Goal: Task Accomplishment & Management: Use online tool/utility

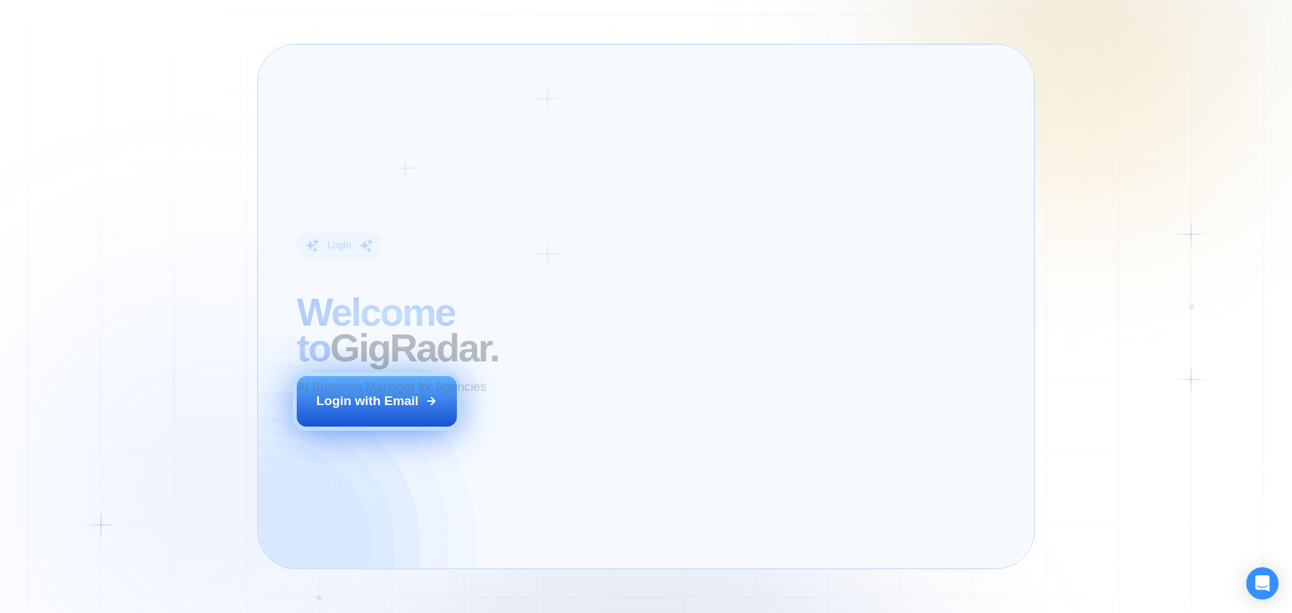
click at [392, 398] on div "Login with Email" at bounding box center [367, 400] width 102 height 17
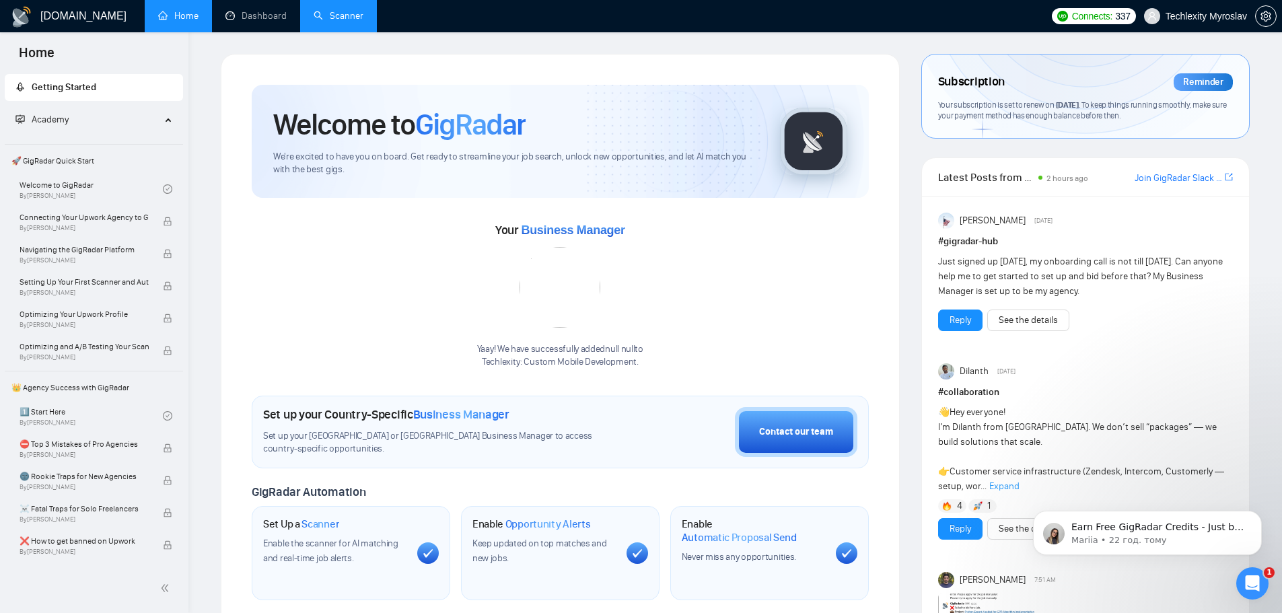
click at [348, 10] on link "Scanner" at bounding box center [339, 15] width 50 height 11
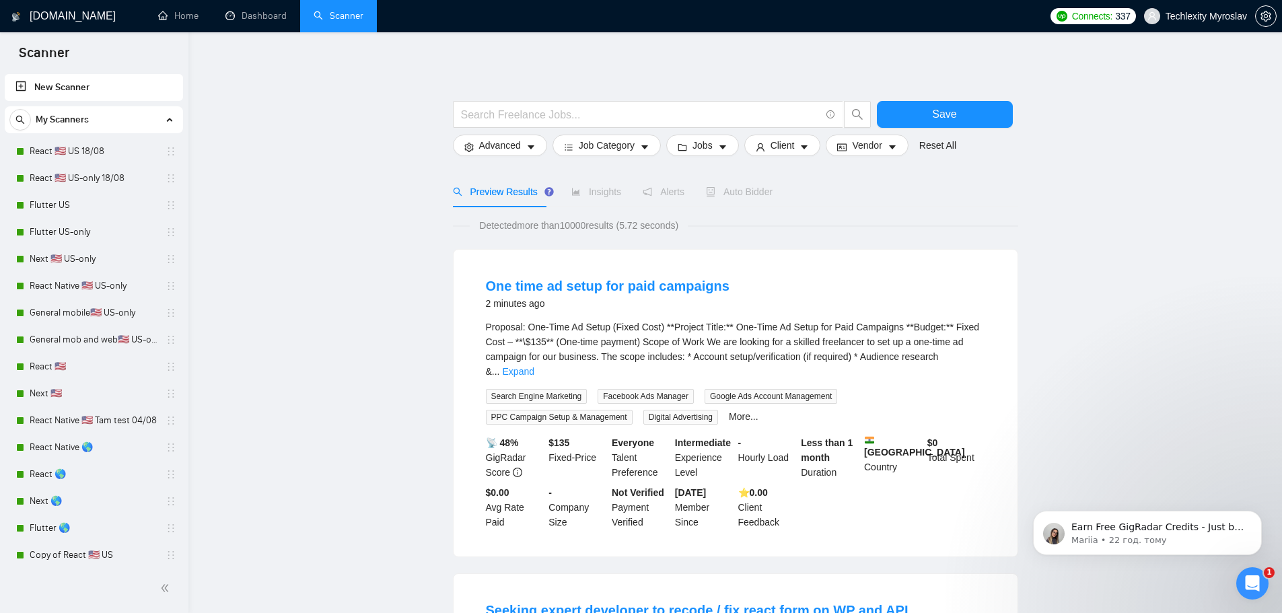
click at [91, 89] on link "New Scanner" at bounding box center [93, 87] width 157 height 27
click at [75, 83] on link "New Scanner" at bounding box center [93, 87] width 157 height 27
click at [18, 81] on link "New Scanner" at bounding box center [93, 87] width 157 height 27
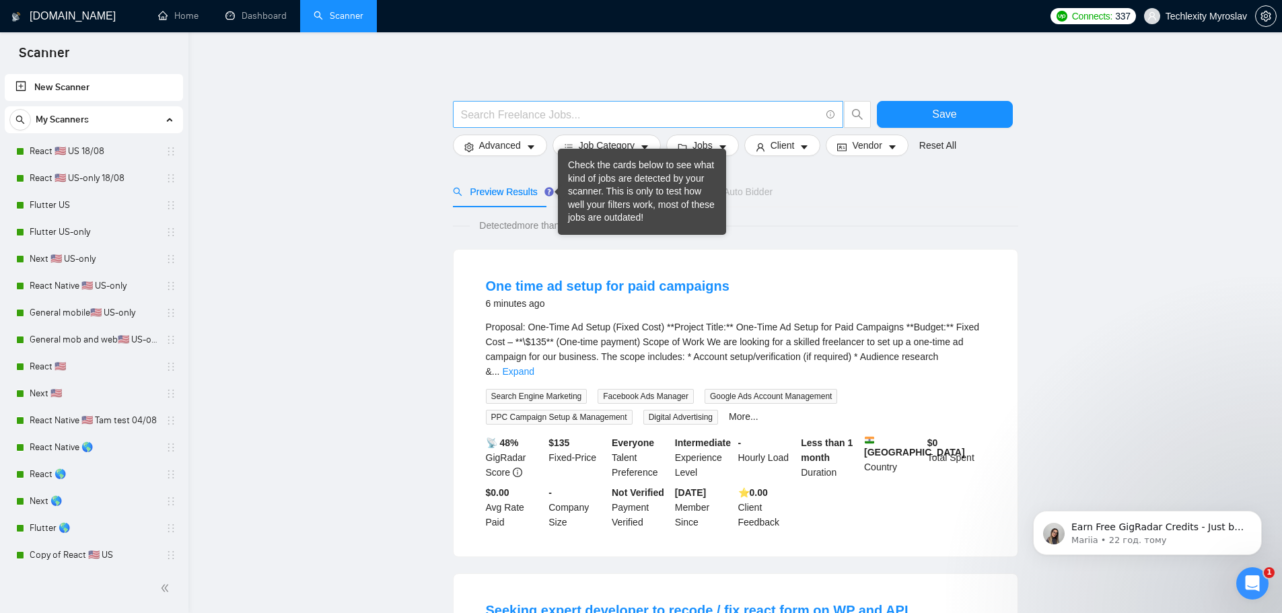
click at [497, 111] on input "text" at bounding box center [640, 114] width 359 height 17
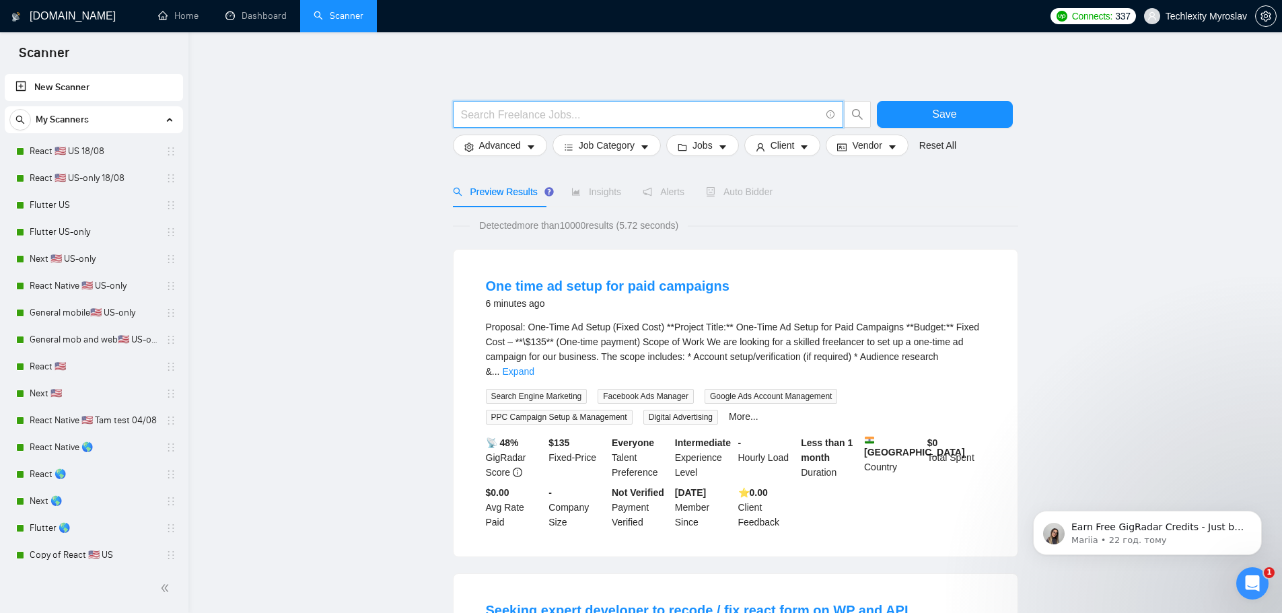
paste input "Mobile Health App"
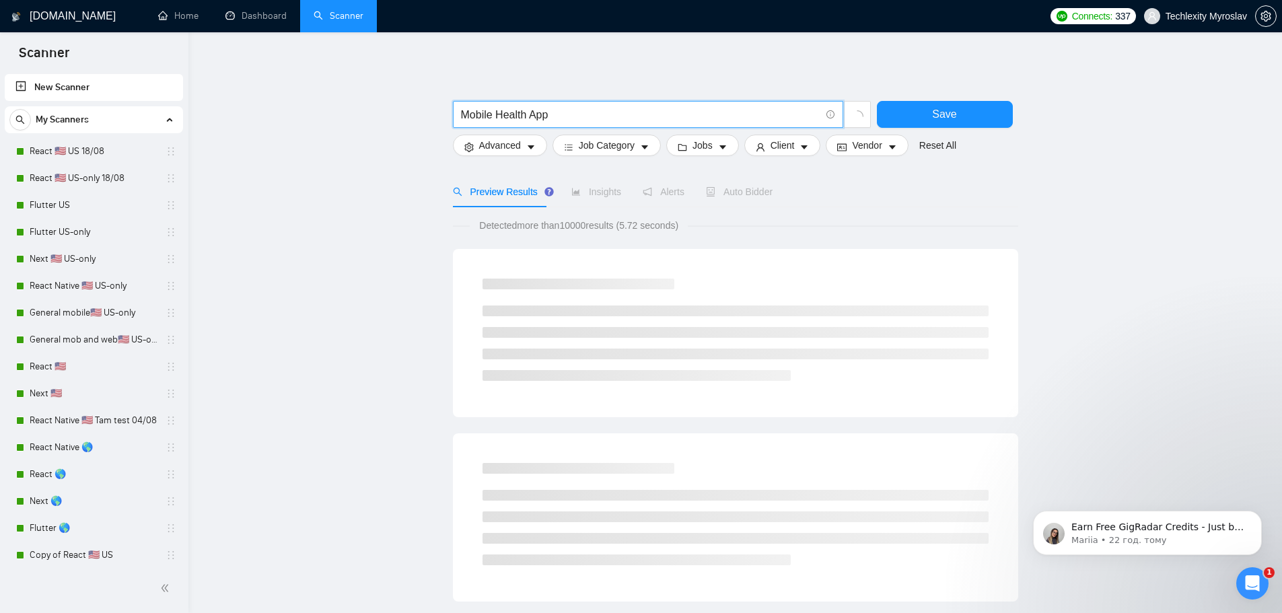
drag, startPoint x: 497, startPoint y: 115, endPoint x: 413, endPoint y: 117, distance: 84.1
click at [418, 117] on main "Mobile Health App Save Advanced Job Category Jobs Client Vendor Reset All Previ…" at bounding box center [735, 620] width 1050 height 1133
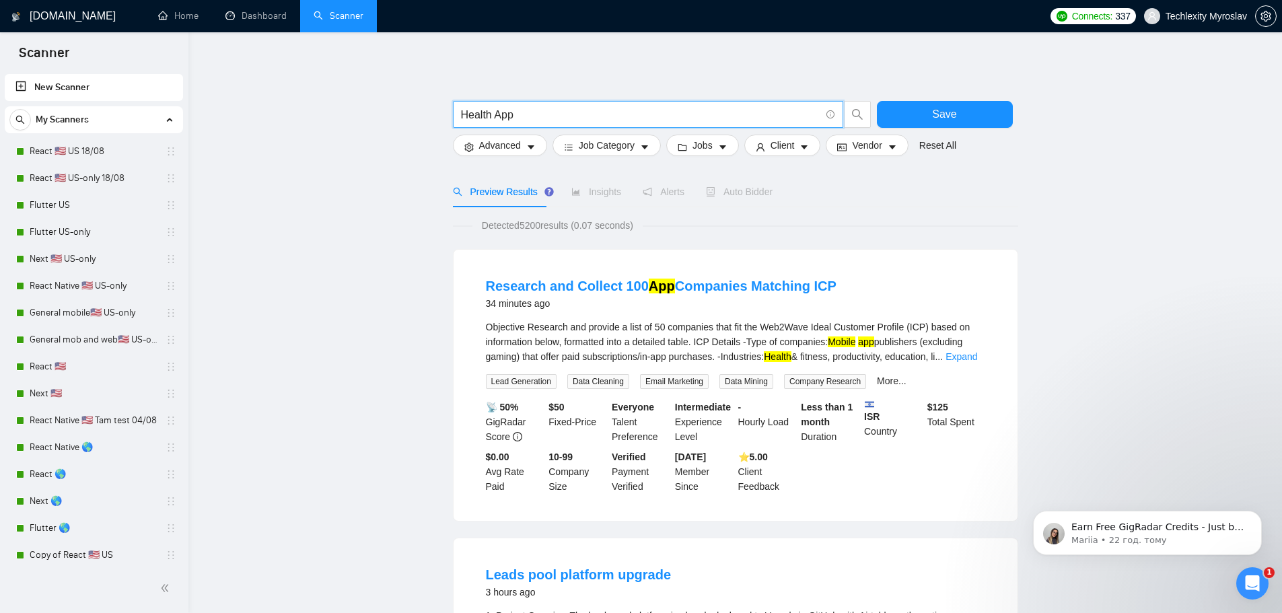
type input "Health App"
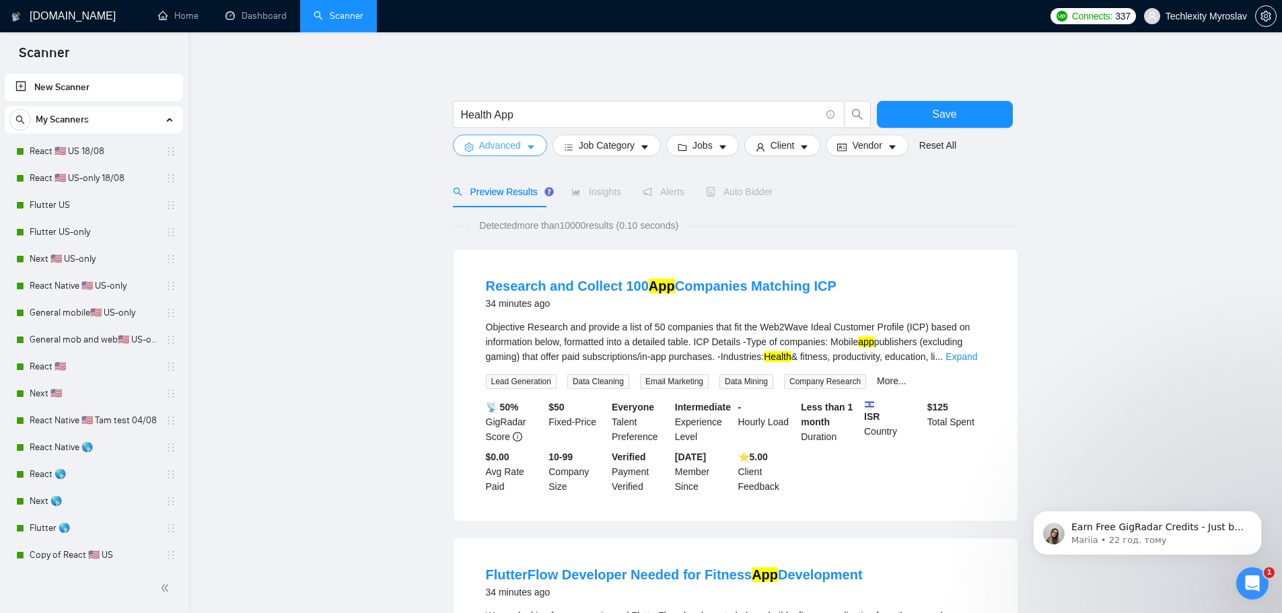
click at [516, 149] on span "Advanced" at bounding box center [500, 145] width 42 height 15
drag, startPoint x: 270, startPoint y: 233, endPoint x: 344, endPoint y: 217, distance: 75.1
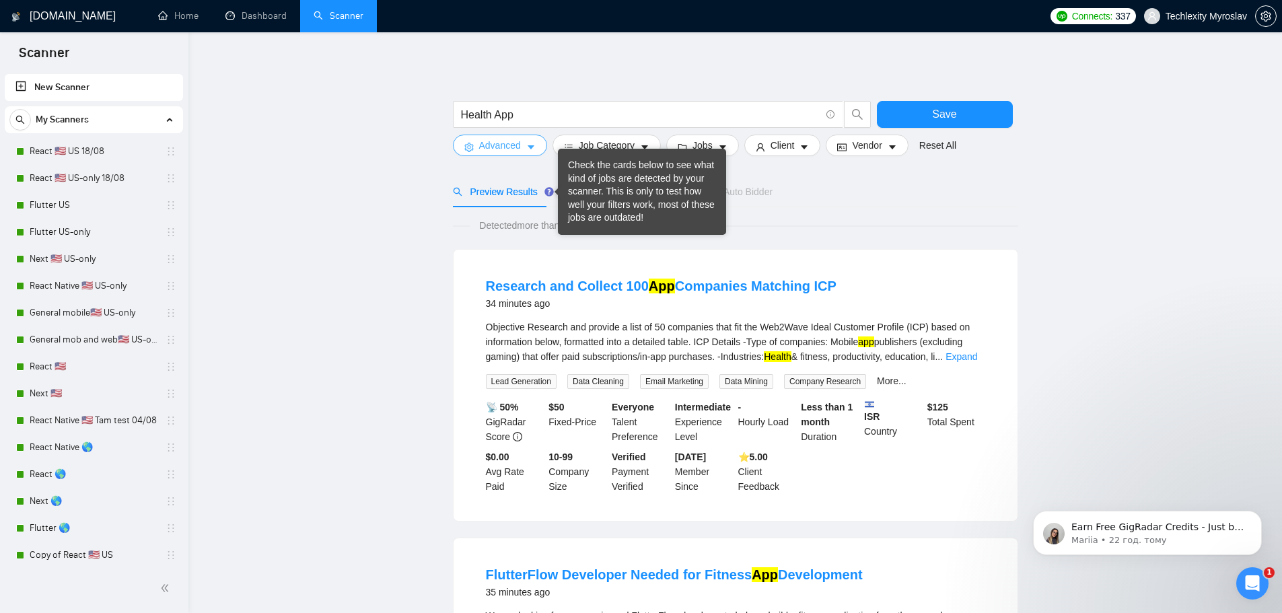
click at [481, 147] on span "Advanced" at bounding box center [500, 145] width 42 height 15
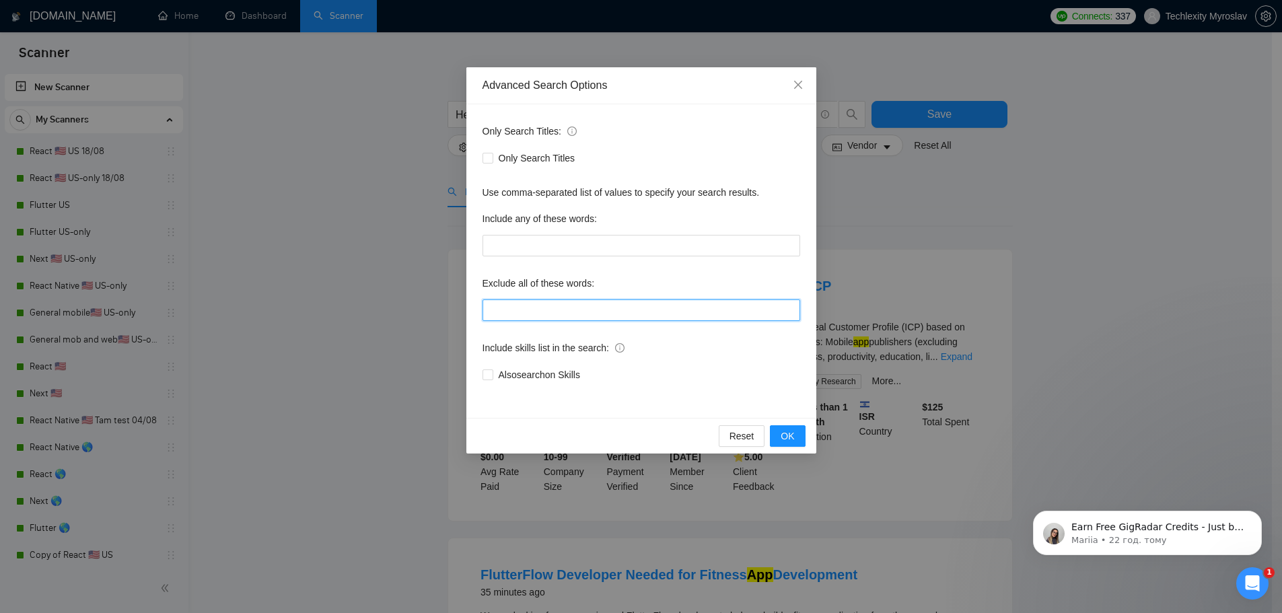
click at [587, 311] on input "text" at bounding box center [641, 310] width 318 height 22
paste input "php, laravel, Unity, "No agencies", flutter, .Net, C++, C#, "[DOMAIN_NAME]", Bu…"
drag, startPoint x: 536, startPoint y: 309, endPoint x: 361, endPoint y: 307, distance: 175.6
click at [361, 307] on div "Advanced Search Options Only Search Titles: Only Search Titles Use comma-separa…" at bounding box center [641, 306] width 1282 height 613
click at [556, 307] on input "php, laravel, Unity, "No agencies", flutter, .Net, C++, C#, "[DOMAIN_NAME]", Bu…" at bounding box center [641, 310] width 318 height 22
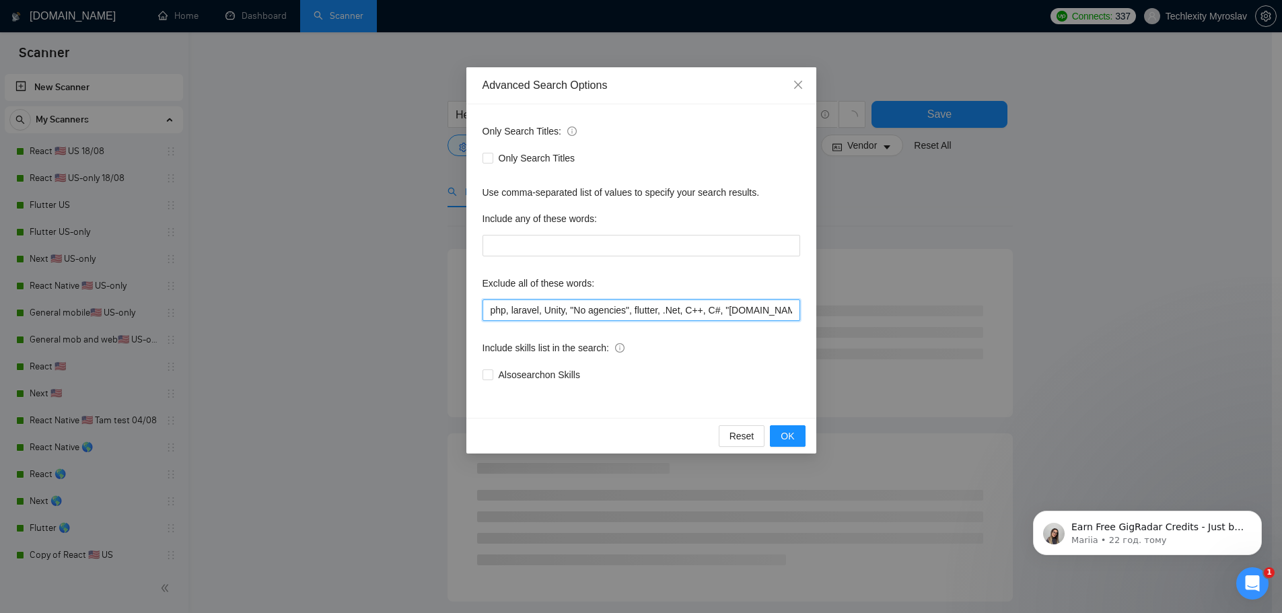
drag, startPoint x: 652, startPoint y: 310, endPoint x: 672, endPoint y: 311, distance: 20.2
click at [672, 311] on input "php, laravel, Unity, "No agencies", flutter, .Net, C++, C#, "[DOMAIN_NAME]", Bu…" at bounding box center [641, 310] width 318 height 22
click at [676, 311] on input "php, laravel, Unity, "No agencies", flutter, .Net, C++, C#, "[DOMAIN_NAME]", Bu…" at bounding box center [641, 310] width 318 height 22
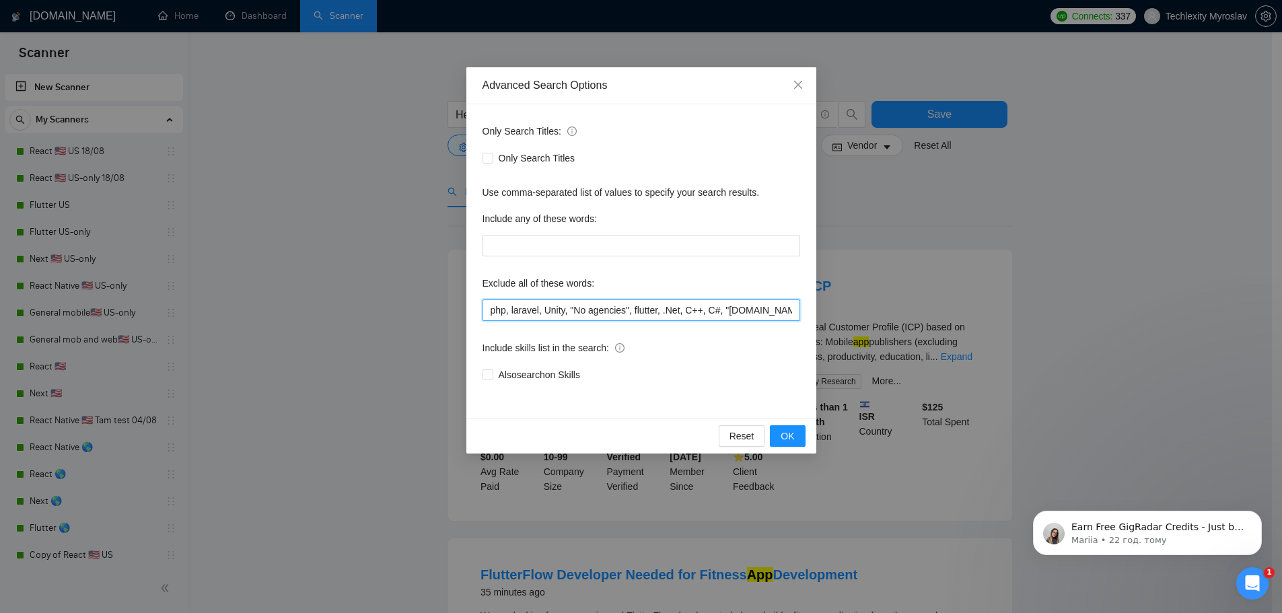
click at [780, 311] on input "php, laravel, Unity, "No agencies", flutter, .Net, C++, C#, "[DOMAIN_NAME]", Bu…" at bounding box center [641, 310] width 318 height 22
click at [795, 311] on input "php, laravel, Unity, "No agencies", flutter, .Net, C++, C#, "[DOMAIN_NAME]", Bu…" at bounding box center [641, 310] width 318 height 22
drag, startPoint x: 772, startPoint y: 309, endPoint x: 805, endPoint y: 311, distance: 32.3
click at [805, 311] on div "Only Search Titles: Only Search Titles Use comma-separated list of values to sp…" at bounding box center [641, 261] width 350 height 314
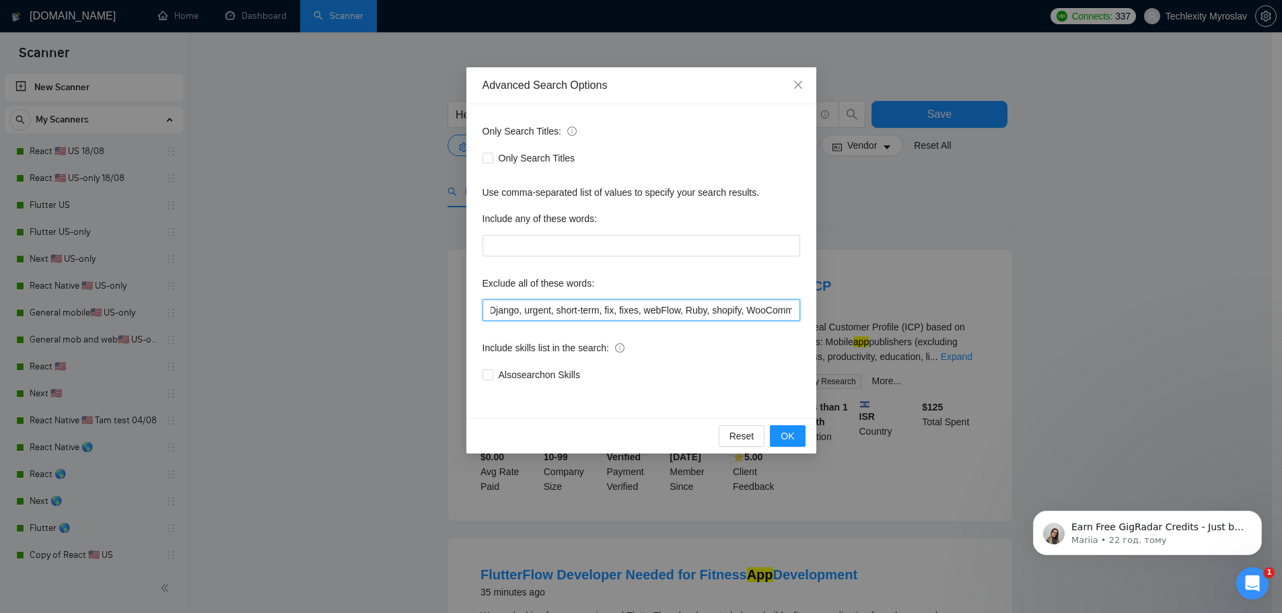
click at [671, 305] on input "php, laravel, Unity, "No agencies", flutter, .Net, C++, C#, "[DOMAIN_NAME]", Bu…" at bounding box center [641, 310] width 318 height 22
drag, startPoint x: 808, startPoint y: 311, endPoint x: 818, endPoint y: 311, distance: 10.1
click at [818, 311] on div "Advanced Search Options Only Search Titles: Only Search Titles Use comma-separa…" at bounding box center [641, 306] width 1282 height 613
type input "php, laravel, Unity, "No agencies", flutter, .Net, C++, C#, "[DOMAIN_NAME]", Bu…"
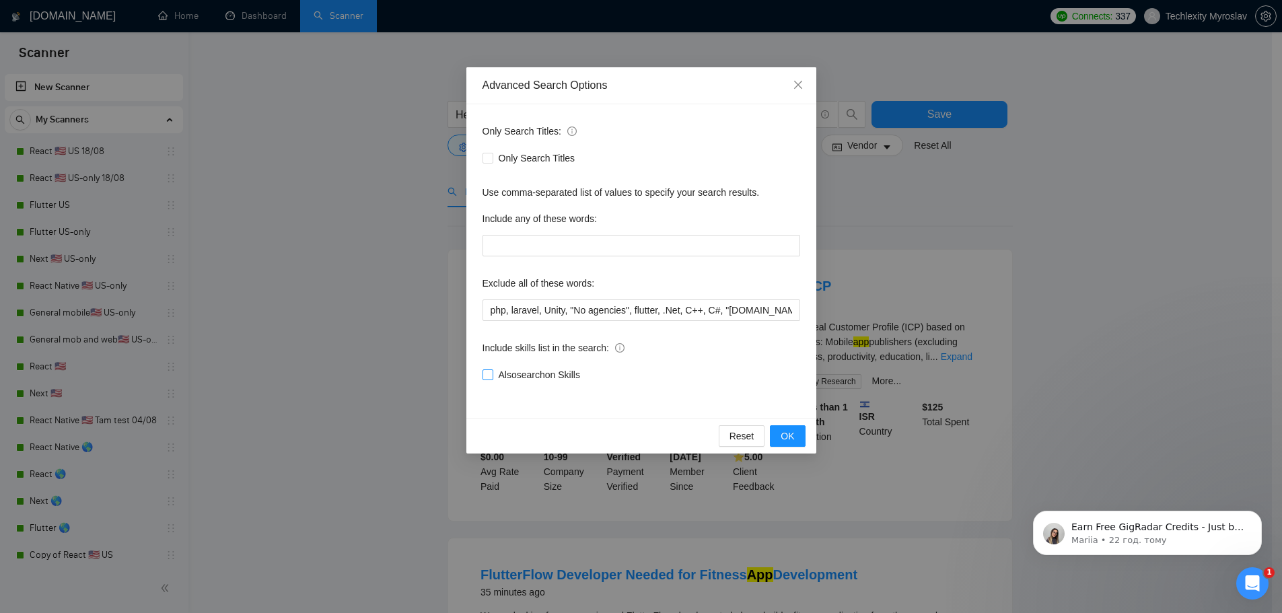
click at [514, 369] on span "Also search on Skills" at bounding box center [539, 374] width 92 height 15
click at [492, 369] on input "Also search on Skills" at bounding box center [486, 373] width 9 height 9
checkbox input "true"
click at [793, 437] on span "OK" at bounding box center [786, 436] width 13 height 15
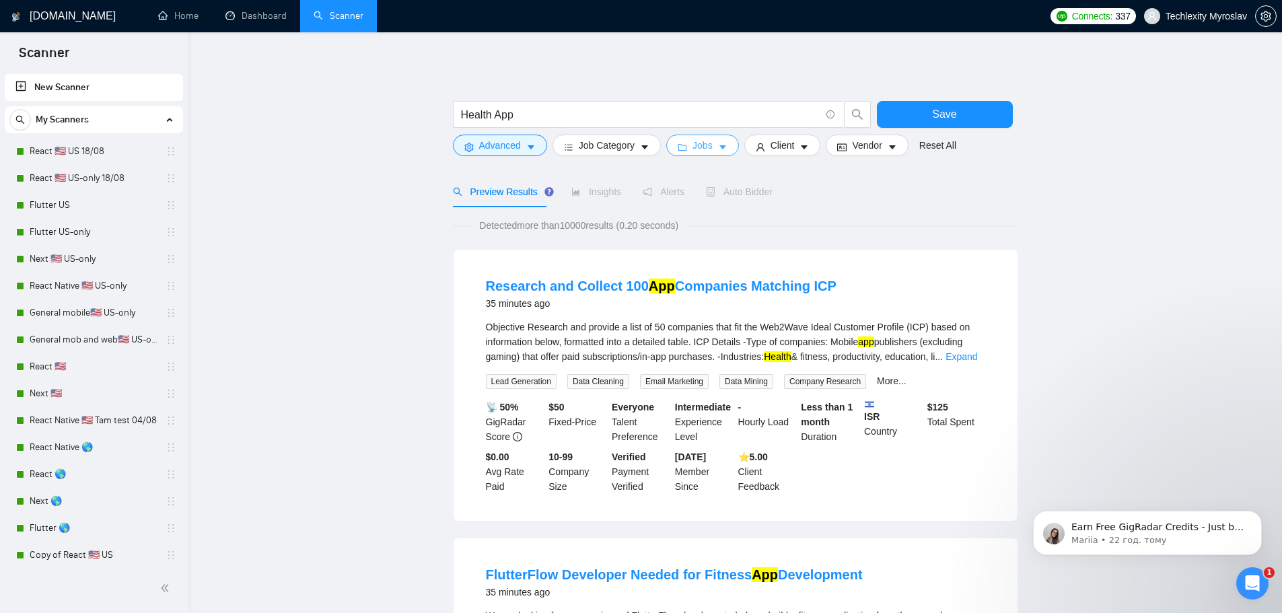
click at [693, 142] on span "Jobs" at bounding box center [702, 145] width 20 height 15
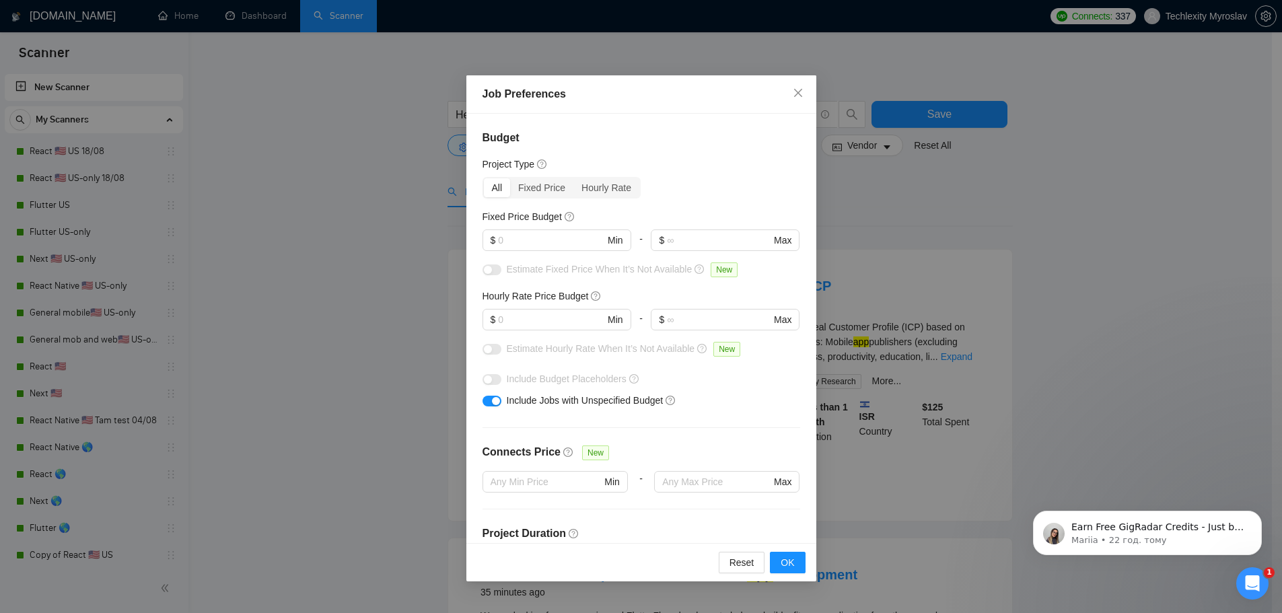
click at [741, 143] on h4 "Budget" at bounding box center [641, 138] width 318 height 16
drag, startPoint x: 966, startPoint y: 189, endPoint x: 934, endPoint y: 199, distance: 33.2
click at [972, 189] on div "Job Preferences Budget Project Type All Fixed Price Hourly Rate Fixed Price Bud…" at bounding box center [641, 306] width 1282 height 613
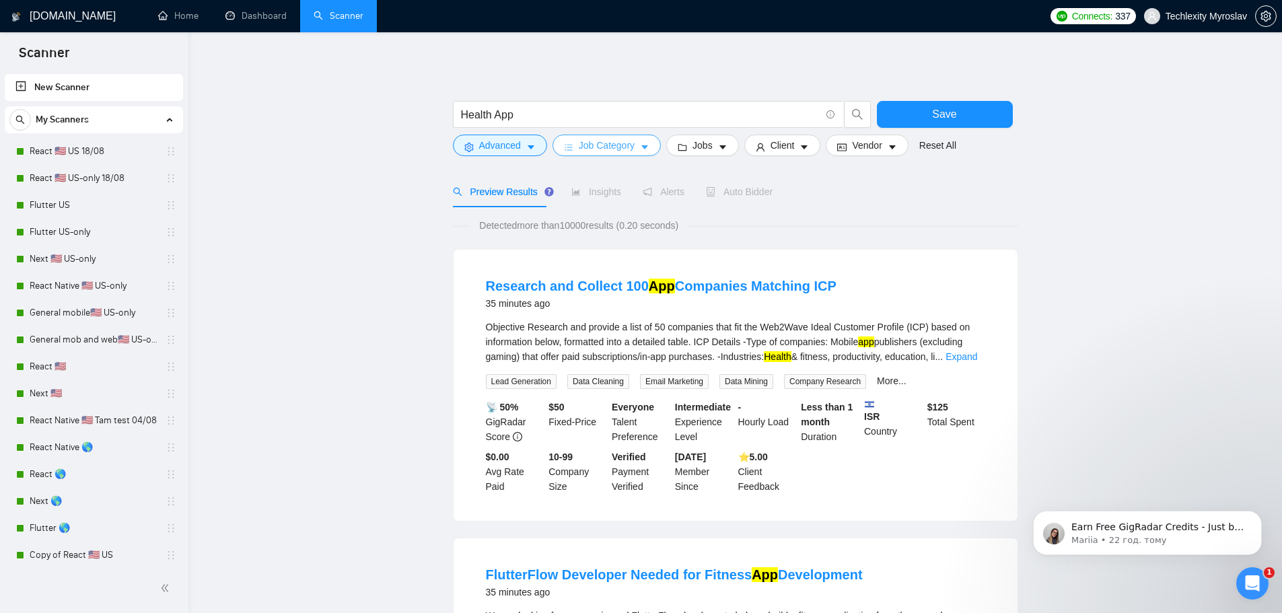
click at [581, 146] on span "Job Category" at bounding box center [607, 145] width 56 height 15
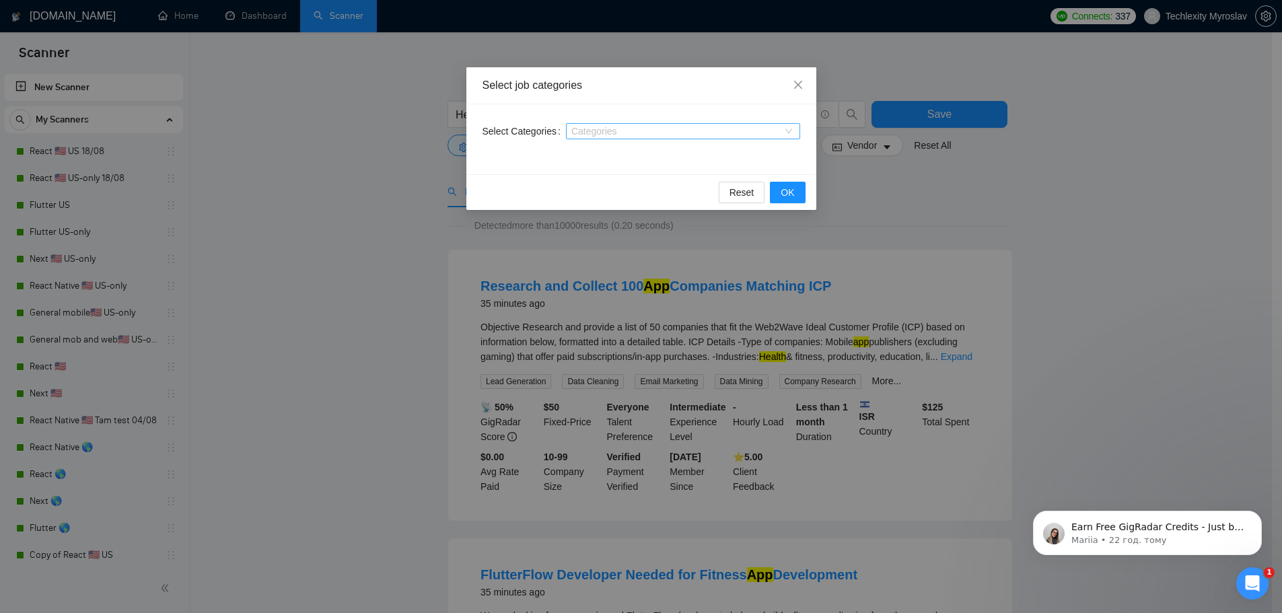
click at [618, 126] on div at bounding box center [676, 131] width 214 height 11
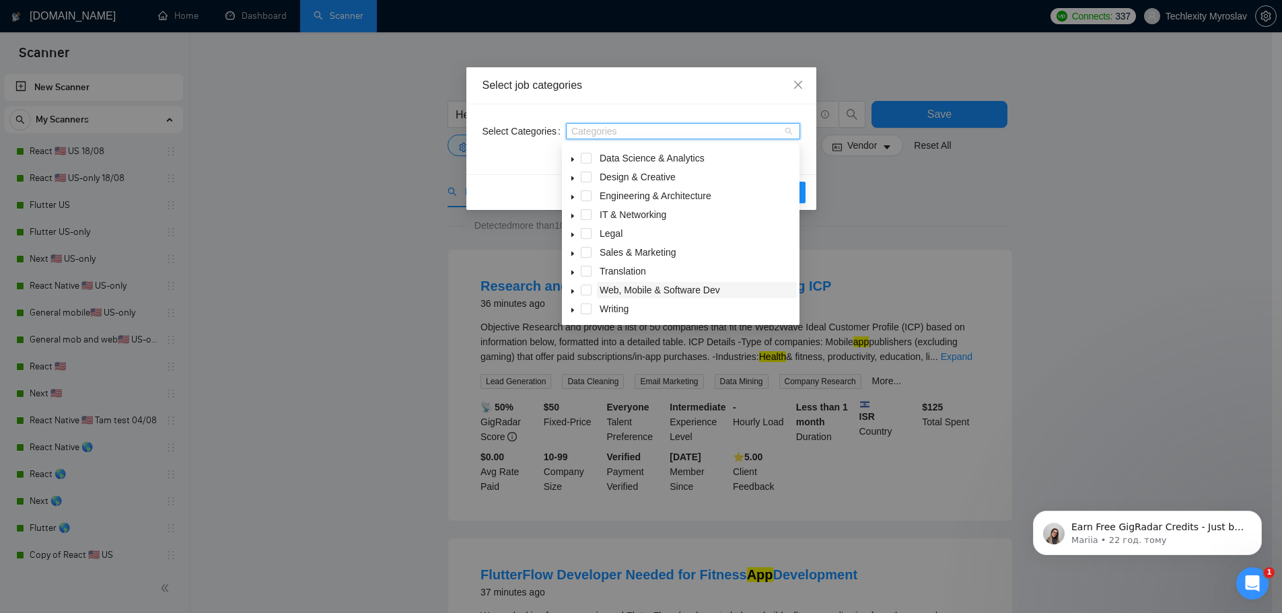
click at [668, 290] on span "Web, Mobile & Software Dev" at bounding box center [659, 290] width 120 height 11
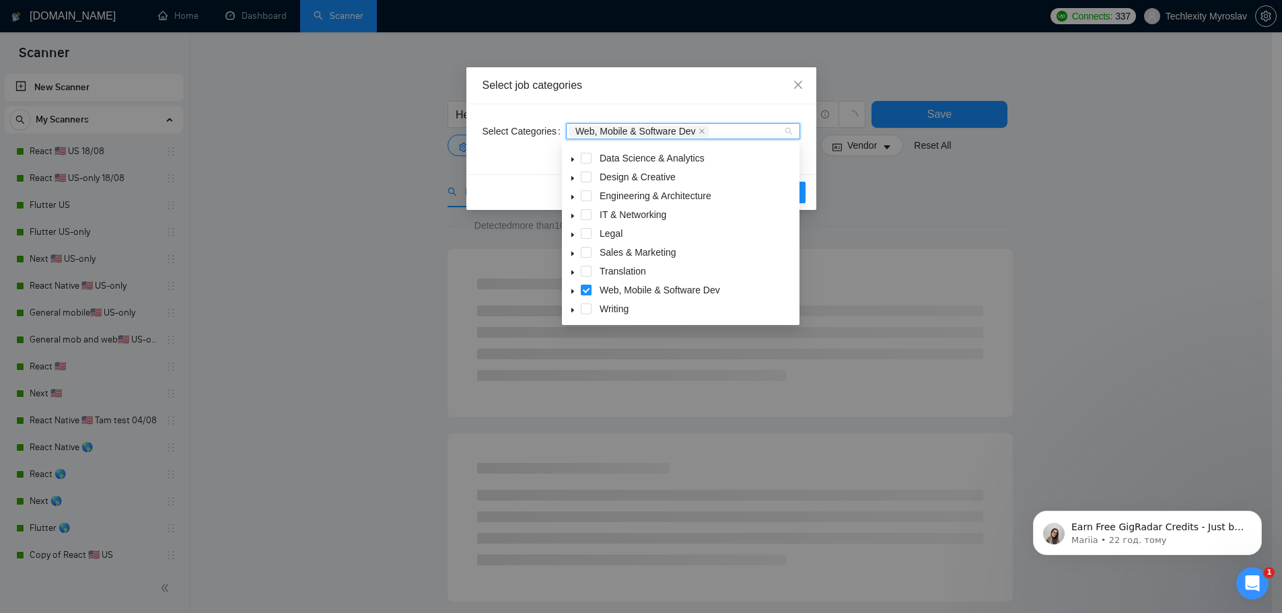
click at [572, 291] on icon "caret-down" at bounding box center [572, 291] width 3 height 5
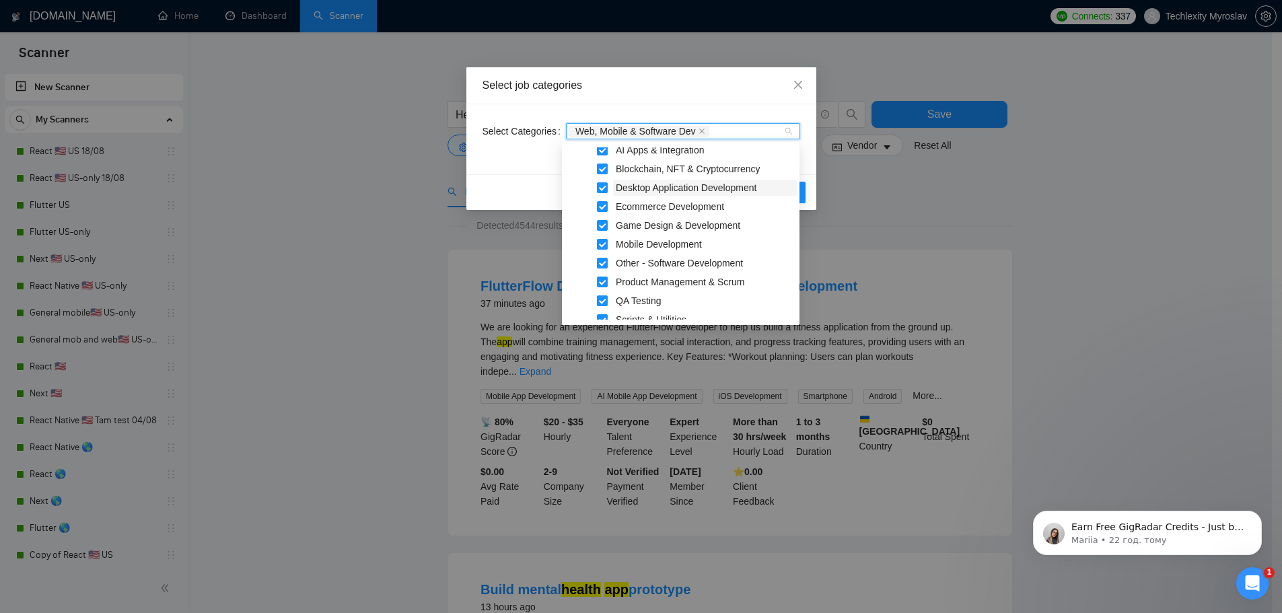
scroll to position [145, 0]
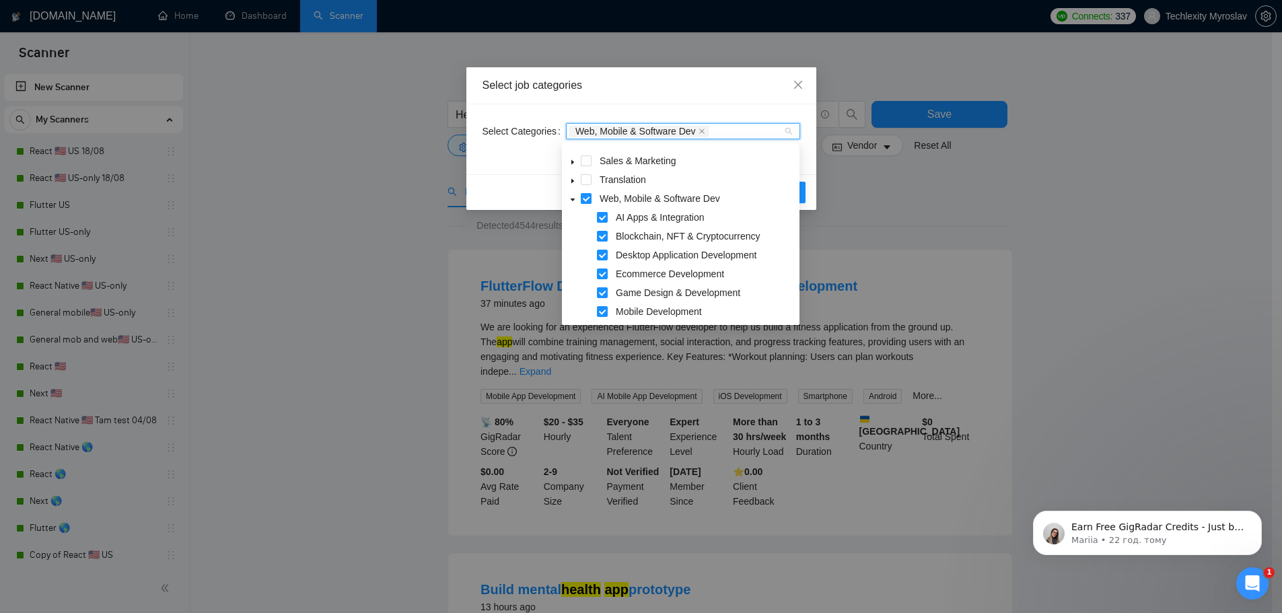
click at [587, 198] on span at bounding box center [586, 198] width 11 height 11
click at [942, 233] on div "Select job categories Select Categories Categories Reset OK" at bounding box center [641, 306] width 1282 height 613
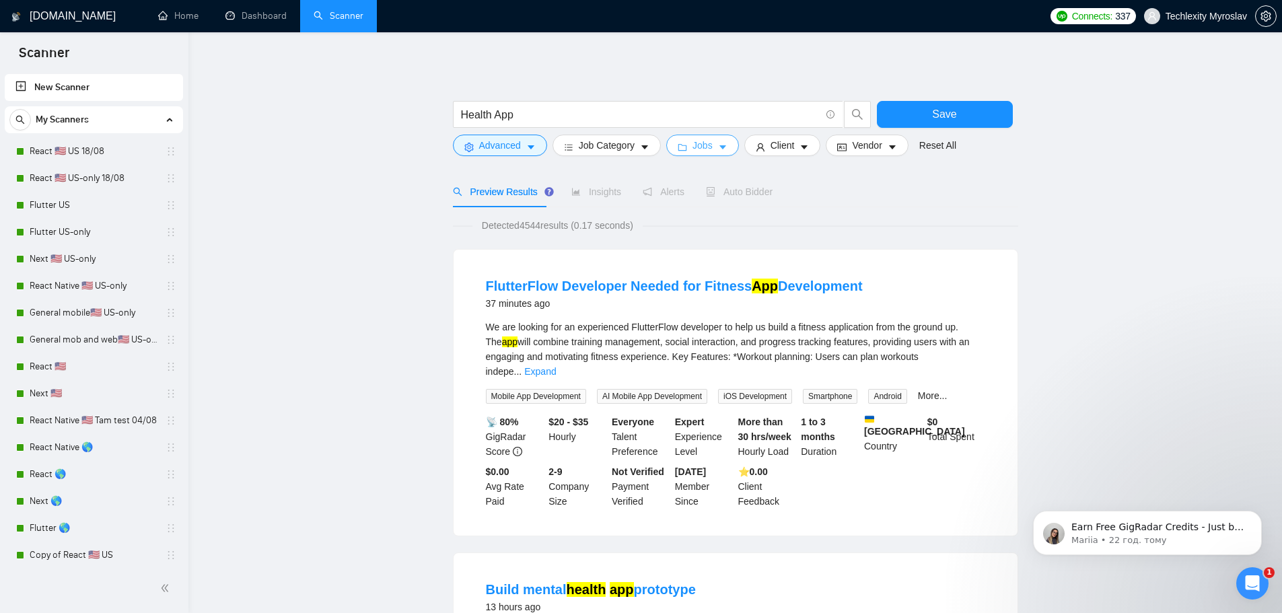
click at [703, 149] on span "Jobs" at bounding box center [702, 145] width 20 height 15
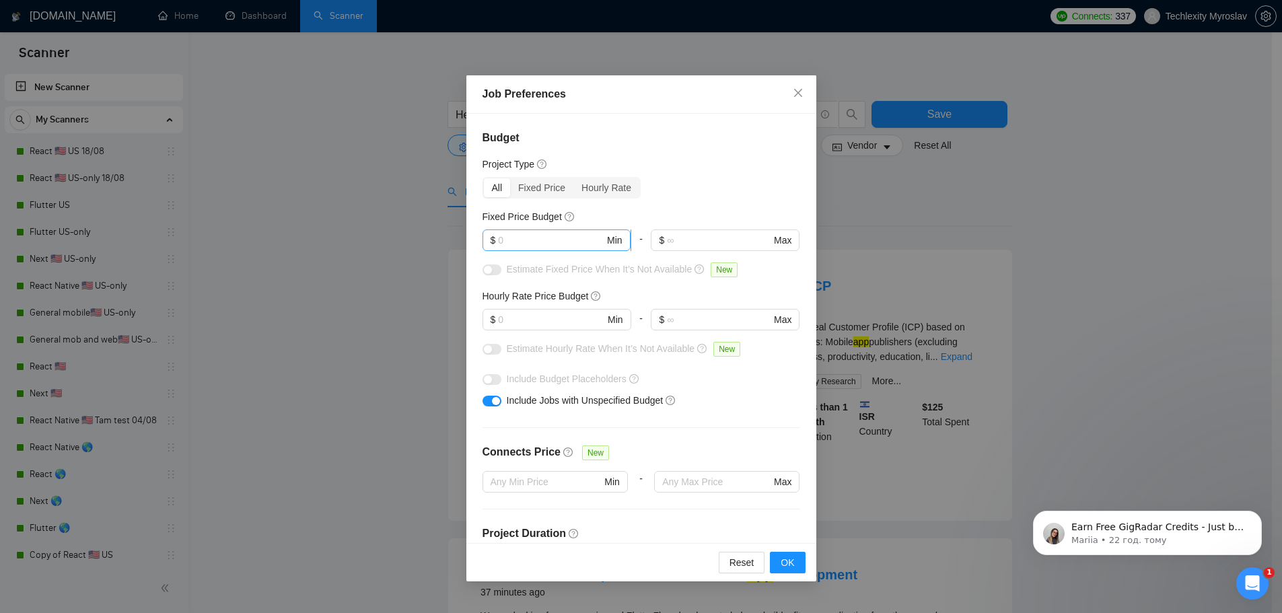
click at [535, 232] on span "$ Min" at bounding box center [556, 240] width 148 height 22
paste input "5000"
type input "5000"
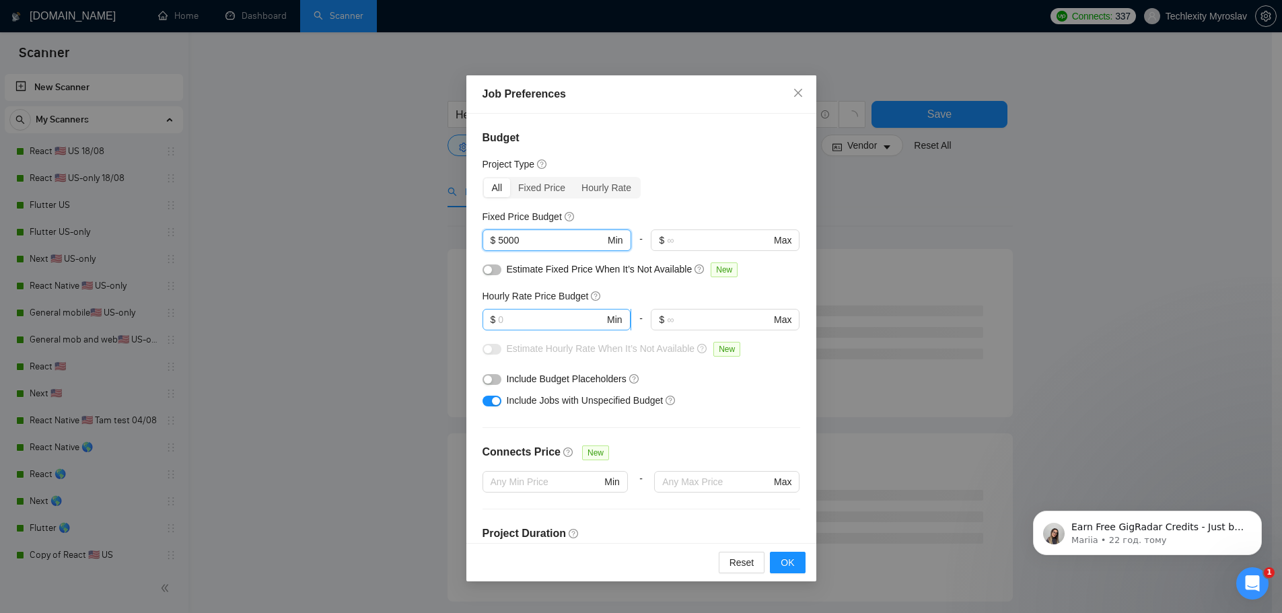
click at [538, 322] on input "text" at bounding box center [551, 319] width 106 height 15
paste input "30"
type input "30"
click at [499, 395] on div at bounding box center [491, 400] width 19 height 15
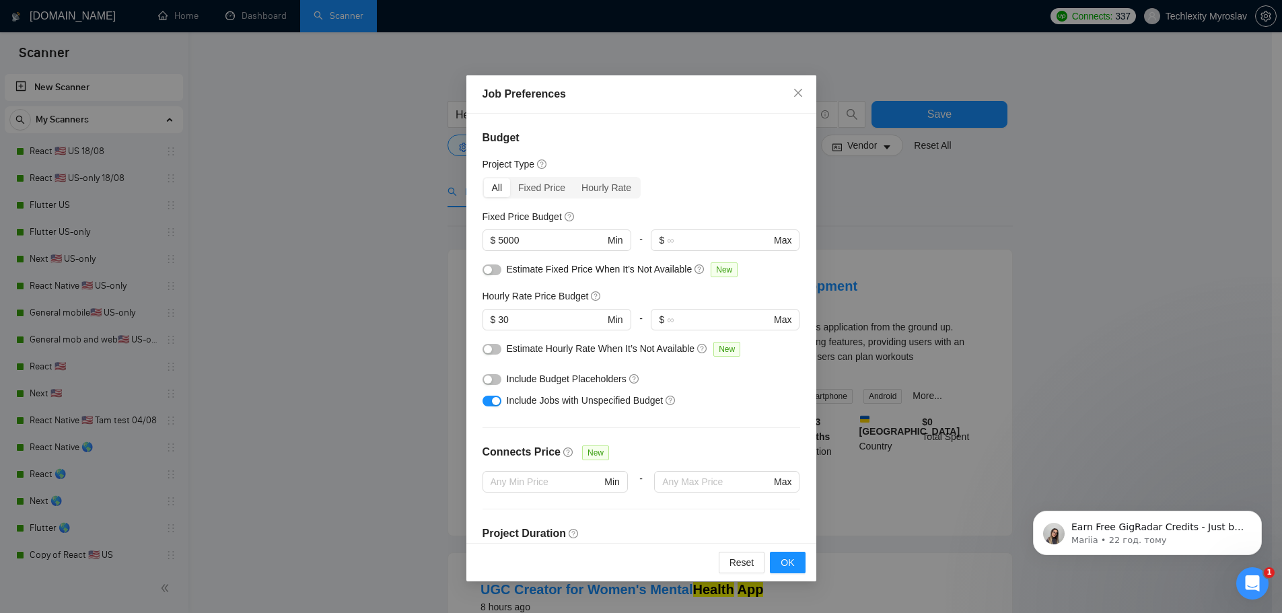
click at [490, 344] on button "button" at bounding box center [491, 349] width 19 height 11
click at [492, 399] on div "button" at bounding box center [496, 401] width 8 height 8
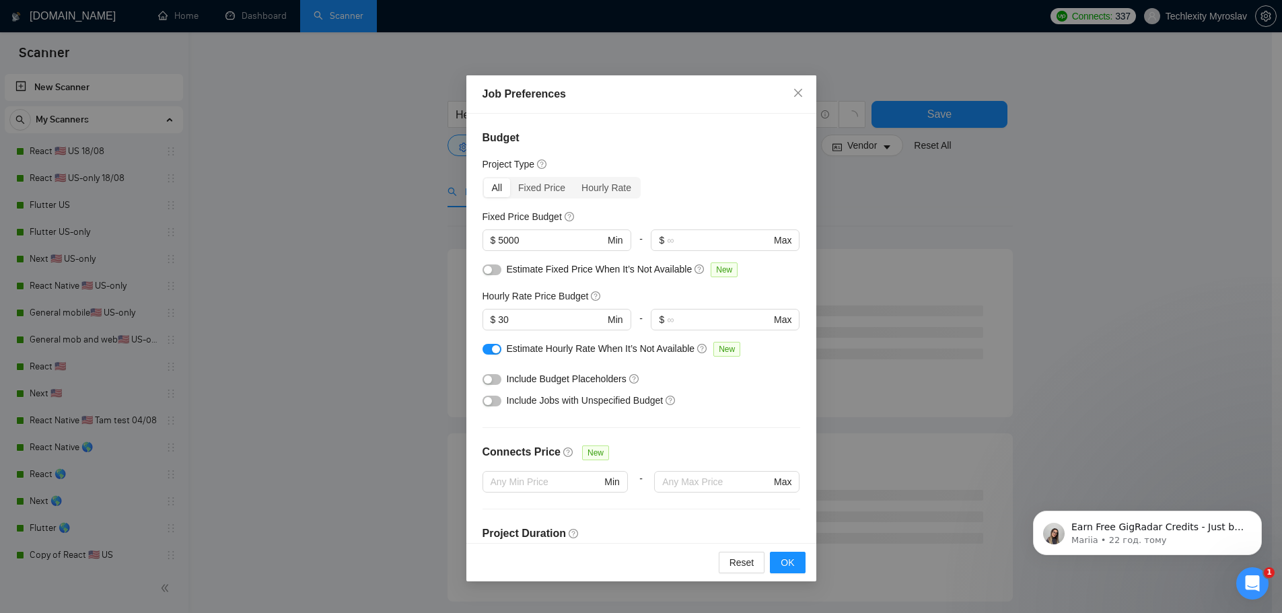
click at [495, 273] on button "button" at bounding box center [491, 269] width 19 height 11
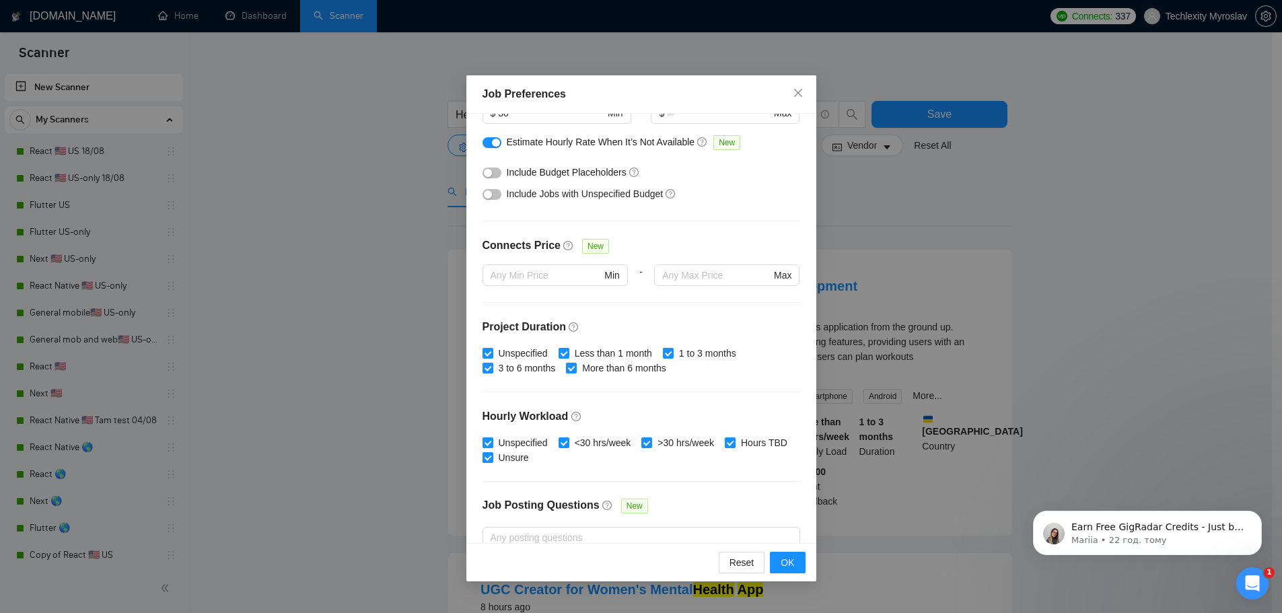
scroll to position [269, 0]
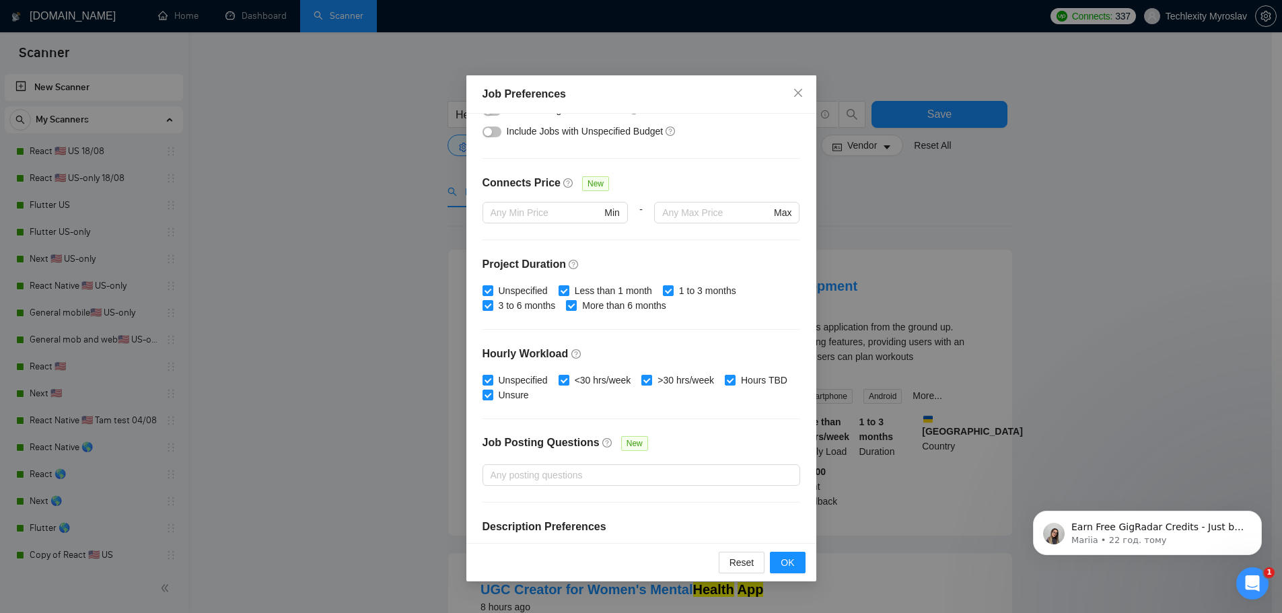
click at [553, 291] on div "Unspecified Less than 1 month 1 to 3 months 3 to 6 months More than 6 months" at bounding box center [641, 298] width 318 height 30
click at [500, 286] on span "Unspecified" at bounding box center [523, 290] width 60 height 15
click at [492, 286] on input "Unspecified" at bounding box center [486, 289] width 9 height 9
checkbox input "false"
click at [581, 281] on div "Budget Project Type All Fixed Price Hourly Rate Fixed Price Budget $ 5000 Min -…" at bounding box center [641, 328] width 350 height 429
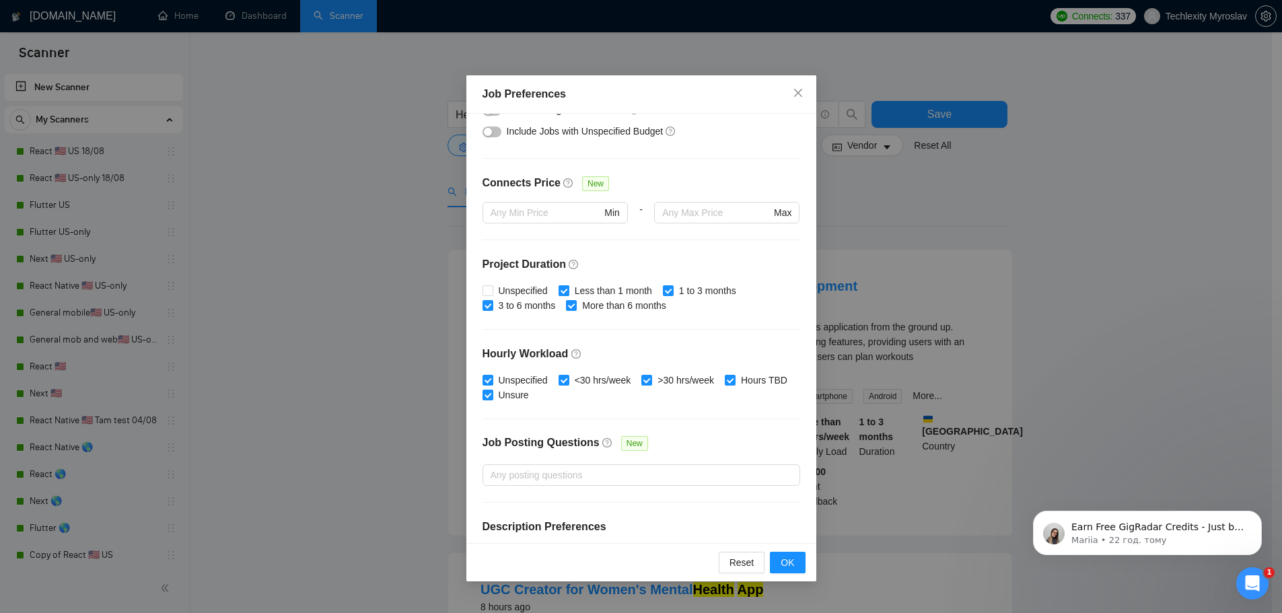
click at [579, 286] on span "Less than 1 month" at bounding box center [613, 290] width 88 height 15
click at [568, 286] on input "Less than 1 month" at bounding box center [562, 289] width 9 height 9
checkbox input "false"
click at [512, 375] on span "Unspecified" at bounding box center [523, 380] width 60 height 15
click at [492, 375] on input "Unspecified" at bounding box center [486, 379] width 9 height 9
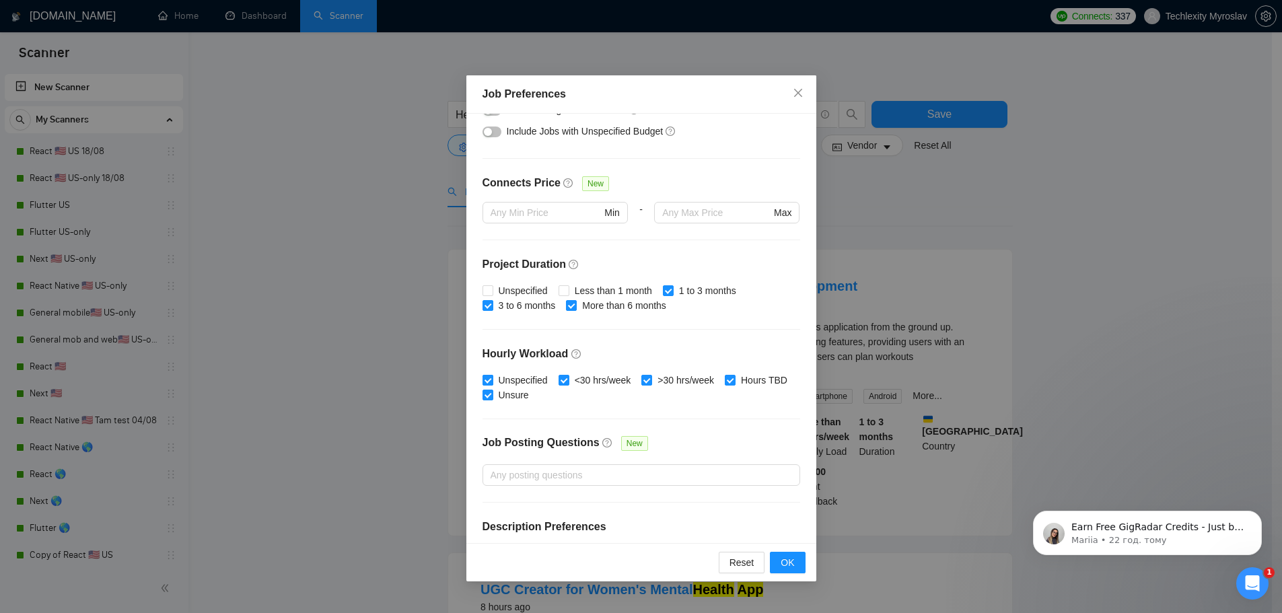
checkbox input "false"
click at [534, 399] on span "Unsure" at bounding box center [513, 395] width 41 height 15
click at [492, 399] on input "Unsure" at bounding box center [486, 394] width 9 height 9
checkbox input "false"
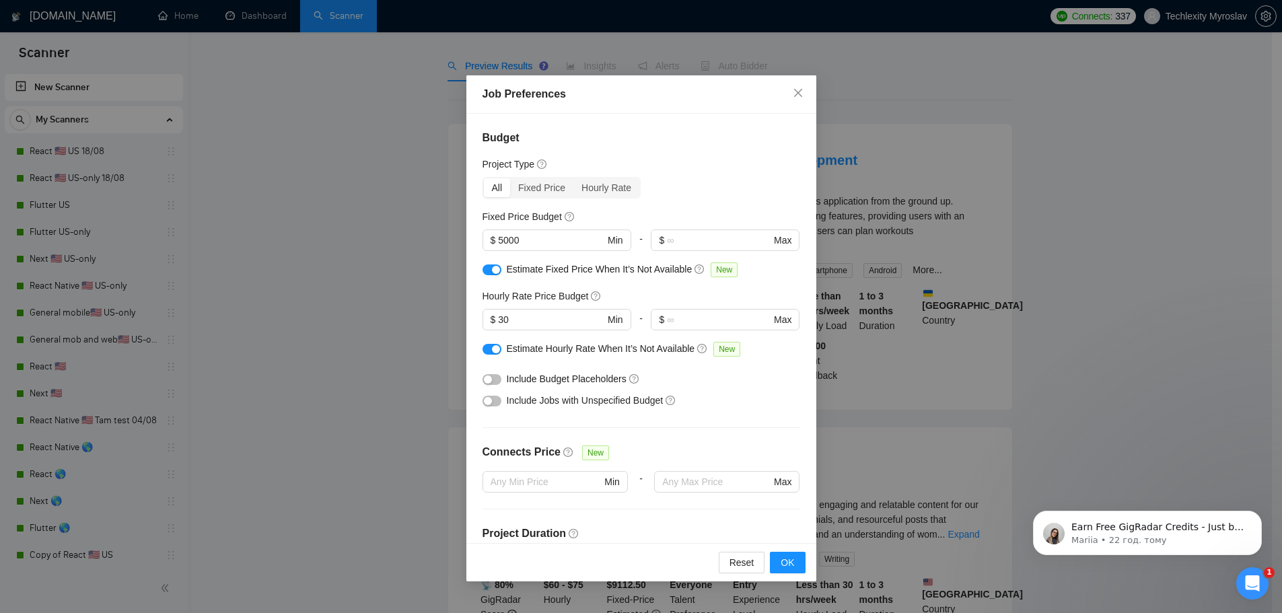
scroll to position [0, 0]
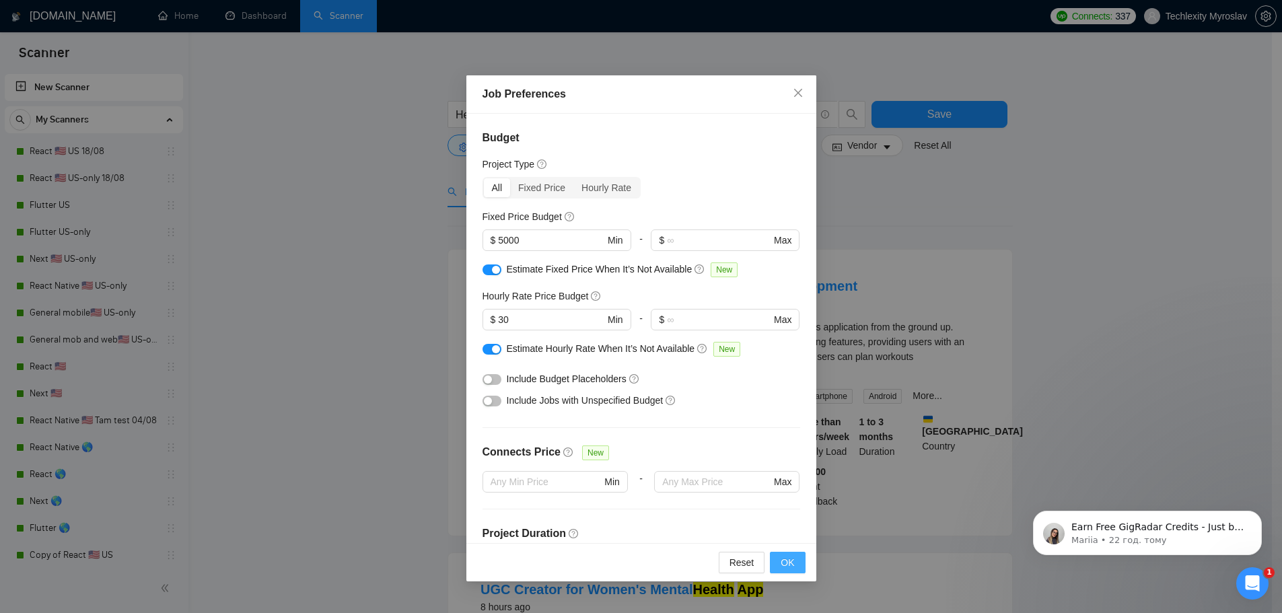
click at [788, 564] on span "OK" at bounding box center [786, 562] width 13 height 15
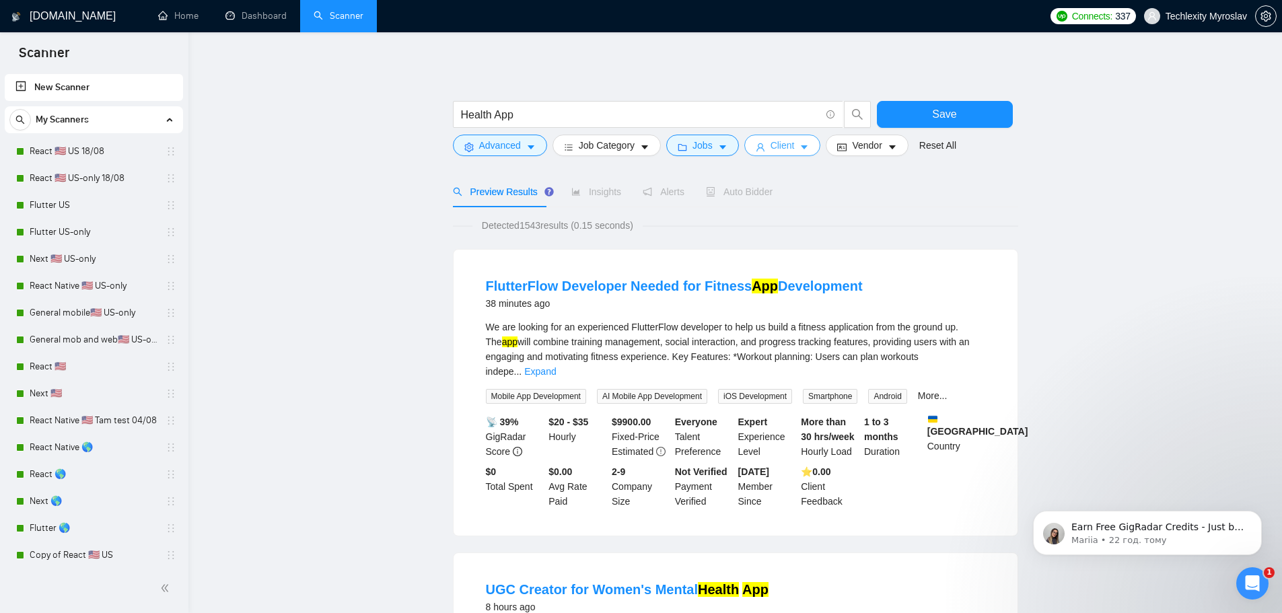
click at [770, 139] on span "Client" at bounding box center [782, 145] width 24 height 15
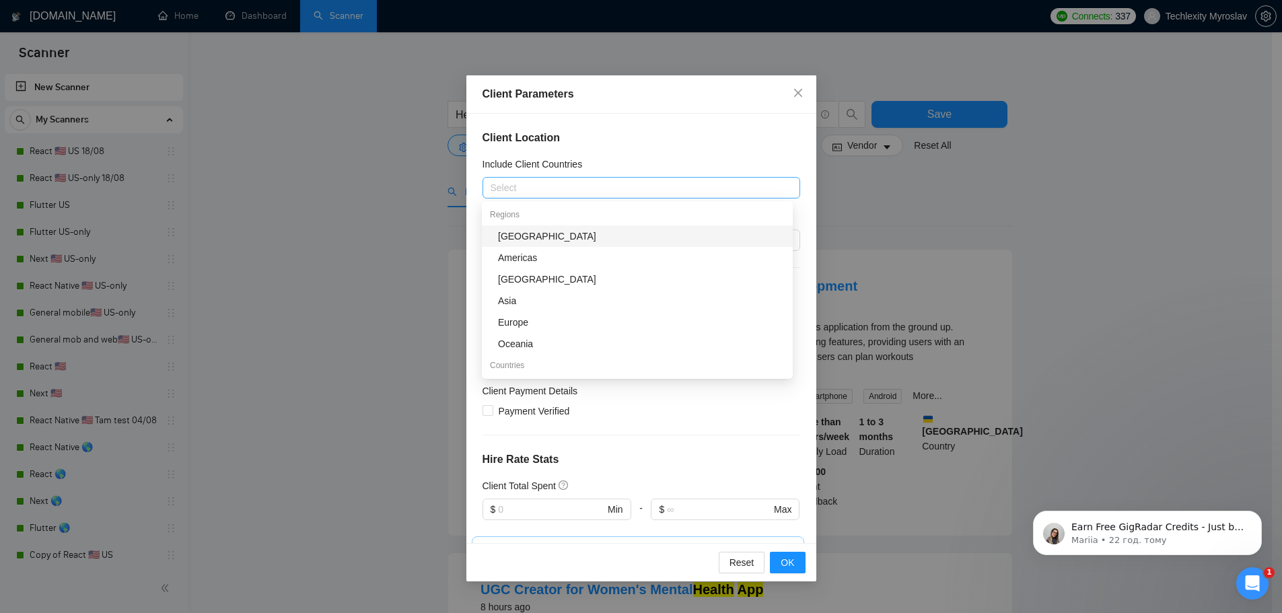
click at [555, 195] on div at bounding box center [634, 188] width 297 height 16
click at [551, 262] on div "Americas" at bounding box center [641, 257] width 287 height 15
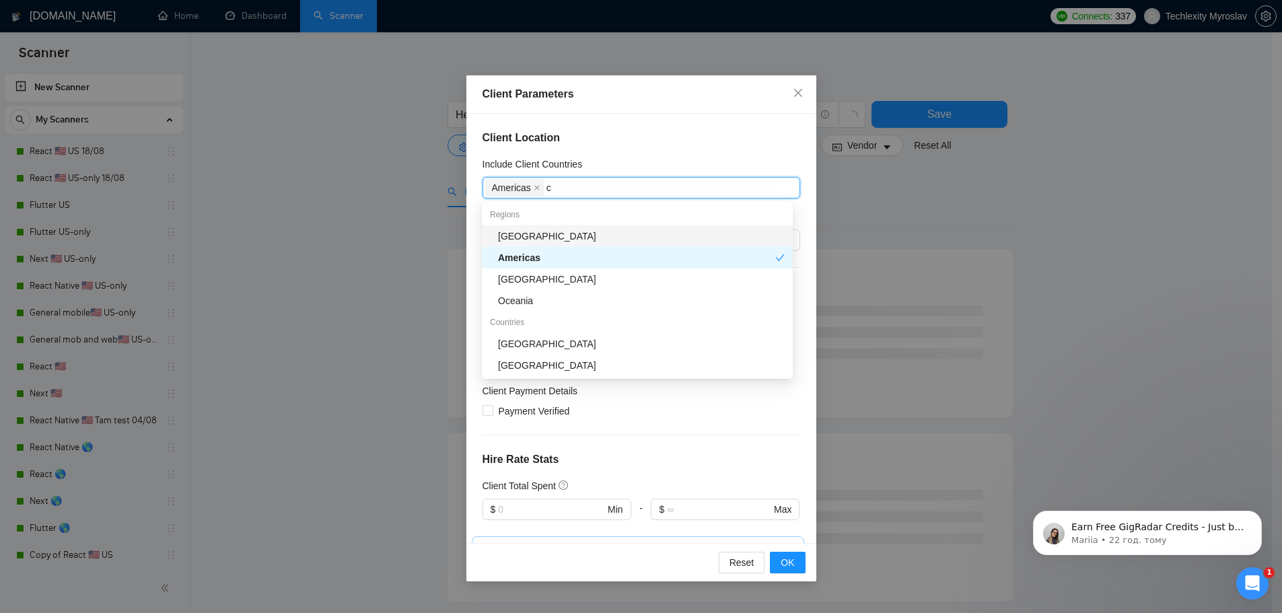
type input "ca"
click at [538, 320] on div "[GEOGRAPHIC_DATA]" at bounding box center [641, 322] width 287 height 15
click at [671, 147] on div "Client Location Include Client Countries [GEOGRAPHIC_DATA] [GEOGRAPHIC_DATA] Ex…" at bounding box center [641, 328] width 350 height 429
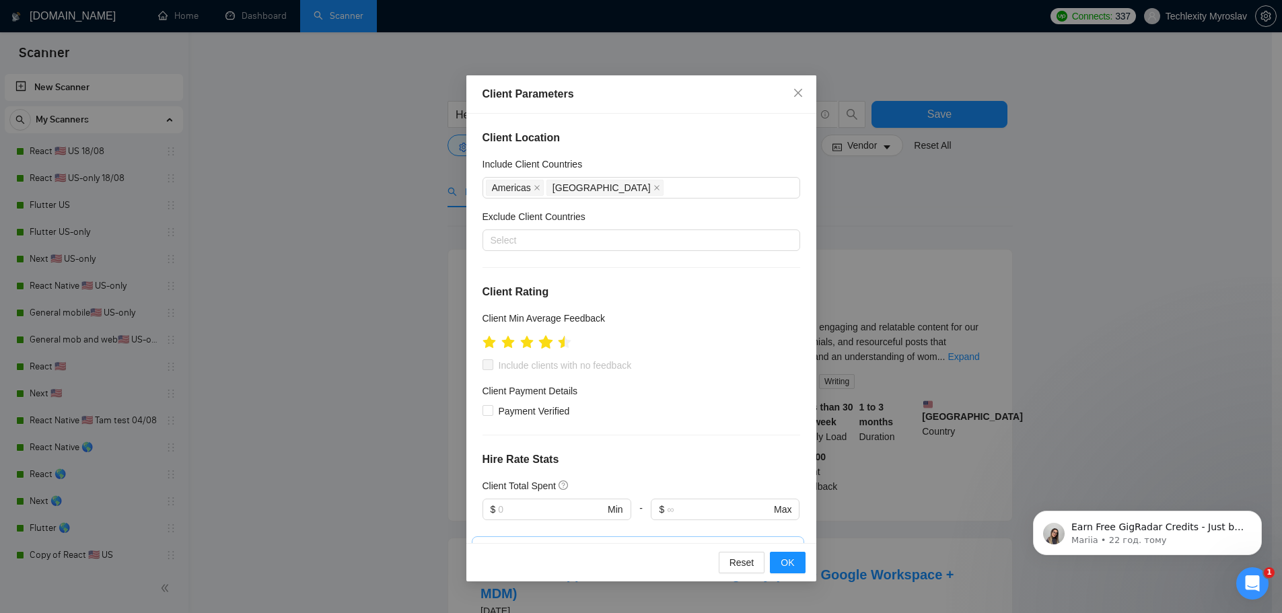
click at [550, 344] on icon "star" at bounding box center [545, 342] width 15 height 15
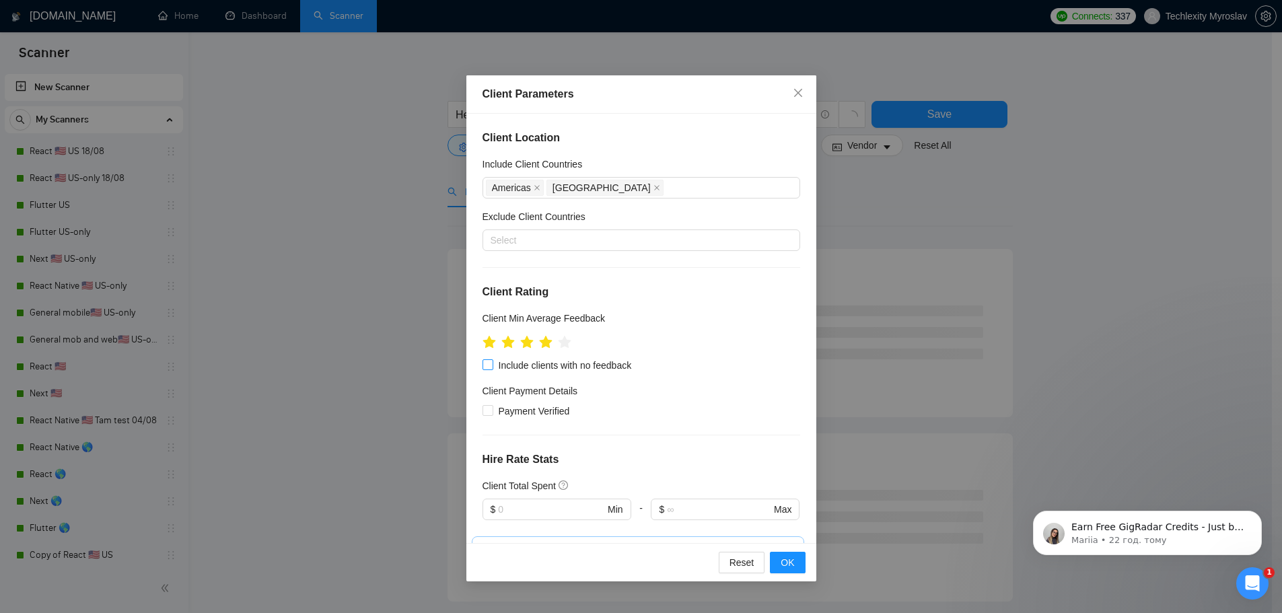
click at [520, 364] on span "Include clients with no feedback" at bounding box center [565, 365] width 144 height 15
click at [492, 364] on input "Include clients with no feedback" at bounding box center [486, 363] width 9 height 9
checkbox input "true"
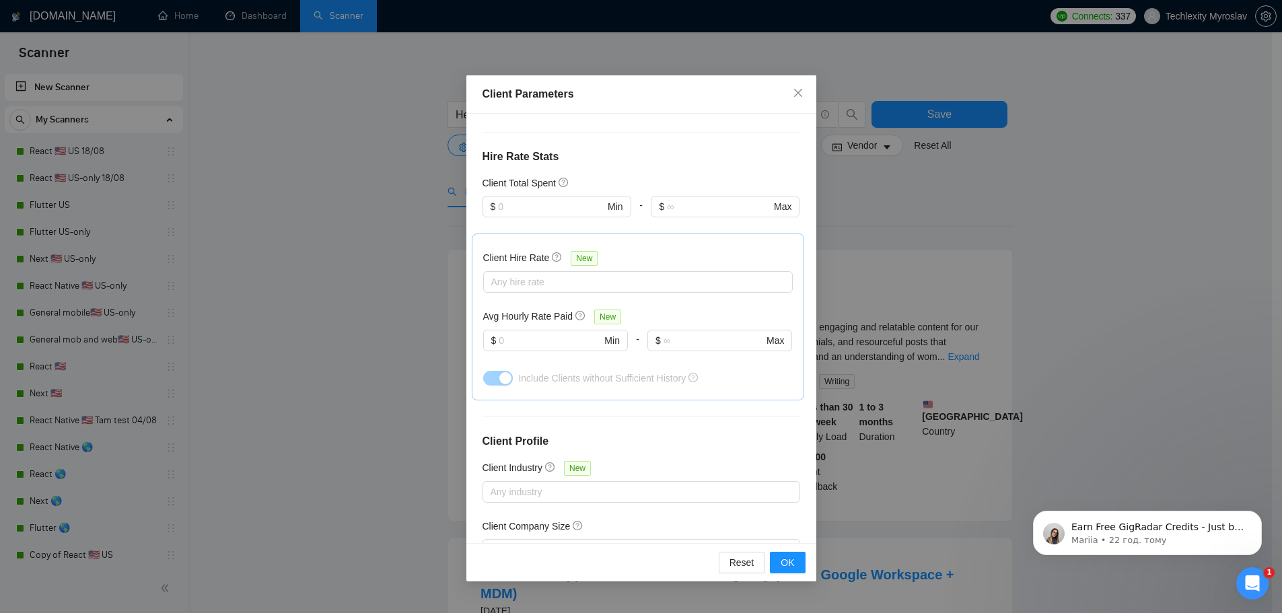
scroll to position [408, 0]
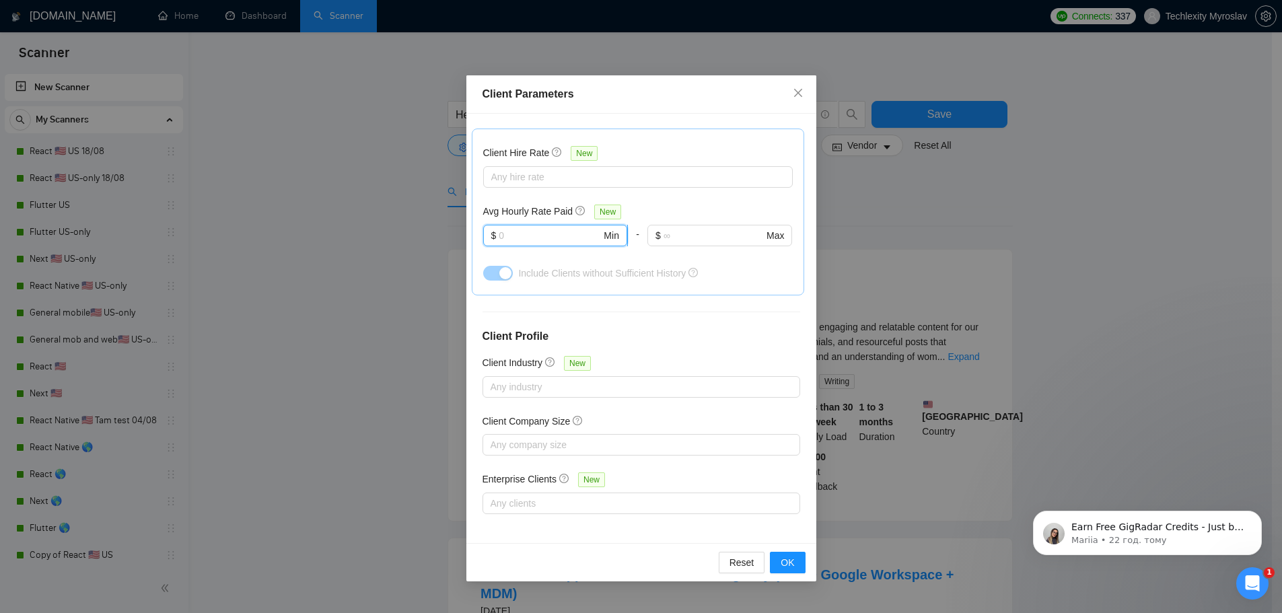
drag, startPoint x: 523, startPoint y: 235, endPoint x: 487, endPoint y: 231, distance: 36.6
click at [493, 231] on span "$ Min" at bounding box center [555, 236] width 144 height 22
type input "25"
click at [560, 445] on div at bounding box center [634, 445] width 297 height 16
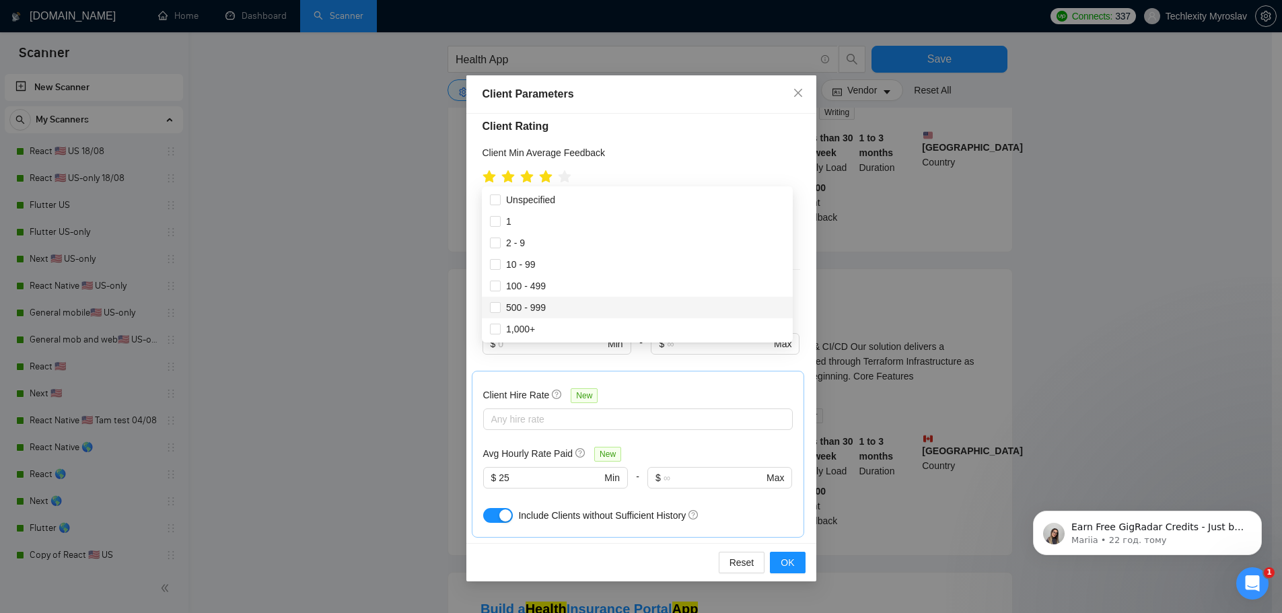
scroll to position [139, 0]
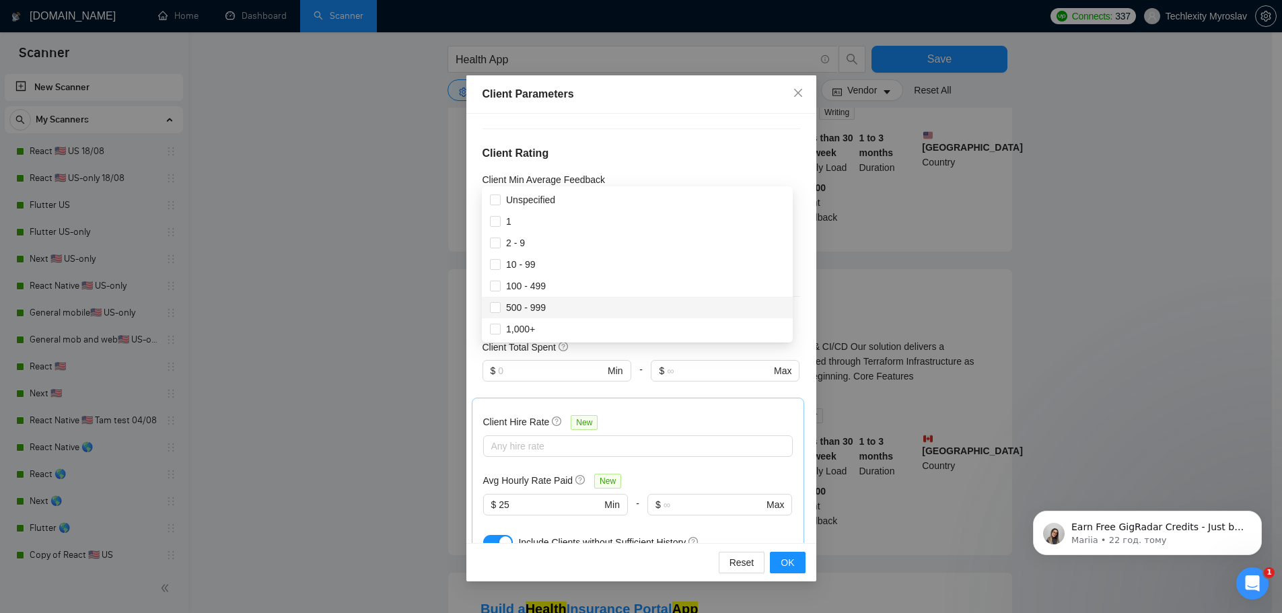
click at [651, 349] on div "Client Total Spent" at bounding box center [641, 347] width 318 height 15
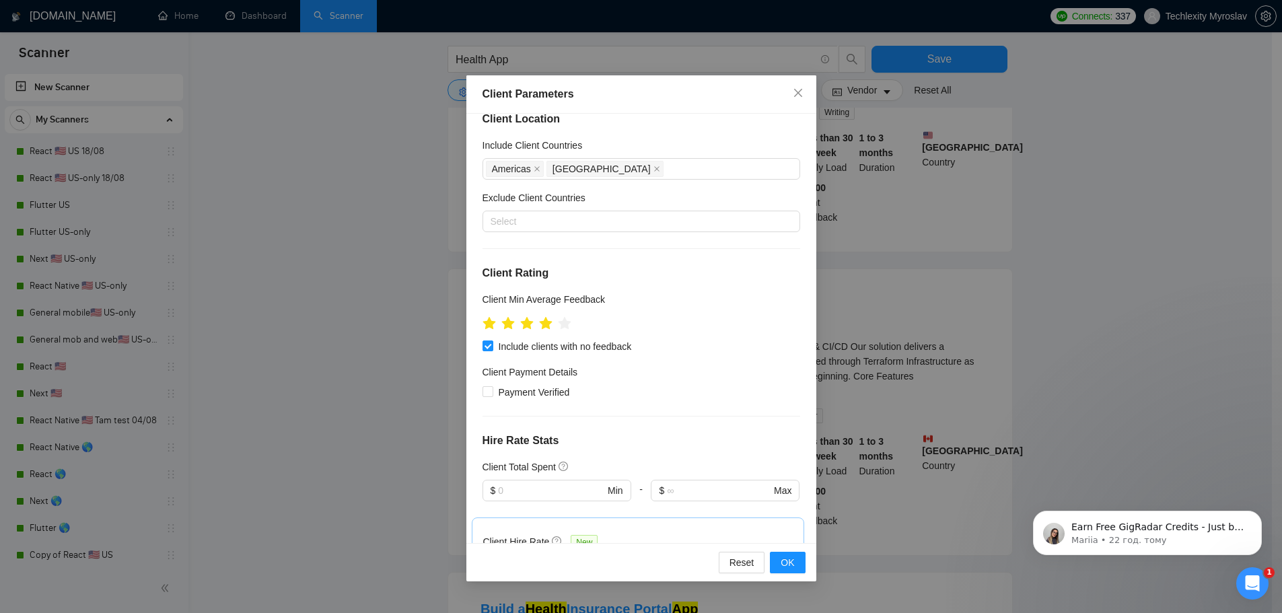
scroll to position [0, 0]
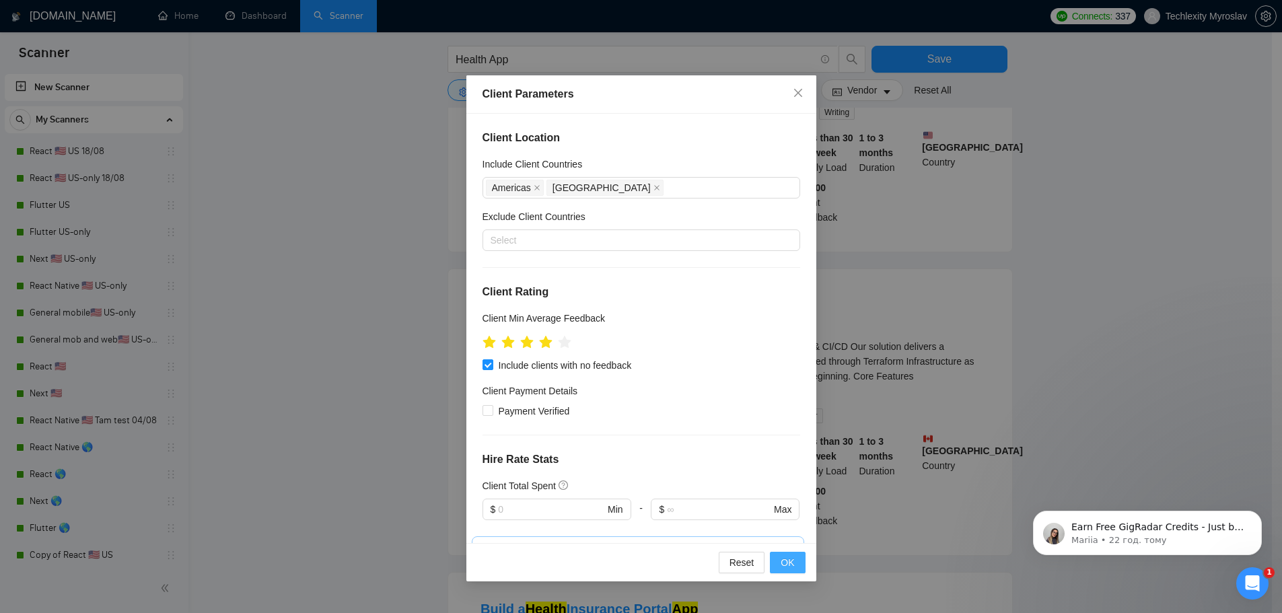
click at [789, 565] on span "OK" at bounding box center [786, 562] width 13 height 15
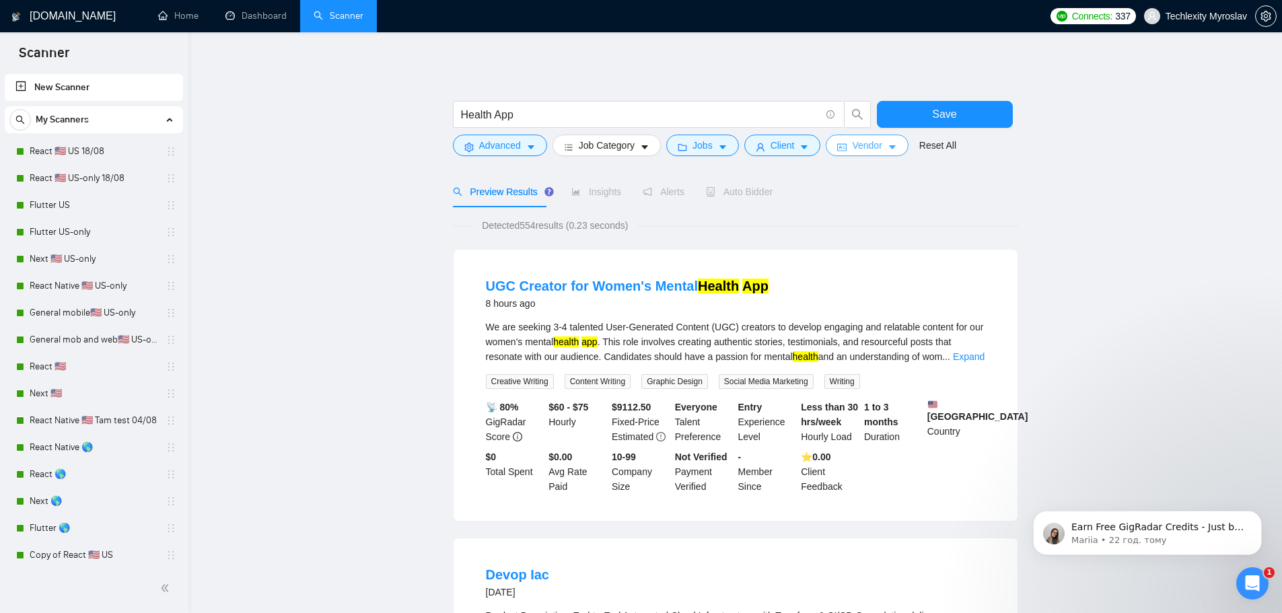
click at [877, 148] on span "Vendor" at bounding box center [867, 145] width 30 height 15
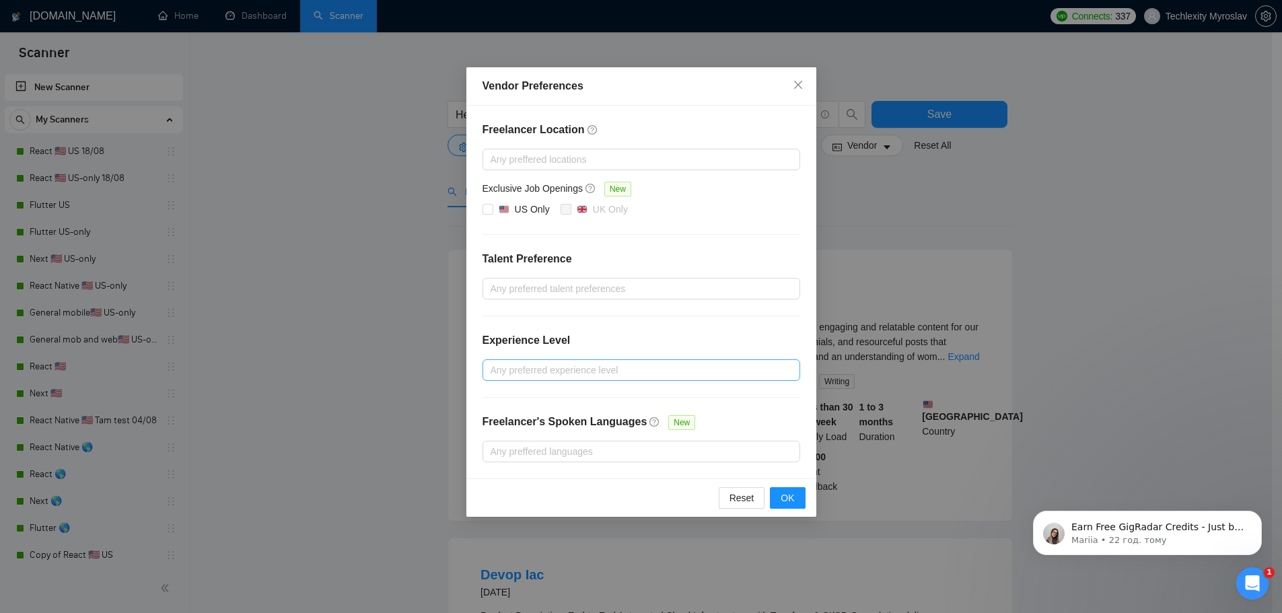
click at [546, 367] on div at bounding box center [634, 370] width 297 height 16
click at [546, 436] on div "Expert" at bounding box center [640, 439] width 301 height 15
checkbox input "true"
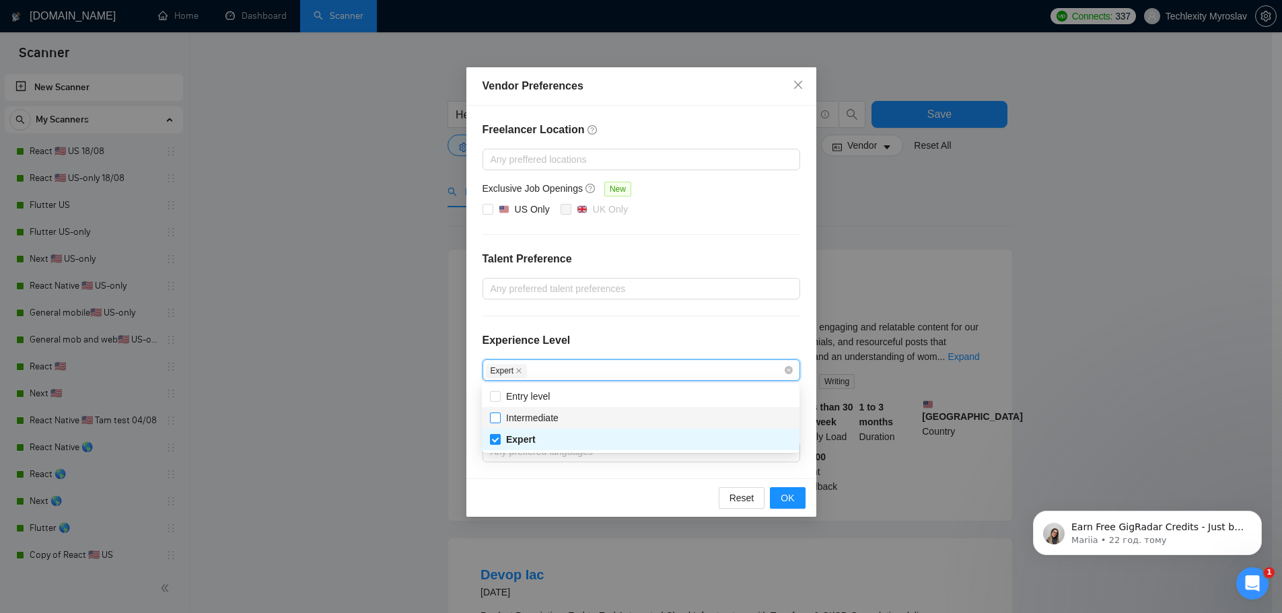
click at [556, 420] on span "Intermediate" at bounding box center [532, 417] width 52 height 11
click at [499, 420] on input "Intermediate" at bounding box center [494, 416] width 9 height 9
checkbox input "true"
click at [614, 313] on div "Freelancer Location Any preffered locations Exclusive Job Openings New US Only …" at bounding box center [641, 292] width 350 height 373
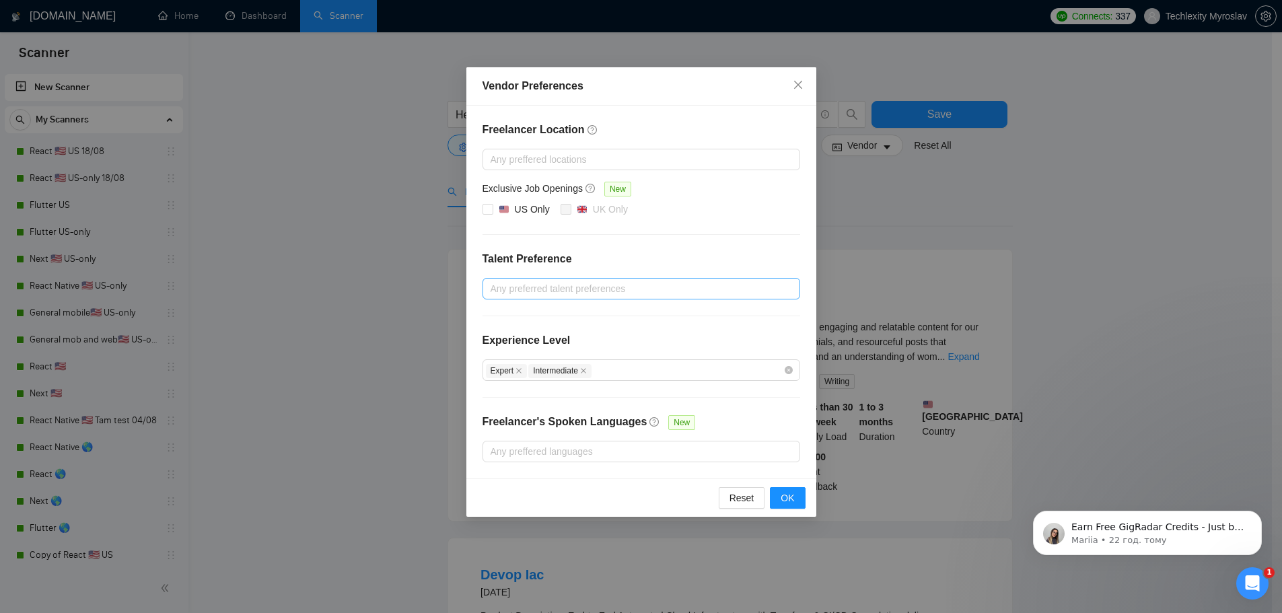
click at [558, 279] on div "Any preferred talent preferences" at bounding box center [641, 289] width 318 height 22
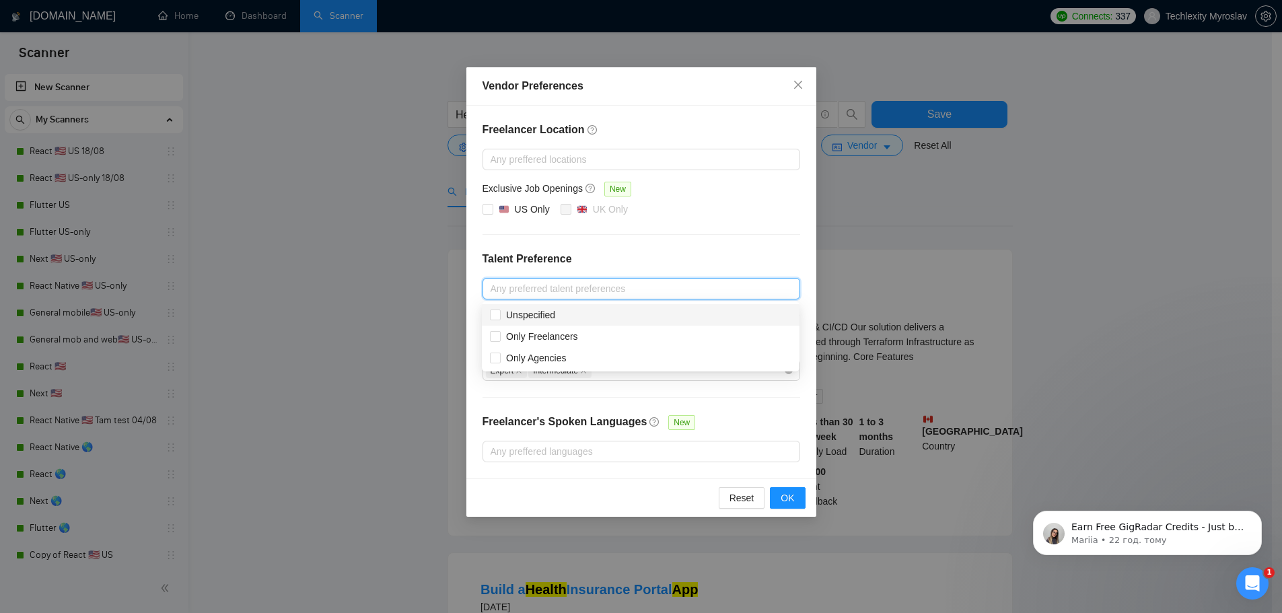
click at [570, 316] on div "Unspecified" at bounding box center [640, 314] width 301 height 15
checkbox input "true"
click at [573, 359] on div "Only Agencies" at bounding box center [640, 358] width 301 height 15
checkbox input "true"
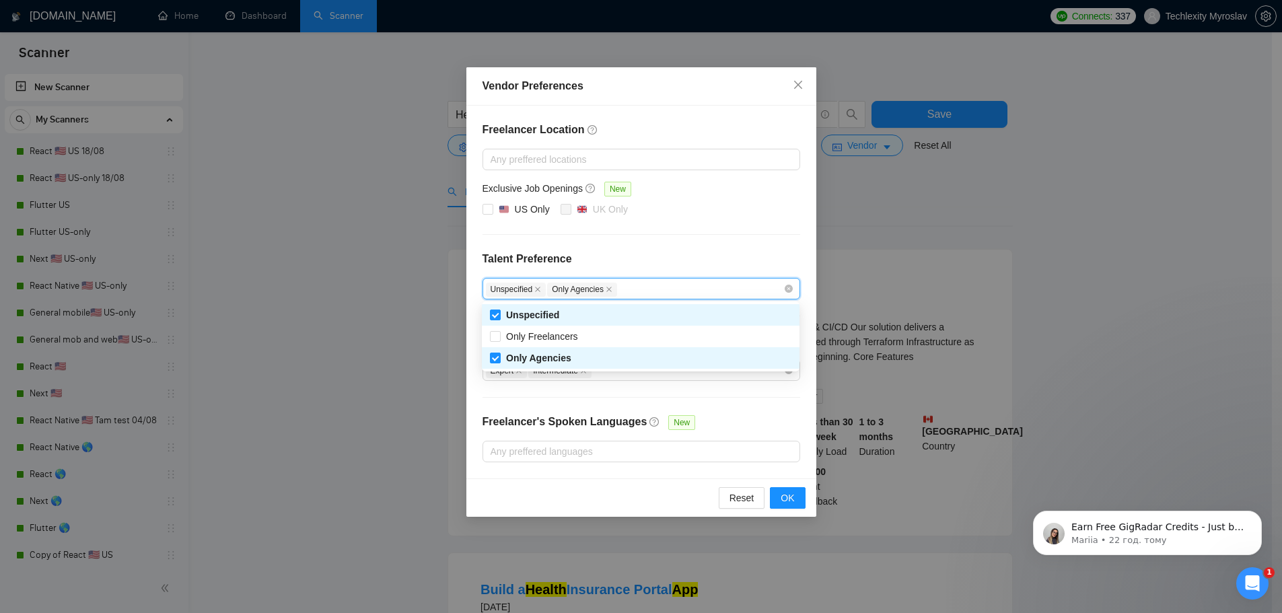
click at [659, 244] on div "Freelancer Location Any preffered locations Exclusive Job Openings New US Only …" at bounding box center [641, 292] width 350 height 373
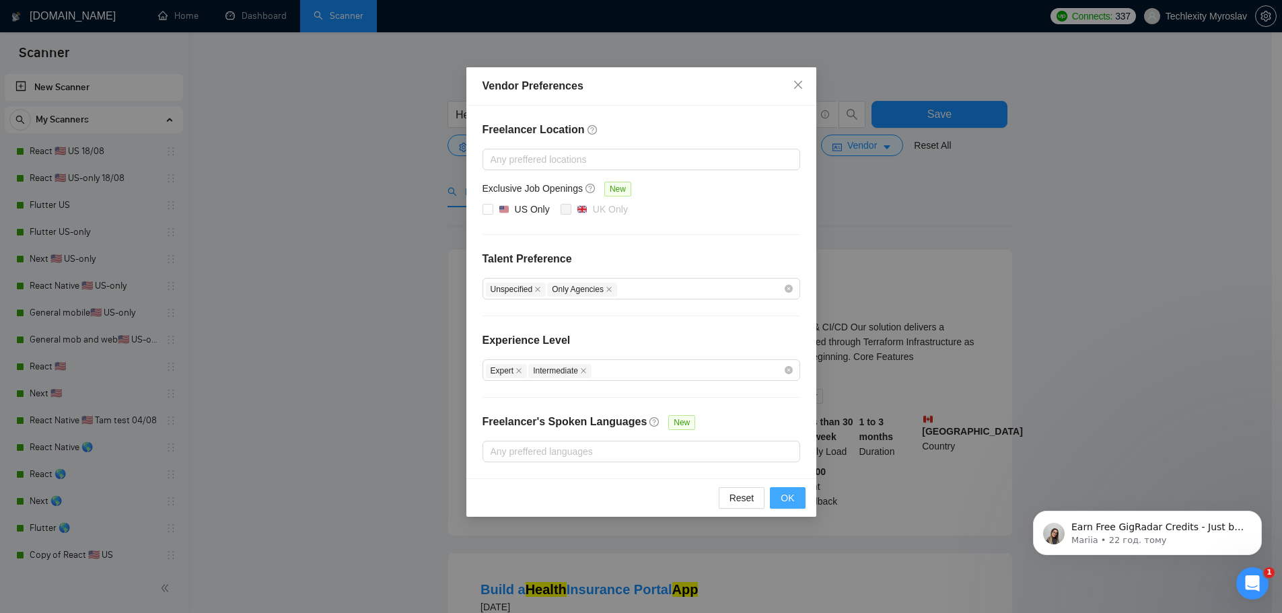
click at [788, 494] on span "OK" at bounding box center [786, 497] width 13 height 15
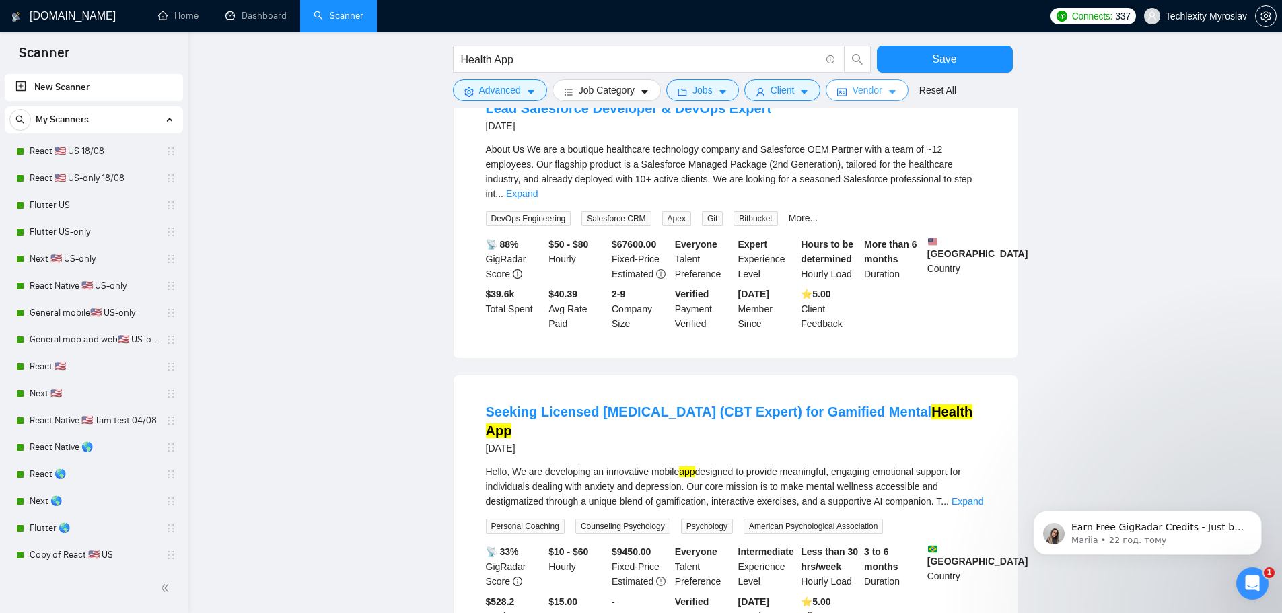
scroll to position [1209, 0]
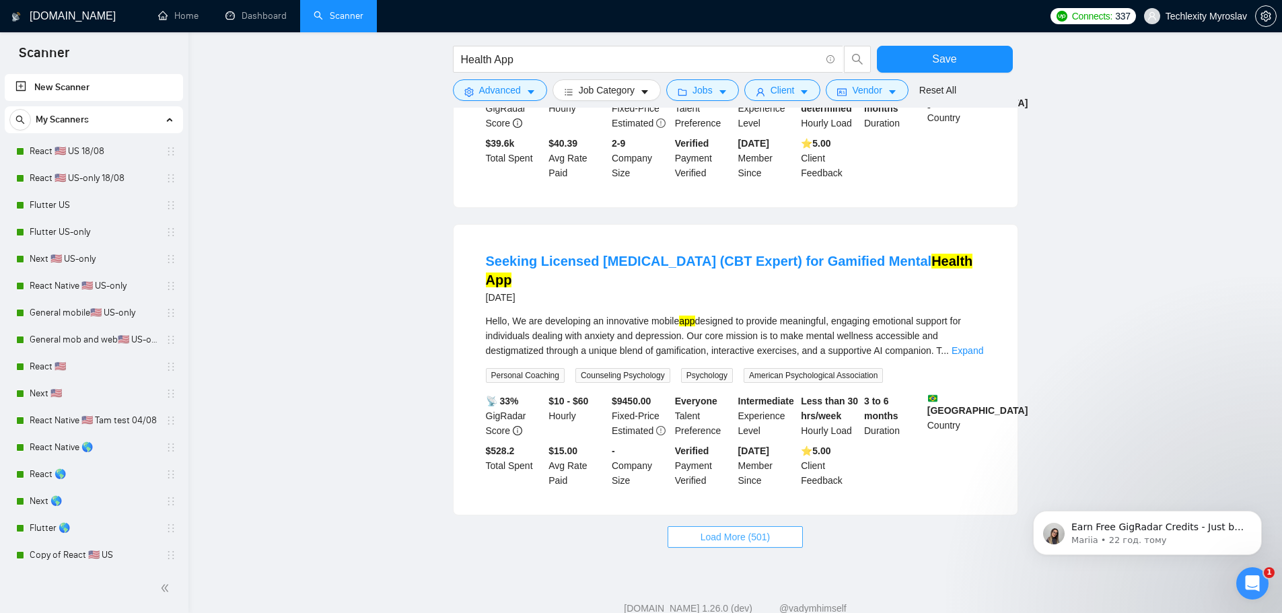
click at [762, 529] on span "Load More (501)" at bounding box center [735, 536] width 70 height 15
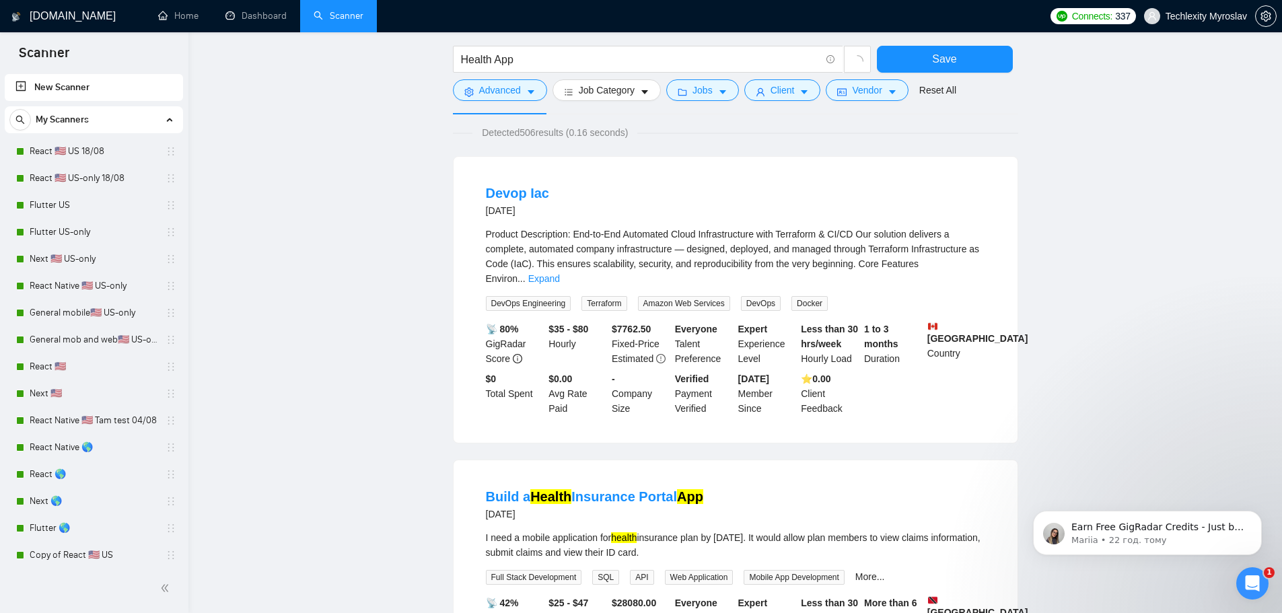
scroll to position [0, 0]
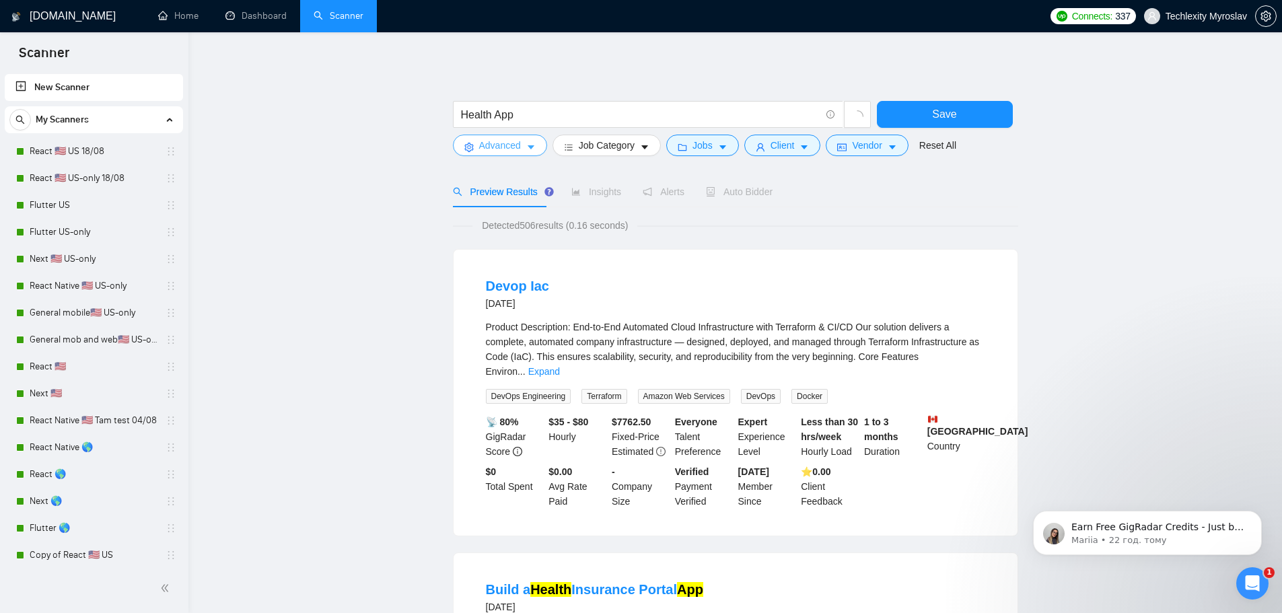
click at [519, 150] on span "Advanced" at bounding box center [500, 145] width 42 height 15
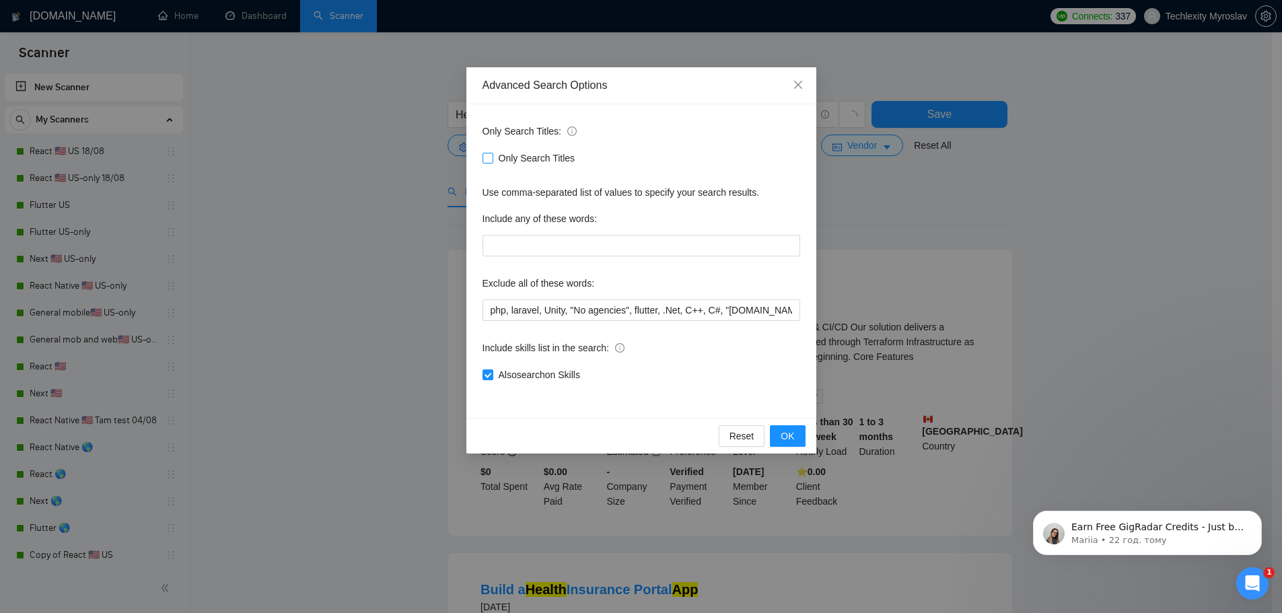
click at [530, 159] on span "Only Search Titles" at bounding box center [536, 158] width 87 height 15
click at [492, 159] on input "Only Search Titles" at bounding box center [486, 157] width 9 height 9
checkbox input "true"
click at [790, 436] on span "OK" at bounding box center [786, 436] width 13 height 15
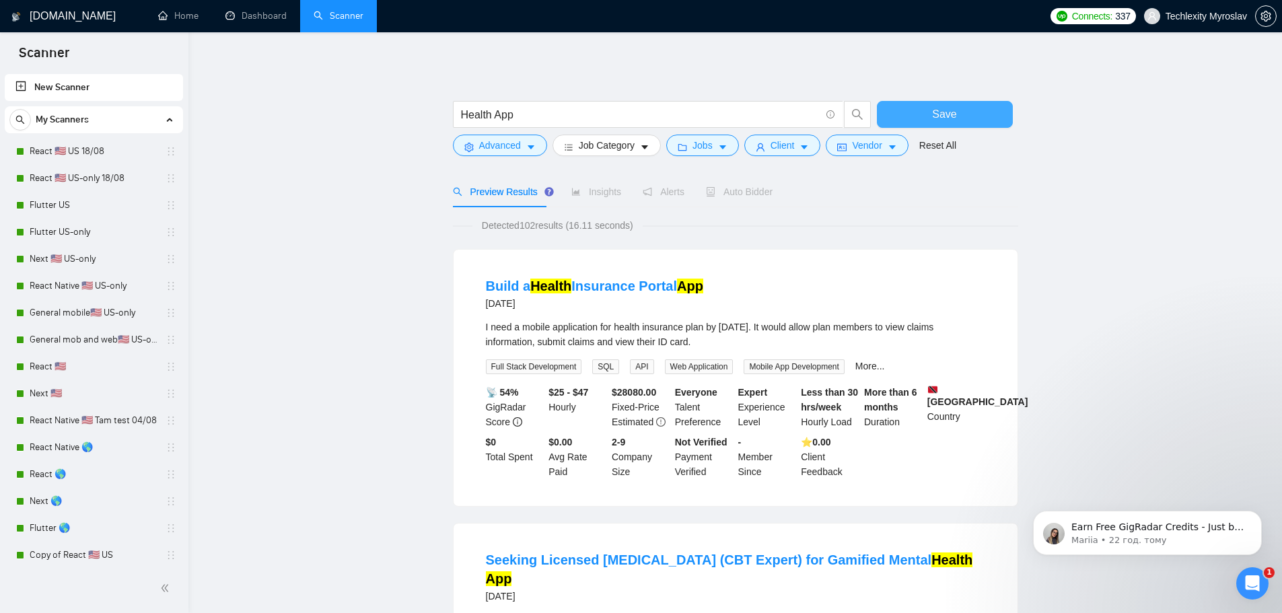
click at [933, 114] on span "Save" at bounding box center [944, 114] width 24 height 17
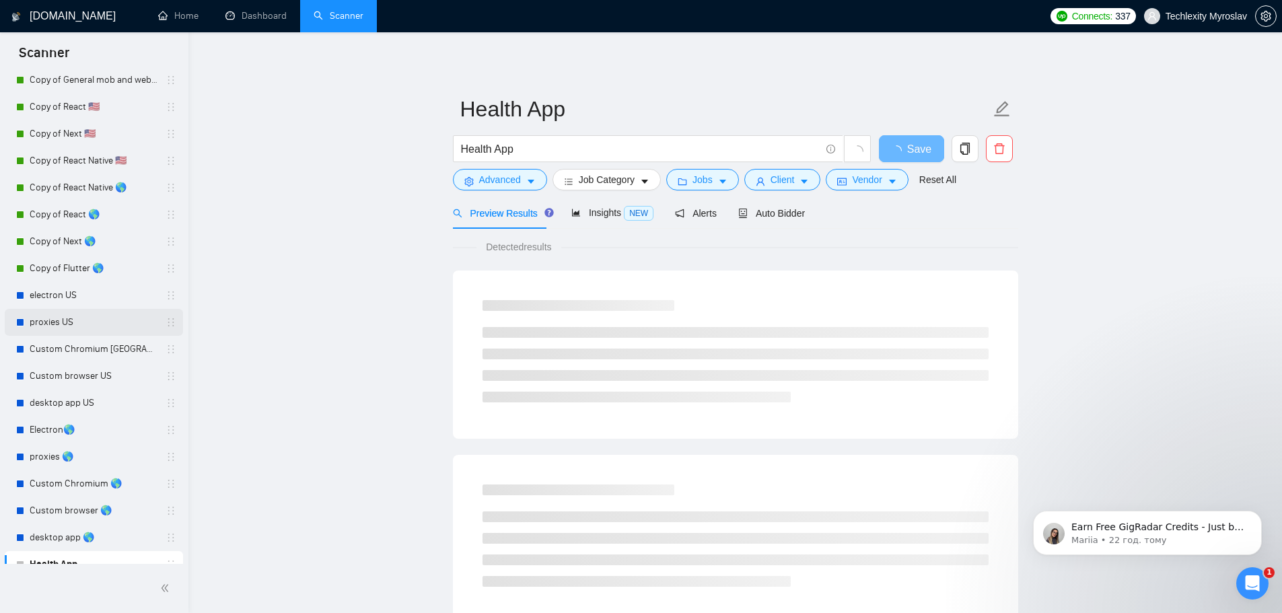
scroll to position [677, 0]
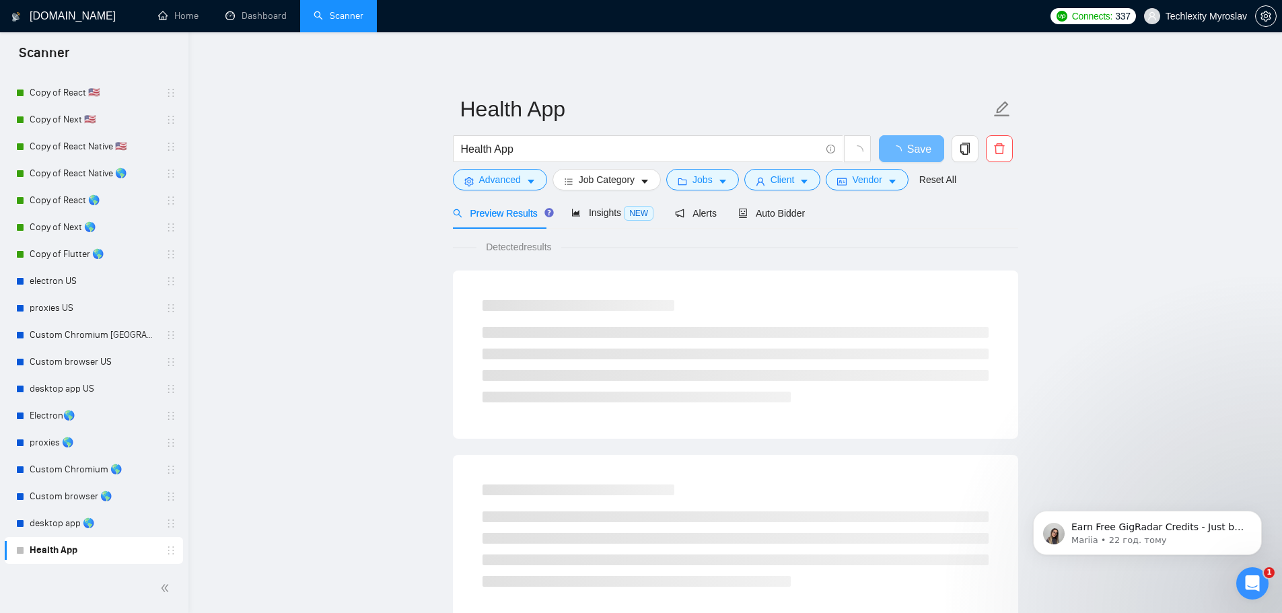
click at [166, 549] on icon "holder" at bounding box center [171, 550] width 11 height 11
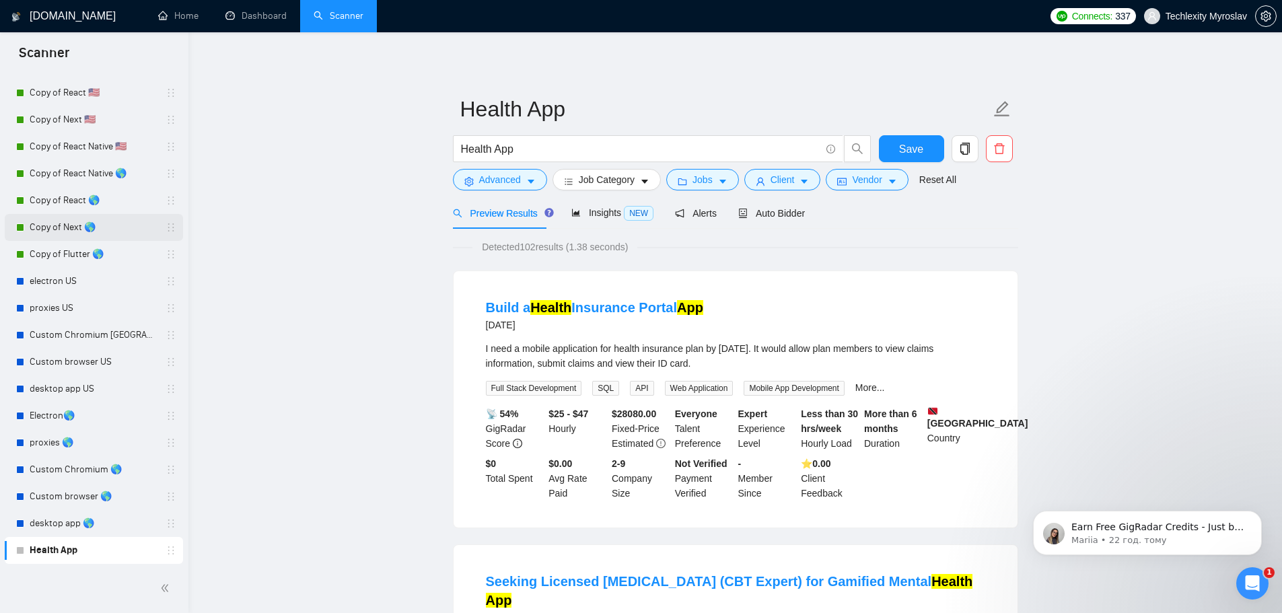
drag, startPoint x: 13, startPoint y: 544, endPoint x: 39, endPoint y: 223, distance: 322.7
click at [39, 223] on div "React 🇺🇸 US 18/08 React 🇺🇸 US-only 18/08 Flutter US Flutter US-only Next 🇺🇸 US-…" at bounding box center [94, 11] width 178 height 1103
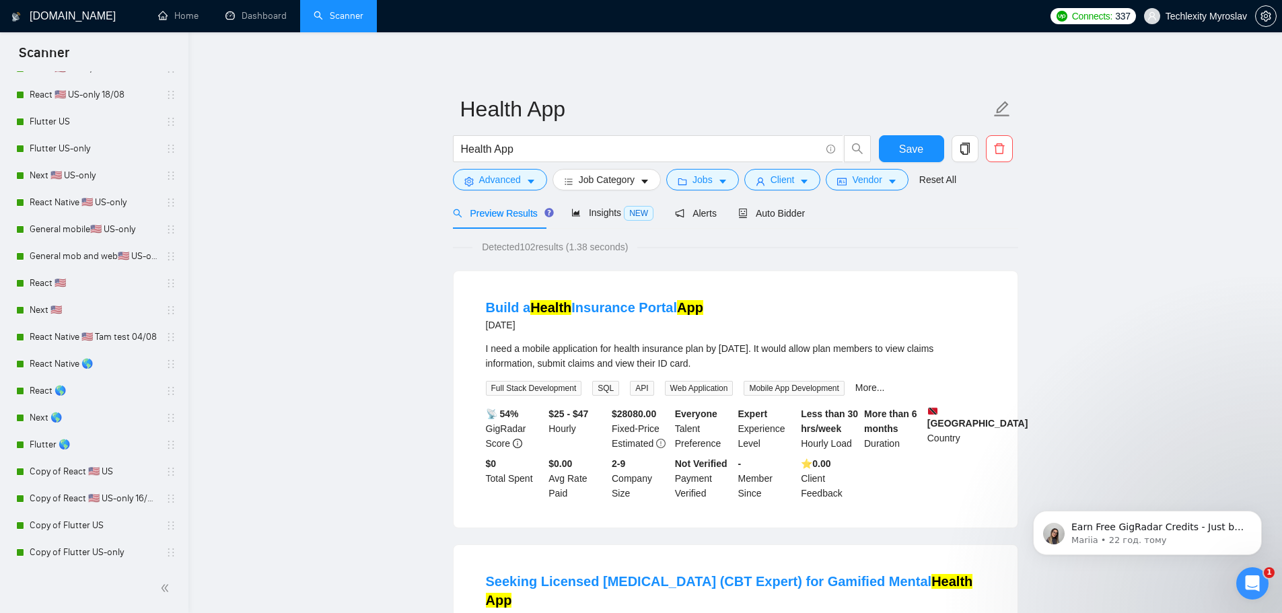
scroll to position [0, 0]
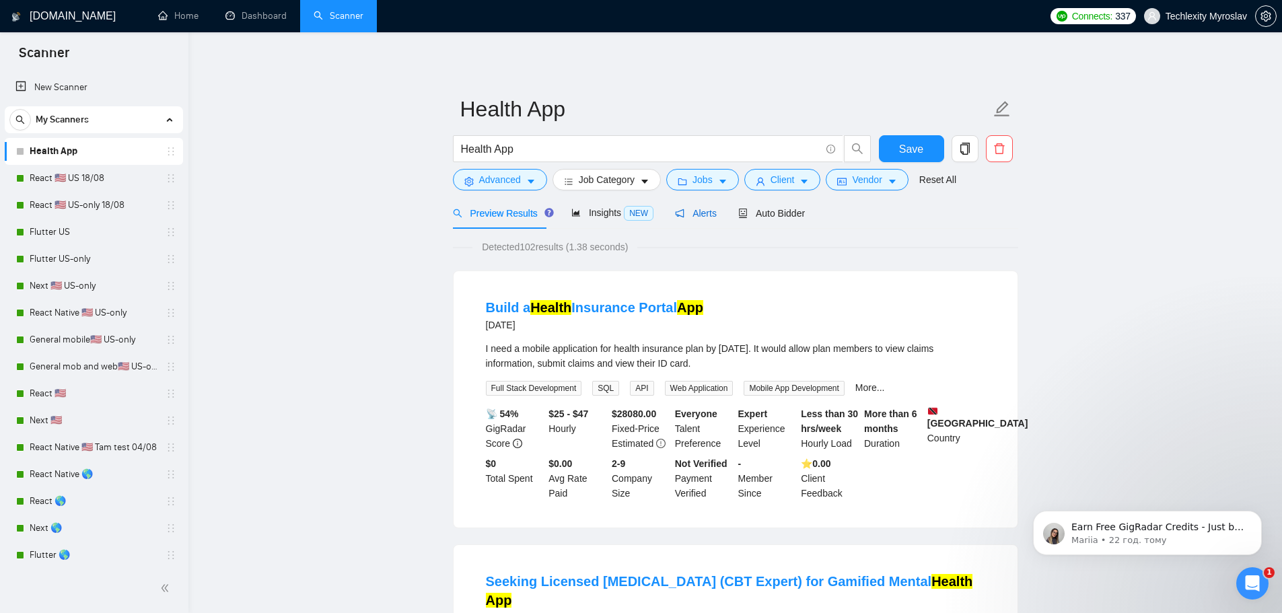
click at [702, 209] on span "Alerts" at bounding box center [696, 213] width 42 height 11
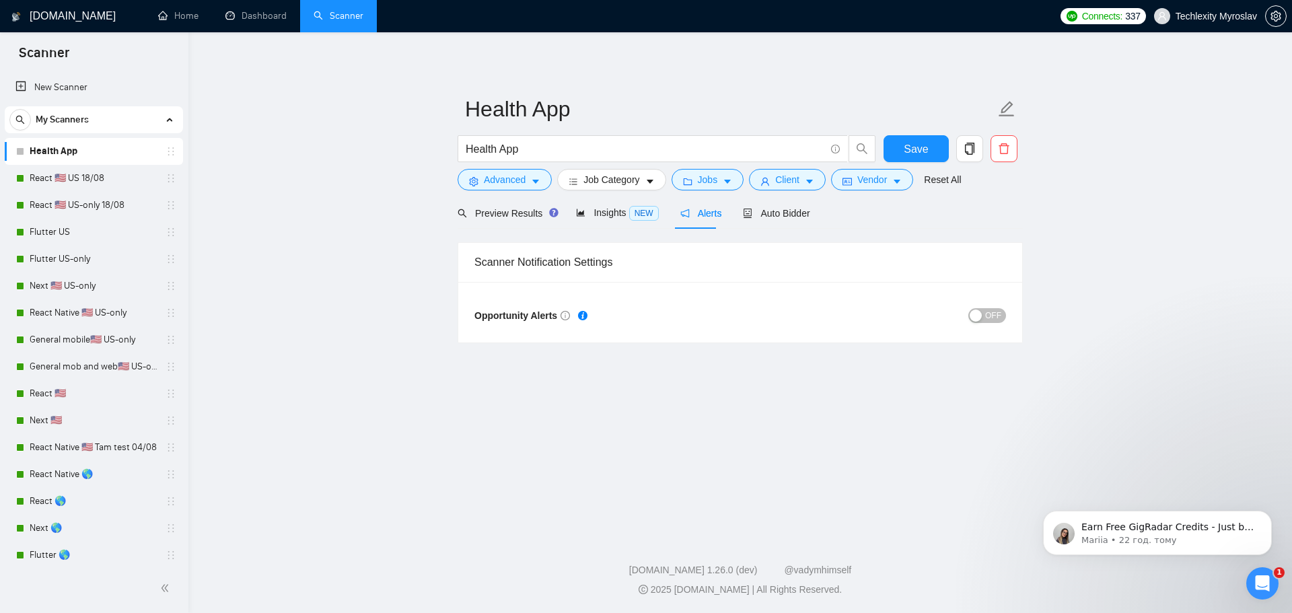
click at [982, 316] on div "button" at bounding box center [975, 315] width 12 height 12
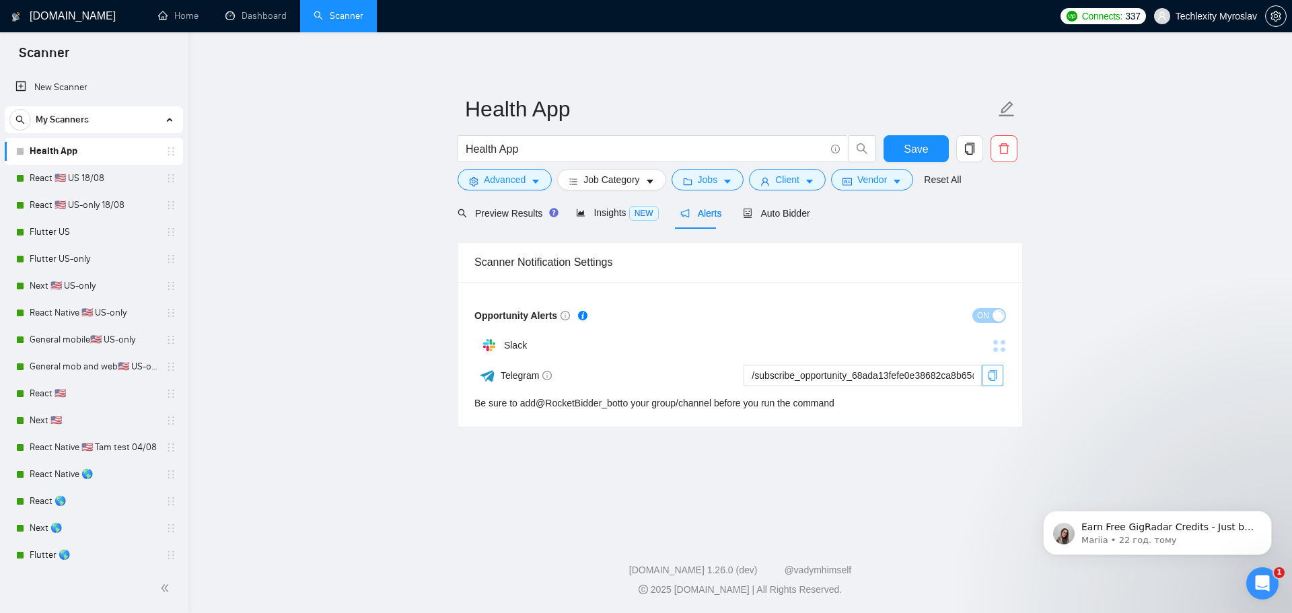
click at [986, 373] on span "copy" at bounding box center [992, 375] width 20 height 11
click at [764, 214] on span "Auto Bidder" at bounding box center [776, 213] width 67 height 11
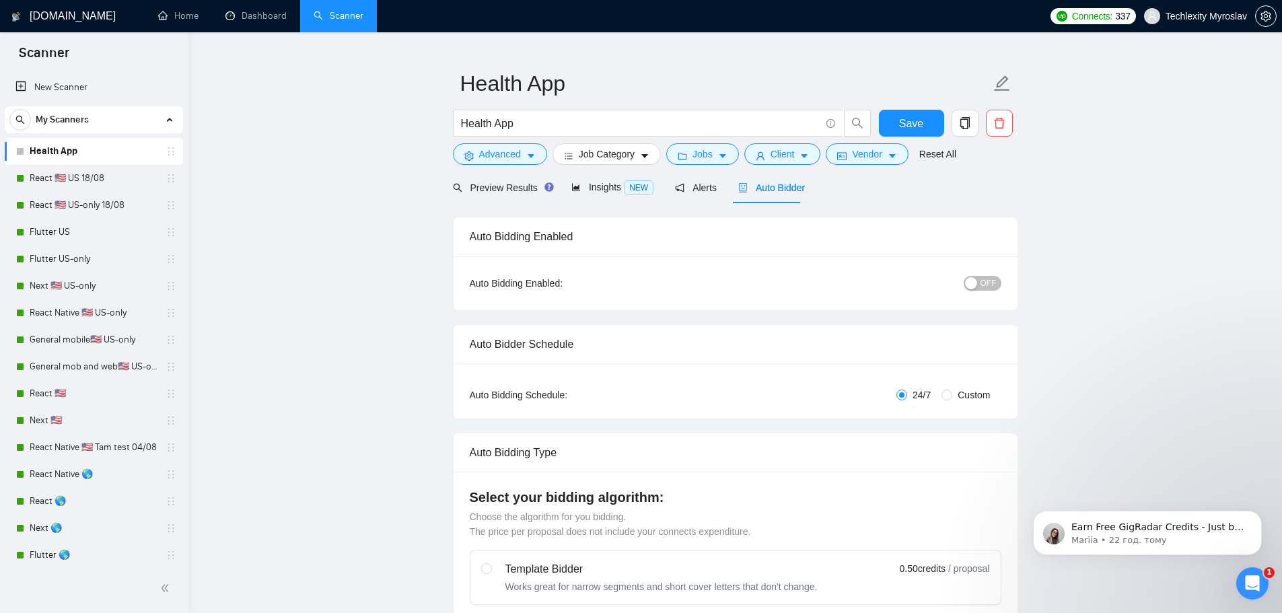
scroll to position [67, 0]
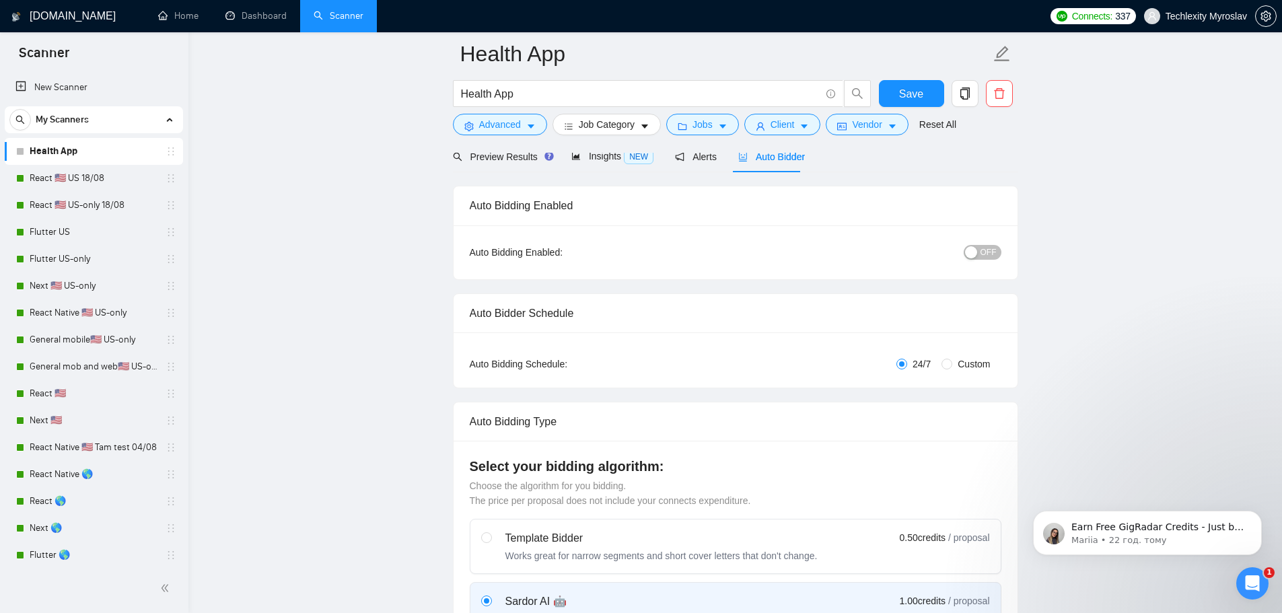
click at [968, 371] on div "Auto Bidding Type: Automated (recommended) Semi-automated Auto Bidding Schedule…" at bounding box center [735, 359] width 564 height 55
click at [965, 359] on span "Custom" at bounding box center [973, 364] width 43 height 15
click at [952, 359] on input "Custom" at bounding box center [946, 364] width 11 height 11
radio input "true"
radio input "false"
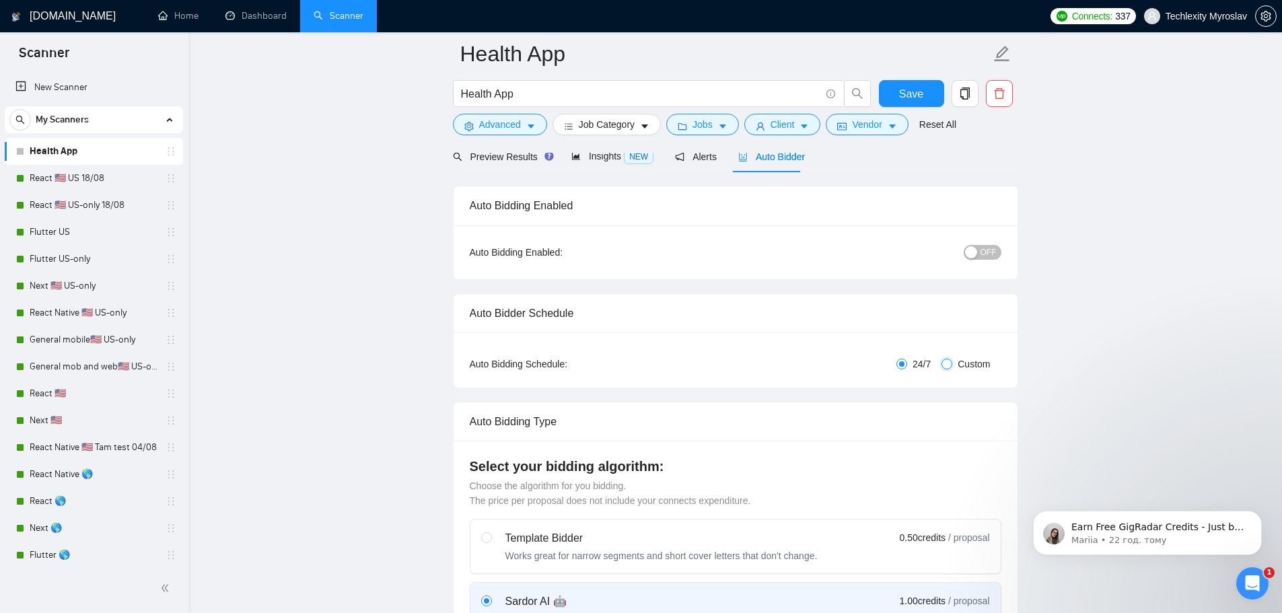
checkbox input "true"
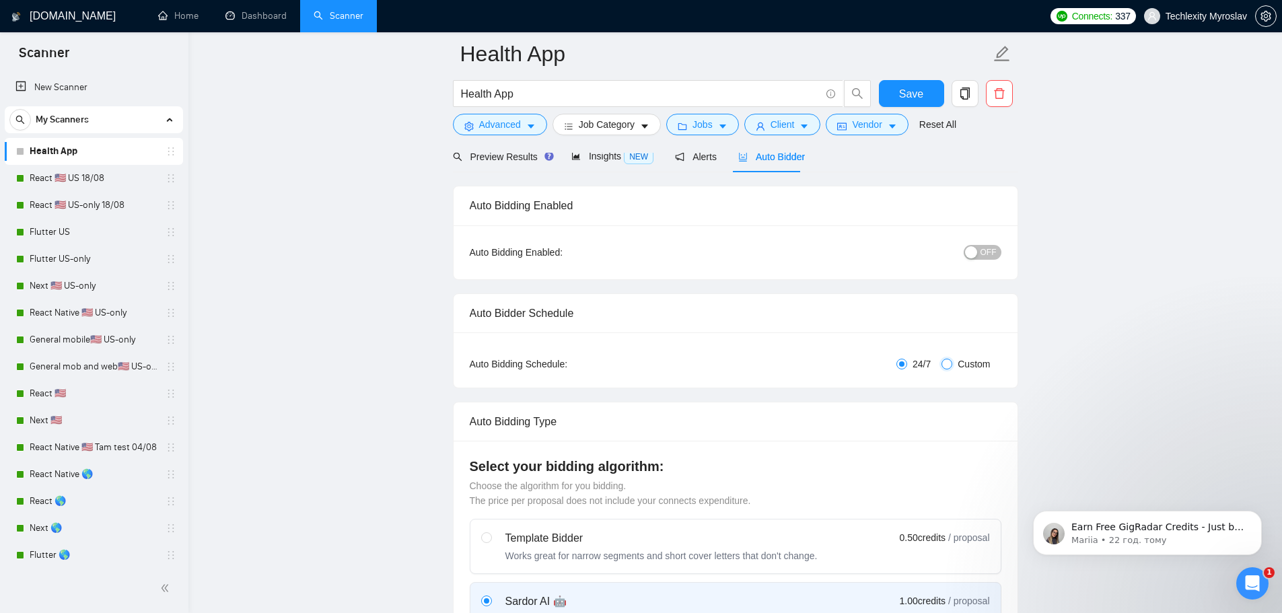
checkbox input "true"
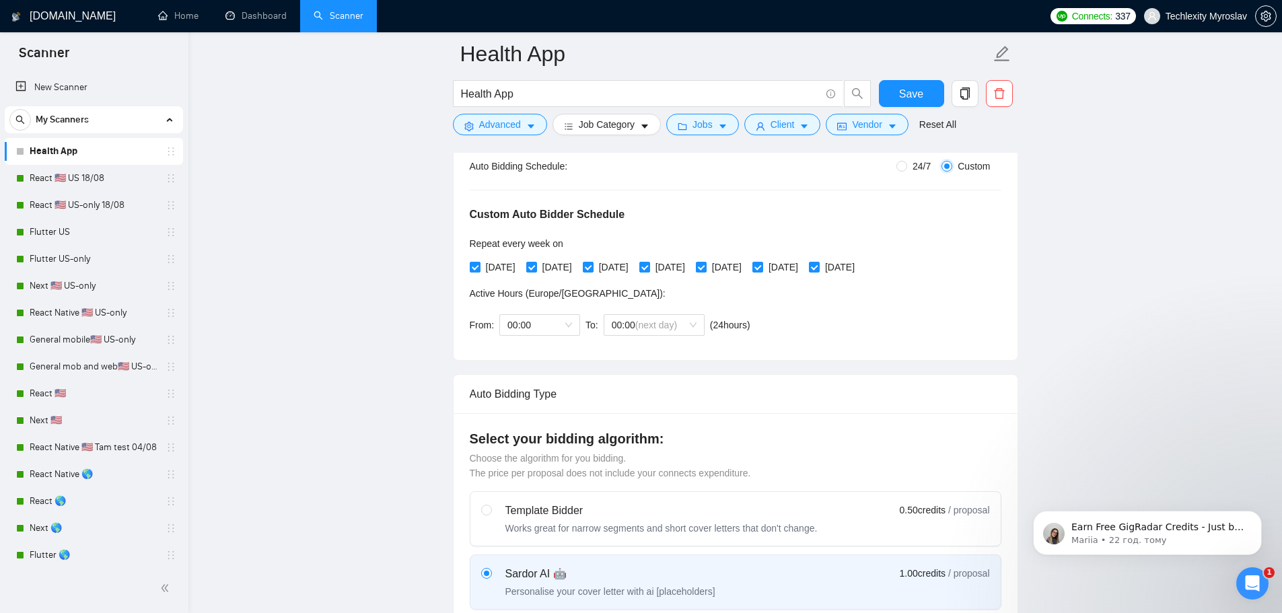
scroll to position [269, 0]
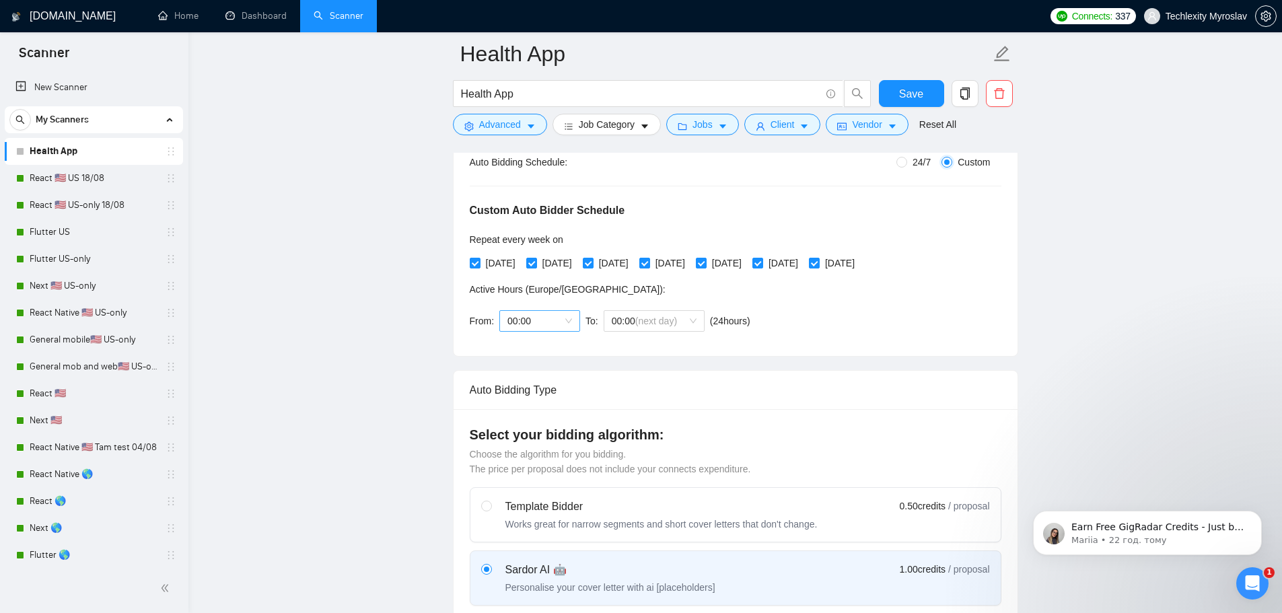
click at [534, 318] on span "00:00" at bounding box center [539, 321] width 65 height 20
click at [525, 470] on div "12:00" at bounding box center [538, 470] width 65 height 15
click at [635, 312] on span "00:00 (next day)" at bounding box center [654, 321] width 85 height 20
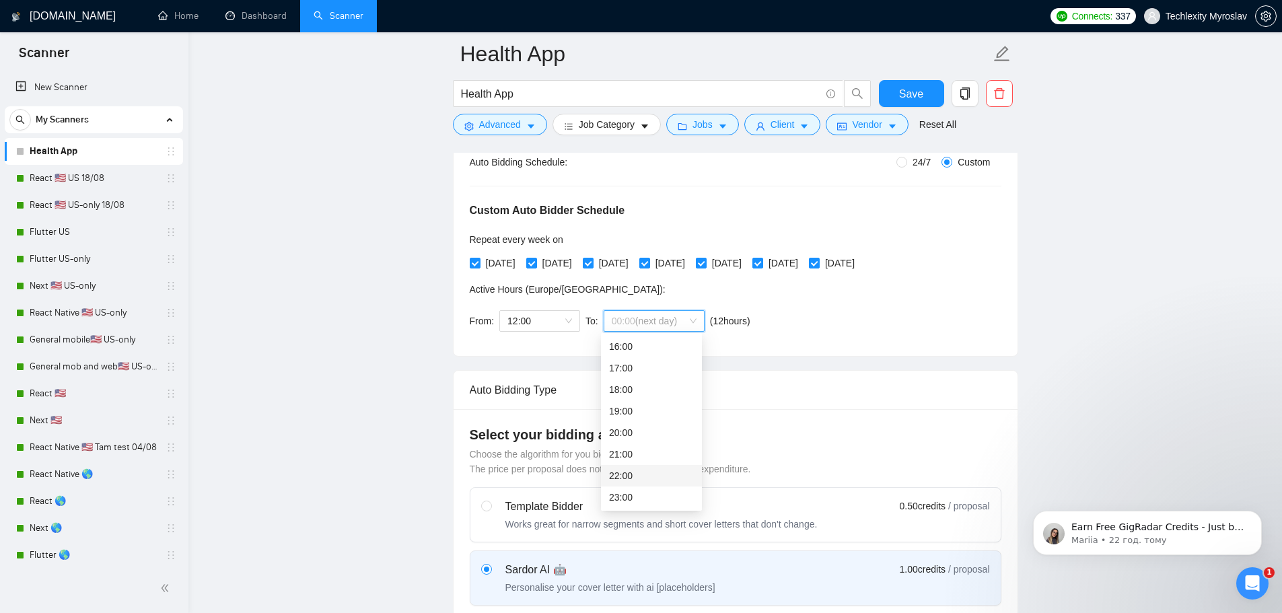
click at [634, 473] on div "22:00" at bounding box center [651, 475] width 85 height 15
click at [816, 342] on div "Auto Bidding Type: Automated (recommended) Semi-automated Auto Bidding Schedule…" at bounding box center [735, 243] width 564 height 225
click at [537, 322] on span "12:00" at bounding box center [539, 321] width 65 height 20
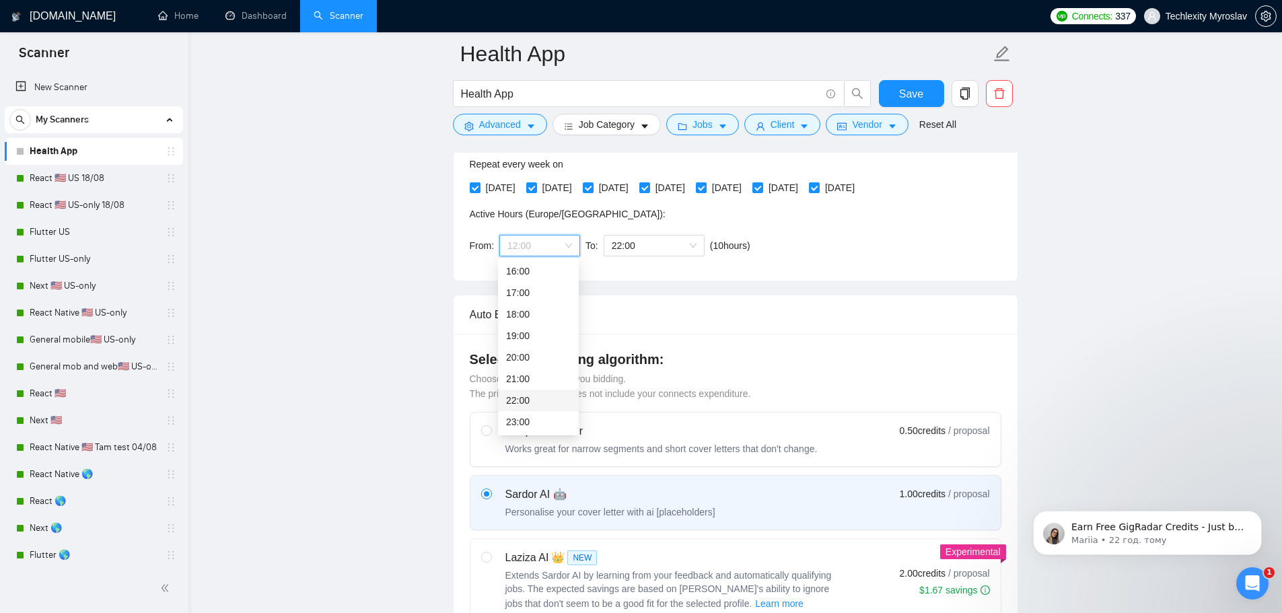
scroll to position [336, 0]
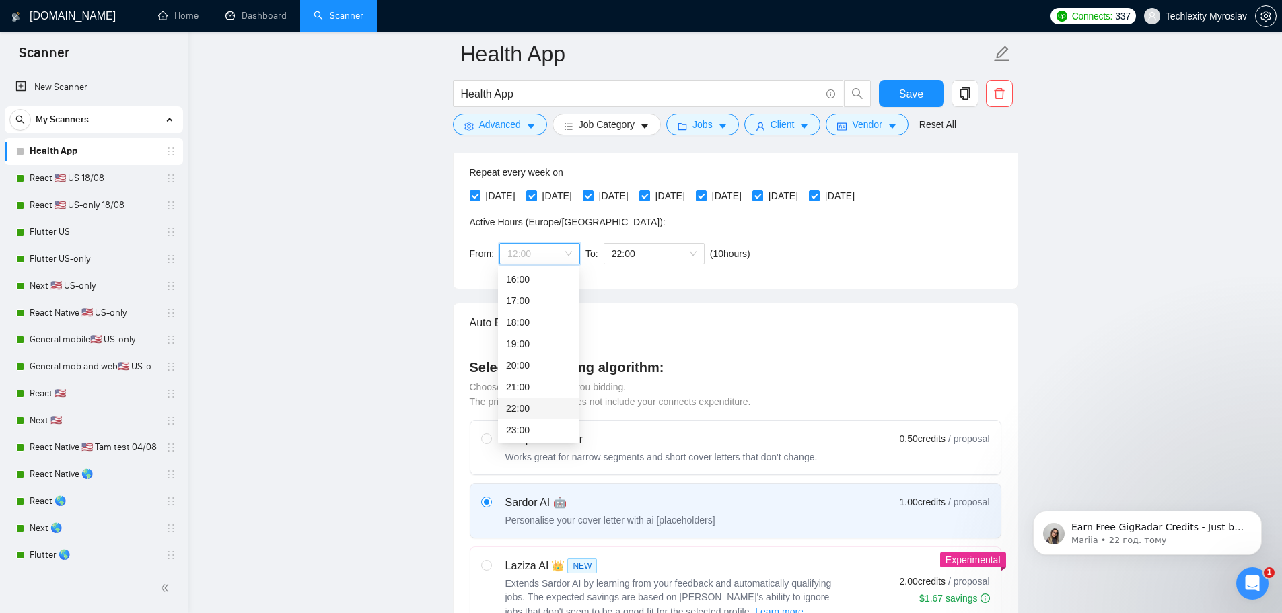
click at [524, 404] on div "22:00" at bounding box center [538, 408] width 65 height 15
click at [657, 248] on span "(next day)" at bounding box center [656, 253] width 42 height 11
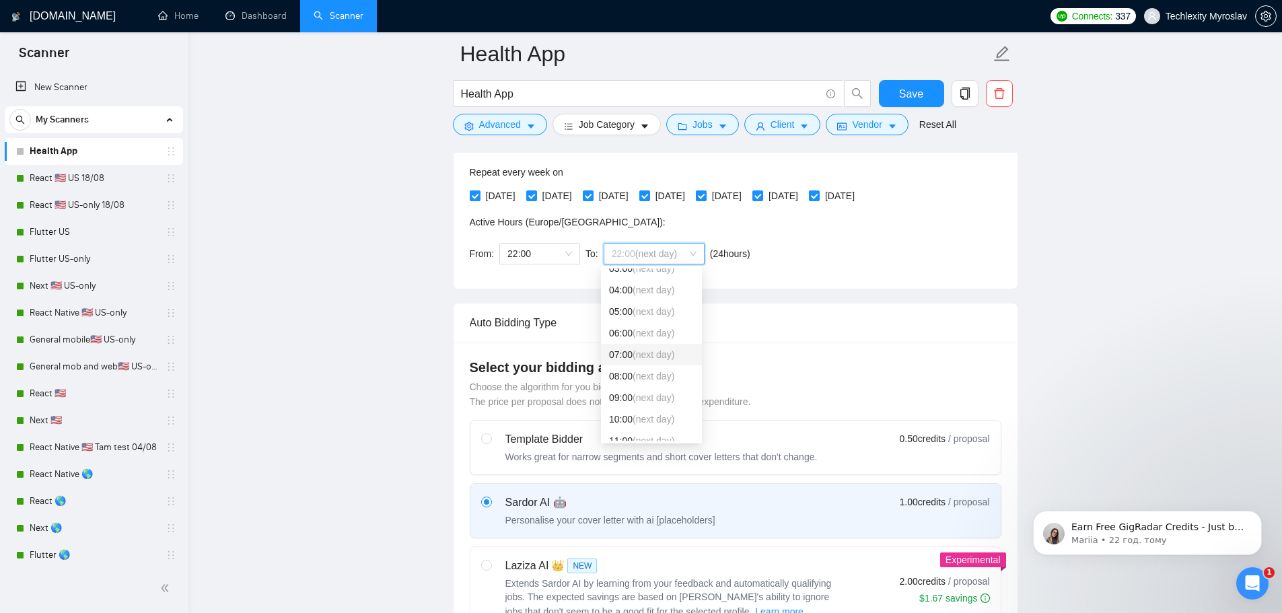
scroll to position [210, 0]
click at [636, 324] on span "(next day)" at bounding box center [653, 327] width 42 height 11
click at [828, 266] on div "Custom Auto Bidder Schedule Repeat every week [DATE] [DATE] [DATE] [DATE] [DATE…" at bounding box center [736, 187] width 532 height 170
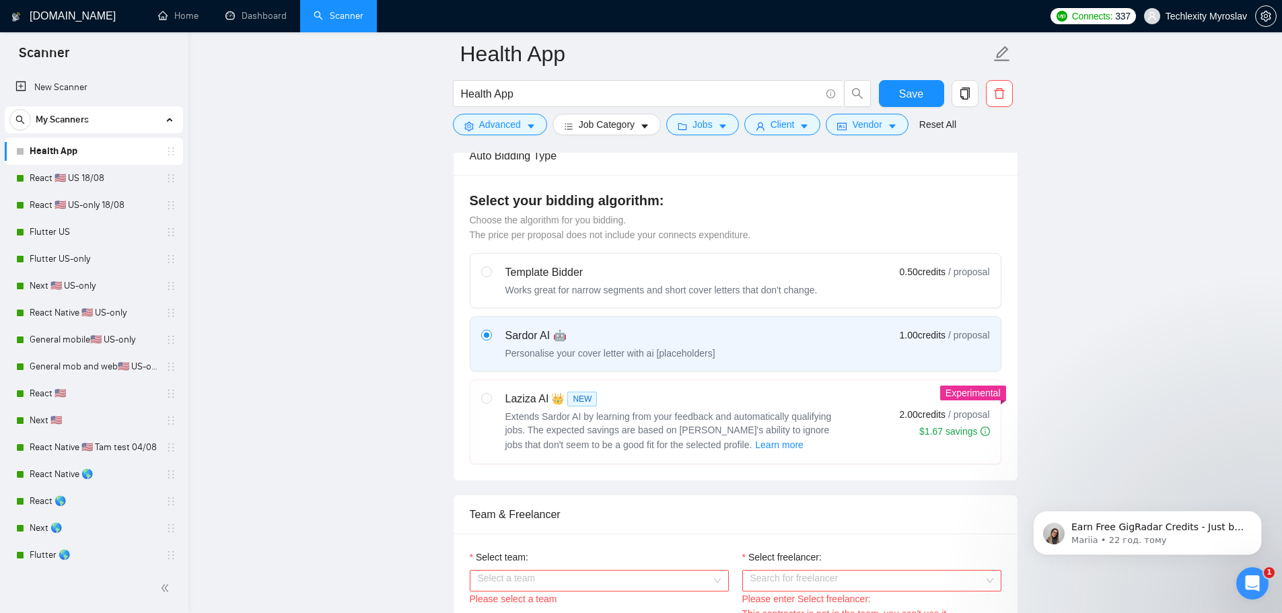
scroll to position [538, 0]
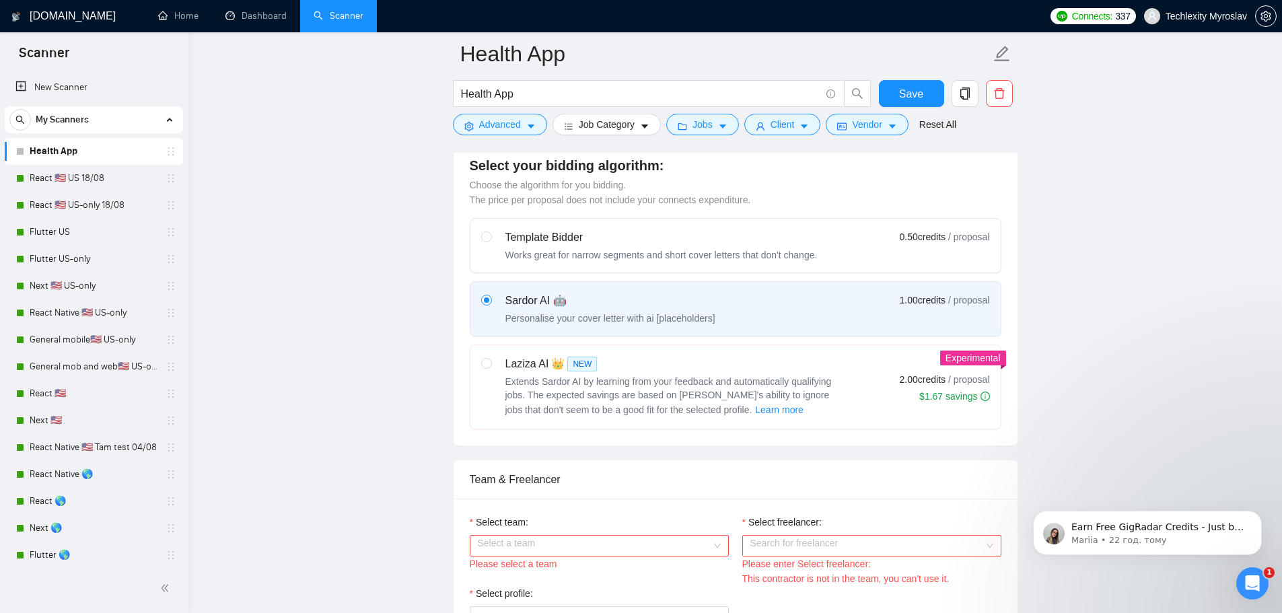
click at [517, 229] on div "Template Bidder" at bounding box center [661, 237] width 312 height 16
click at [490, 231] on input "radio" at bounding box center [485, 235] width 9 height 9
radio input "true"
radio input "false"
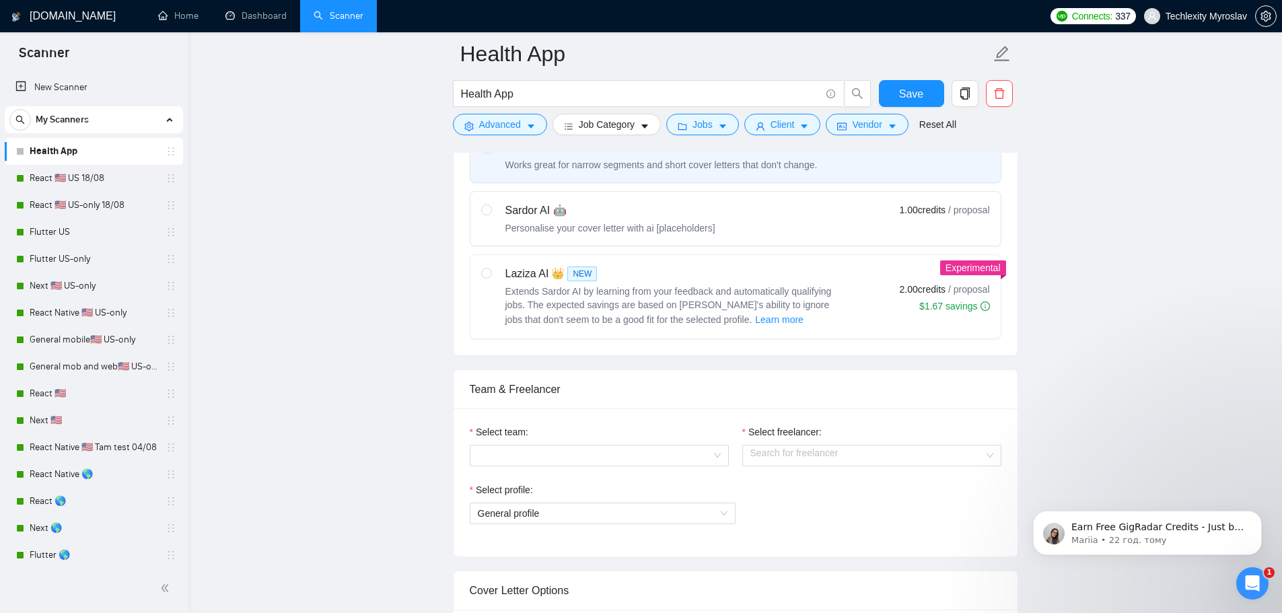
scroll to position [875, 0]
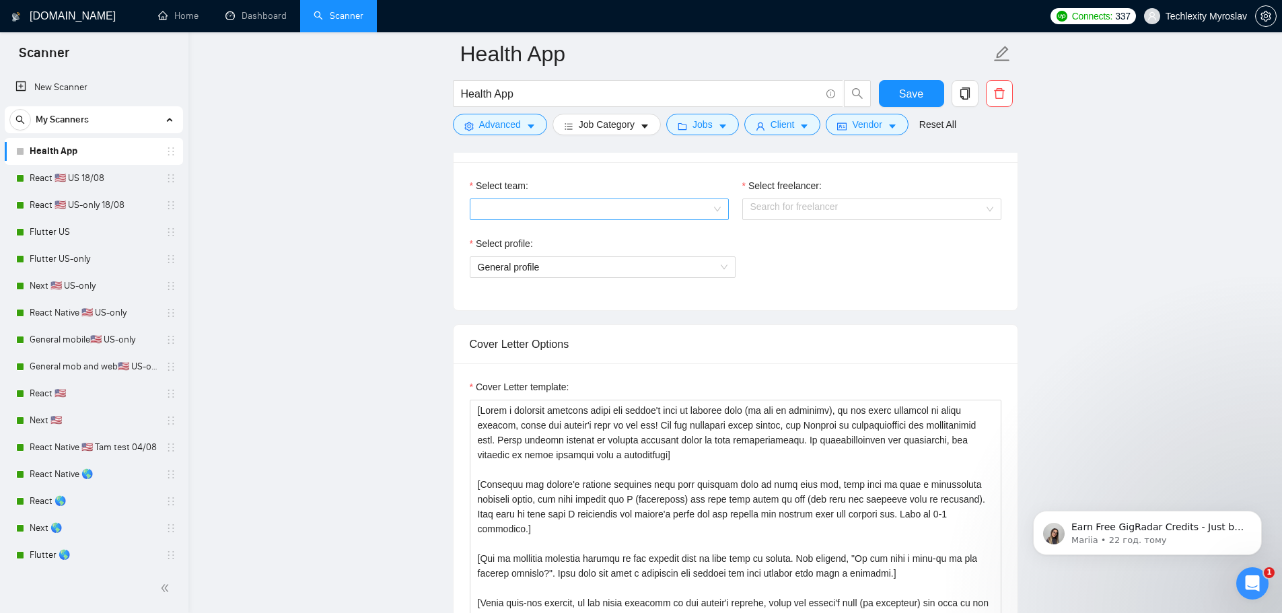
click at [565, 199] on input "Select team:" at bounding box center [594, 209] width 233 height 20
click at [556, 231] on div "Techlexity" at bounding box center [598, 234] width 243 height 15
click at [801, 213] on input "Select freelancer:" at bounding box center [866, 209] width 233 height 20
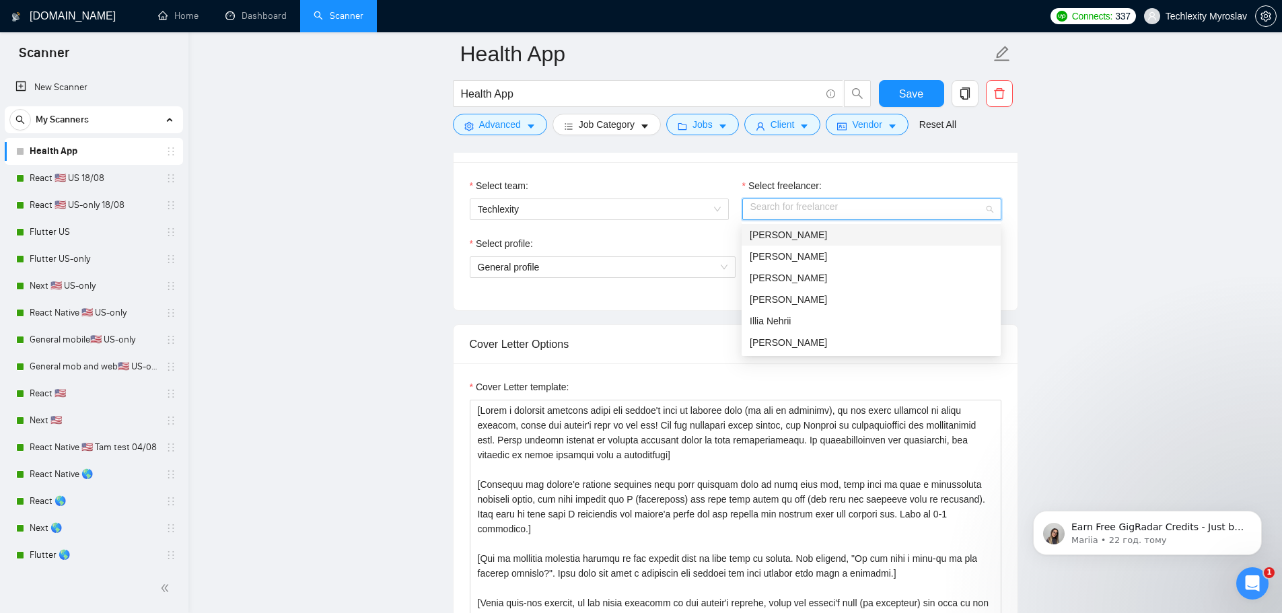
click at [810, 235] on div "[PERSON_NAME]" at bounding box center [870, 234] width 243 height 15
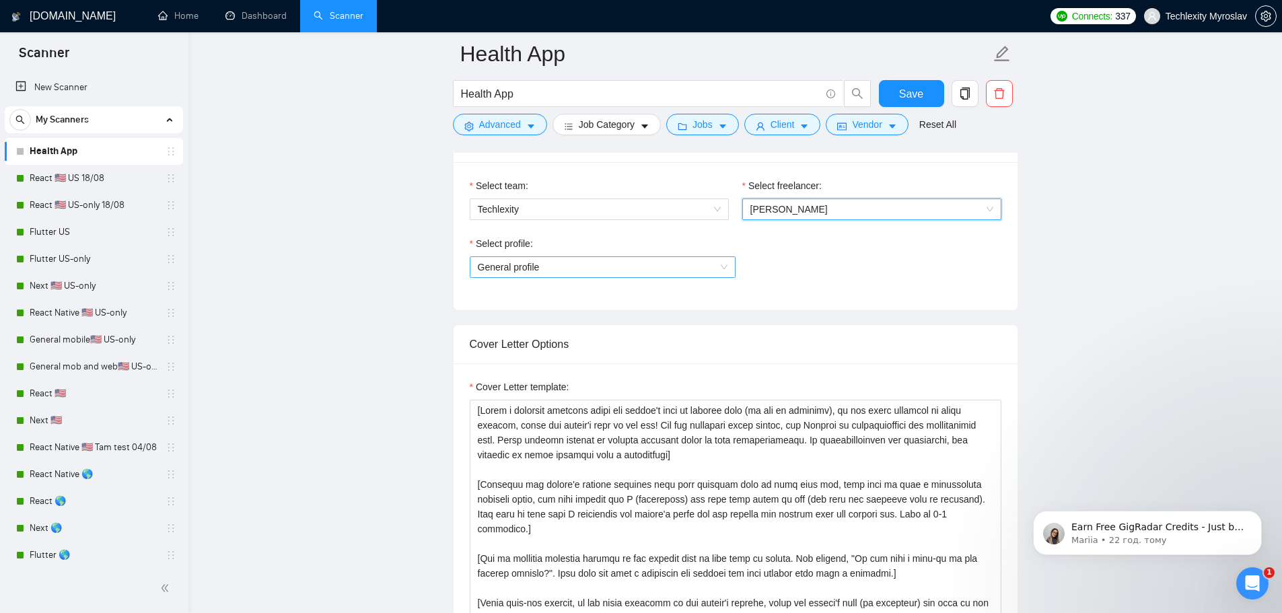
click at [627, 260] on span "General profile" at bounding box center [603, 267] width 250 height 20
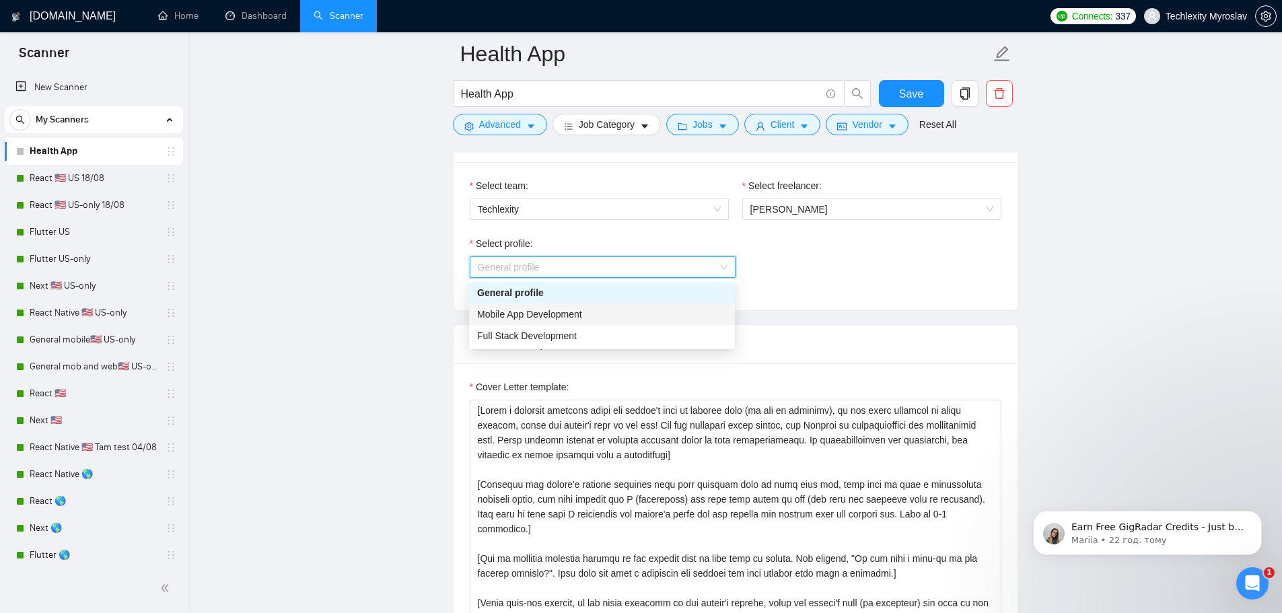
click at [563, 318] on div "Mobile App Development" at bounding box center [602, 314] width 250 height 15
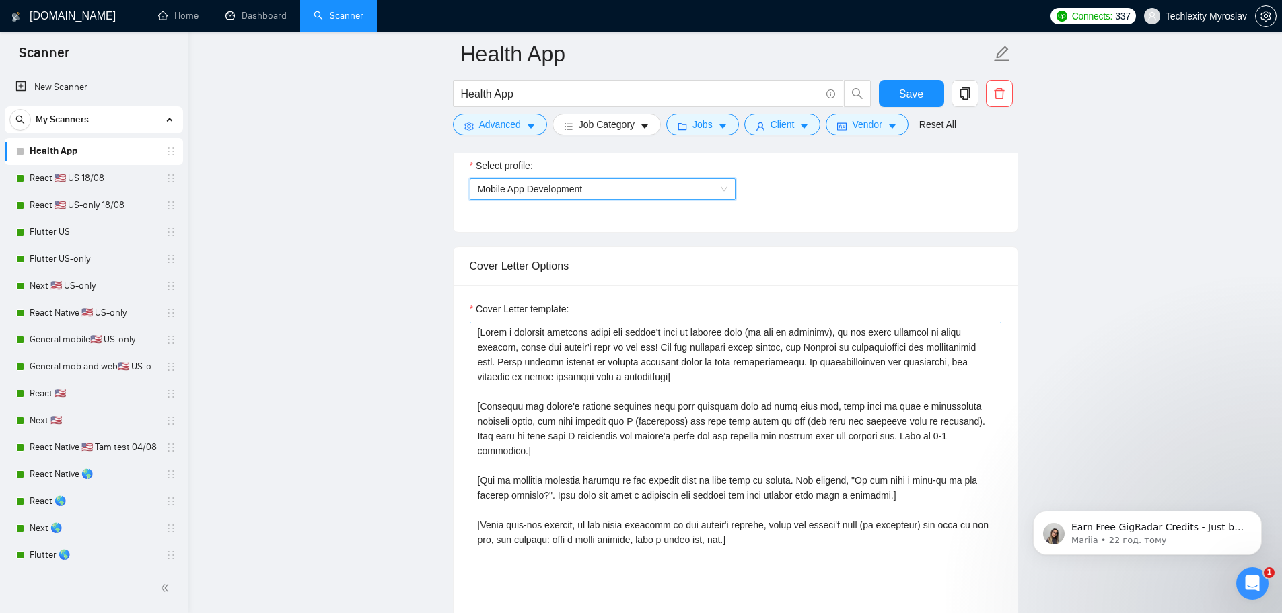
scroll to position [942, 0]
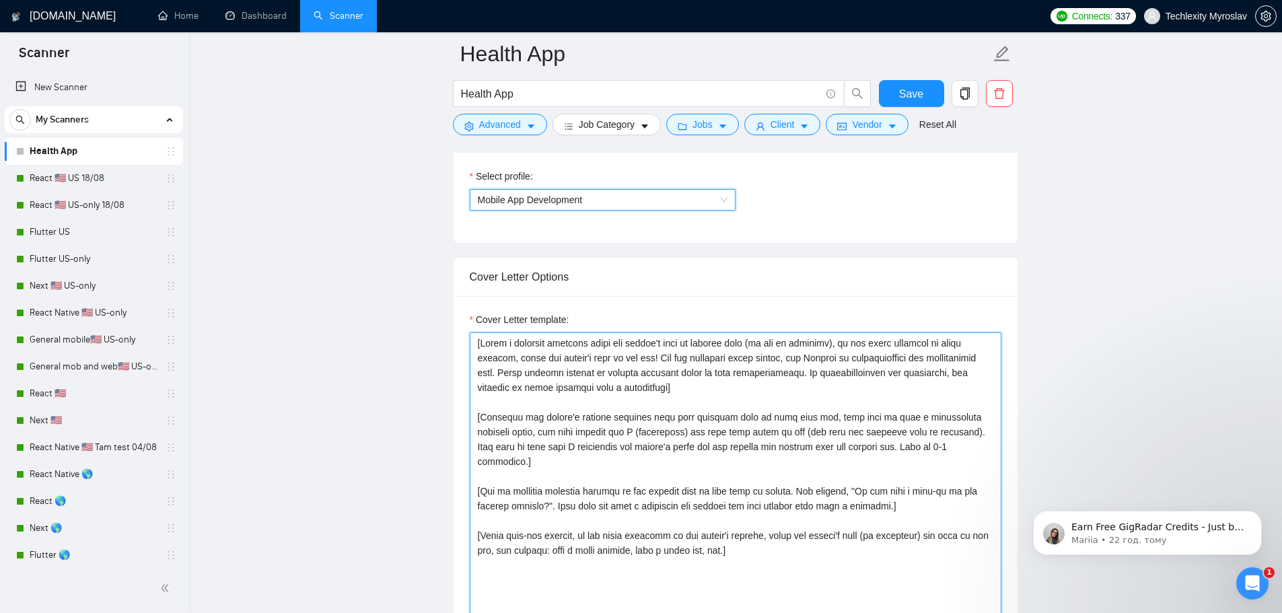
click at [863, 525] on textarea "Cover Letter template:" at bounding box center [736, 483] width 532 height 303
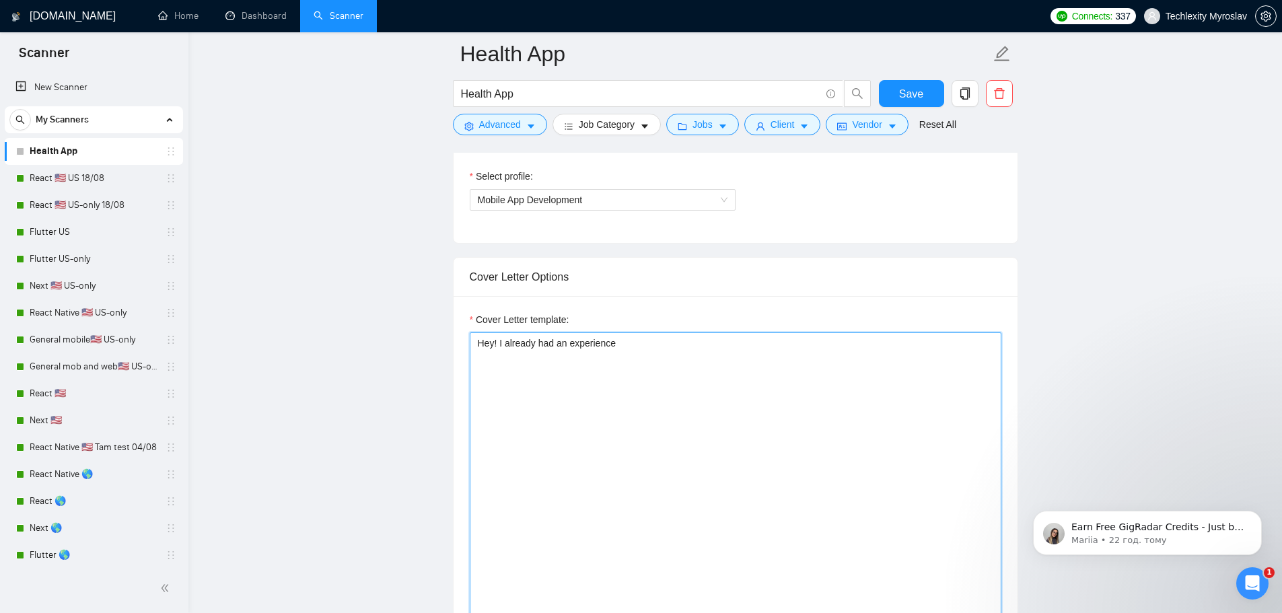
paste textarea "making an app for health and got amazing results for downloads. You can check i…"
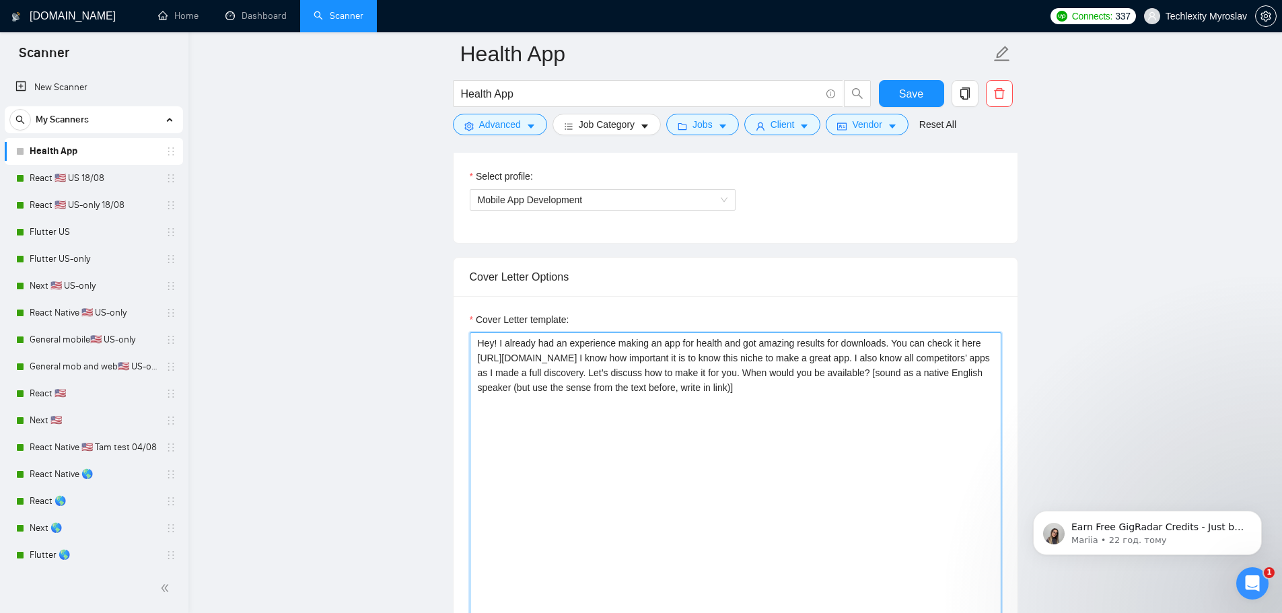
click at [723, 357] on textarea "Hey! I already had an experience making an app for health and got amazing resul…" at bounding box center [736, 483] width 532 height 303
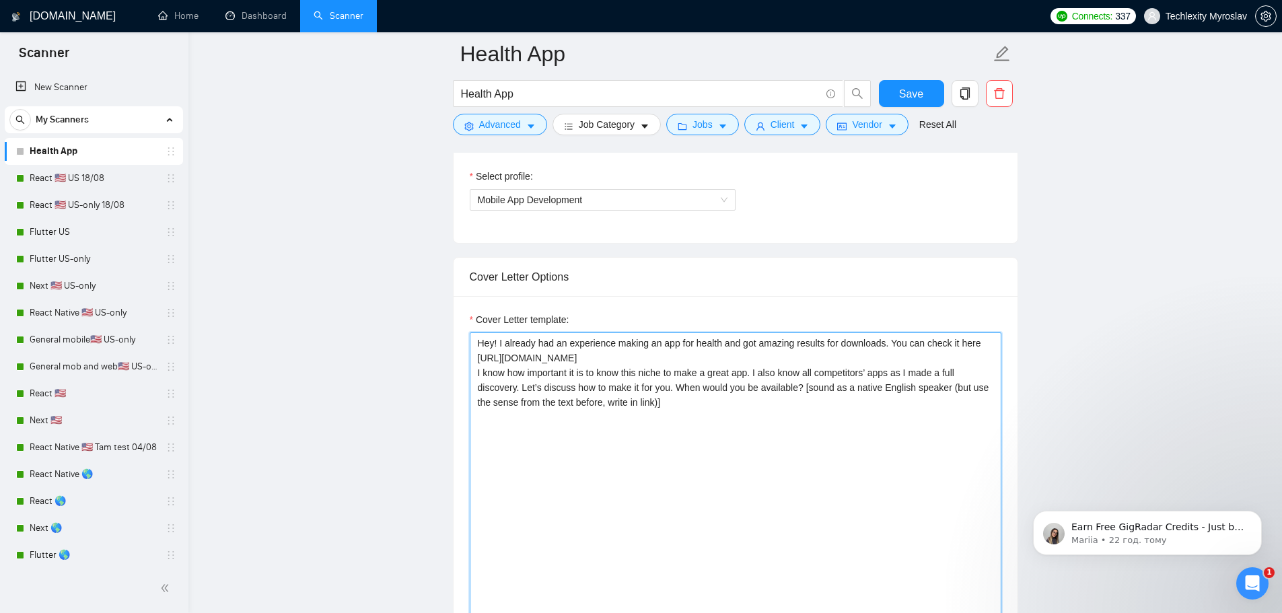
click at [805, 390] on textarea "Hey! I already had an experience making an app for health and got amazing resul…" at bounding box center [736, 483] width 532 height 303
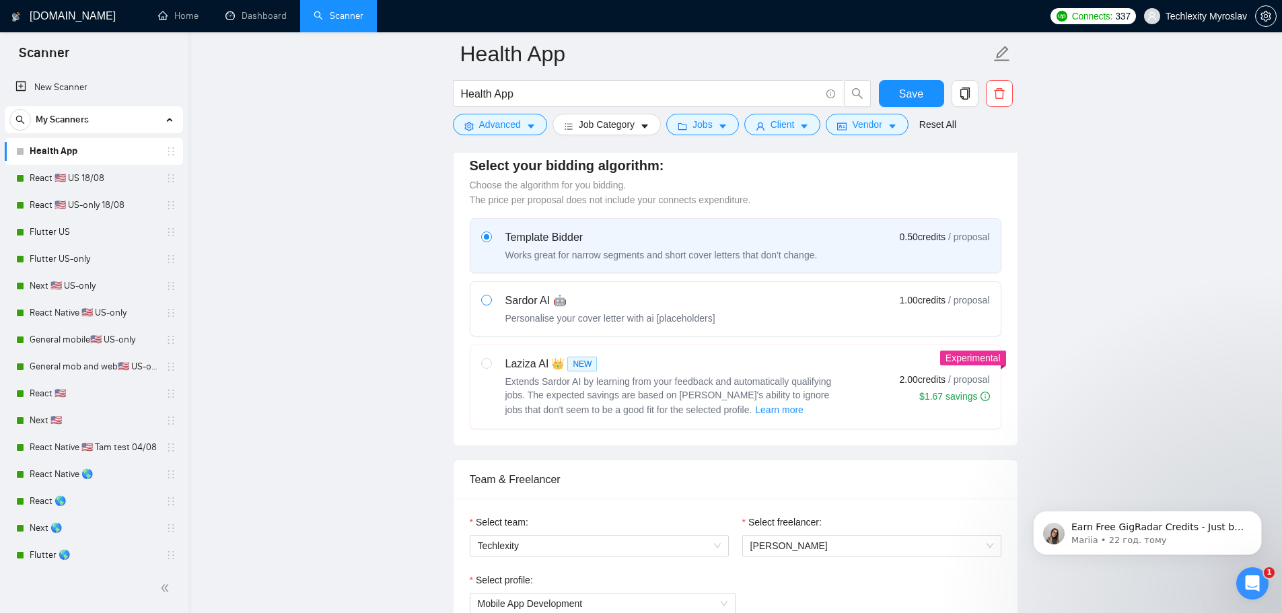
type textarea "Hey! I already had an experience making an app for health and got amazing resul…"
click at [477, 297] on label "Sardor AI 🤖 Personalise your cover letter with ai [placeholders] 1.00 credits /…" at bounding box center [735, 309] width 530 height 54
click at [481, 297] on input "radio" at bounding box center [485, 299] width 9 height 9
radio input "true"
radio input "false"
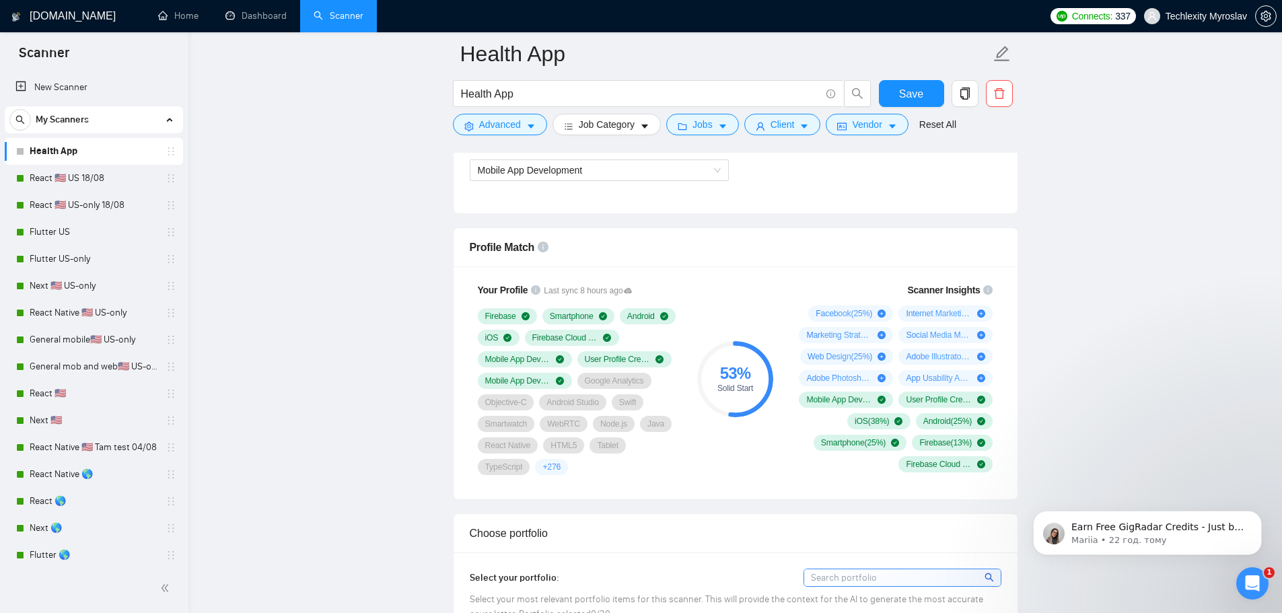
scroll to position [807, 0]
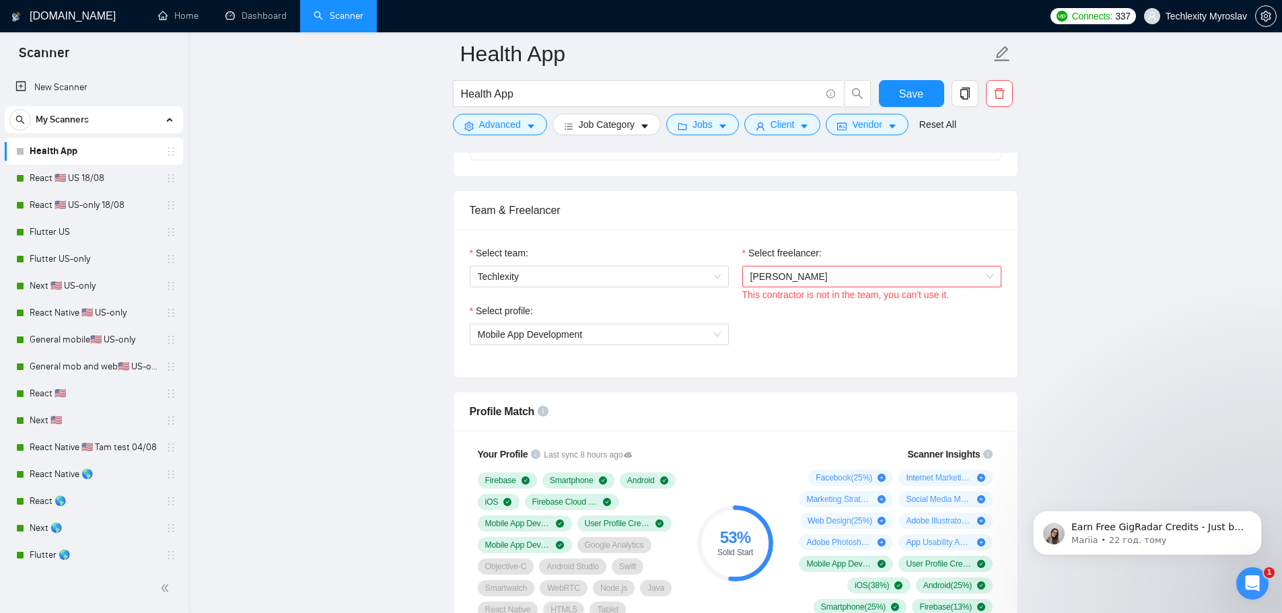
click at [859, 279] on span "[PERSON_NAME]" at bounding box center [871, 276] width 243 height 20
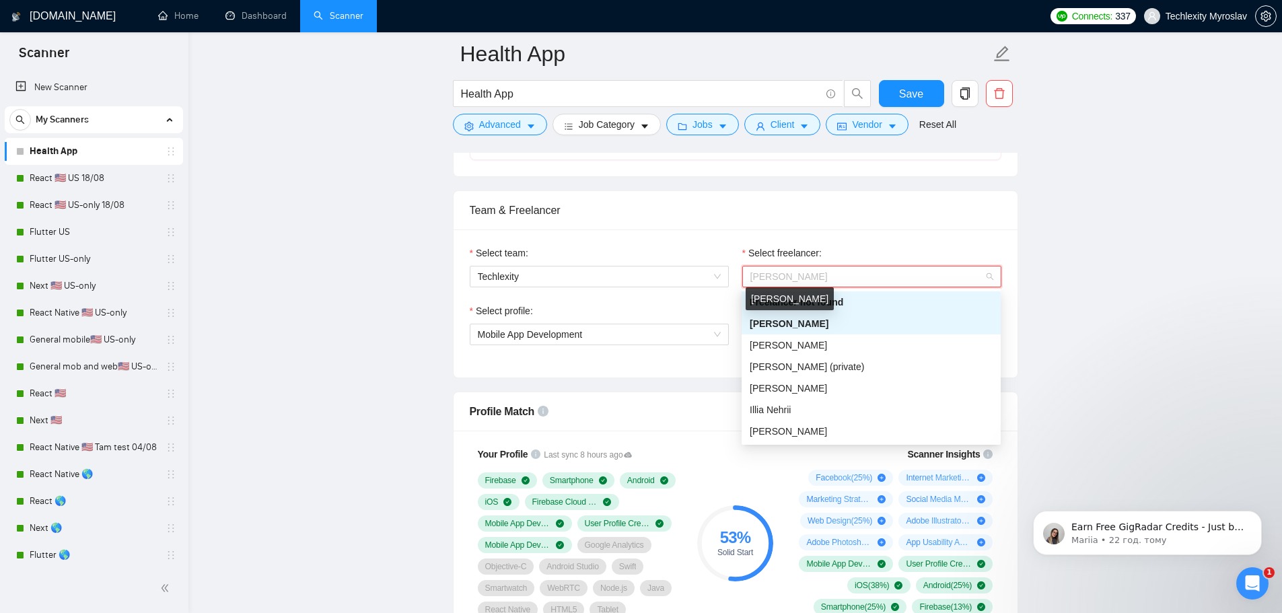
click at [797, 324] on span "[PERSON_NAME]" at bounding box center [788, 323] width 79 height 11
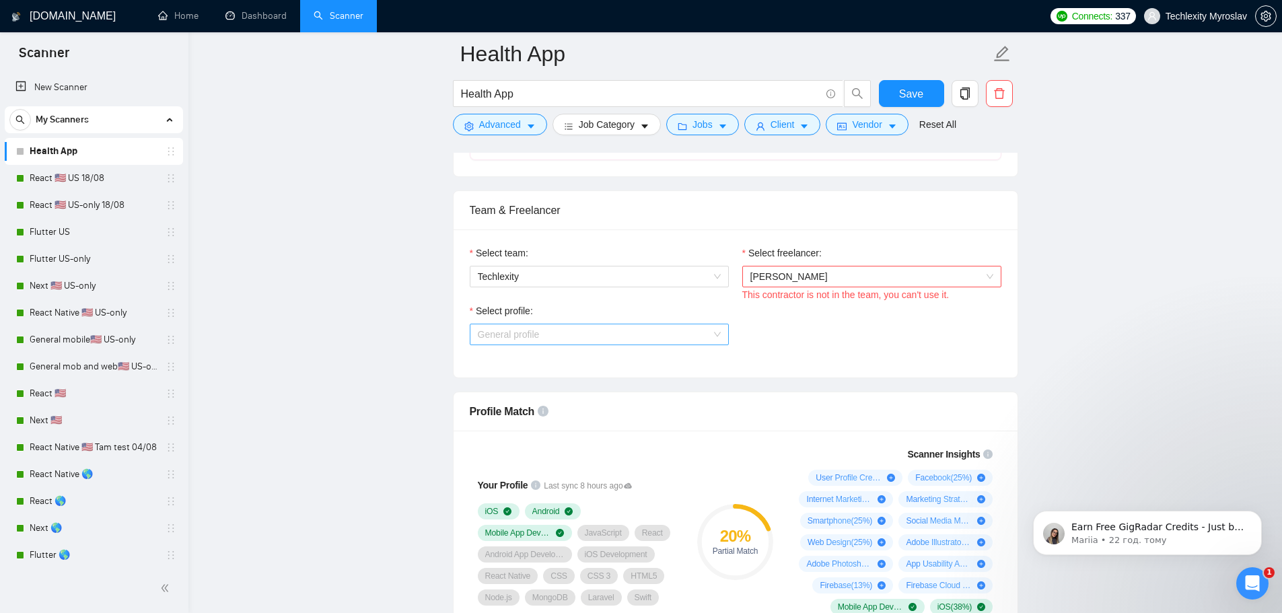
click at [675, 342] on span "General profile" at bounding box center [599, 334] width 243 height 20
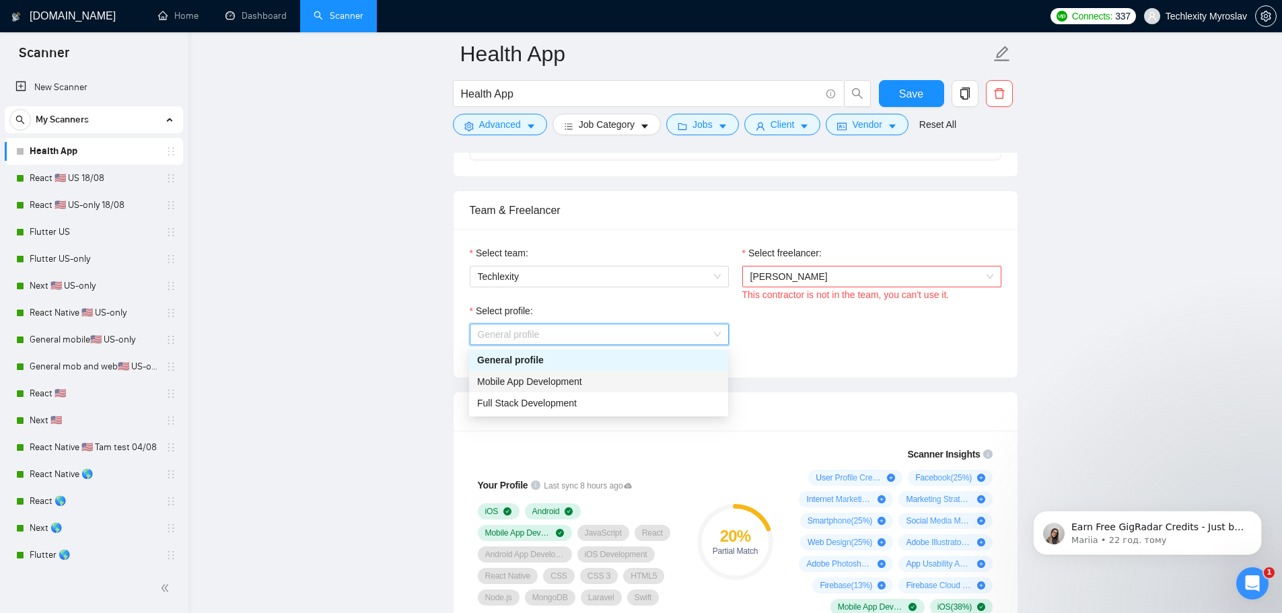
click at [596, 385] on div "Mobile App Development" at bounding box center [598, 381] width 243 height 15
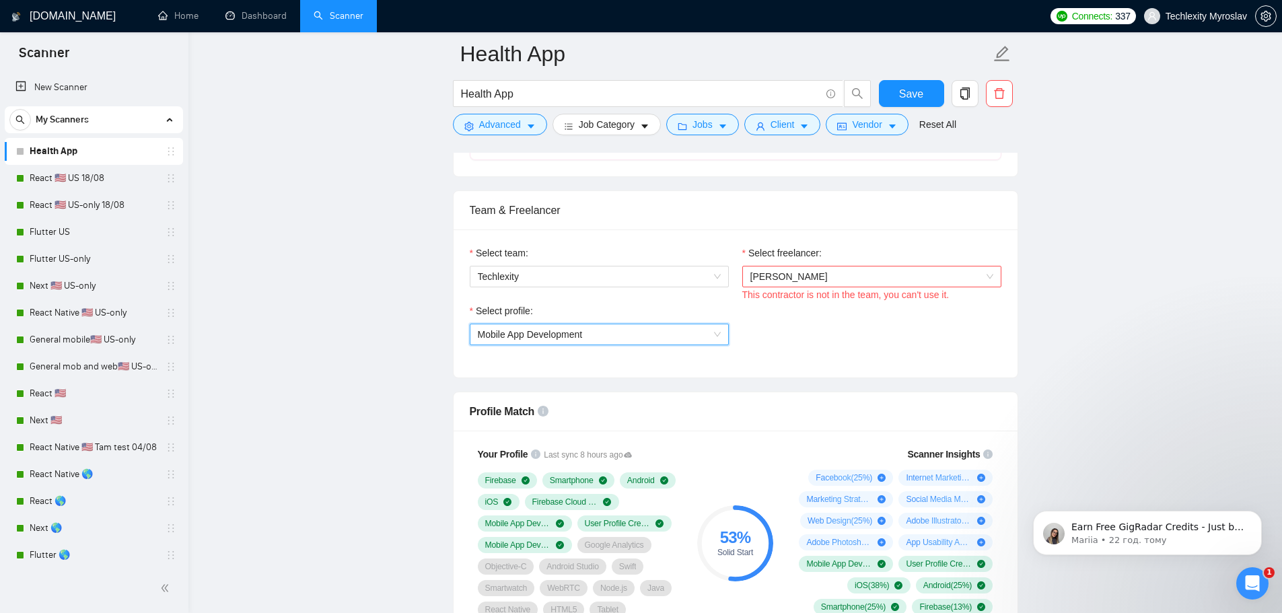
click at [918, 396] on div "Profile Match" at bounding box center [736, 411] width 532 height 38
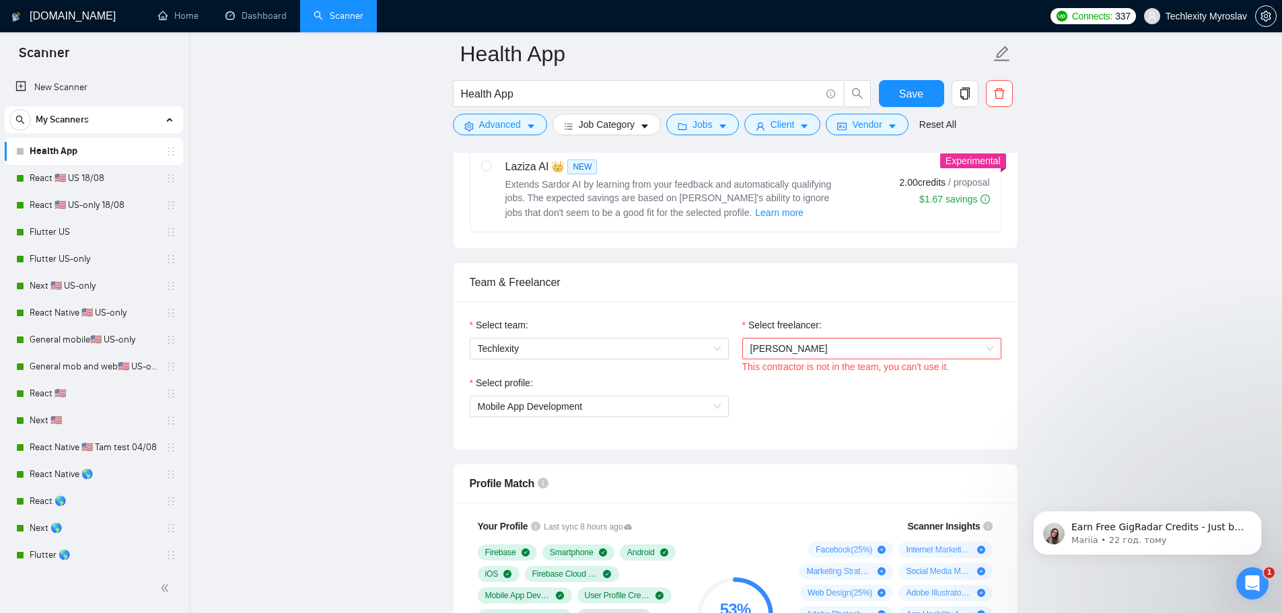
scroll to position [740, 0]
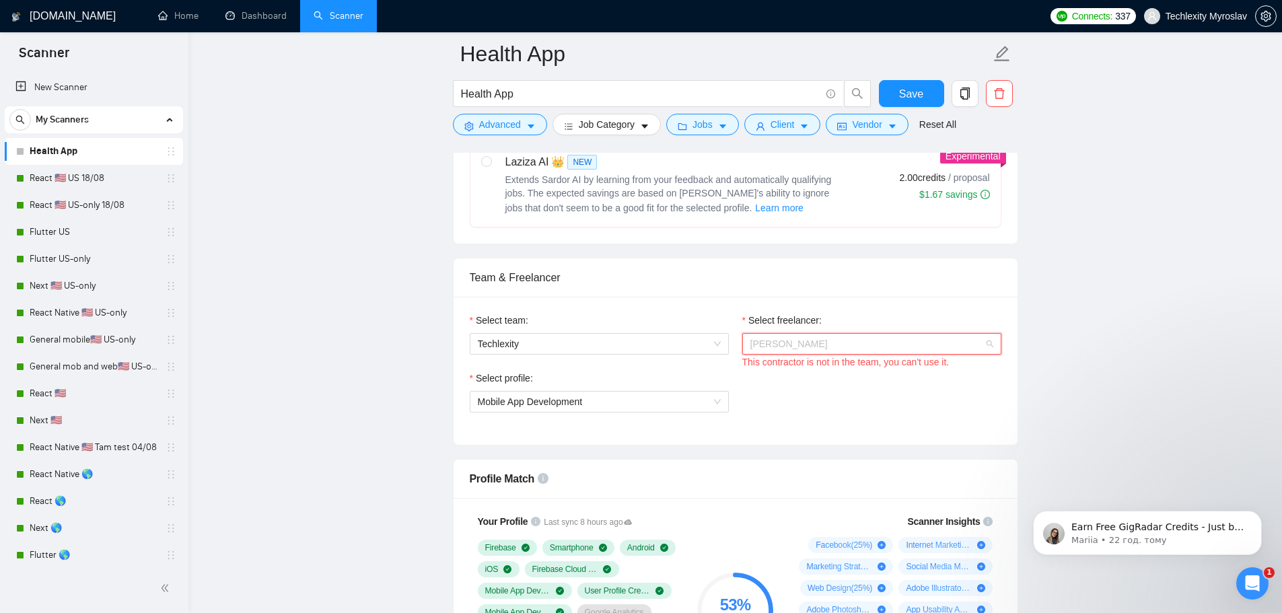
click at [844, 342] on span "[PERSON_NAME]" at bounding box center [871, 344] width 243 height 20
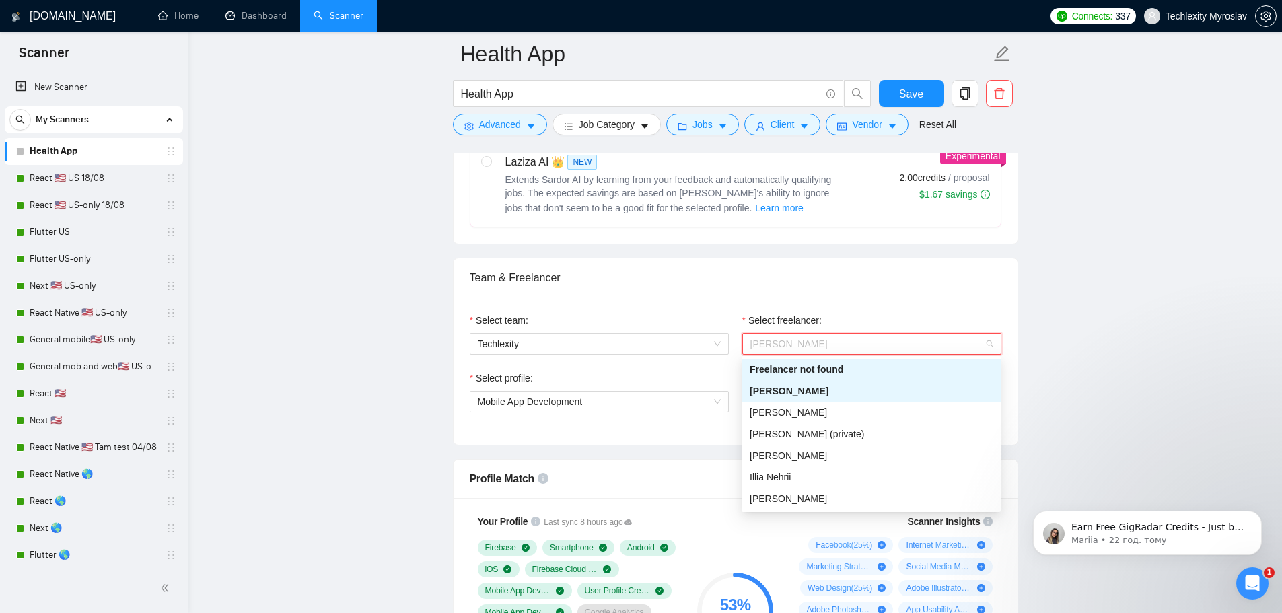
click at [844, 342] on span "[PERSON_NAME]" at bounding box center [871, 344] width 243 height 20
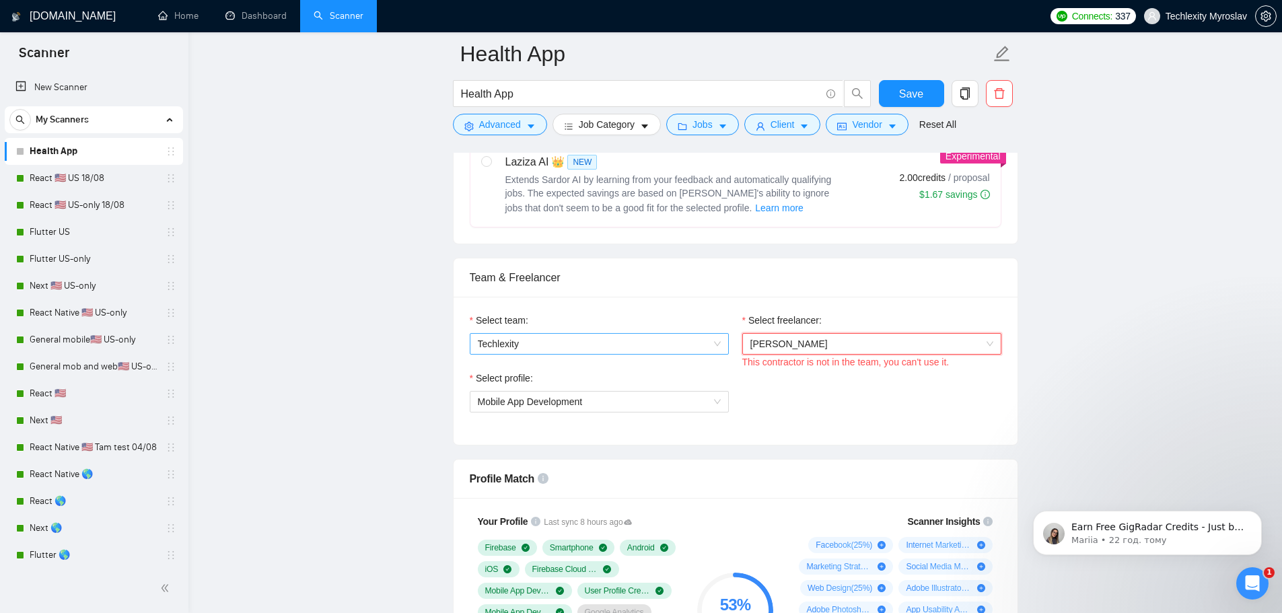
click at [651, 336] on span "Techlexity" at bounding box center [599, 344] width 243 height 20
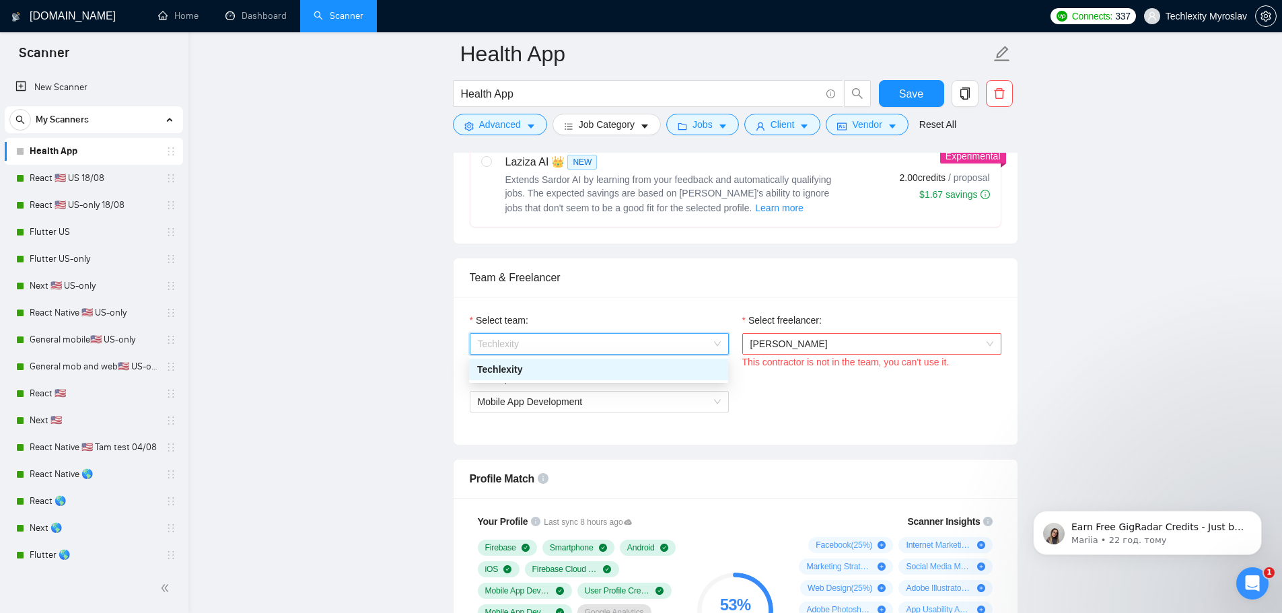
click at [626, 372] on div "Techlexity" at bounding box center [598, 369] width 243 height 15
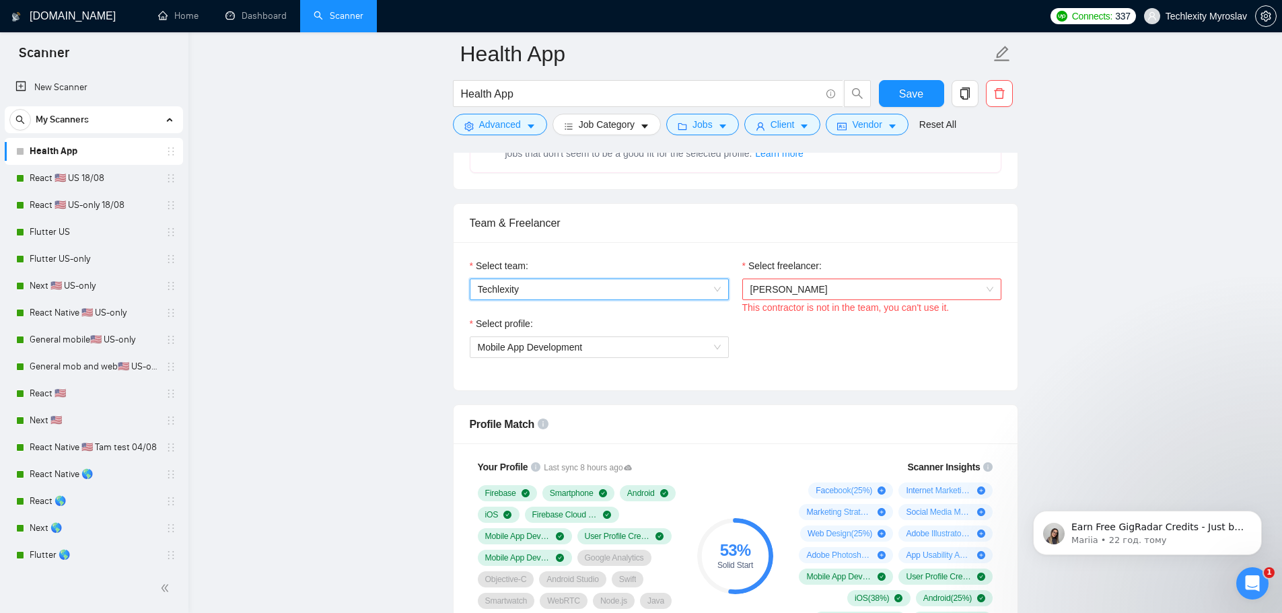
scroll to position [875, 0]
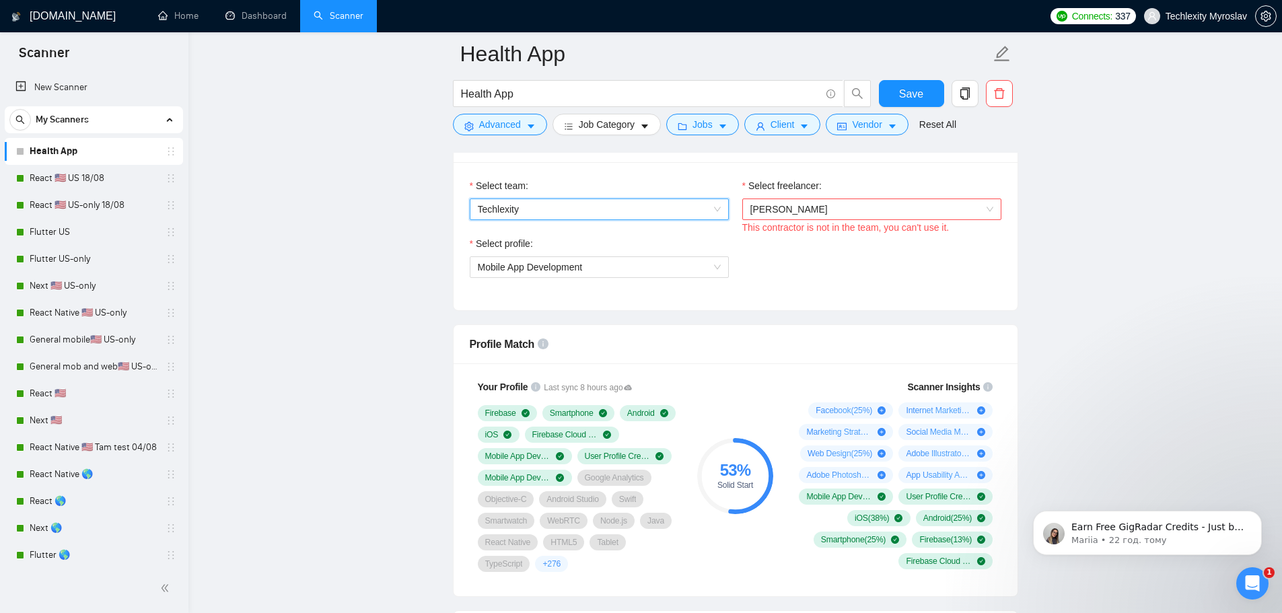
click at [774, 213] on span "[PERSON_NAME]" at bounding box center [788, 209] width 77 height 11
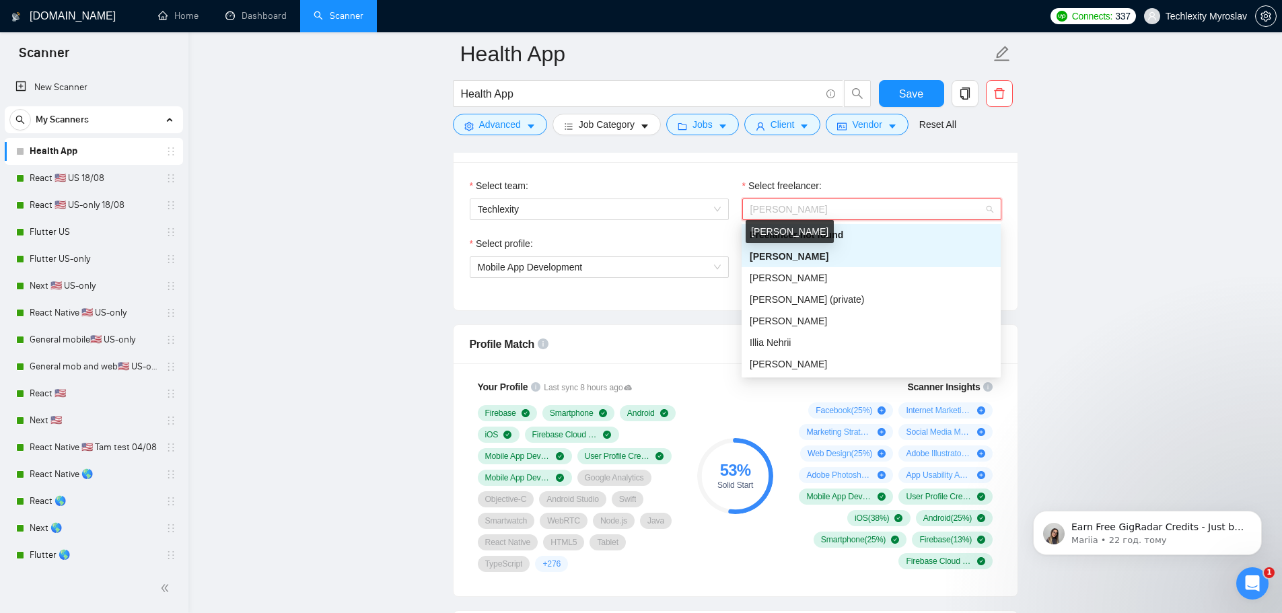
click at [802, 258] on span "[PERSON_NAME]" at bounding box center [788, 256] width 79 height 11
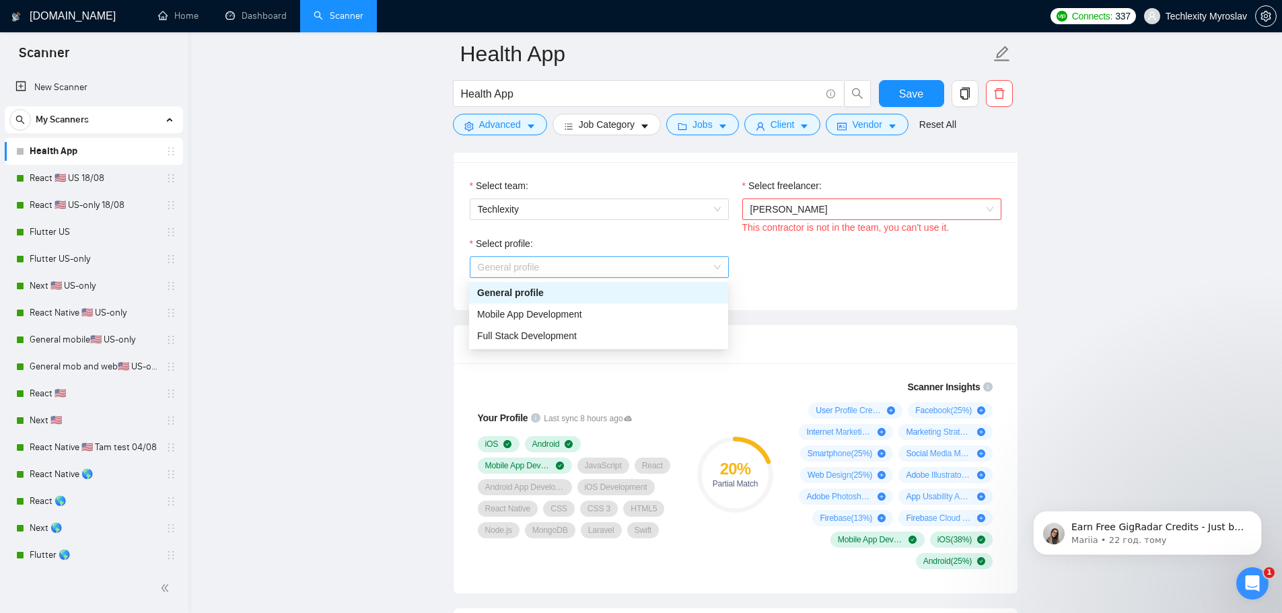
click at [713, 268] on span "General profile" at bounding box center [599, 267] width 243 height 20
click at [655, 322] on div "Mobile App Development" at bounding box center [598, 314] width 259 height 22
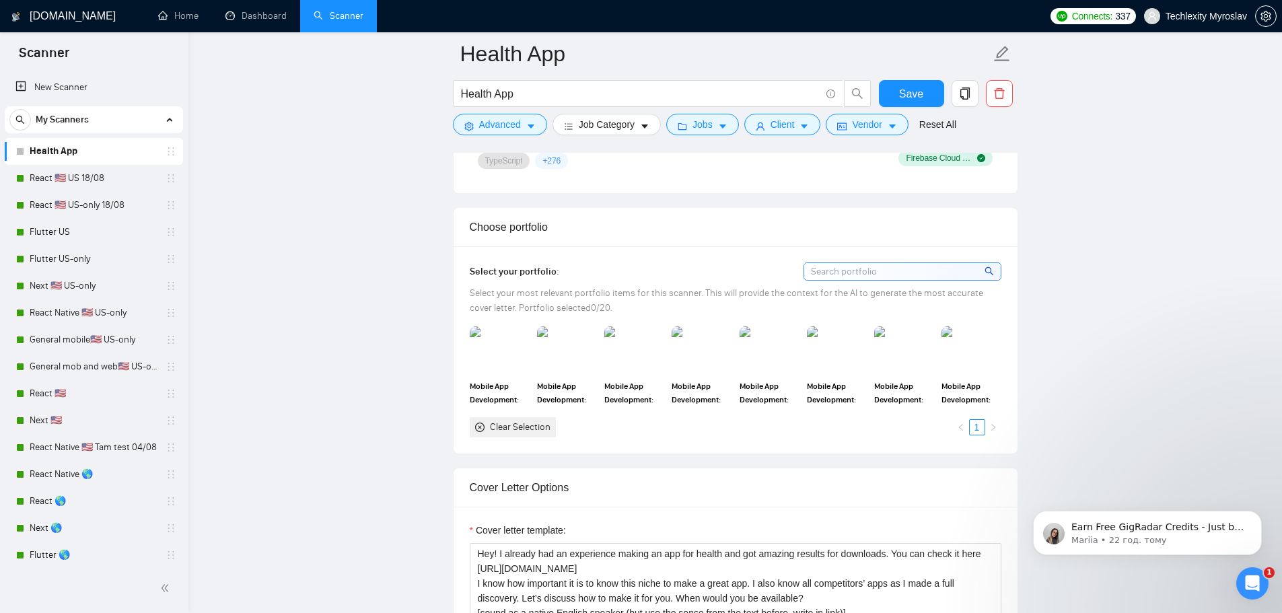
scroll to position [1278, 0]
click at [857, 280] on div "Select your portfolio: Select your most relevant portfolio items for this scann…" at bounding box center [736, 349] width 532 height 174
click at [866, 269] on input at bounding box center [902, 270] width 196 height 17
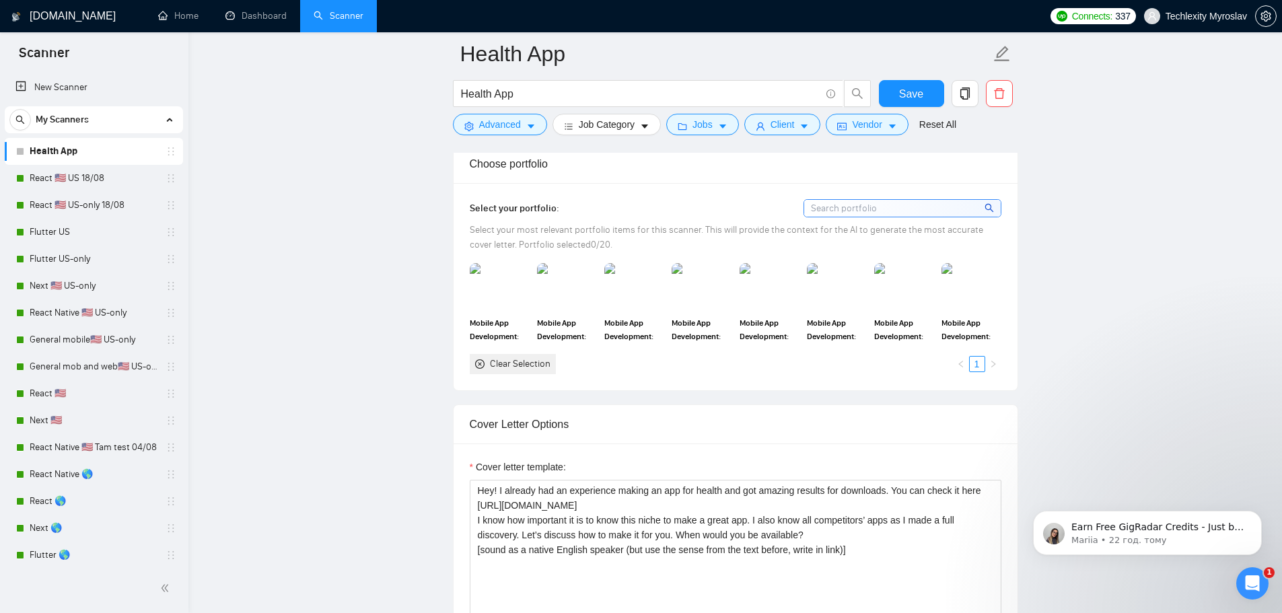
scroll to position [1346, 0]
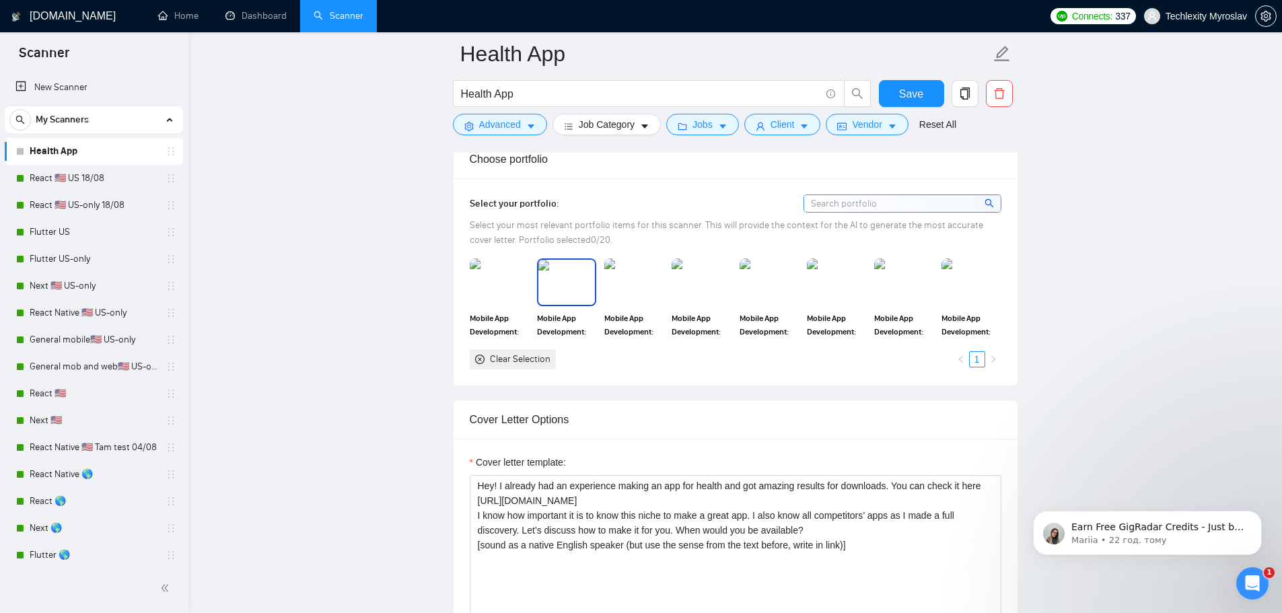
click at [505, 277] on img at bounding box center [499, 281] width 59 height 47
click at [555, 287] on img at bounding box center [566, 281] width 59 height 47
click at [494, 282] on rect at bounding box center [499, 282] width 22 height 22
click at [575, 285] on rect at bounding box center [567, 282] width 22 height 22
click at [976, 357] on ul "1" at bounding box center [977, 359] width 48 height 16
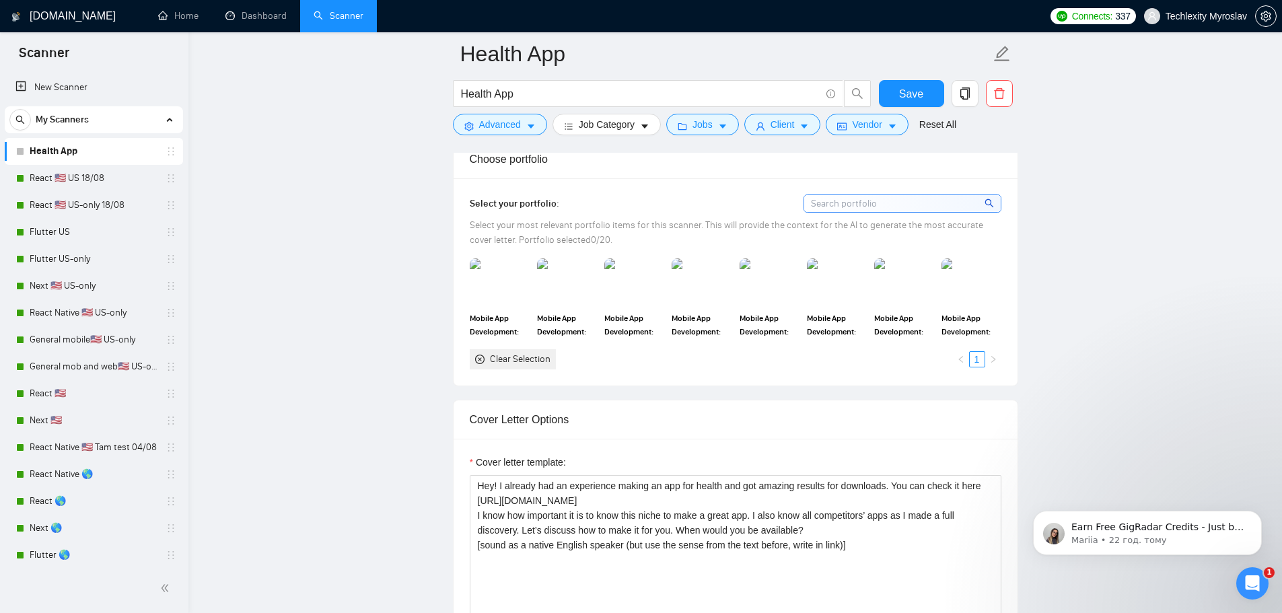
click at [949, 355] on div "Clear Selection 1" at bounding box center [736, 359] width 532 height 20
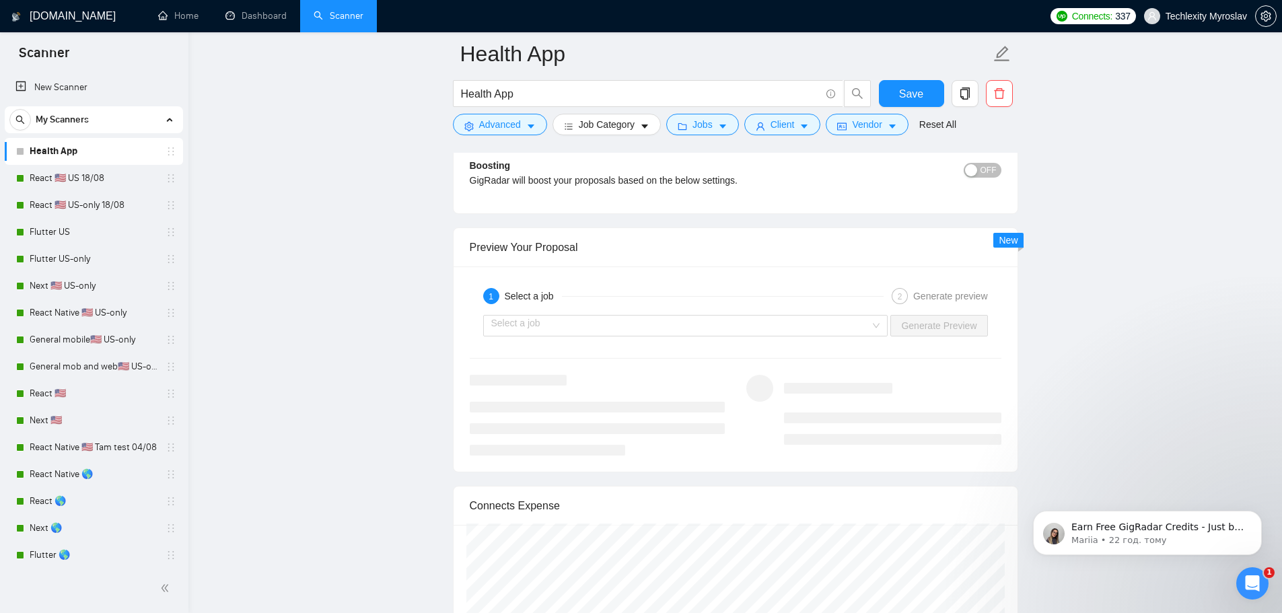
scroll to position [2624, 0]
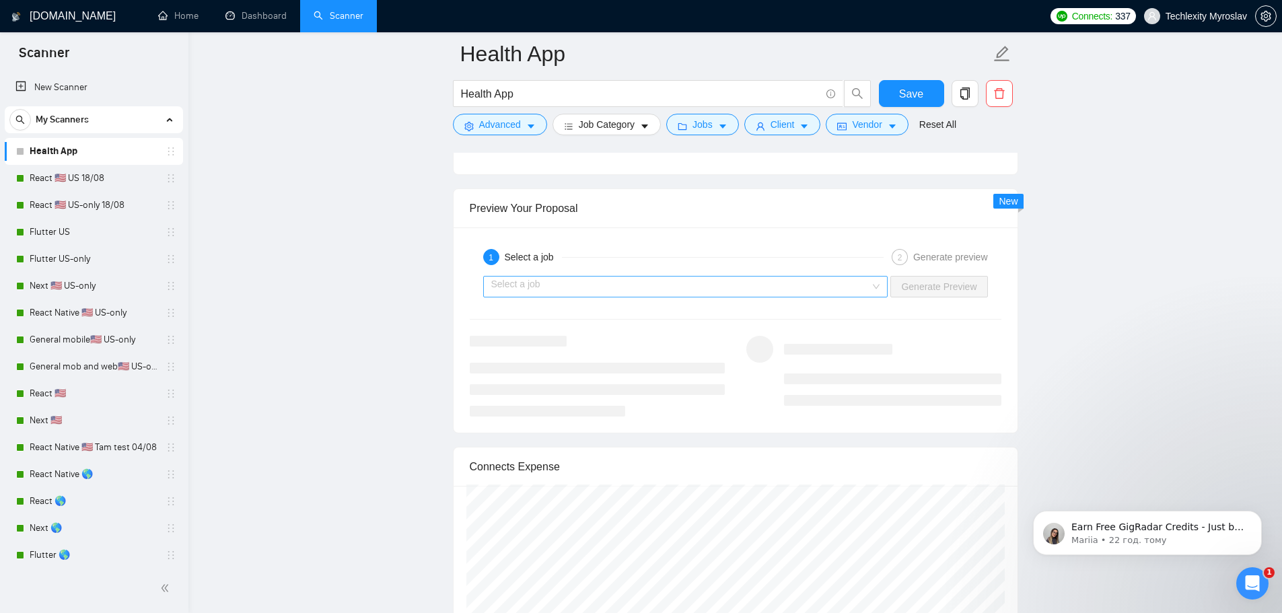
click at [673, 281] on input "search" at bounding box center [680, 287] width 379 height 20
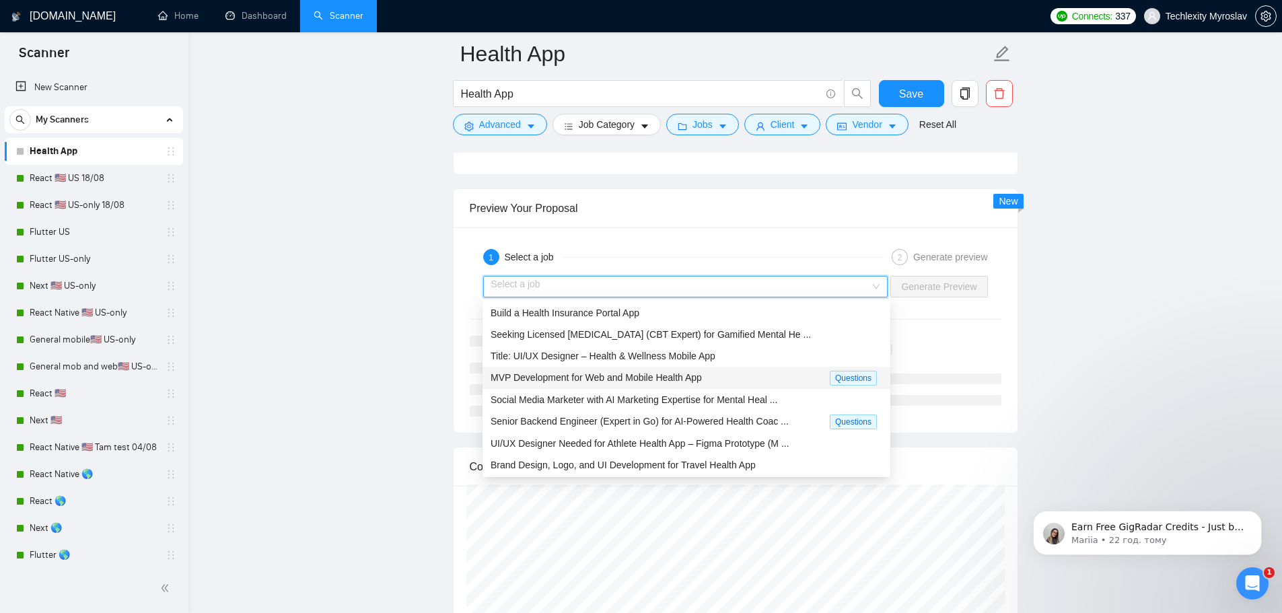
click at [628, 382] on span "MVP Development for Web and Mobile Health App" at bounding box center [595, 377] width 211 height 11
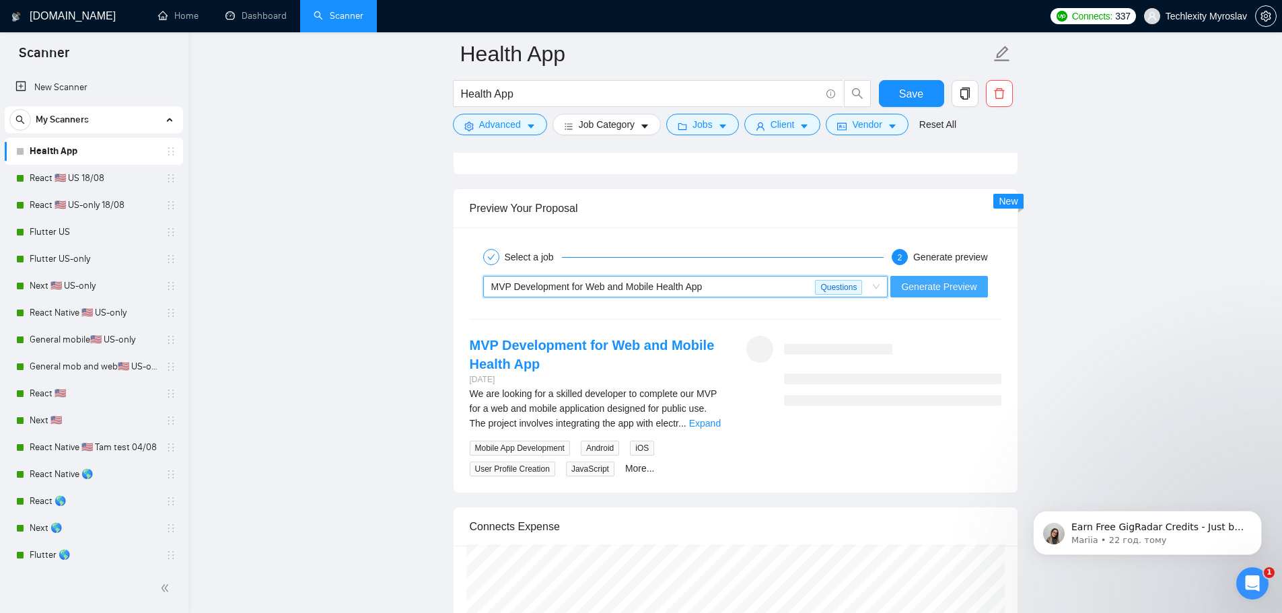
click at [960, 287] on span "Generate Preview" at bounding box center [938, 286] width 75 height 15
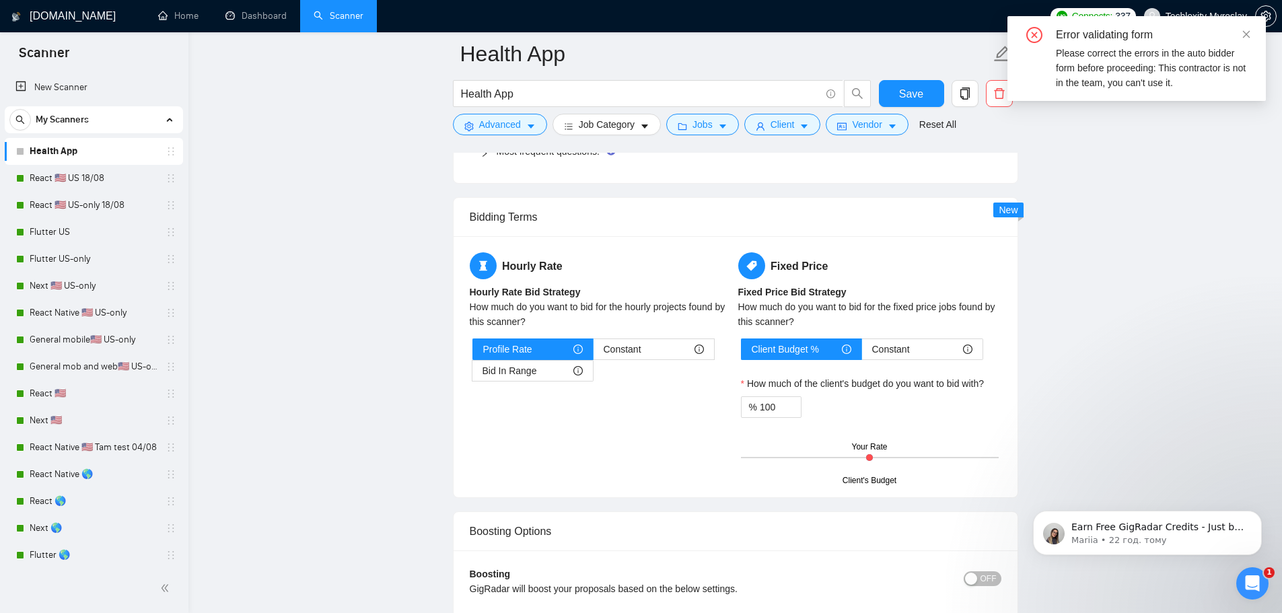
scroll to position [2220, 0]
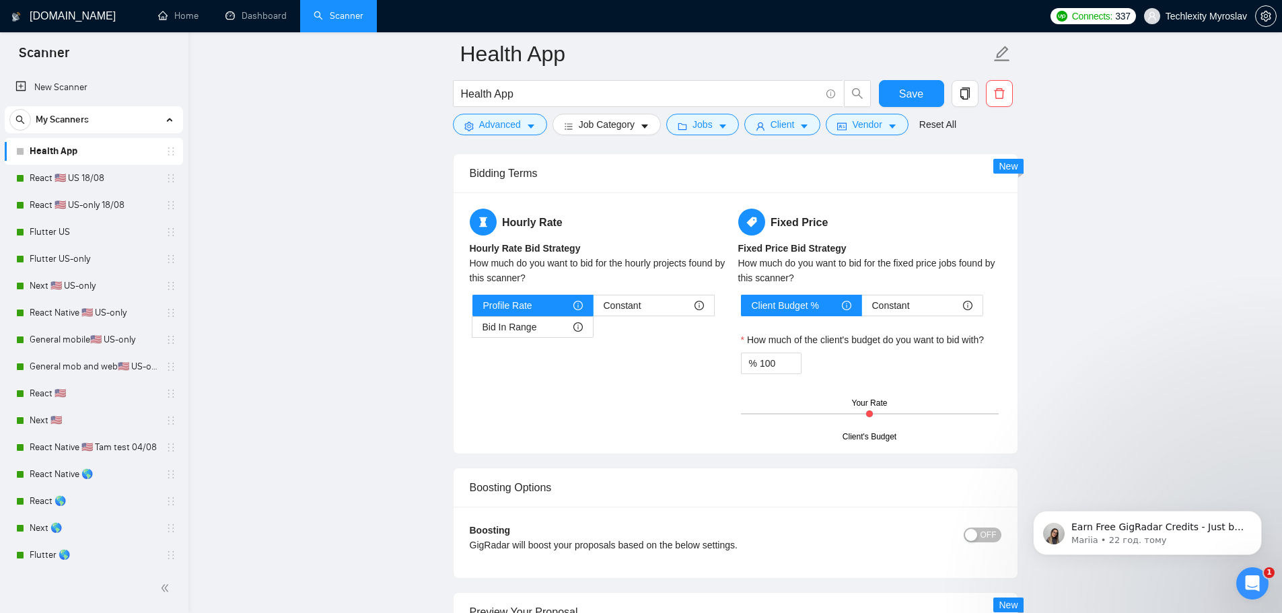
drag, startPoint x: 869, startPoint y: 414, endPoint x: 879, endPoint y: 412, distance: 9.5
click at [879, 412] on div "Client's Budget Your Rate" at bounding box center [870, 413] width 258 height 47
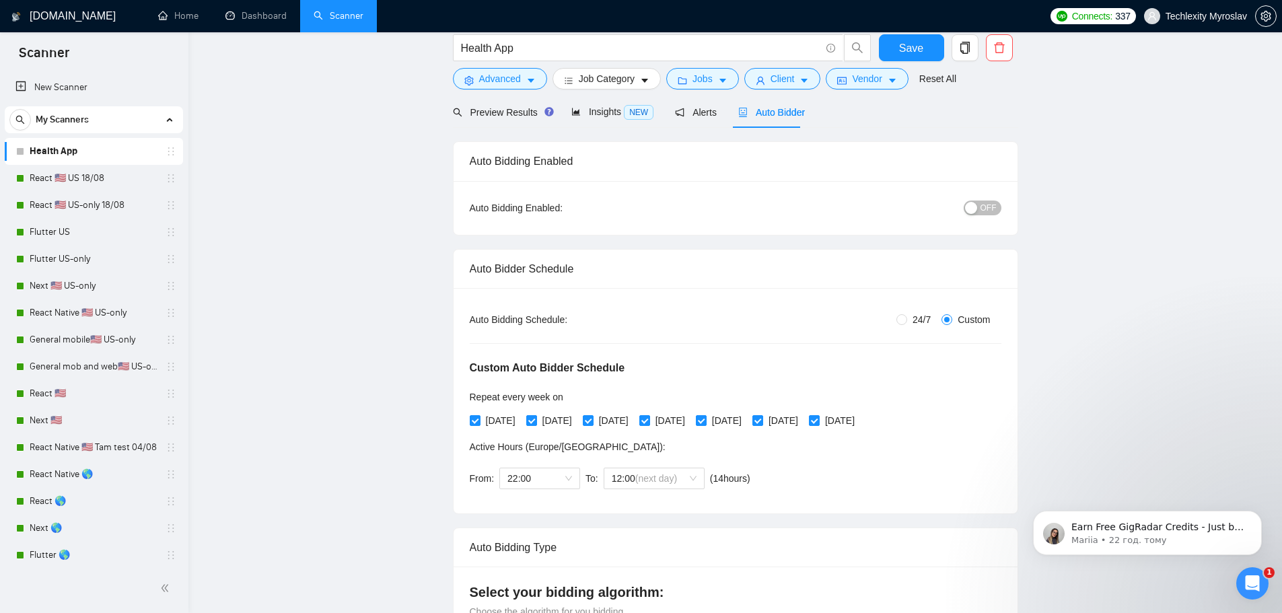
scroll to position [0, 0]
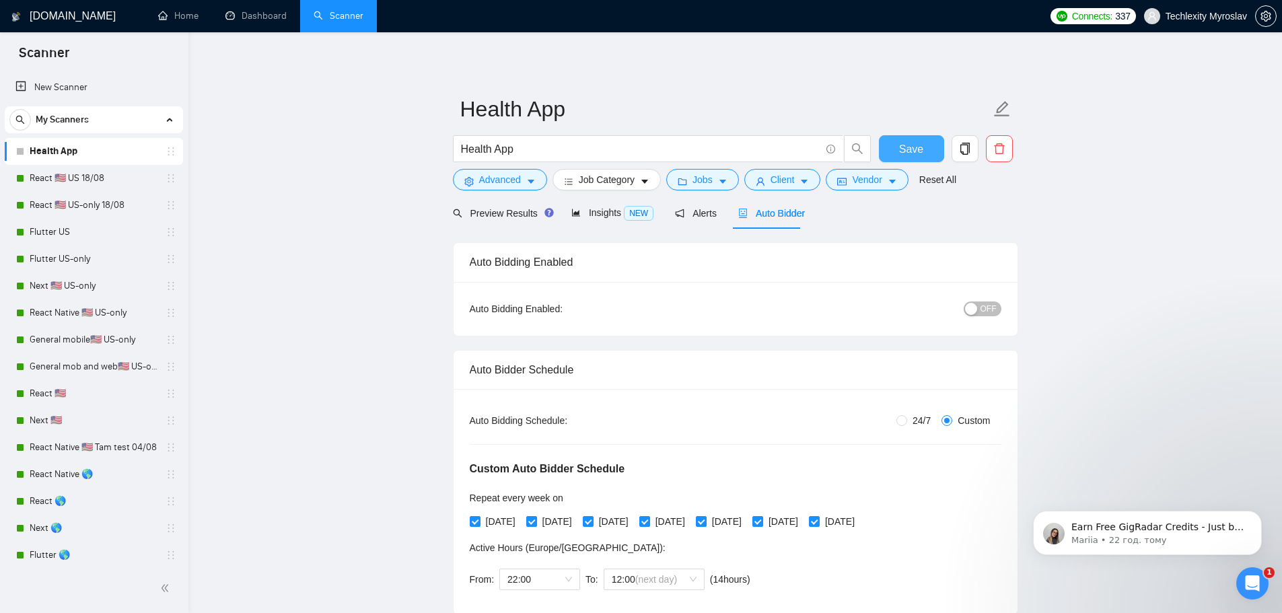
click at [913, 147] on span "Save" at bounding box center [911, 149] width 24 height 17
click at [108, 176] on link "React 🇺🇸 US 18/08" at bounding box center [94, 178] width 128 height 27
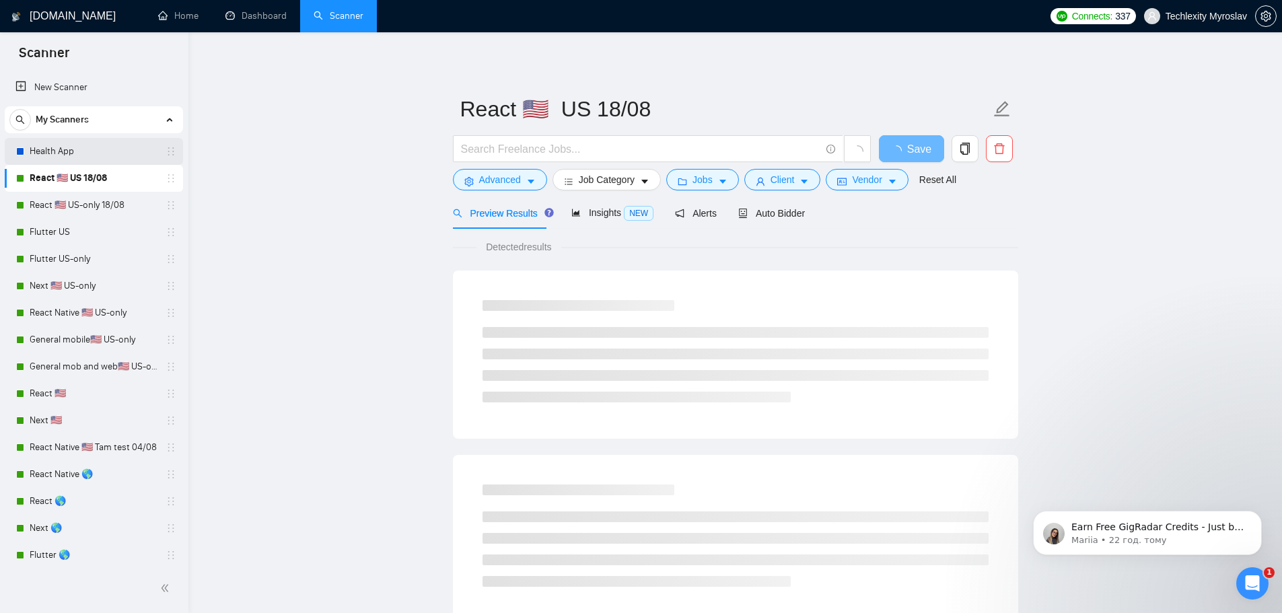
click at [98, 149] on link "Health App" at bounding box center [94, 151] width 128 height 27
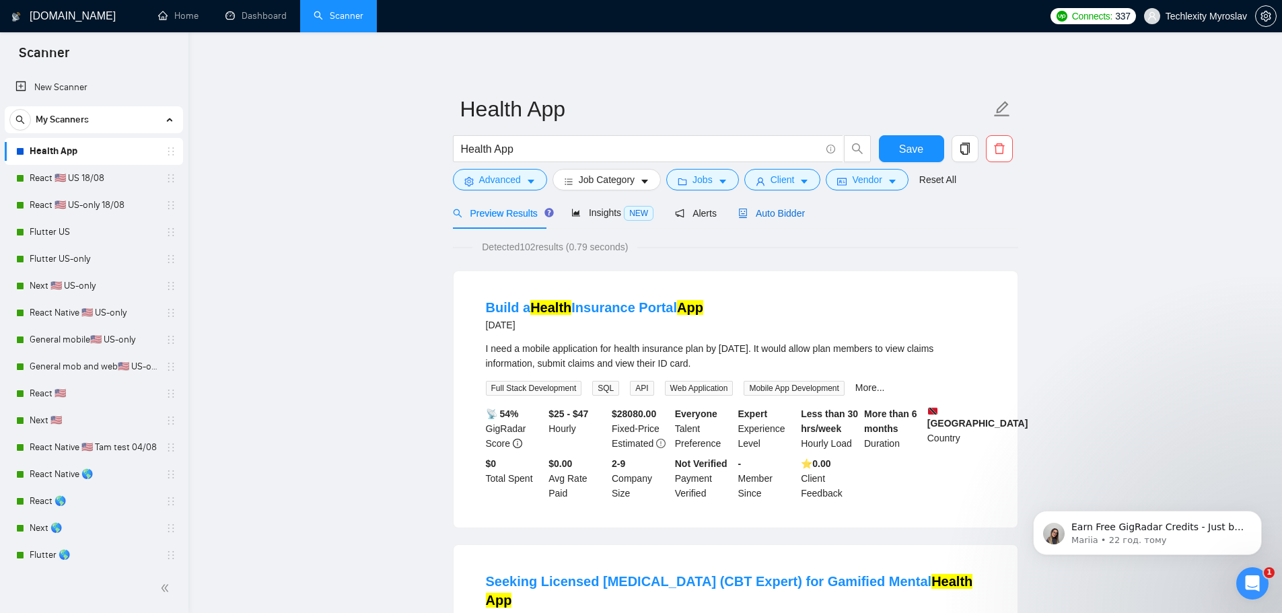
click at [766, 216] on span "Auto Bidder" at bounding box center [771, 213] width 67 height 11
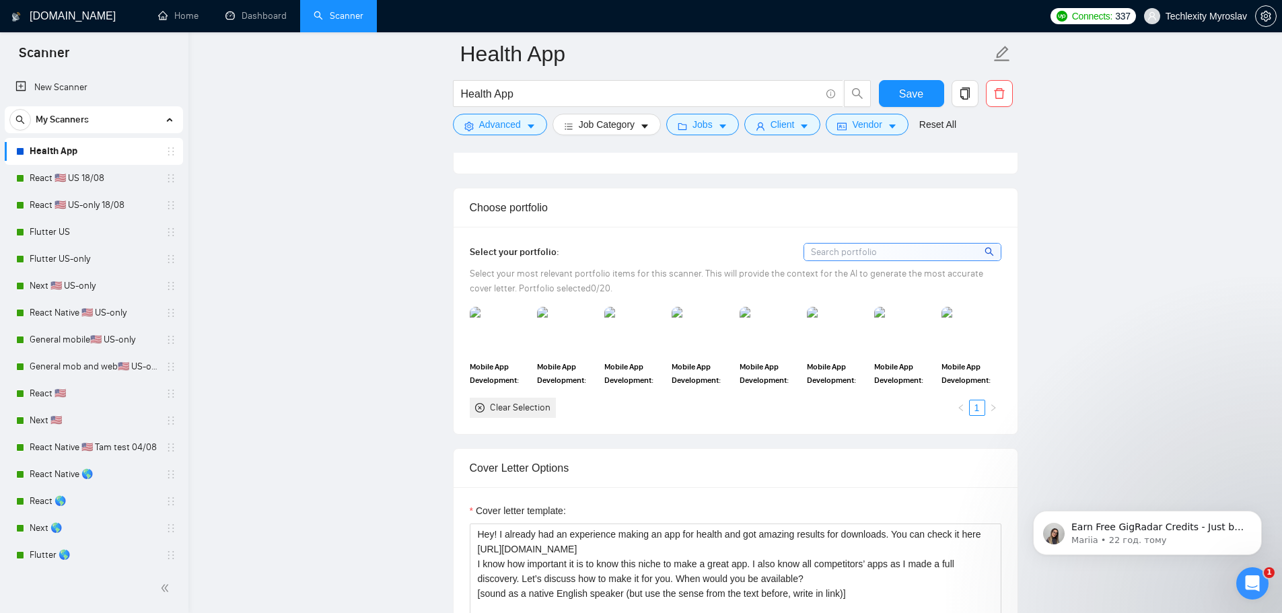
scroll to position [1346, 0]
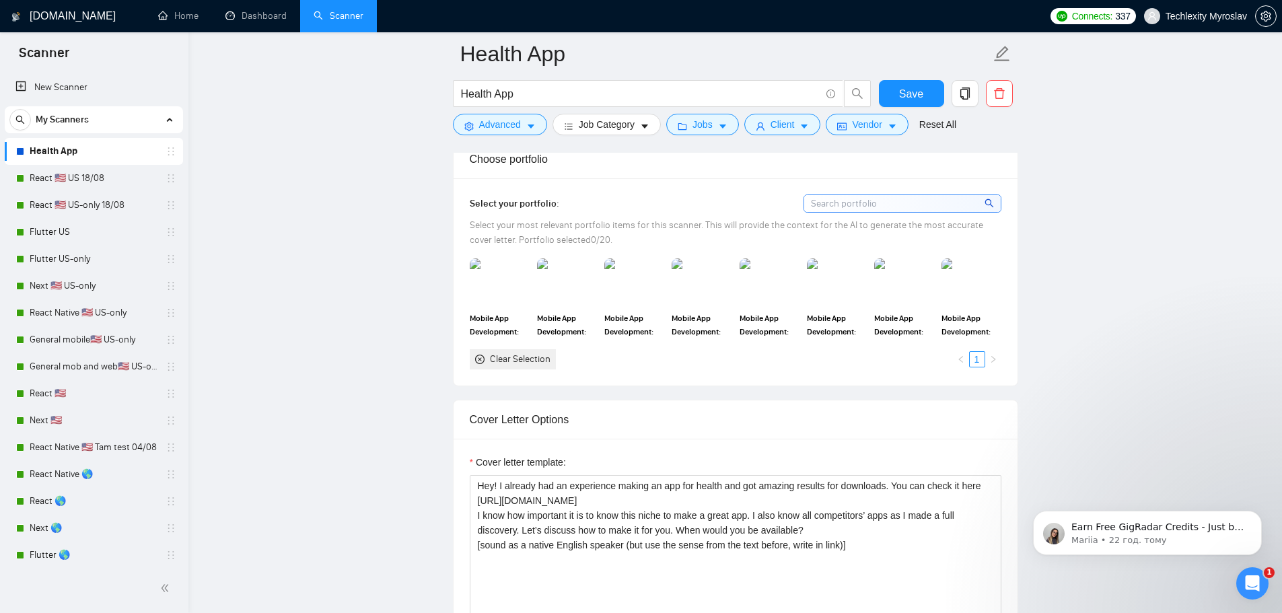
click at [875, 200] on input at bounding box center [902, 203] width 196 height 17
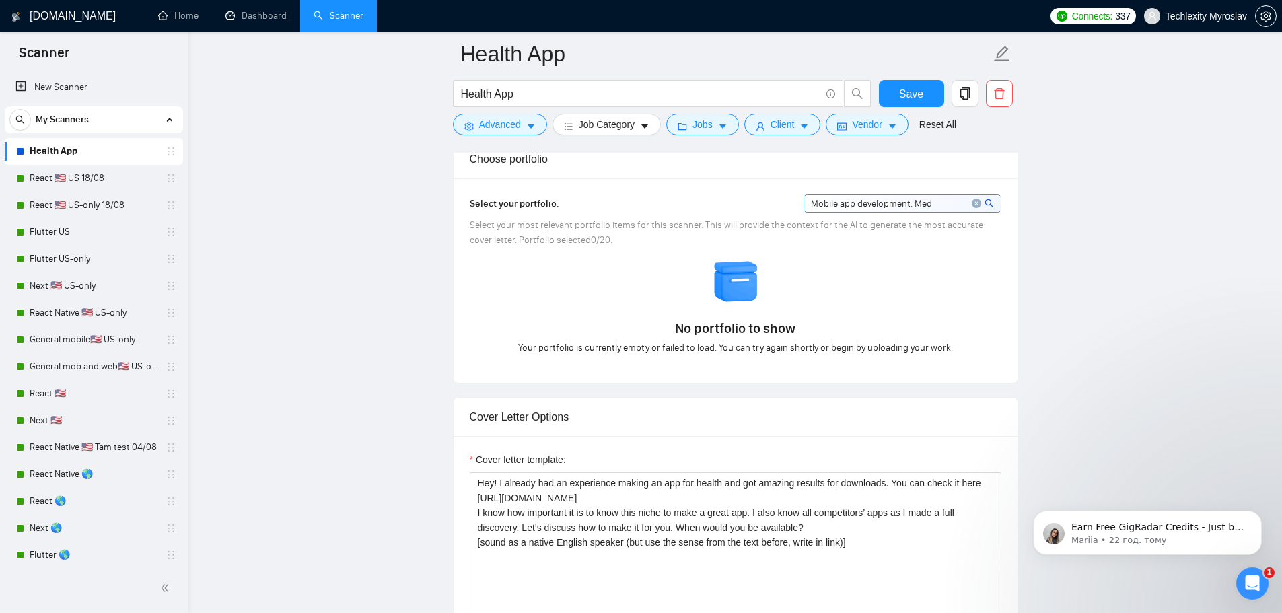
click at [984, 205] on icon "search" at bounding box center [988, 202] width 9 height 9
click at [954, 200] on input "Mobile app development: Med" at bounding box center [902, 203] width 196 height 17
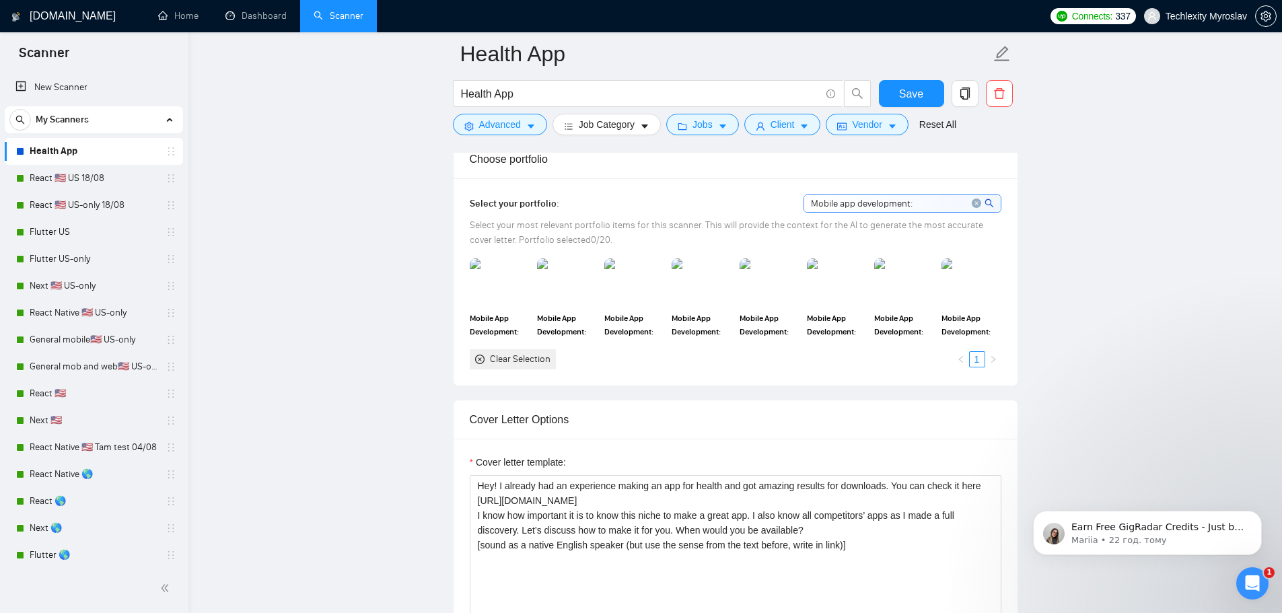
type input "Mobile app development:"
click at [992, 201] on icon "search" at bounding box center [988, 202] width 9 height 9
click at [476, 355] on icon "close-circle" at bounding box center [479, 359] width 9 height 9
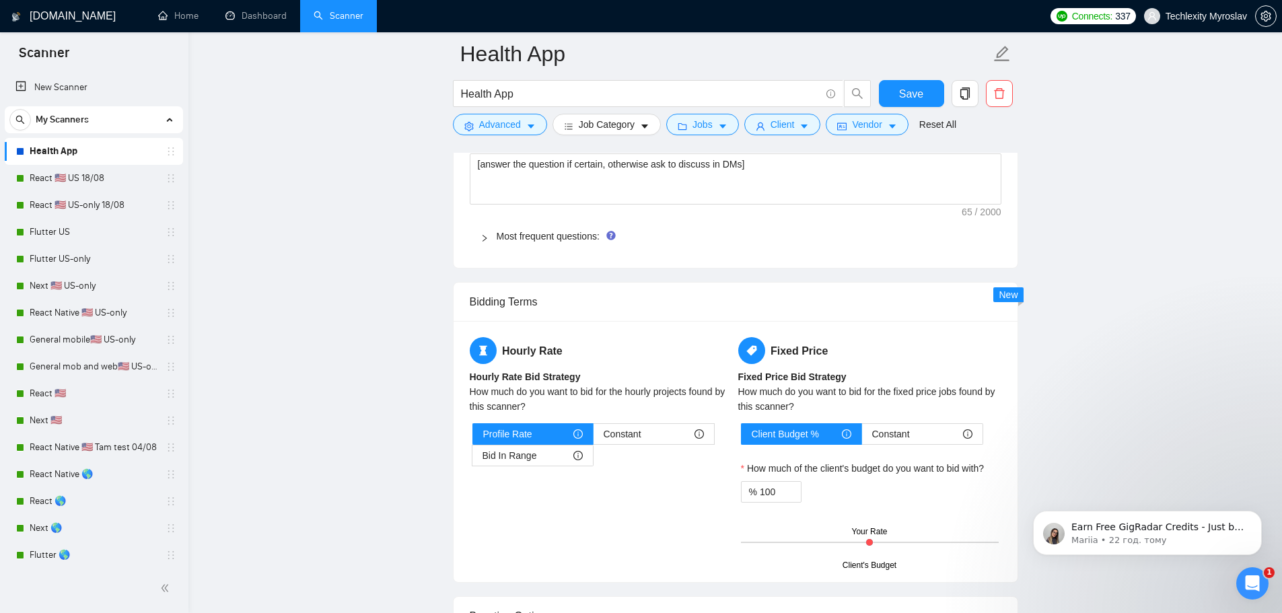
scroll to position [2086, 0]
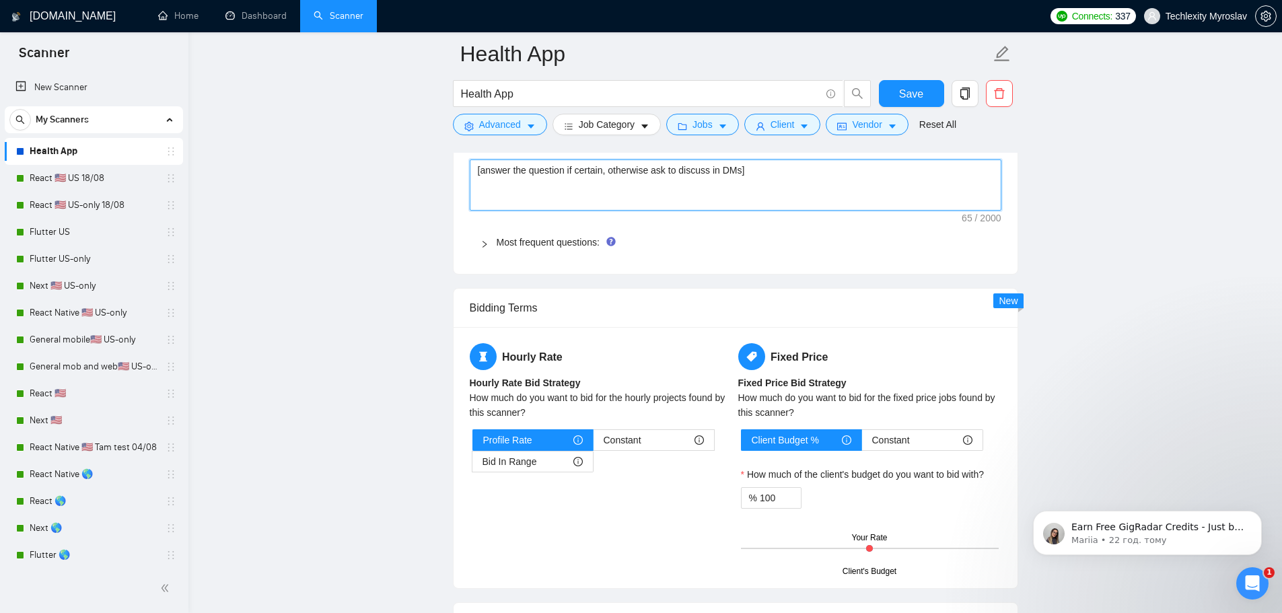
click at [881, 188] on textarea "[answer the question if certain, otherwise ask to discuss in DMs]" at bounding box center [736, 184] width 532 height 51
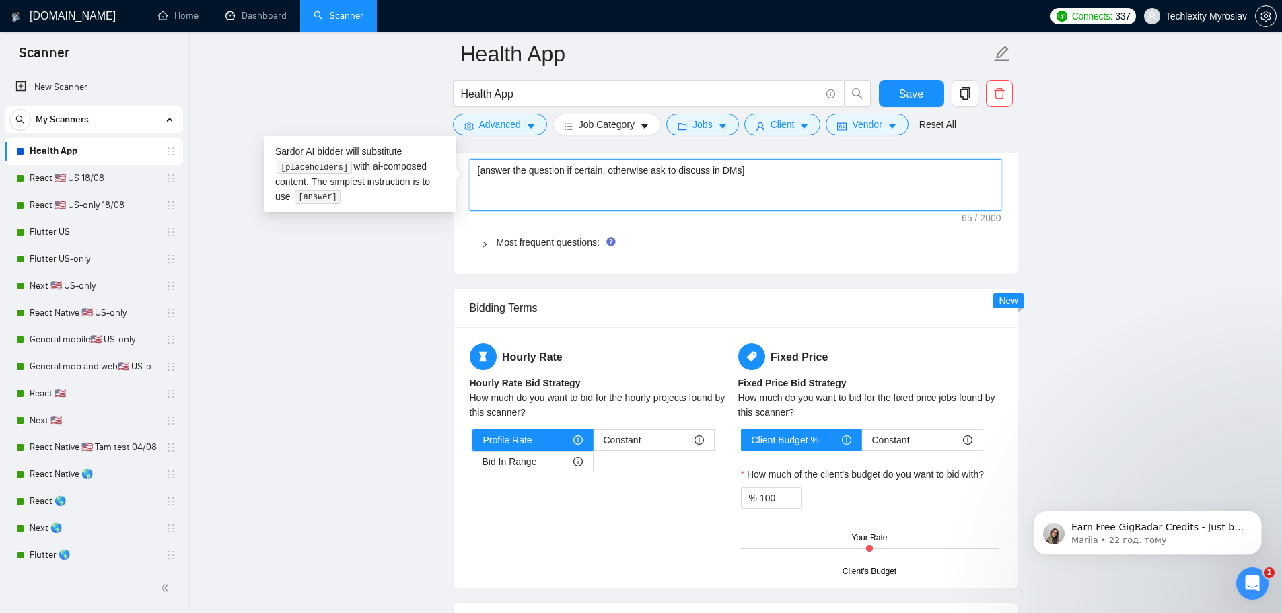
click at [881, 188] on textarea "[answer the question if certain, otherwise ask to discuss in DMs]" at bounding box center [736, 184] width 532 height 51
paste textarea "Scroll down to see my cover letter, there is an answer"
type textarea "Scroll down to see my cover letter, there is an answer"
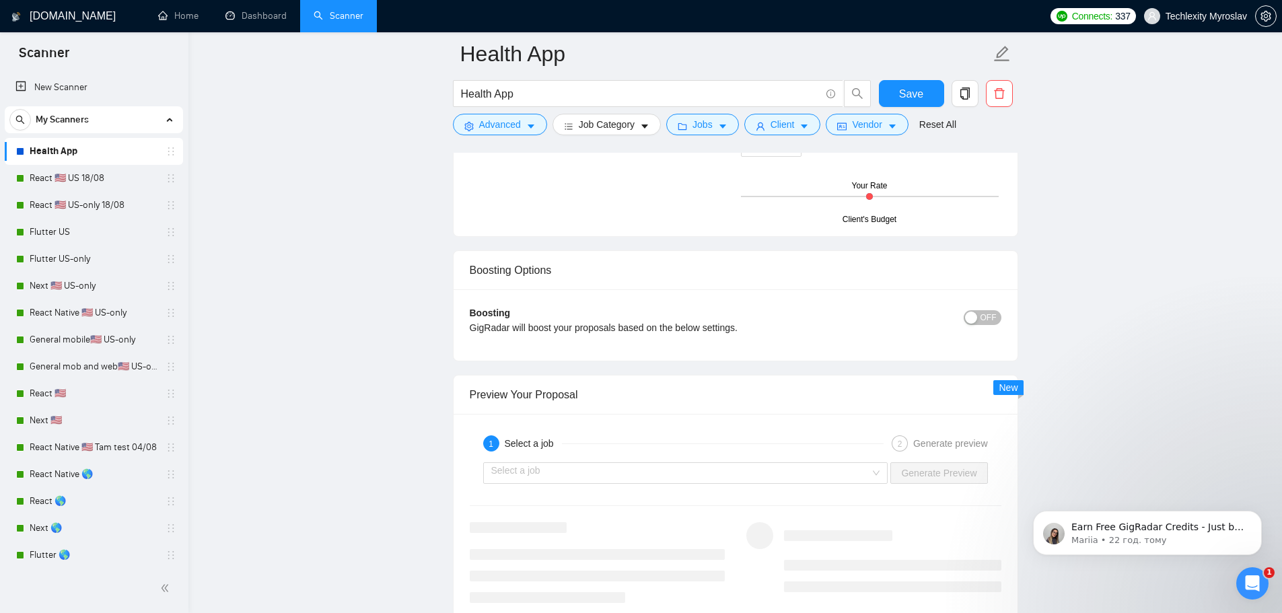
scroll to position [2489, 0]
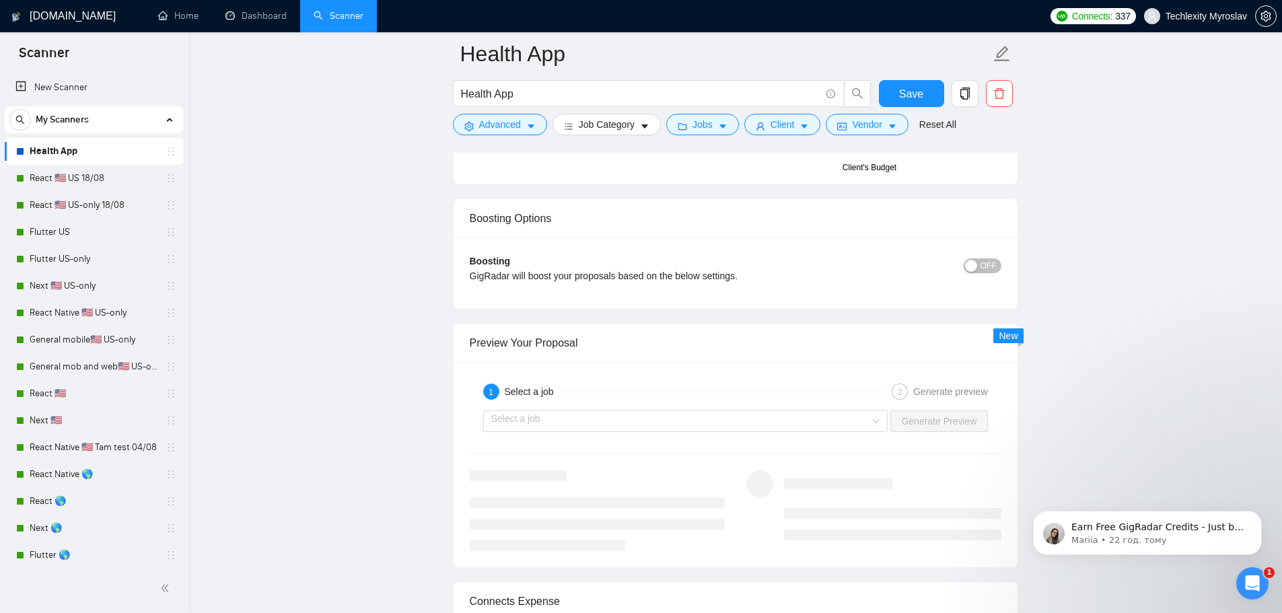
click at [978, 250] on div "Boosting GigRadar will boost your proposals based on the below settings. OFF Bo…" at bounding box center [735, 272] width 564 height 71
click at [982, 258] on span "OFF" at bounding box center [988, 265] width 16 height 15
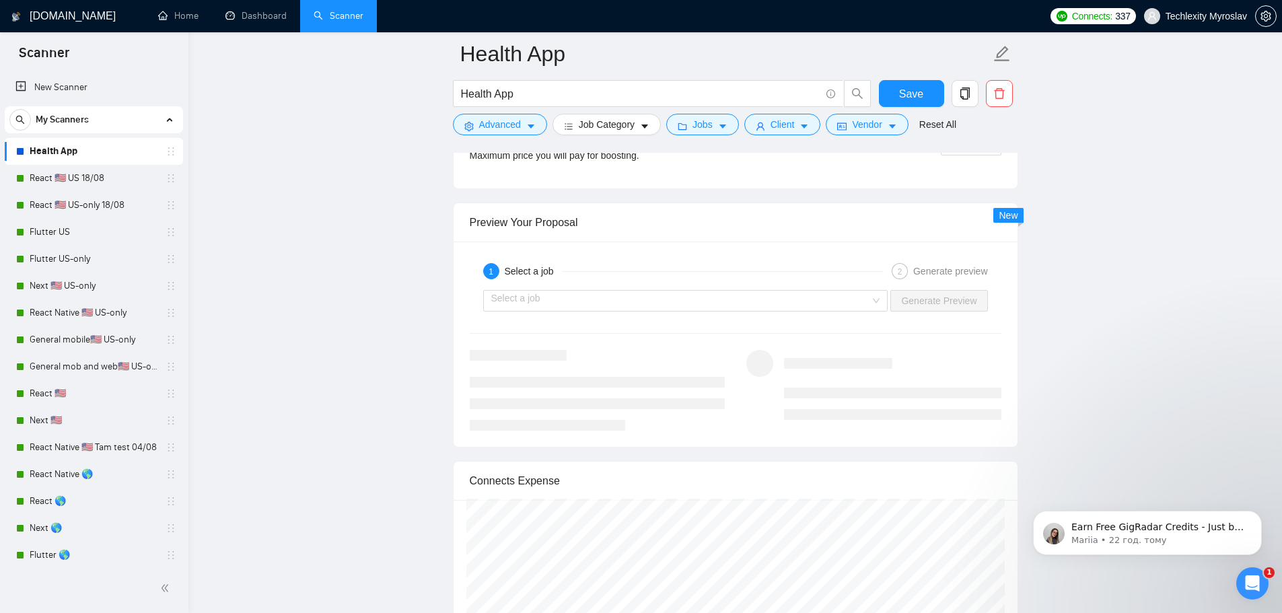
scroll to position [2691, 0]
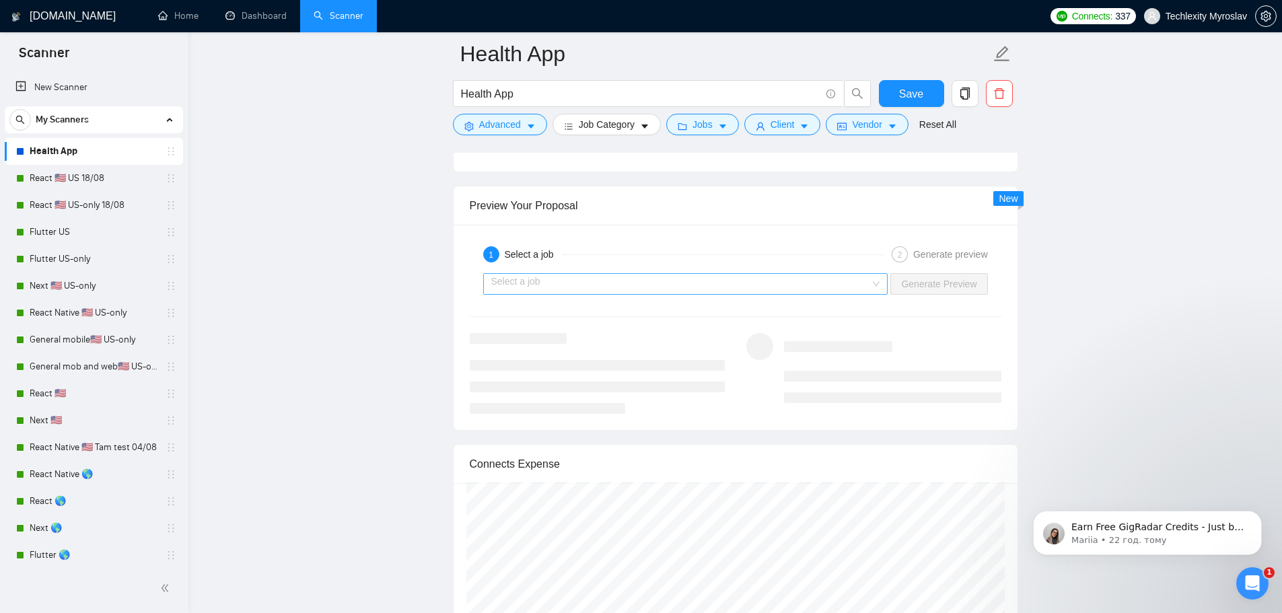
click at [610, 281] on input "search" at bounding box center [680, 284] width 379 height 20
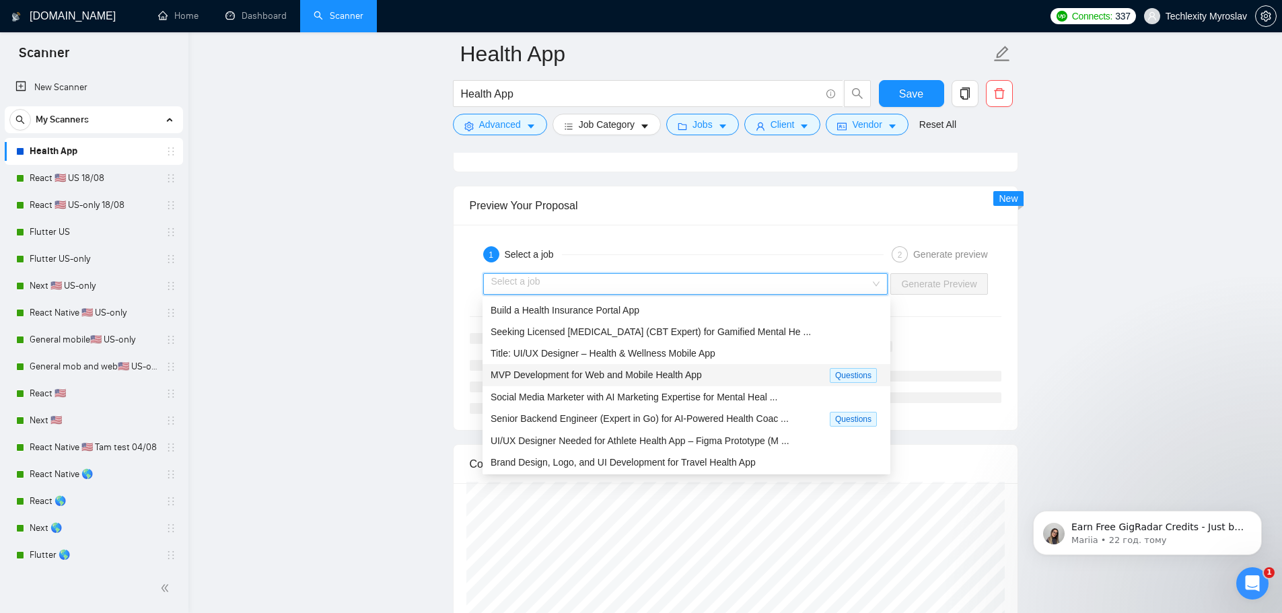
click at [570, 377] on span "MVP Development for Web and Mobile Health App" at bounding box center [595, 374] width 211 height 11
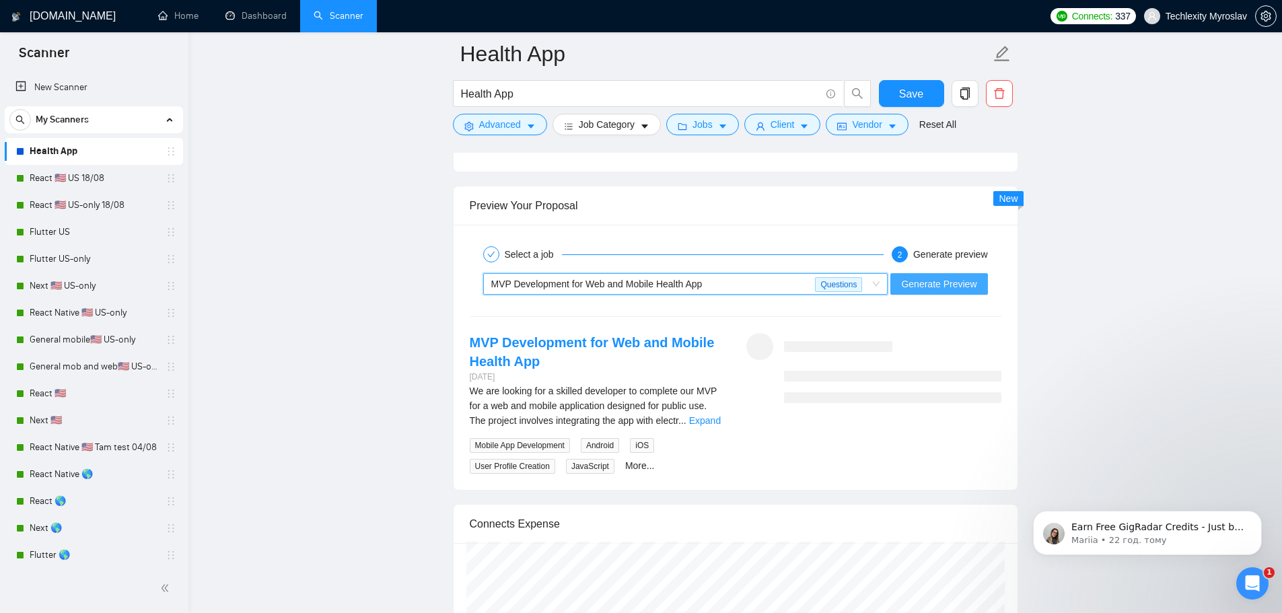
click at [970, 287] on span "Generate Preview" at bounding box center [938, 284] width 75 height 15
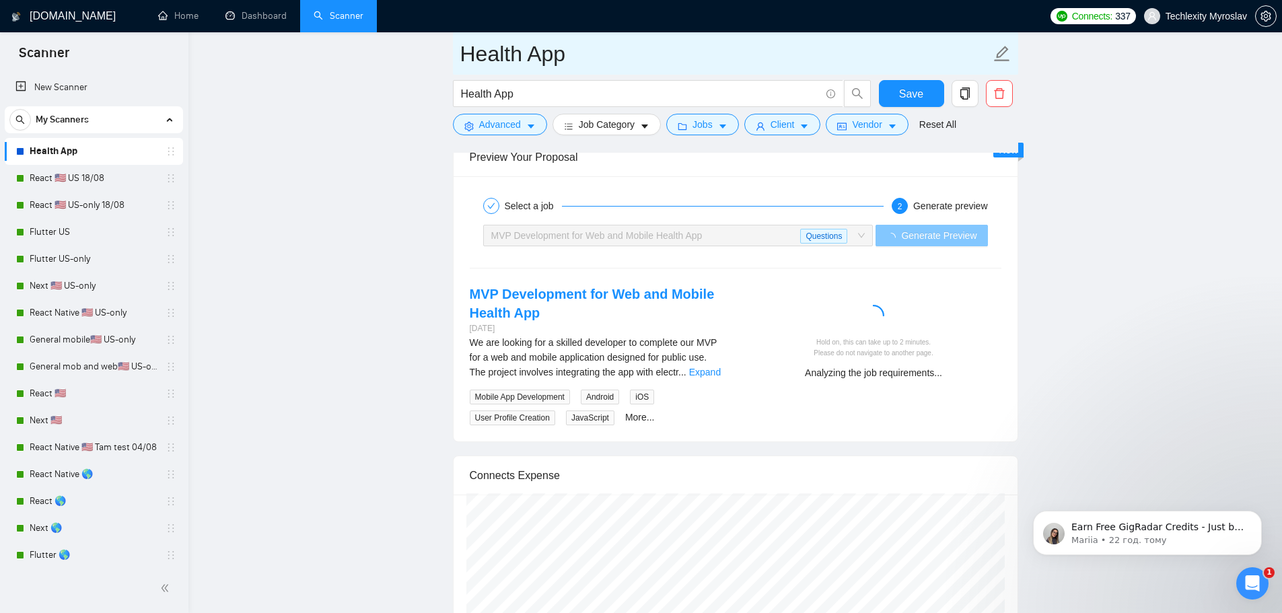
scroll to position [2749, 0]
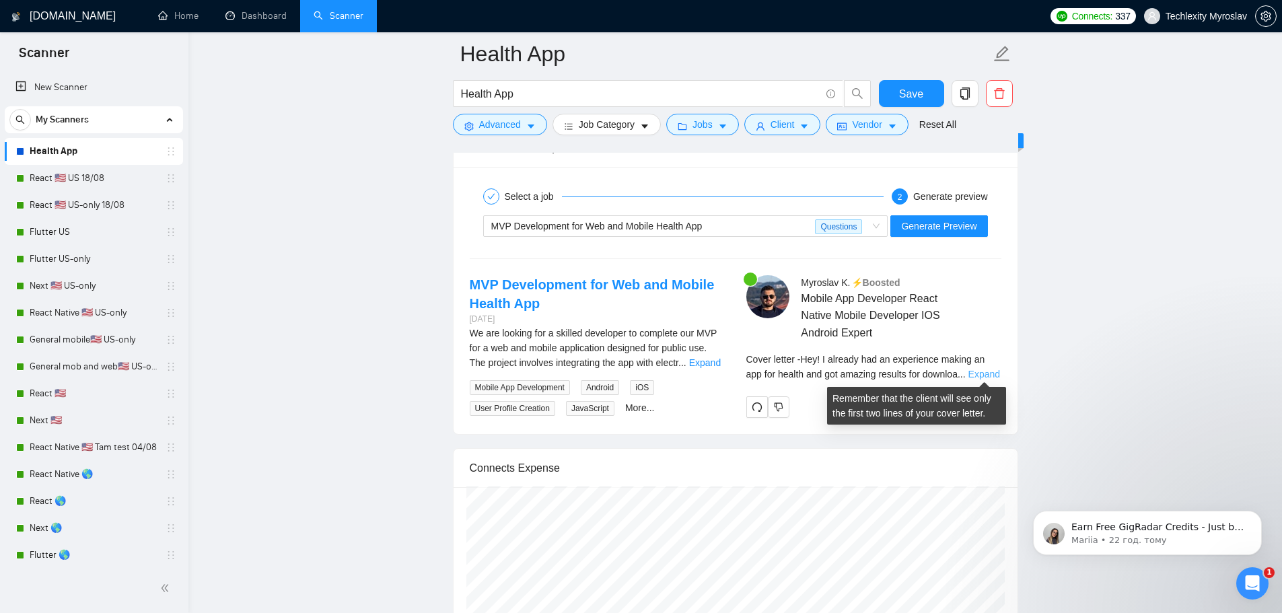
click at [978, 371] on link "Expand" at bounding box center [984, 374] width 32 height 11
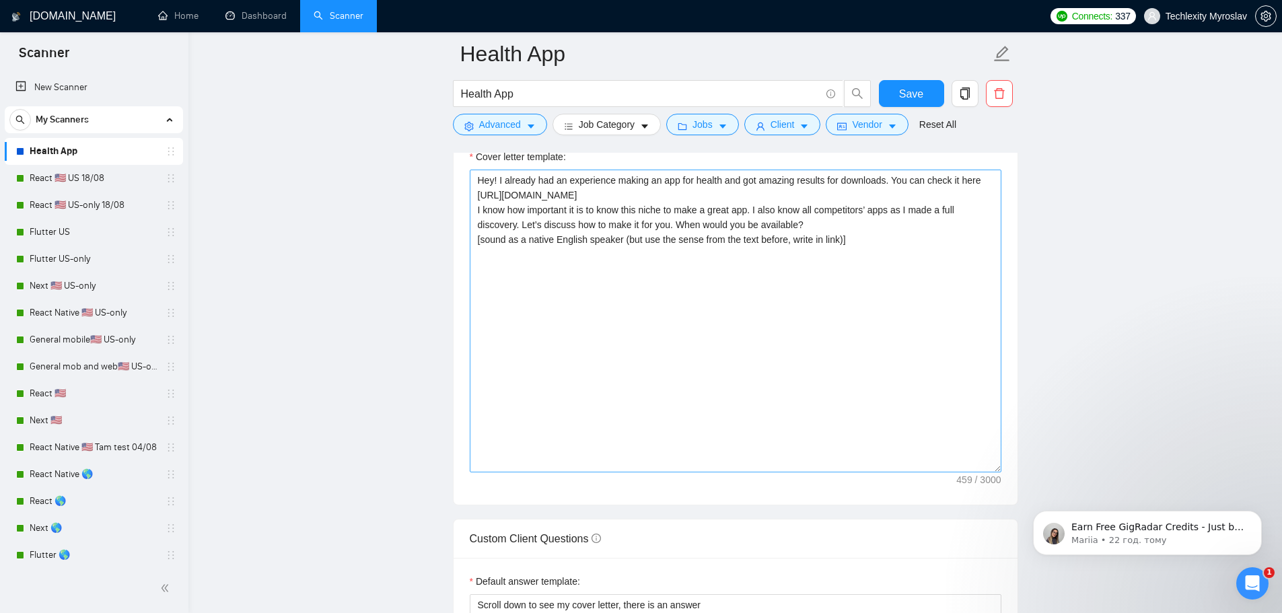
scroll to position [1605, 0]
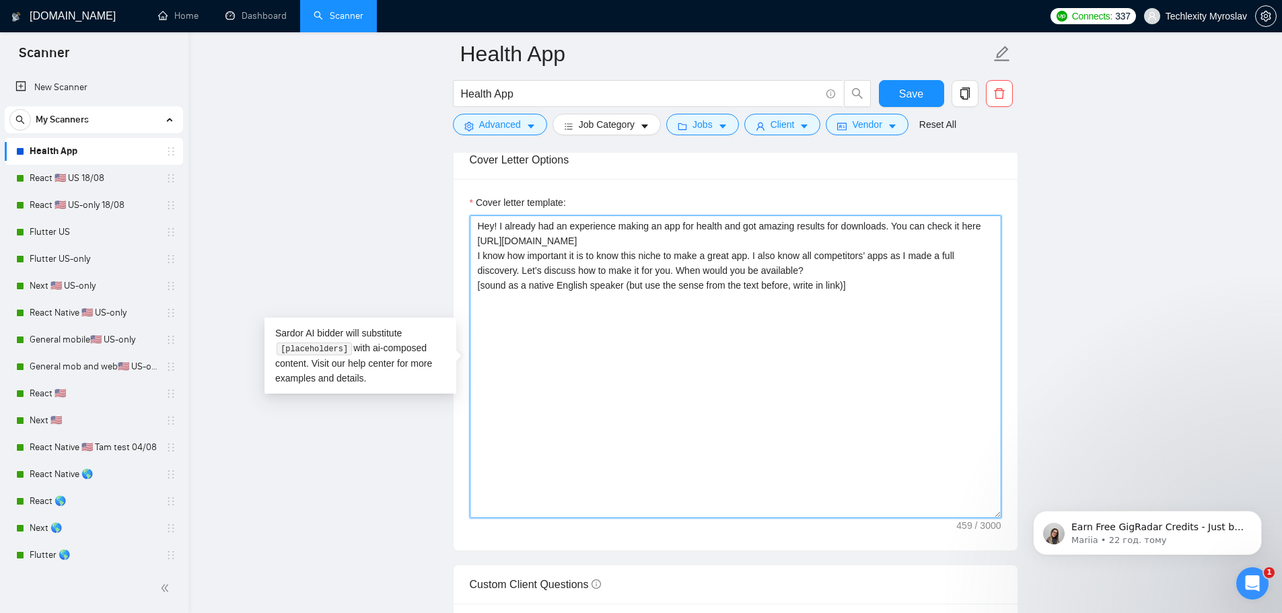
drag, startPoint x: 876, startPoint y: 288, endPoint x: 452, endPoint y: 306, distance: 424.2
click at [453, 306] on div "Cover Letter Options Cover letter template: Hey! I already had an experience ma…" at bounding box center [735, 345] width 565 height 411
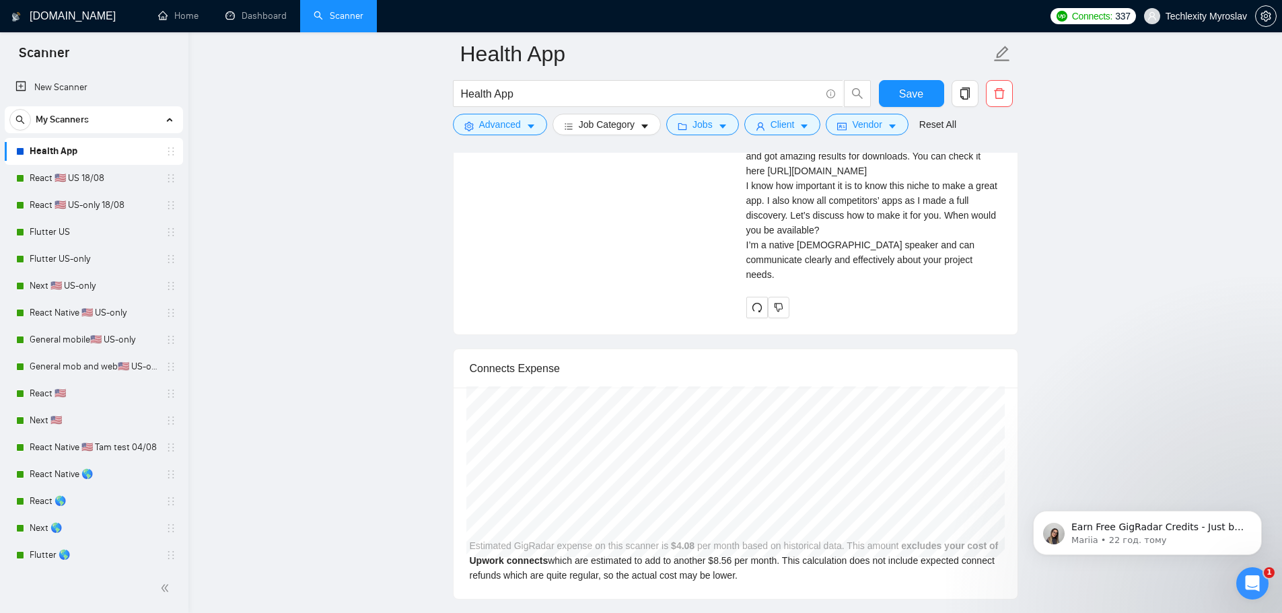
scroll to position [3624, 0]
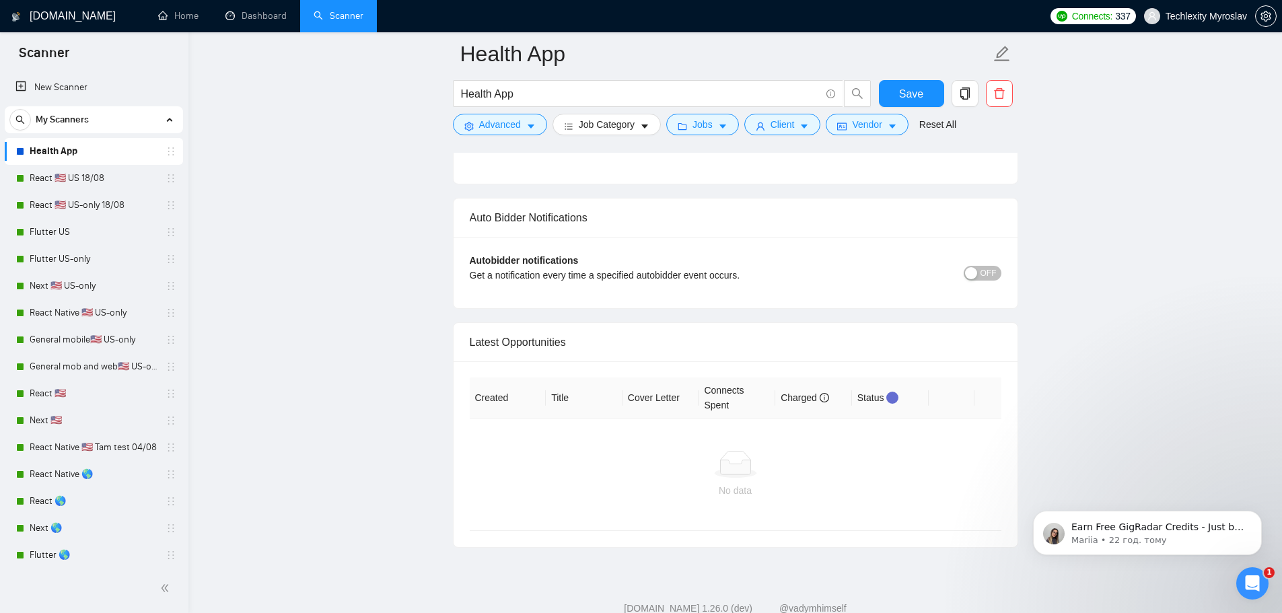
type textarea "Hey! I already had an experience making an app for health and got amazing resul…"
click at [910, 94] on span "Save" at bounding box center [911, 93] width 24 height 17
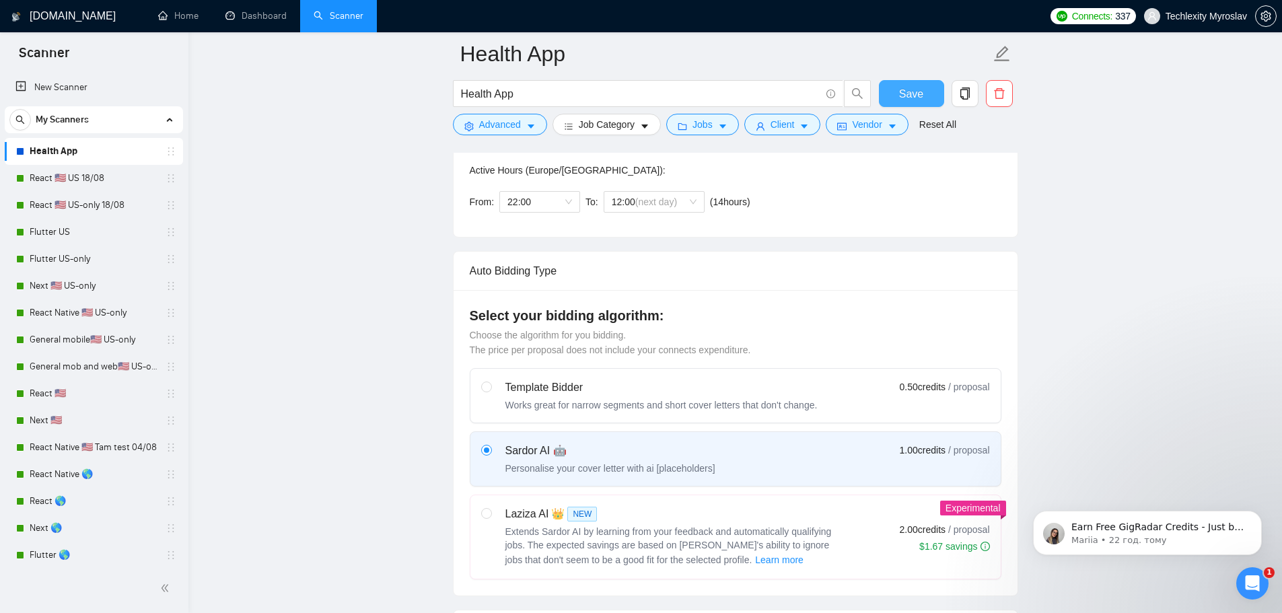
scroll to position [394, 0]
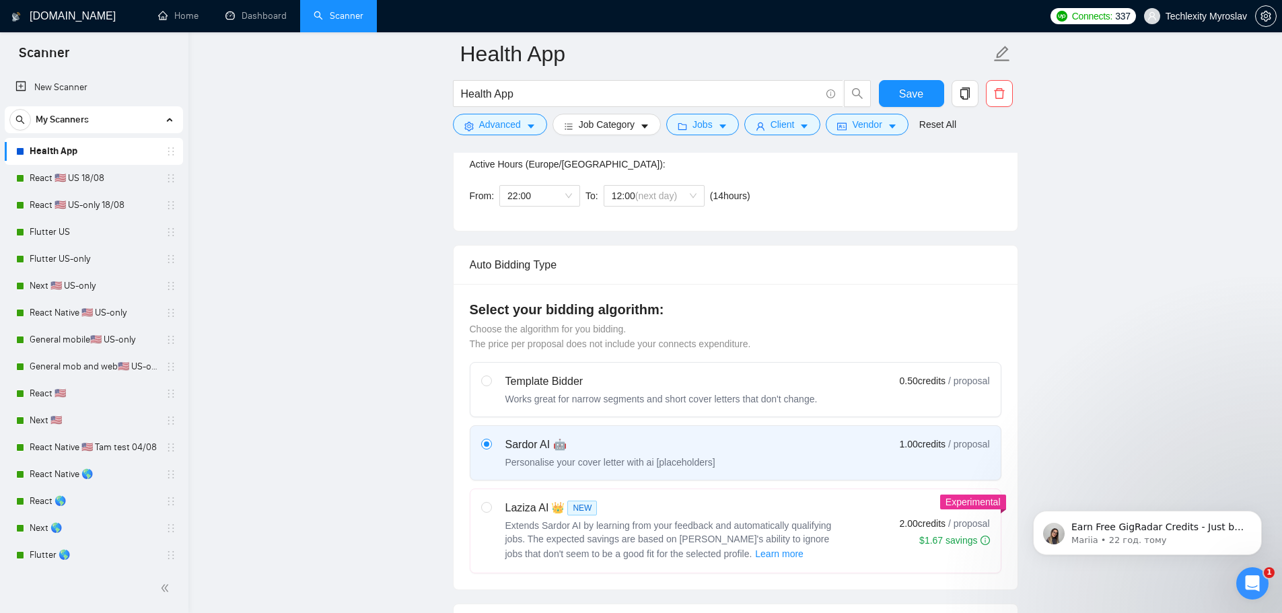
click at [681, 387] on div "Template Bidder" at bounding box center [661, 381] width 312 height 16
click at [490, 385] on input "radio" at bounding box center [485, 379] width 9 height 9
radio input "true"
radio input "false"
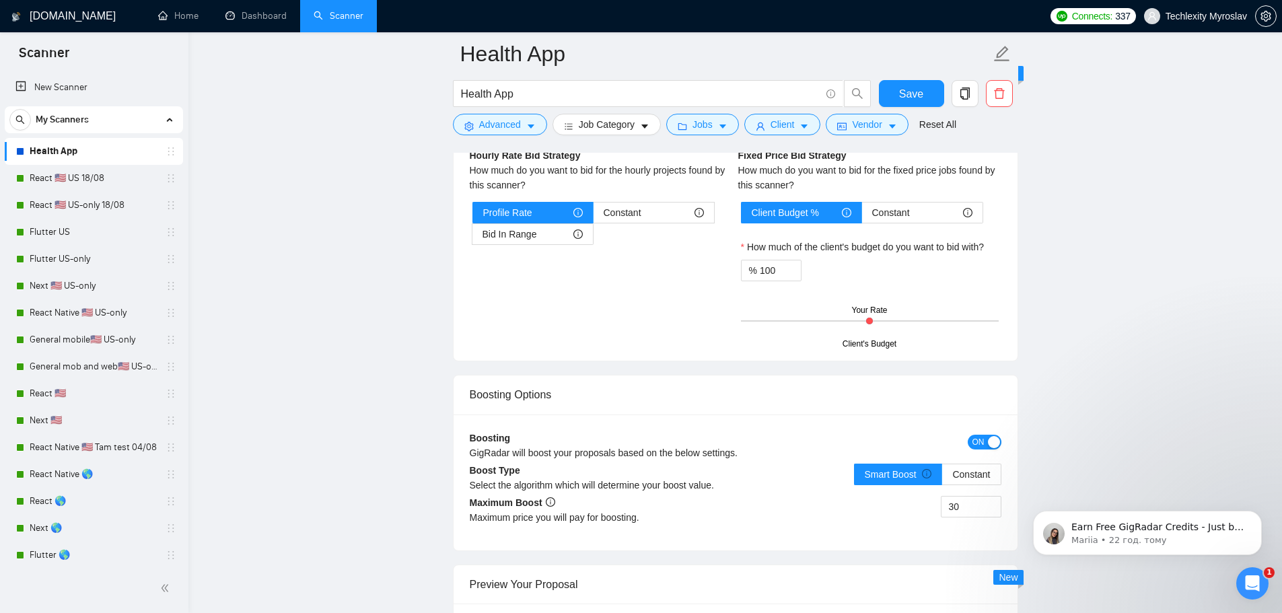
scroll to position [1740, 0]
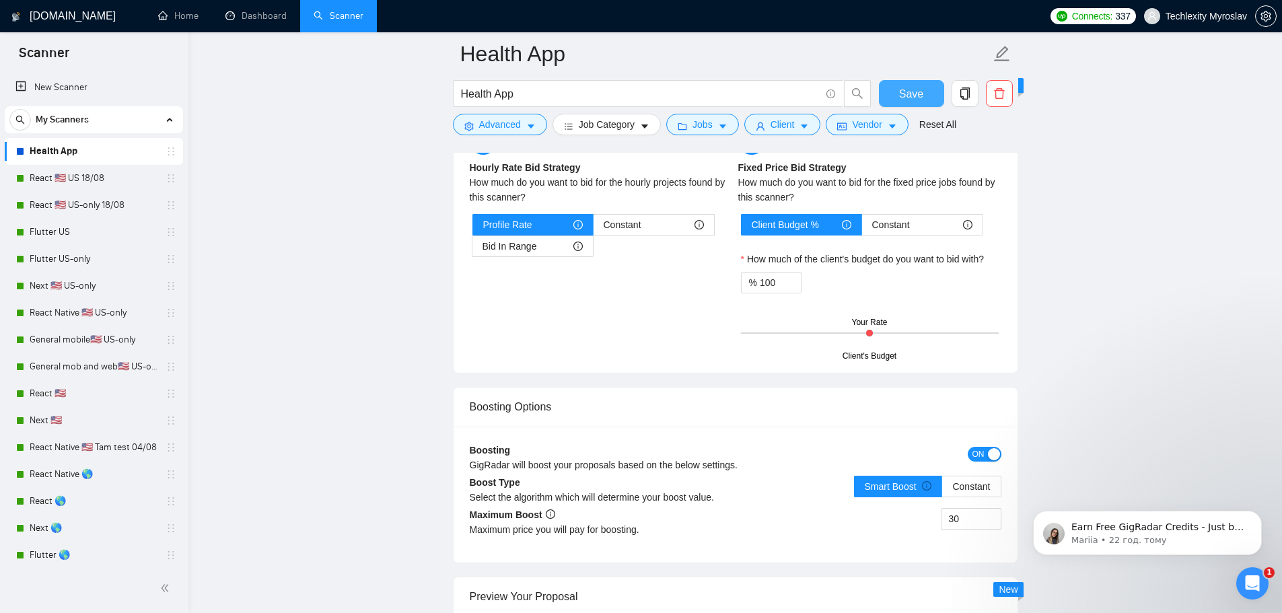
click at [901, 96] on span "Save" at bounding box center [911, 93] width 24 height 17
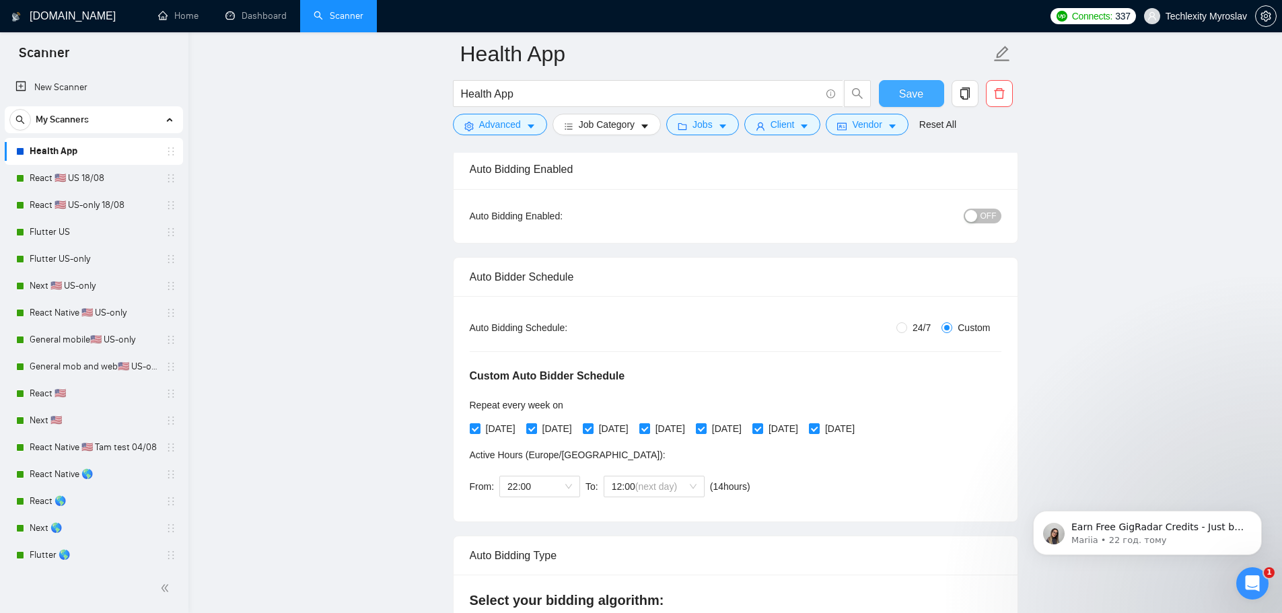
scroll to position [0, 0]
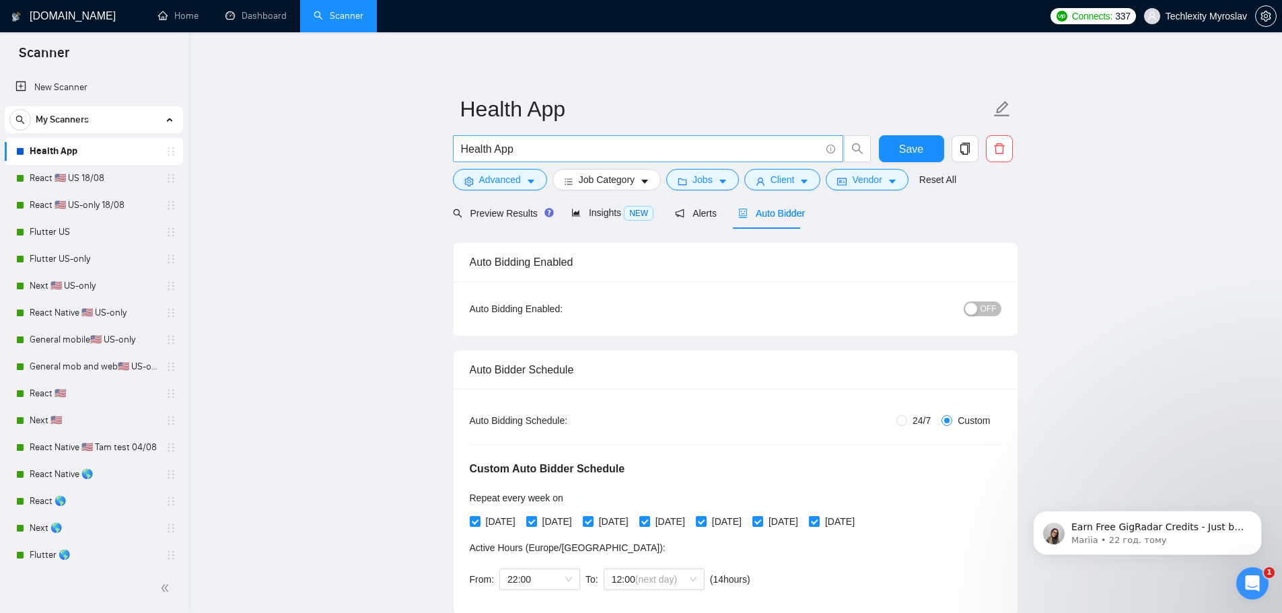
click at [529, 146] on input "Health App" at bounding box center [640, 149] width 359 height 17
type input "F"
drag, startPoint x: 67, startPoint y: 83, endPoint x: 691, endPoint y: 59, distance: 624.2
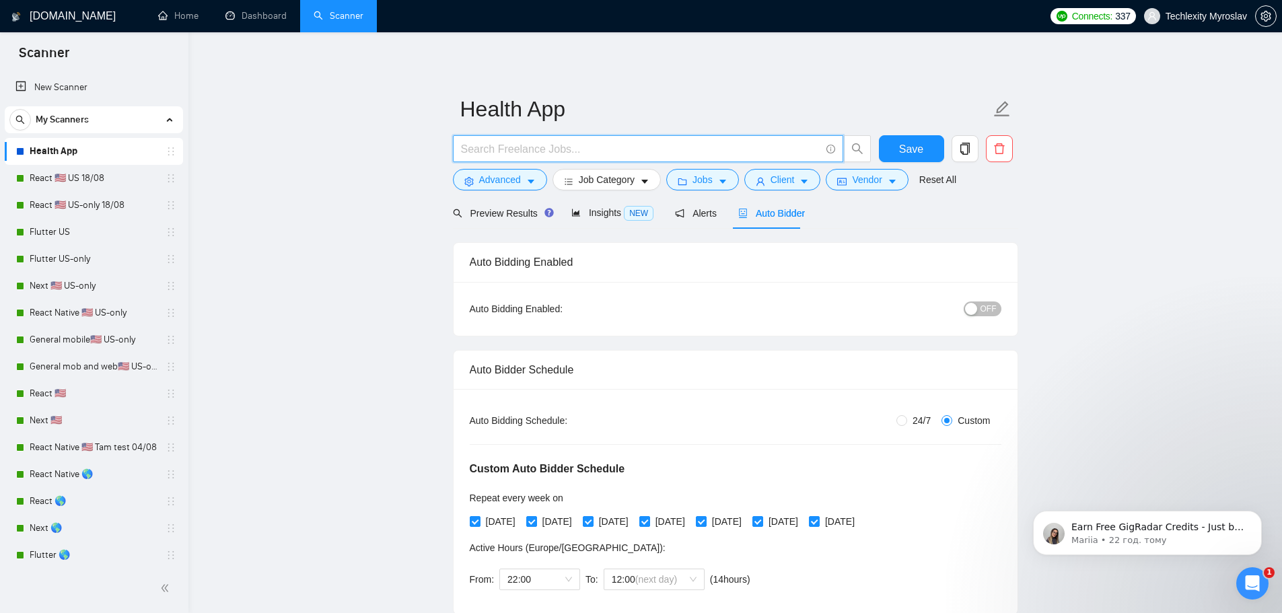
click at [67, 83] on link "New Scanner" at bounding box center [93, 87] width 157 height 27
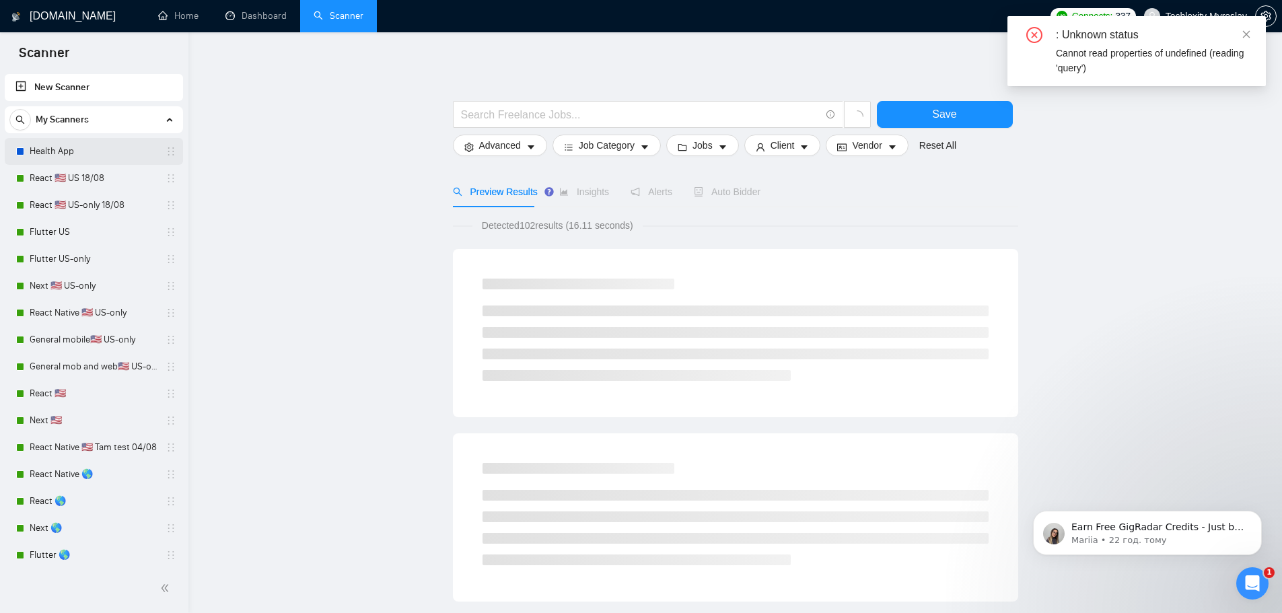
click at [77, 152] on link "Health App" at bounding box center [94, 151] width 128 height 27
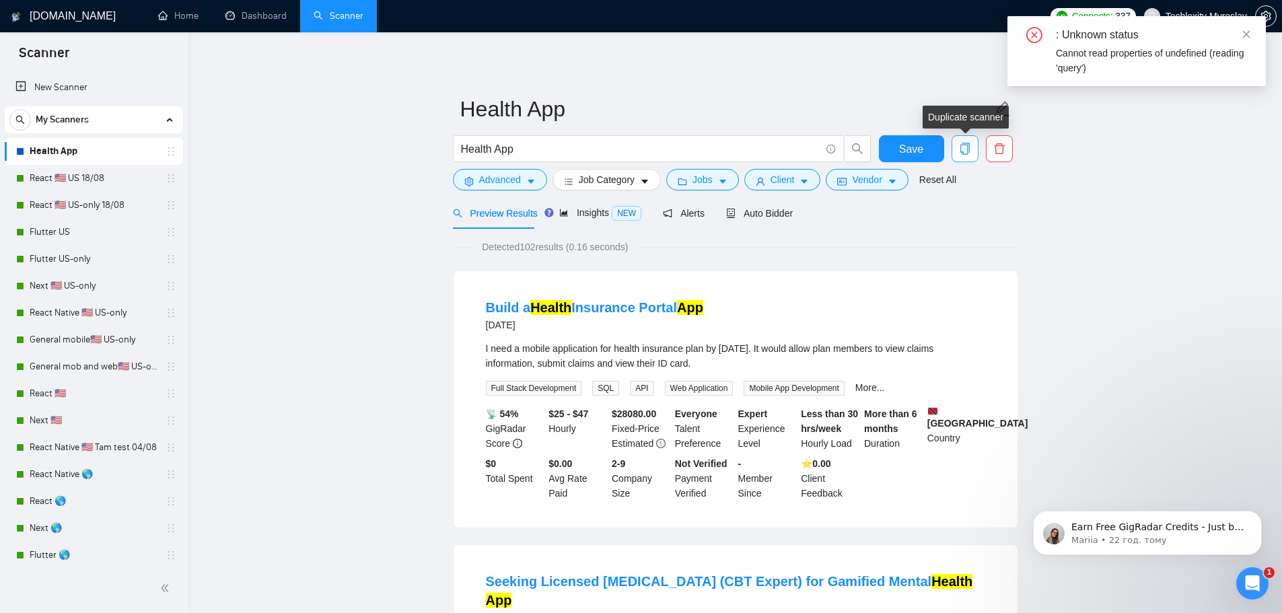
click at [968, 144] on icon "copy" at bounding box center [965, 149] width 12 height 12
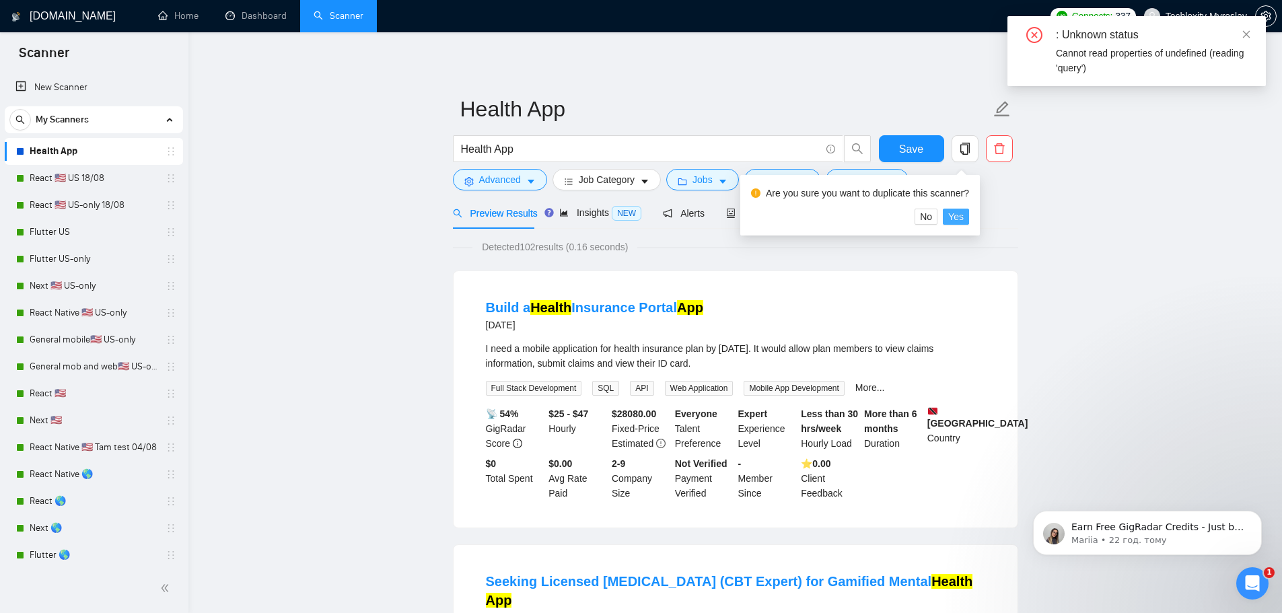
click at [963, 216] on button "Yes" at bounding box center [956, 217] width 26 height 16
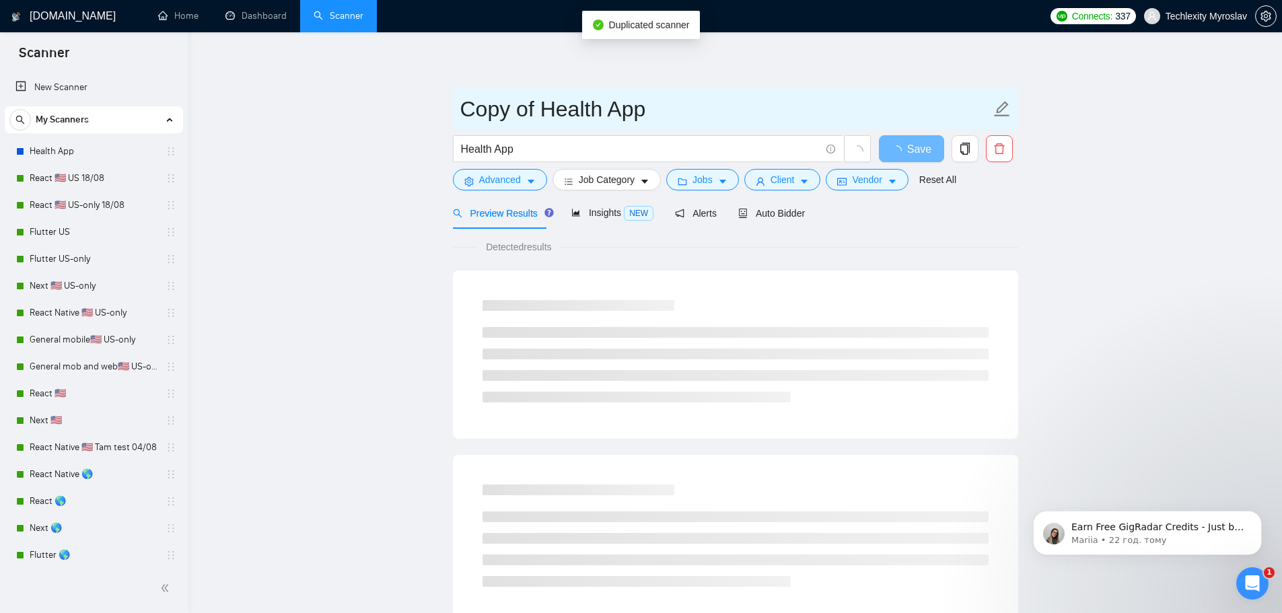
click at [1000, 110] on icon "edit" at bounding box center [1001, 108] width 17 height 17
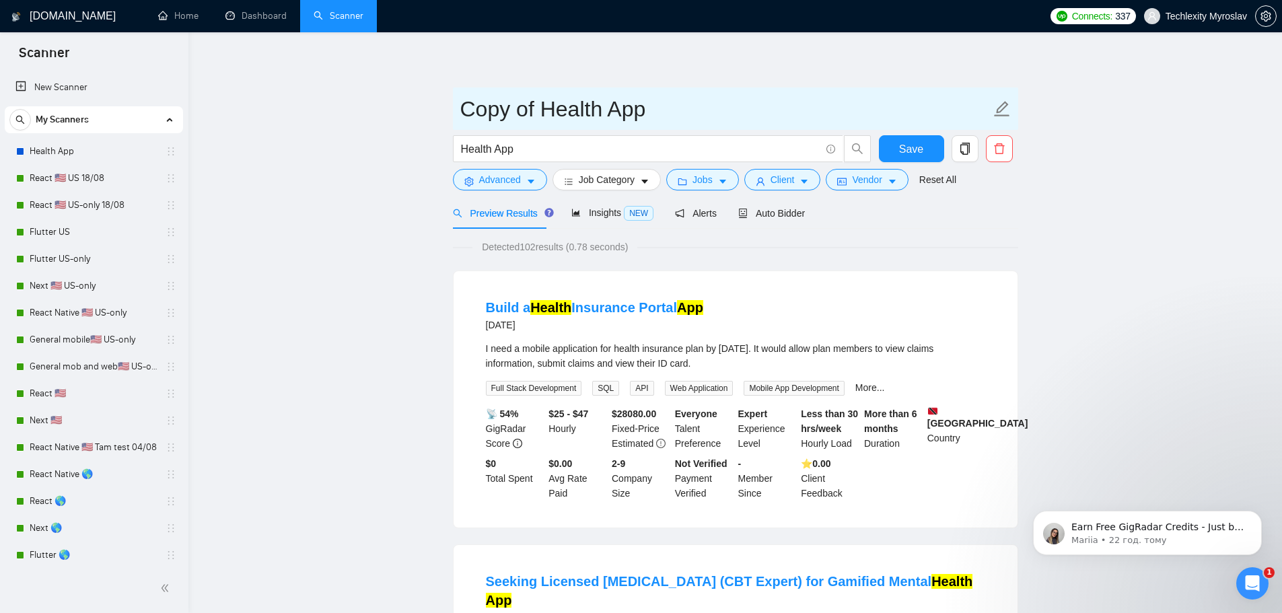
drag, startPoint x: 596, startPoint y: 108, endPoint x: 439, endPoint y: 112, distance: 157.5
type input "Fitness"
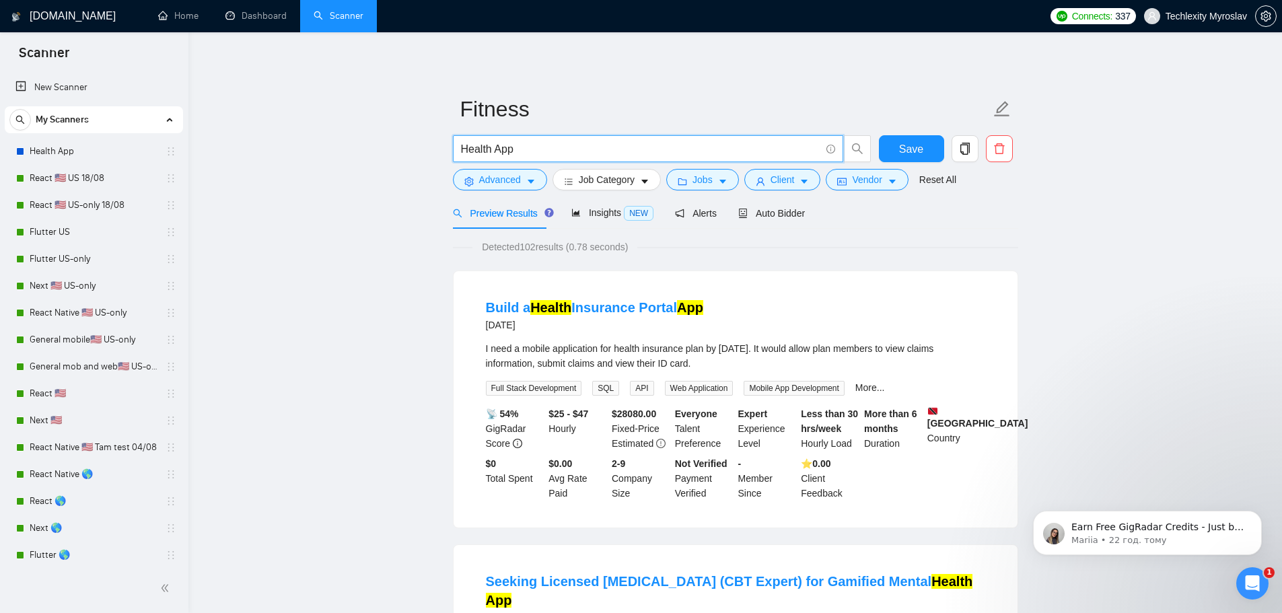
click at [523, 144] on input "Health App" at bounding box center [640, 149] width 359 height 17
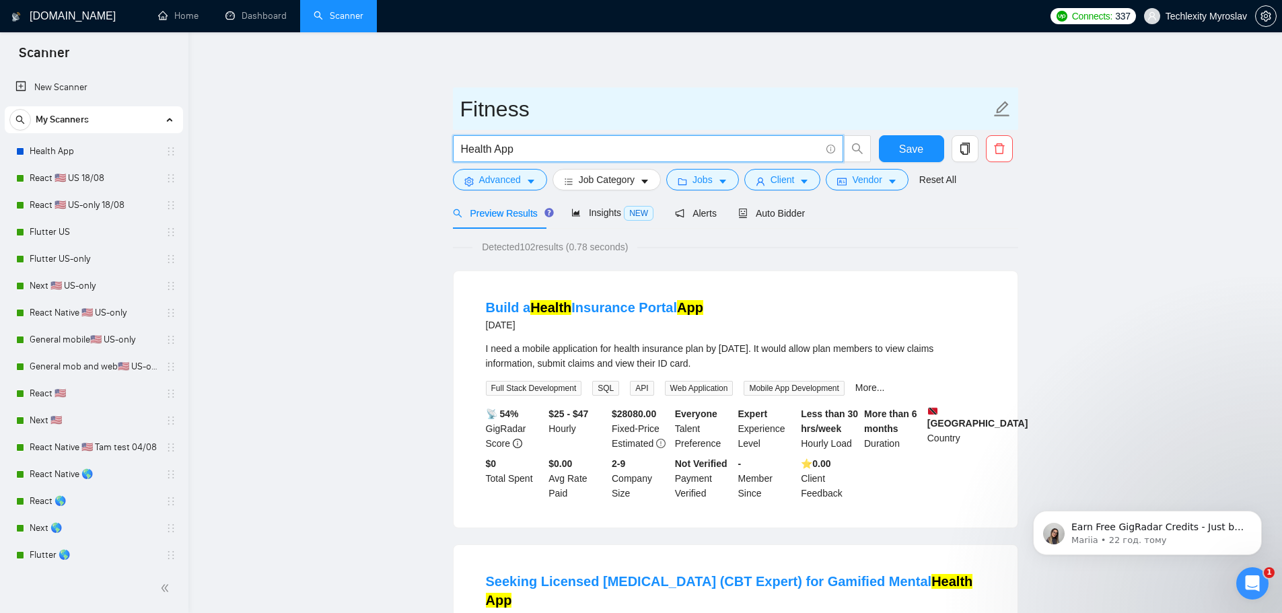
click at [536, 114] on input "Fitness" at bounding box center [725, 109] width 530 height 34
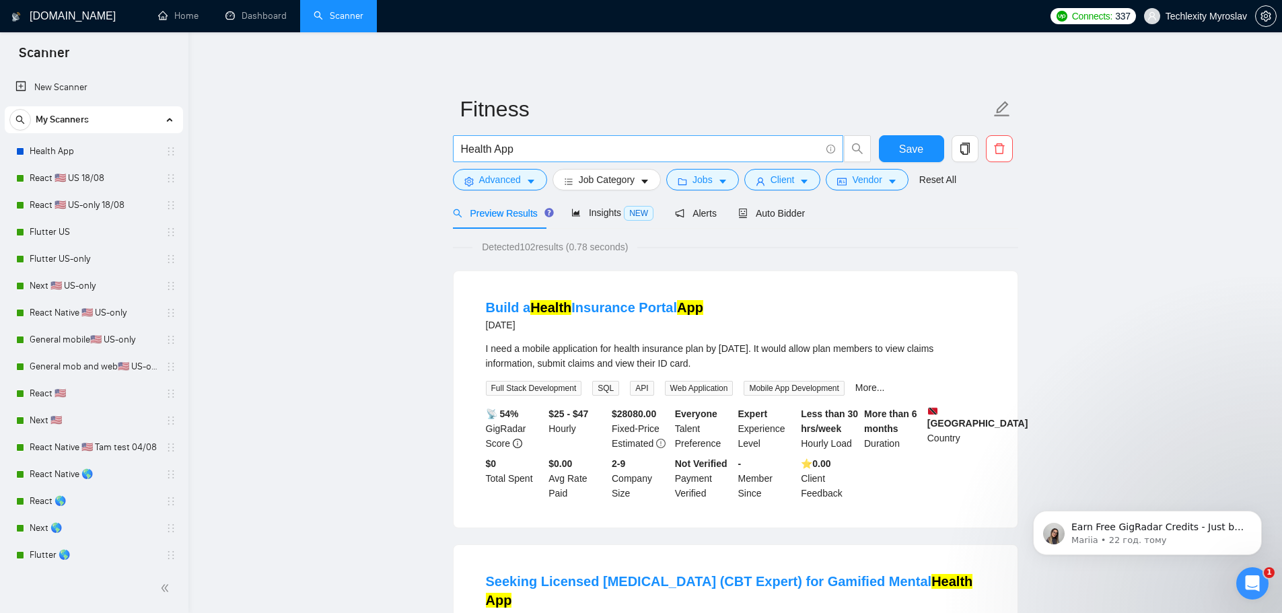
click at [526, 150] on input "Health App" at bounding box center [640, 149] width 359 height 17
paste input "Fitness"
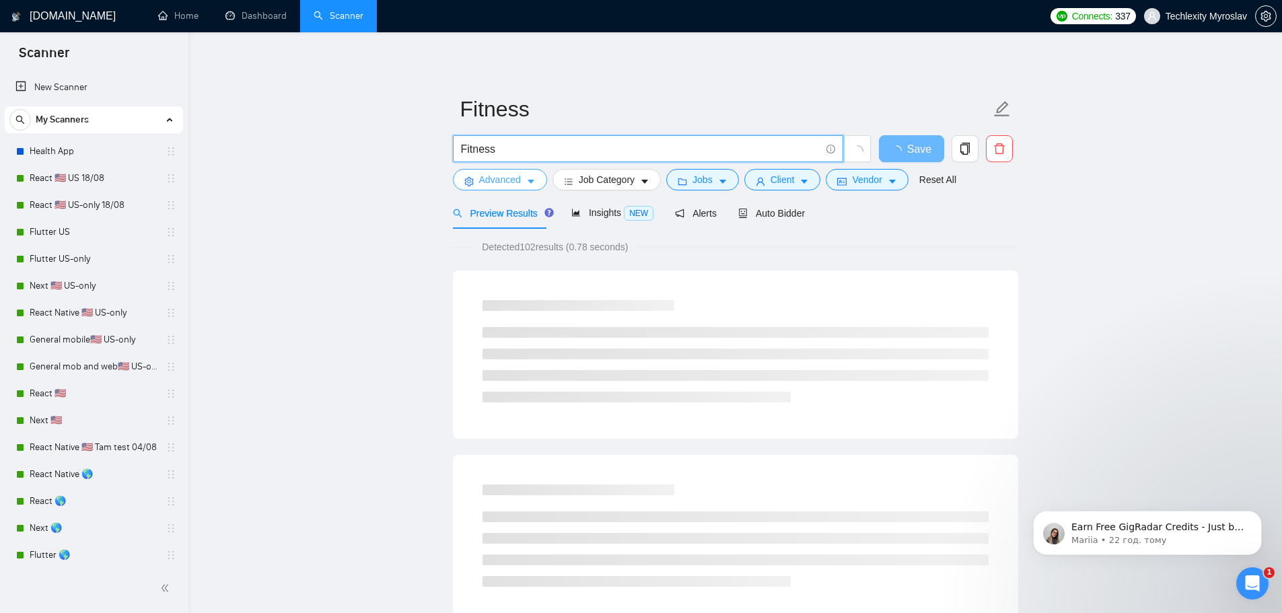
type input "Fitness"
click at [500, 177] on span "Advanced" at bounding box center [500, 179] width 42 height 15
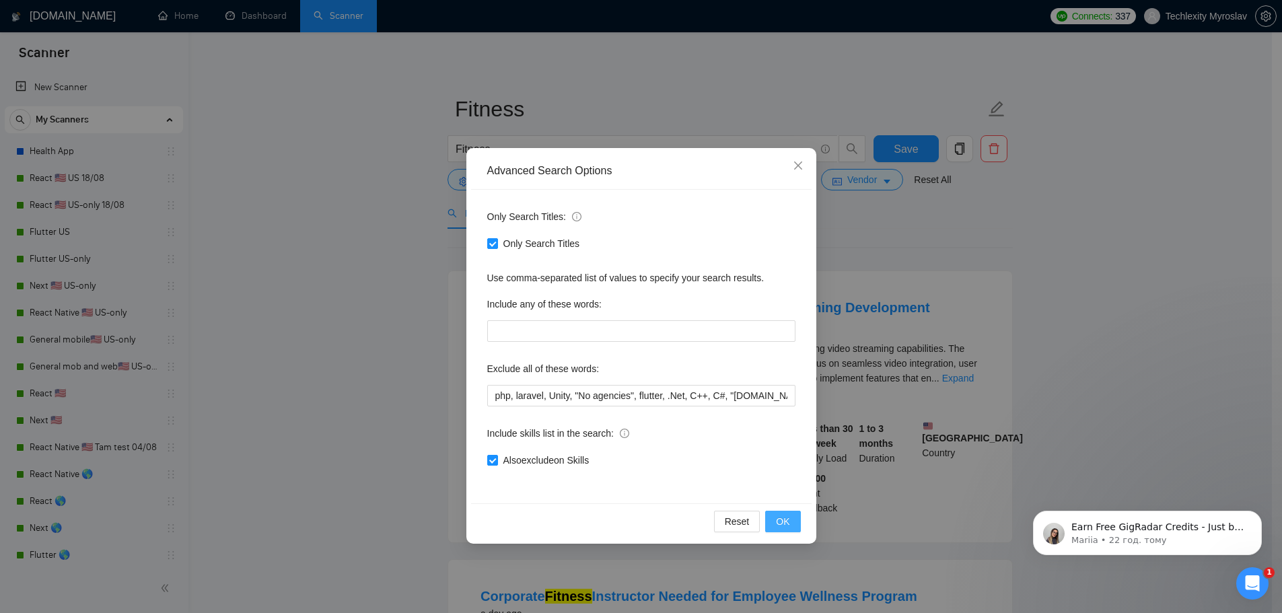
click at [792, 523] on button "OK" at bounding box center [782, 522] width 35 height 22
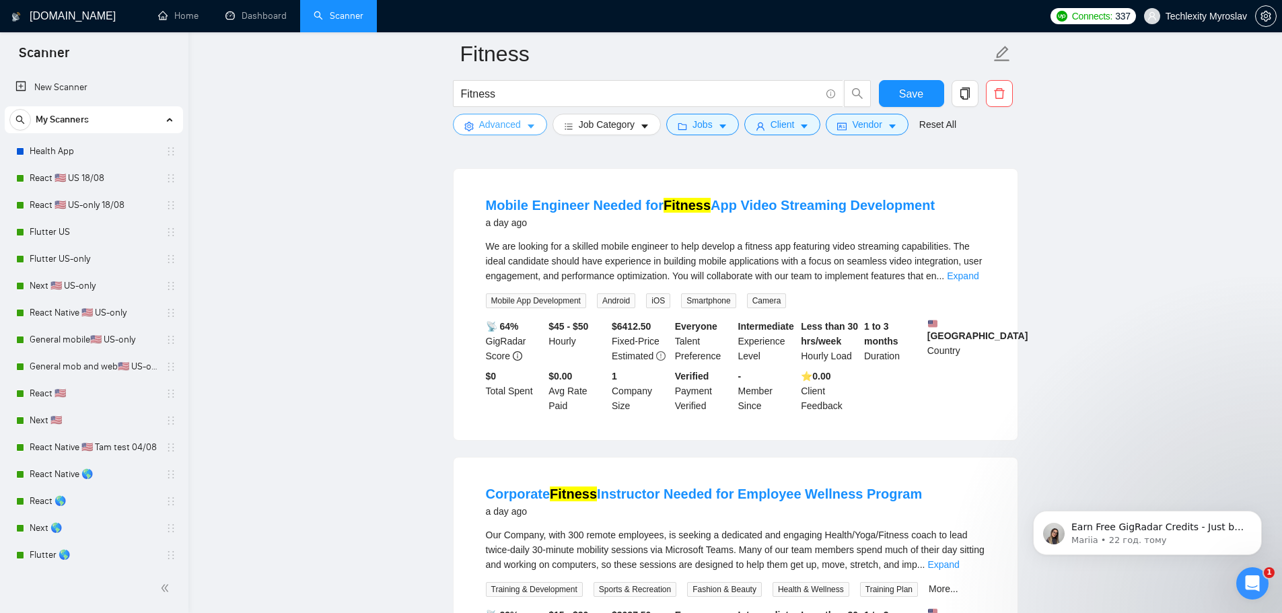
scroll to position [135, 0]
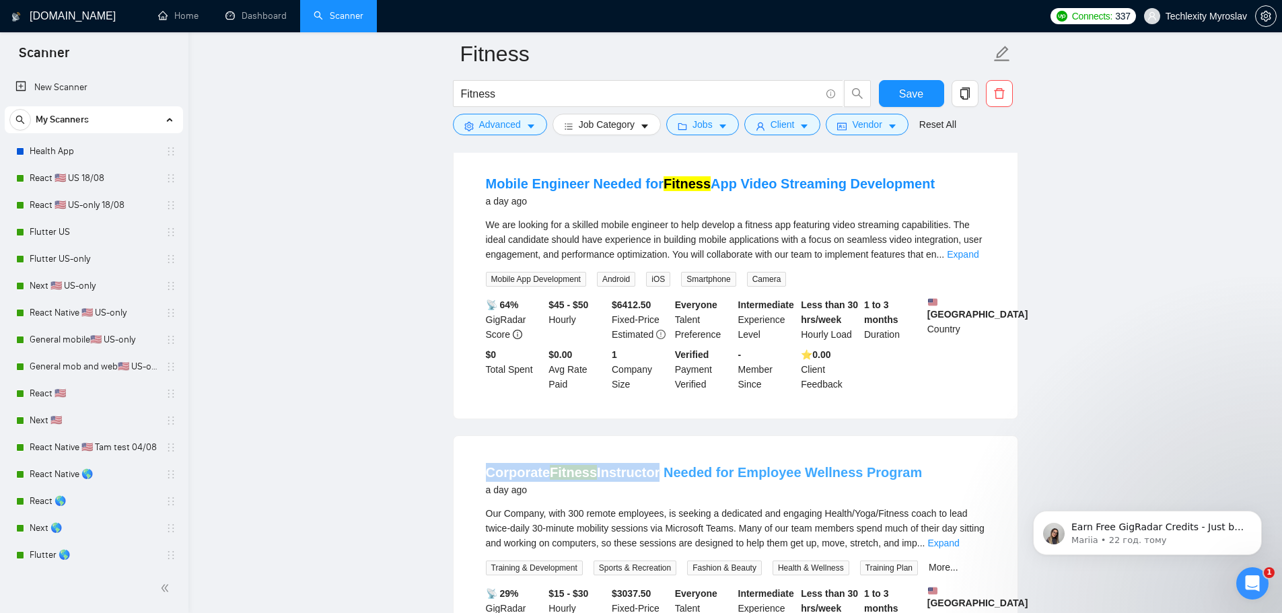
drag, startPoint x: 483, startPoint y: 480, endPoint x: 653, endPoint y: 484, distance: 169.6
click at [653, 484] on li "Corporate Fitness Instructor Needed for Employee Wellness Program a day ago Our…" at bounding box center [736, 571] width 532 height 239
click at [653, 480] on link "Corporate Fitness Instructor Needed for Employee Wellness Program" at bounding box center [704, 472] width 437 height 15
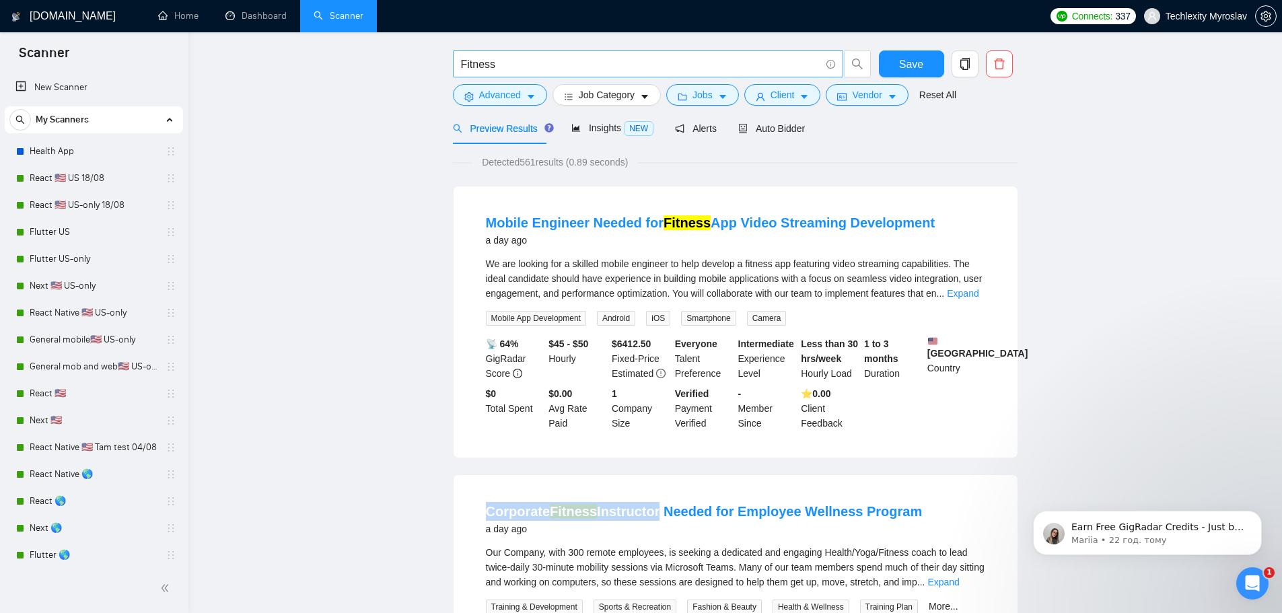
scroll to position [0, 0]
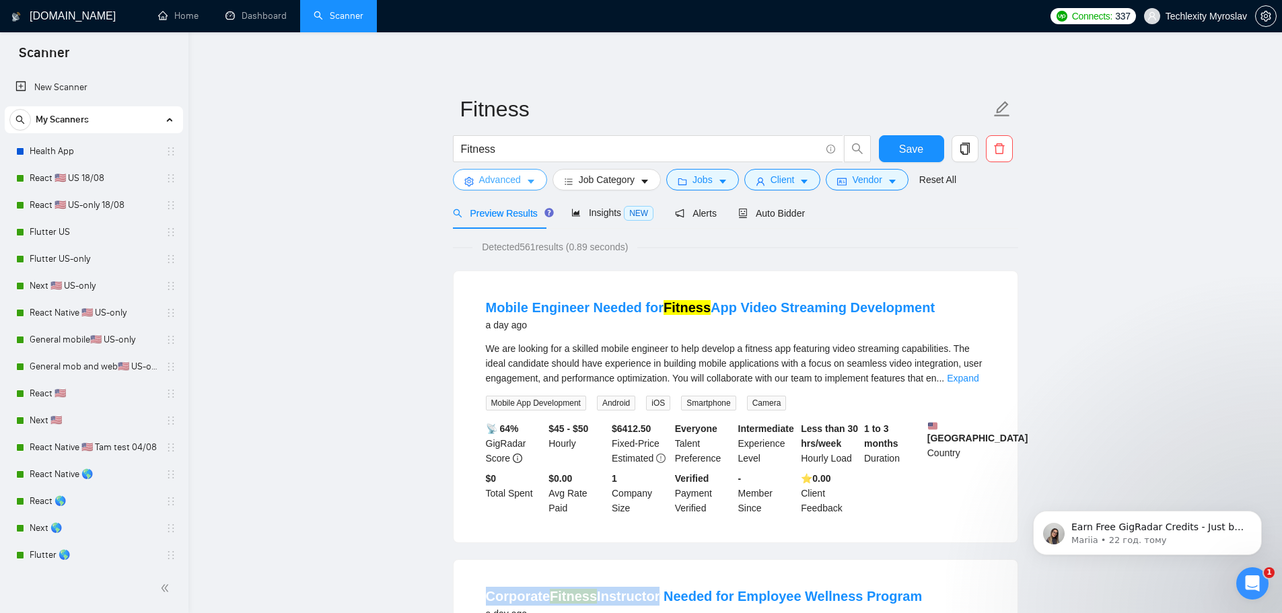
click at [503, 180] on span "Advanced" at bounding box center [500, 179] width 42 height 15
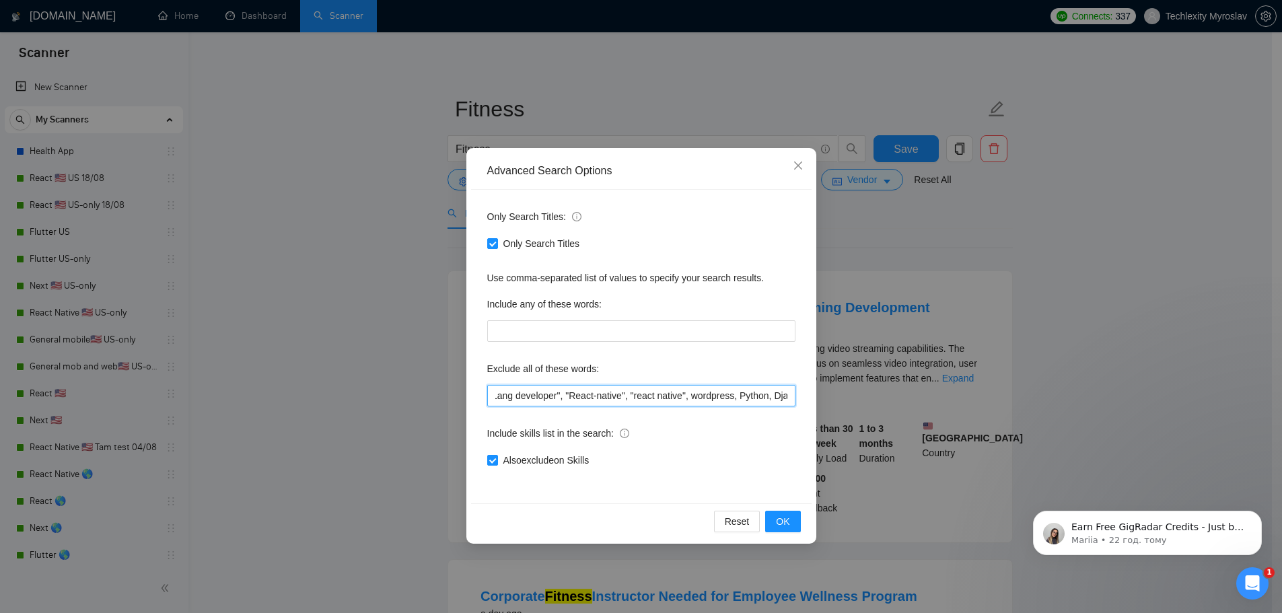
scroll to position [0, 733]
drag, startPoint x: 771, startPoint y: 392, endPoint x: 961, endPoint y: 391, distance: 190.4
click at [961, 391] on div "Advanced Search Options Only Search Titles: Only Search Titles Use comma-separa…" at bounding box center [641, 306] width 1282 height 613
drag, startPoint x: 785, startPoint y: 394, endPoint x: 793, endPoint y: 401, distance: 11.0
click at [786, 394] on input "php, laravel, Unity, "No agencies", flutter, .Net, C++, C#, "[DOMAIN_NAME]", Bu…" at bounding box center [641, 396] width 308 height 22
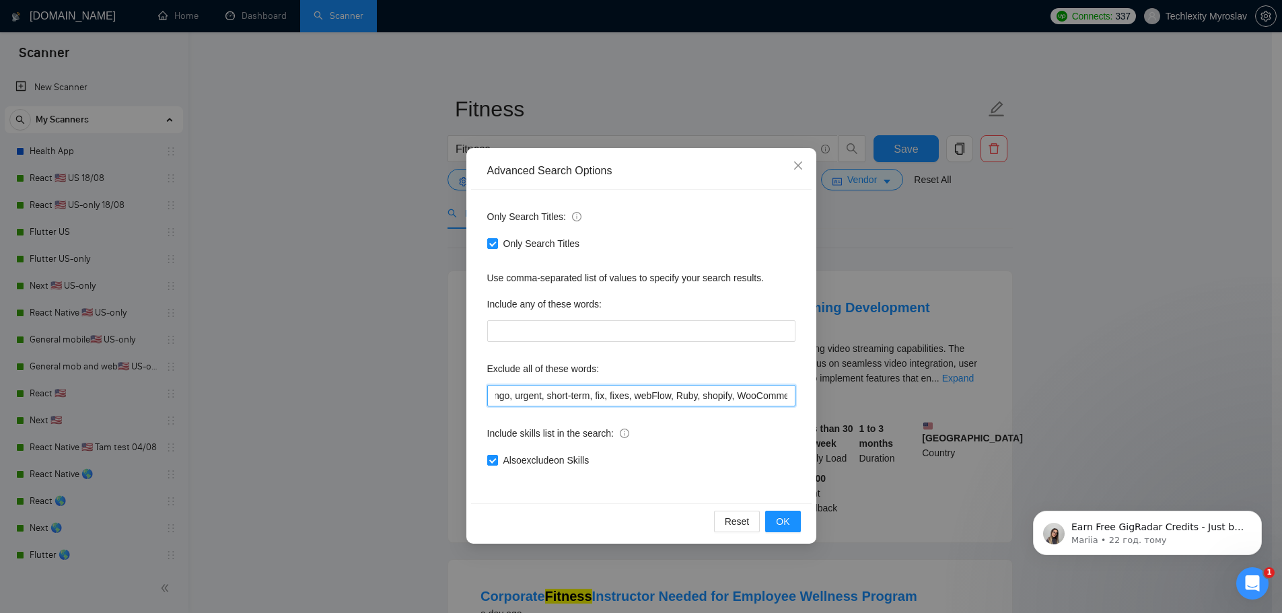
paste input "Instructor"
type input "php, laravel, Unity, "No agencies", flutter, .Net, C++, C#, "[DOMAIN_NAME]", Bu…"
click at [787, 517] on span "OK" at bounding box center [782, 521] width 13 height 15
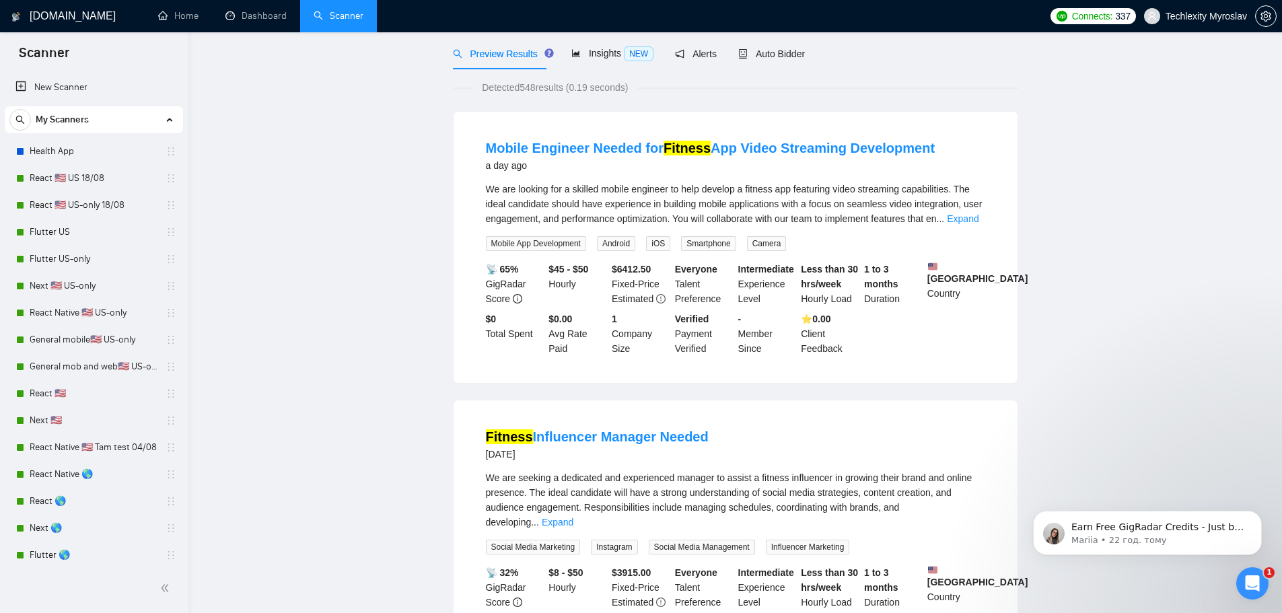
scroll to position [0, 0]
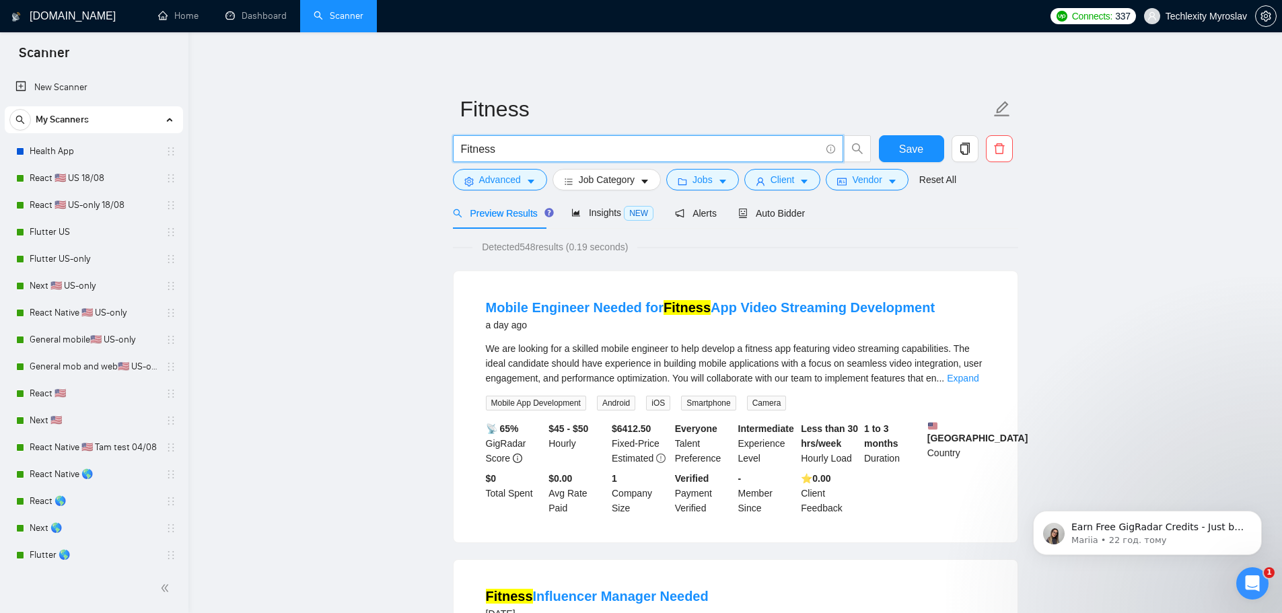
click at [554, 151] on input "Fitness" at bounding box center [640, 149] width 359 height 17
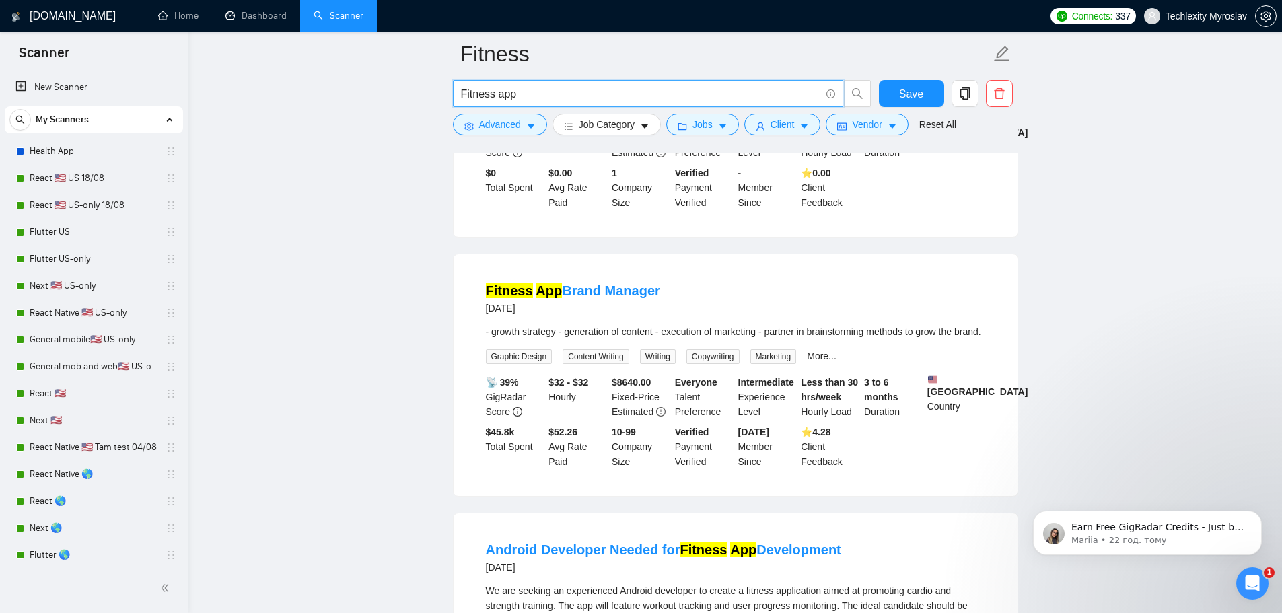
scroll to position [606, 0]
type input "Fitness app"
drag, startPoint x: 665, startPoint y: 308, endPoint x: 601, endPoint y: 311, distance: 64.7
click at [601, 311] on div "Fitness App Brand Manager [DATE]" at bounding box center [735, 298] width 499 height 35
copy link "Manager"
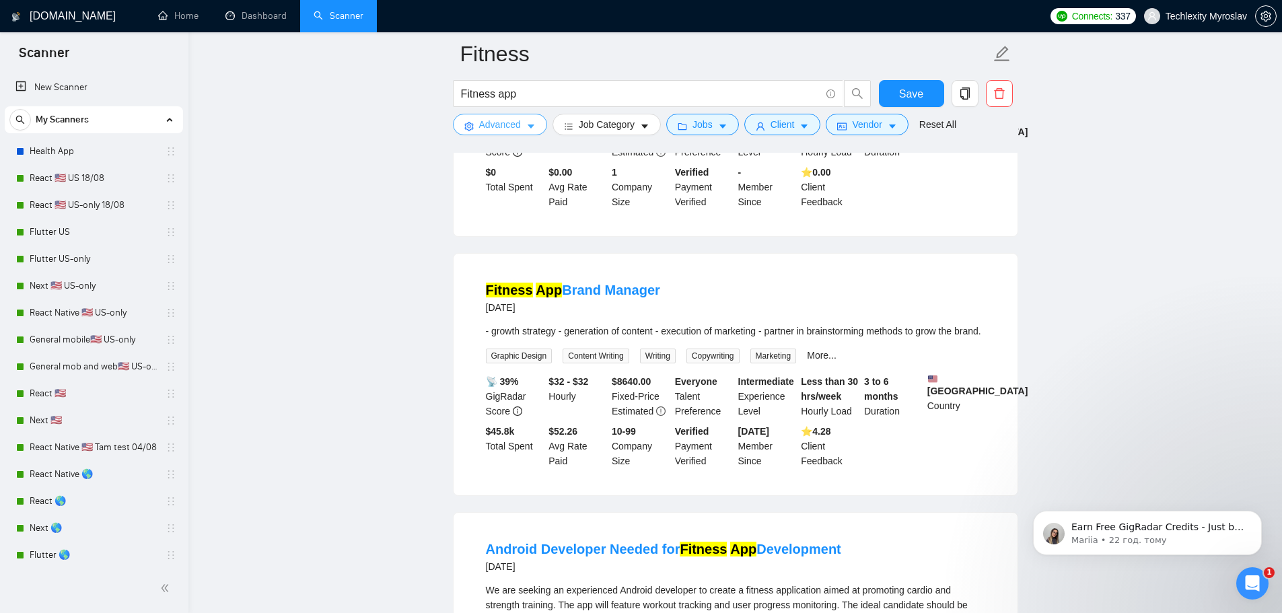
click at [507, 121] on span "Advanced" at bounding box center [500, 124] width 42 height 15
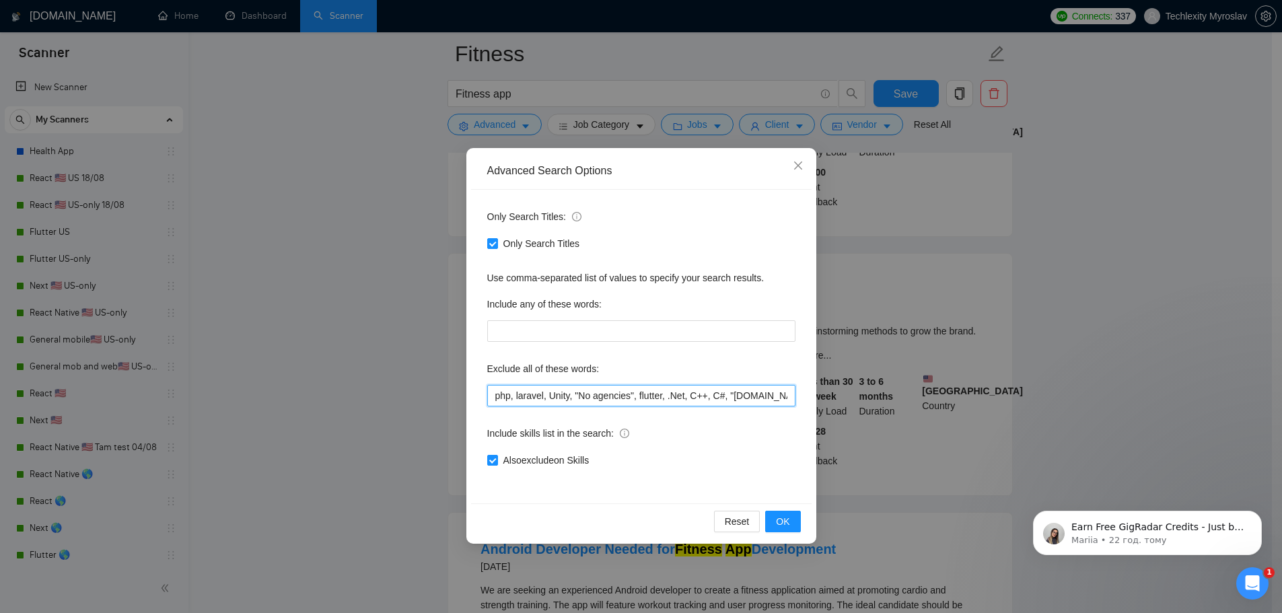
scroll to position [0, 780]
drag, startPoint x: 801, startPoint y: 392, endPoint x: 939, endPoint y: 398, distance: 138.7
click at [939, 398] on div "Advanced Search Options Only Search Titles: Only Search Titles Use comma-separa…" at bounding box center [641, 306] width 1282 height 613
click at [791, 393] on input "php, laravel, Unity, "No agencies", flutter, .Net, C++, C#, "[DOMAIN_NAME]", Bu…" at bounding box center [641, 396] width 308 height 22
paste input "Manager"
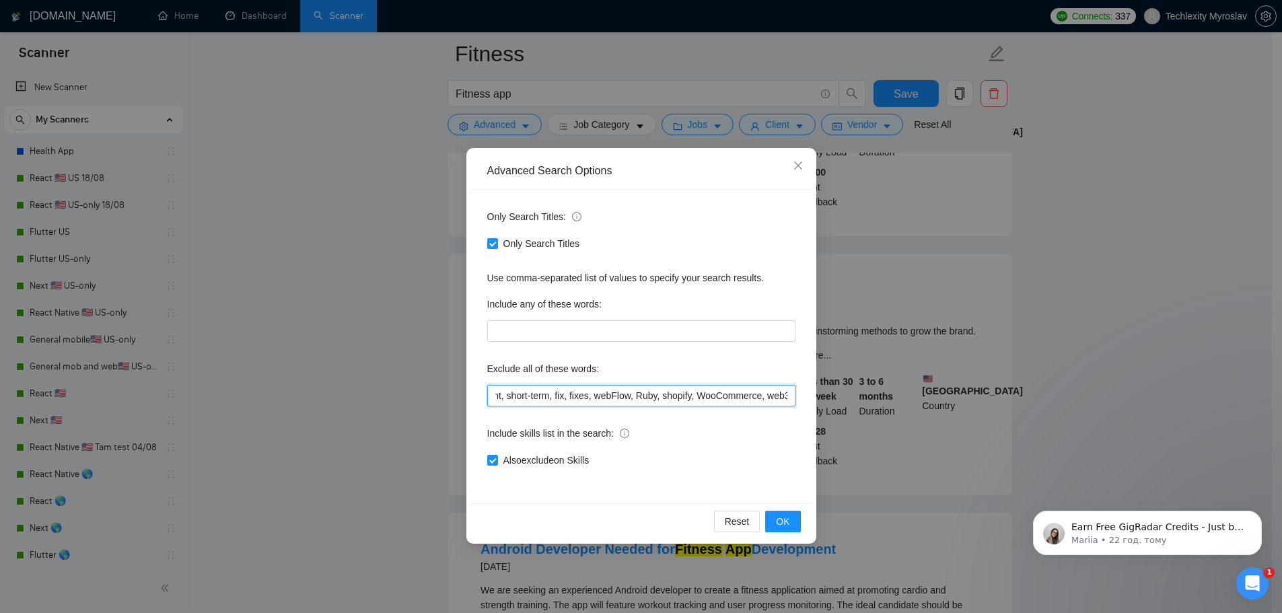
scroll to position [0, 819]
type input "php, laravel, Unity, "No agencies", flutter, .Net, C++, C#, "[DOMAIN_NAME]", Bu…"
click at [782, 515] on span "OK" at bounding box center [782, 521] width 13 height 15
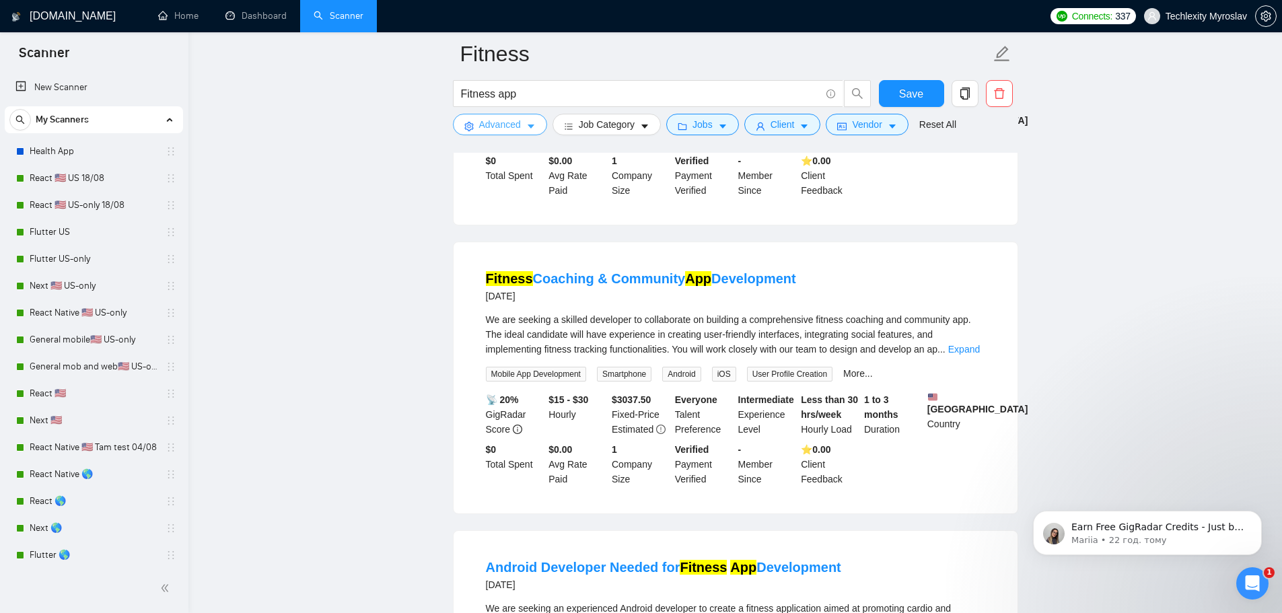
scroll to position [0, 0]
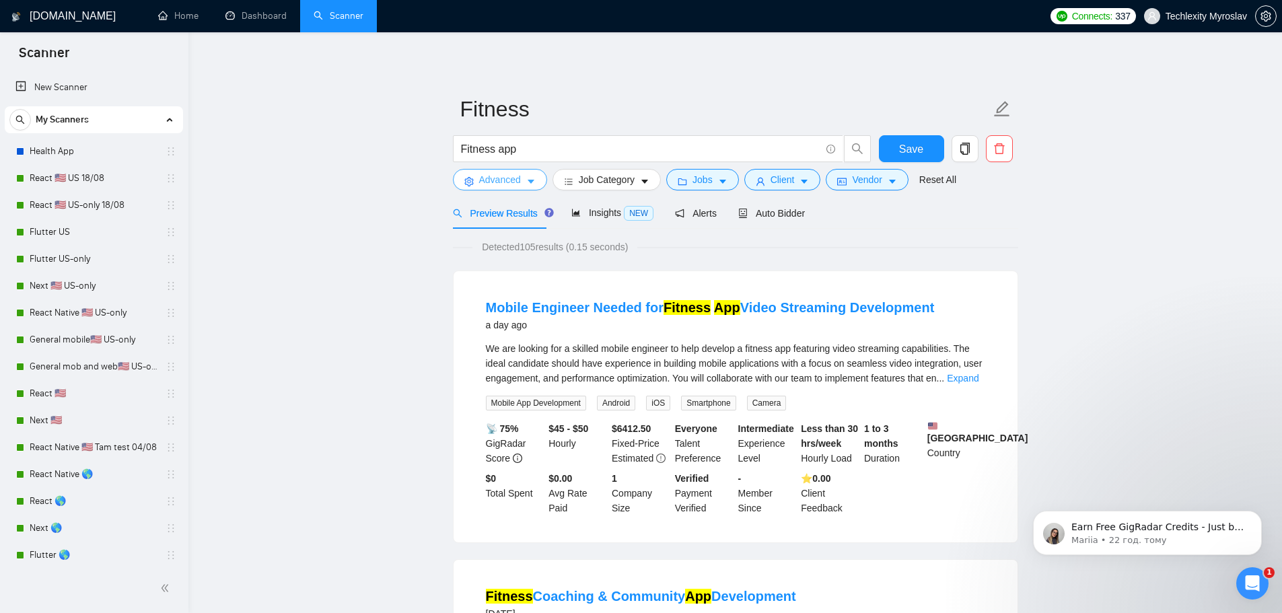
click at [511, 178] on span "Advanced" at bounding box center [500, 179] width 42 height 15
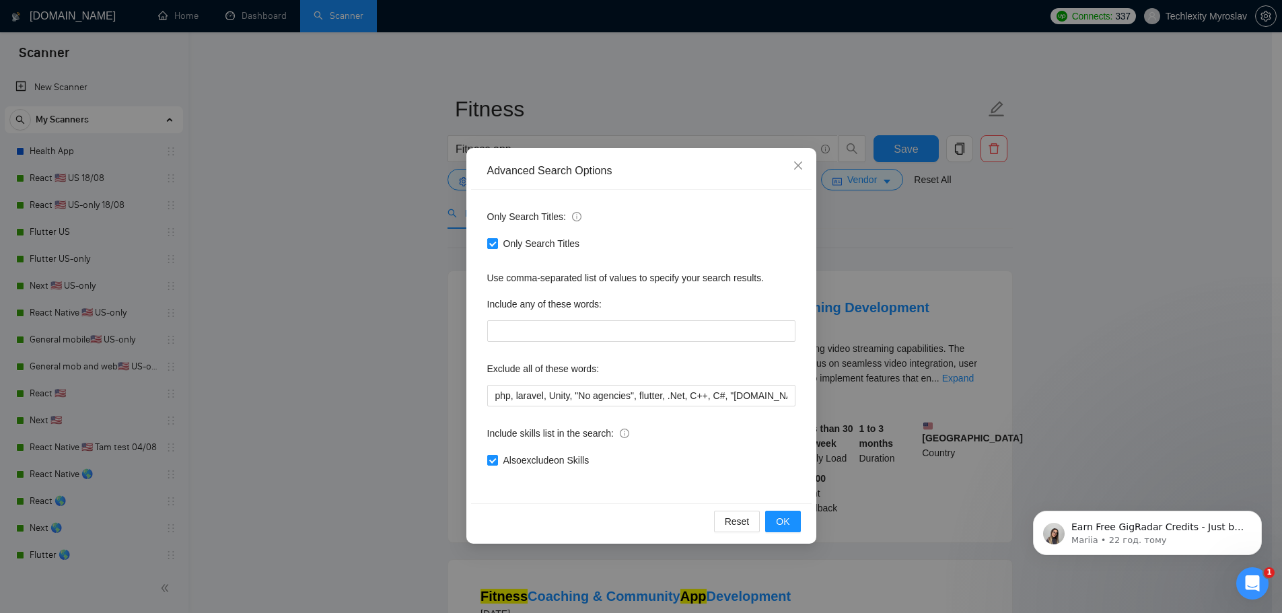
click at [516, 244] on span "Only Search Titles" at bounding box center [541, 243] width 87 height 15
click at [497, 244] on input "Only Search Titles" at bounding box center [491, 242] width 9 height 9
checkbox input "false"
click at [791, 523] on button "OK" at bounding box center [782, 522] width 35 height 22
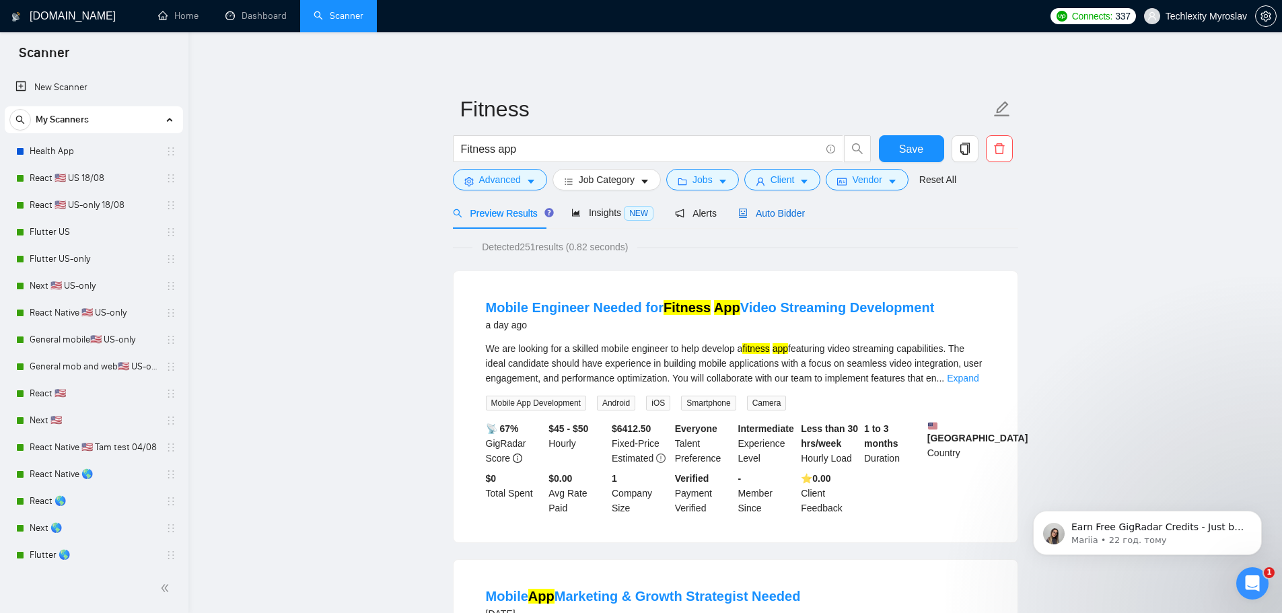
click at [741, 208] on span "Auto Bidder" at bounding box center [771, 213] width 67 height 11
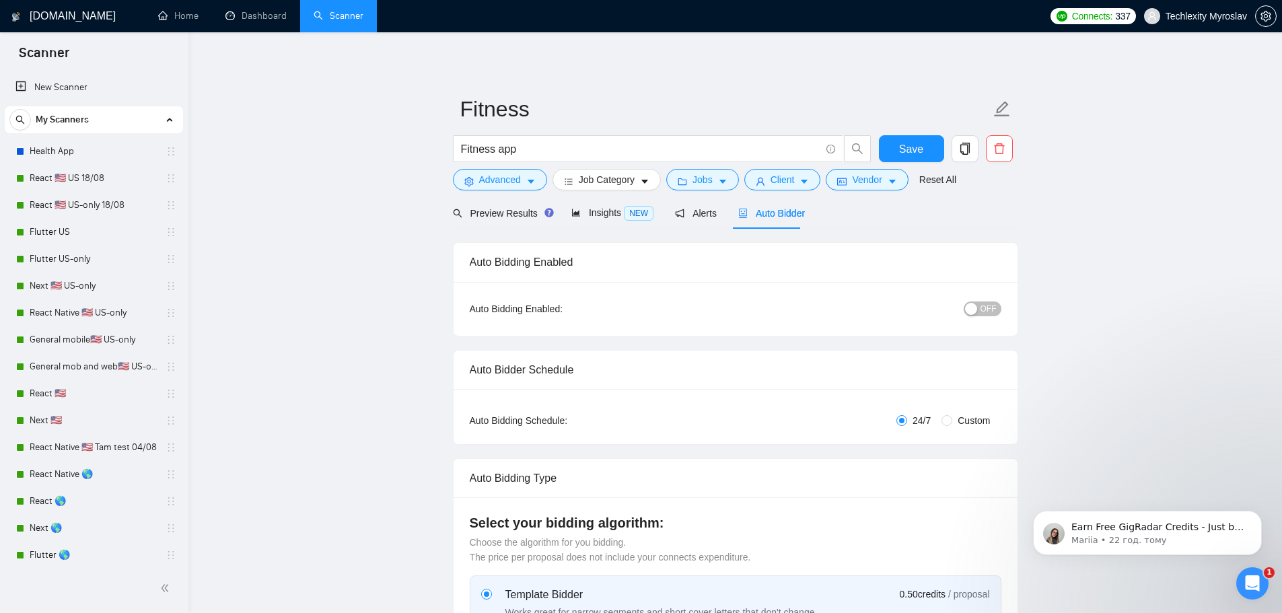
radio input "false"
radio input "true"
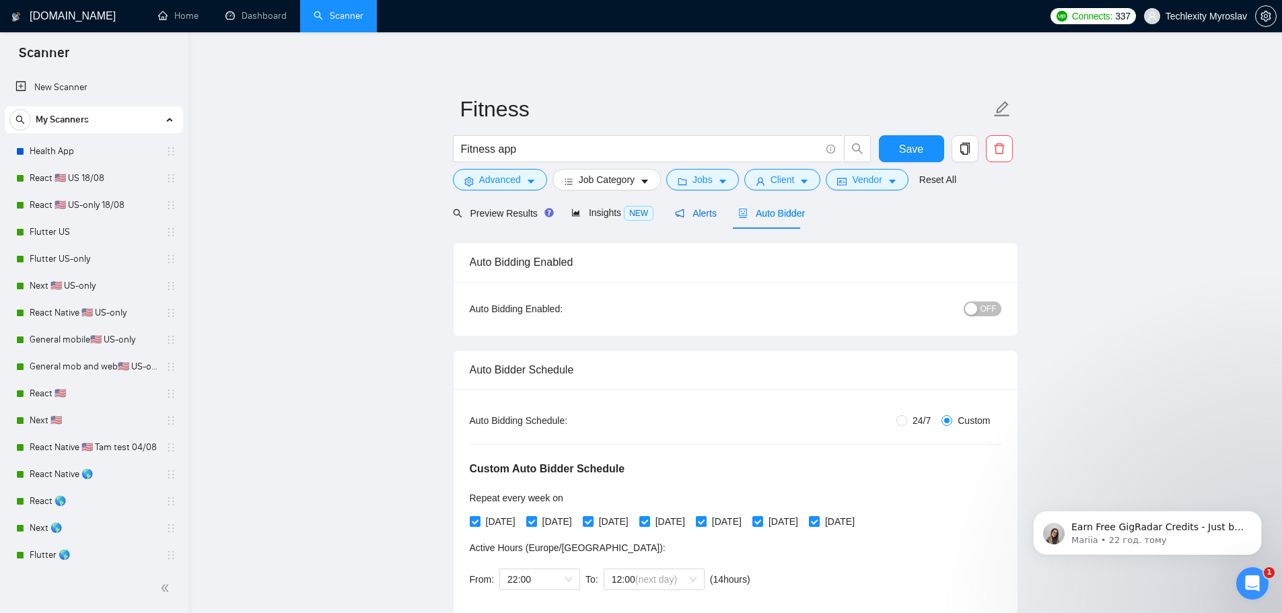
click at [696, 217] on span "Alerts" at bounding box center [696, 213] width 42 height 11
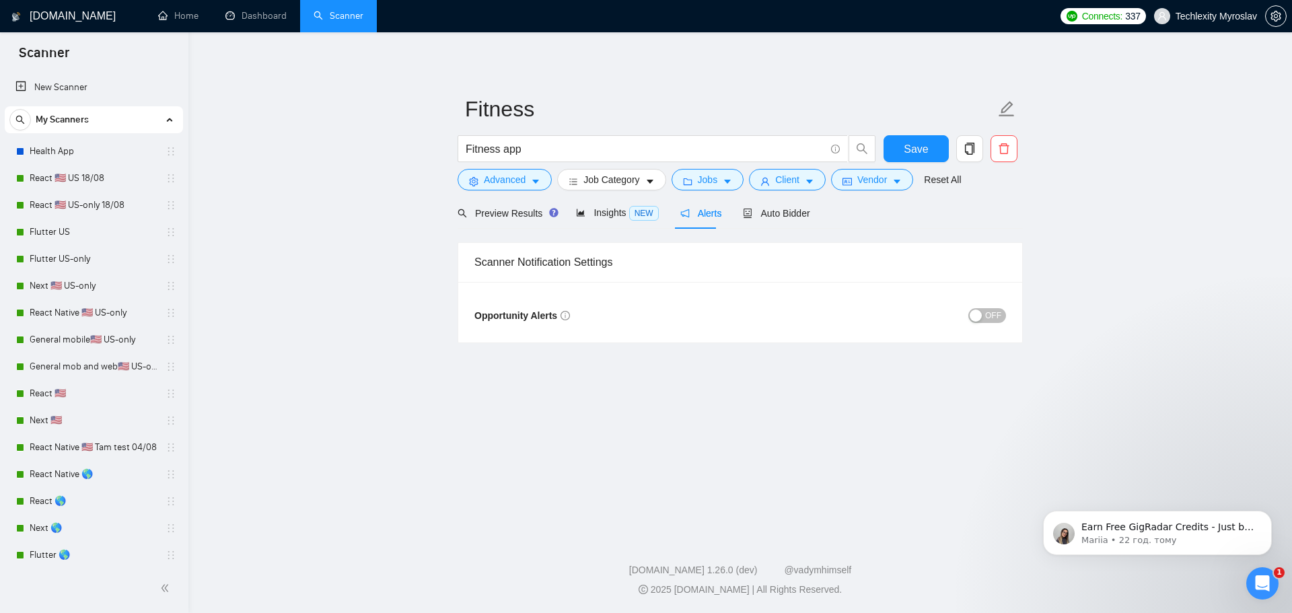
click at [992, 313] on span "OFF" at bounding box center [993, 315] width 16 height 15
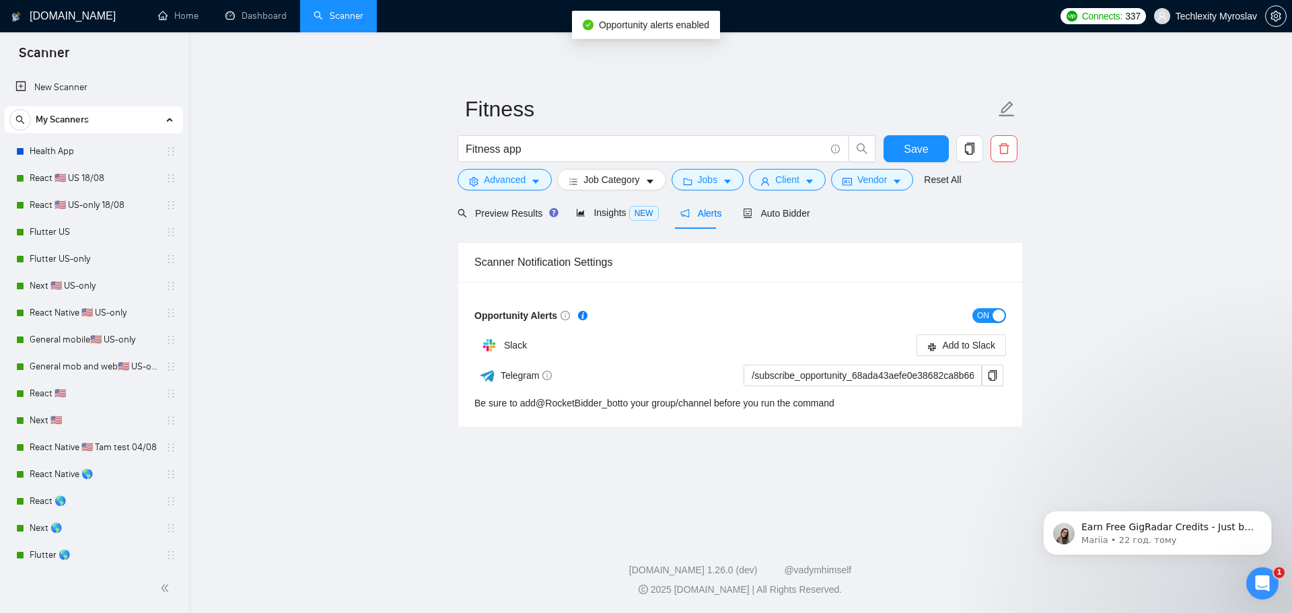
click at [991, 305] on div "ON" at bounding box center [873, 316] width 266 height 22
click at [991, 310] on button "ON" at bounding box center [989, 315] width 34 height 15
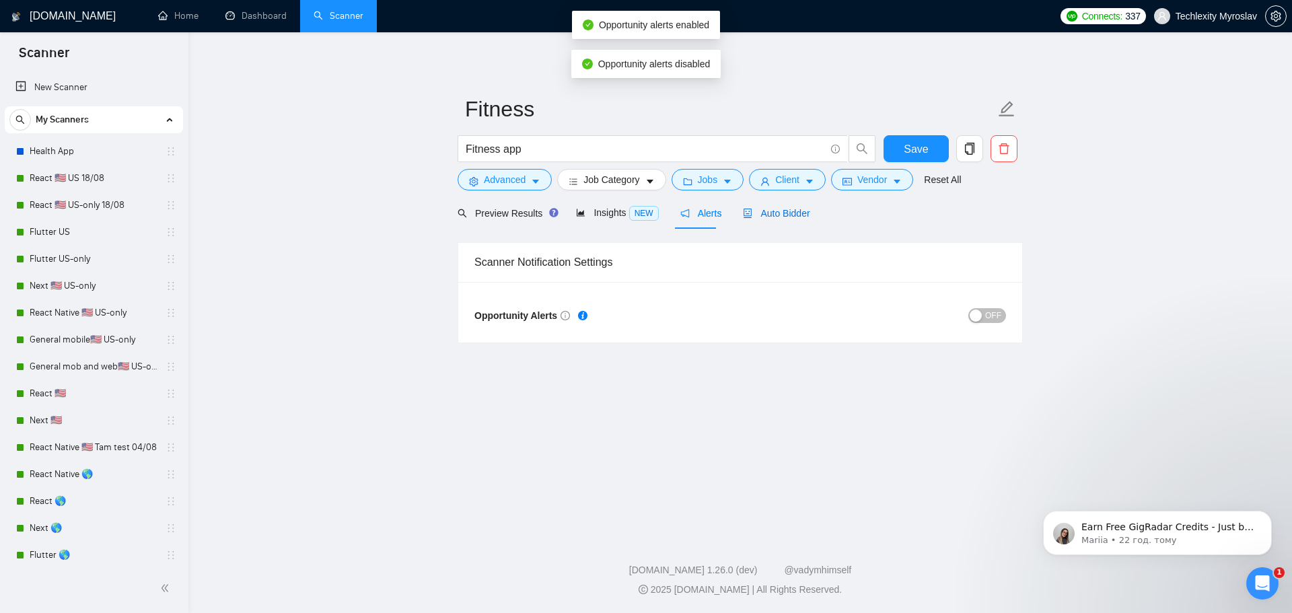
click at [768, 212] on span "Auto Bidder" at bounding box center [776, 213] width 67 height 11
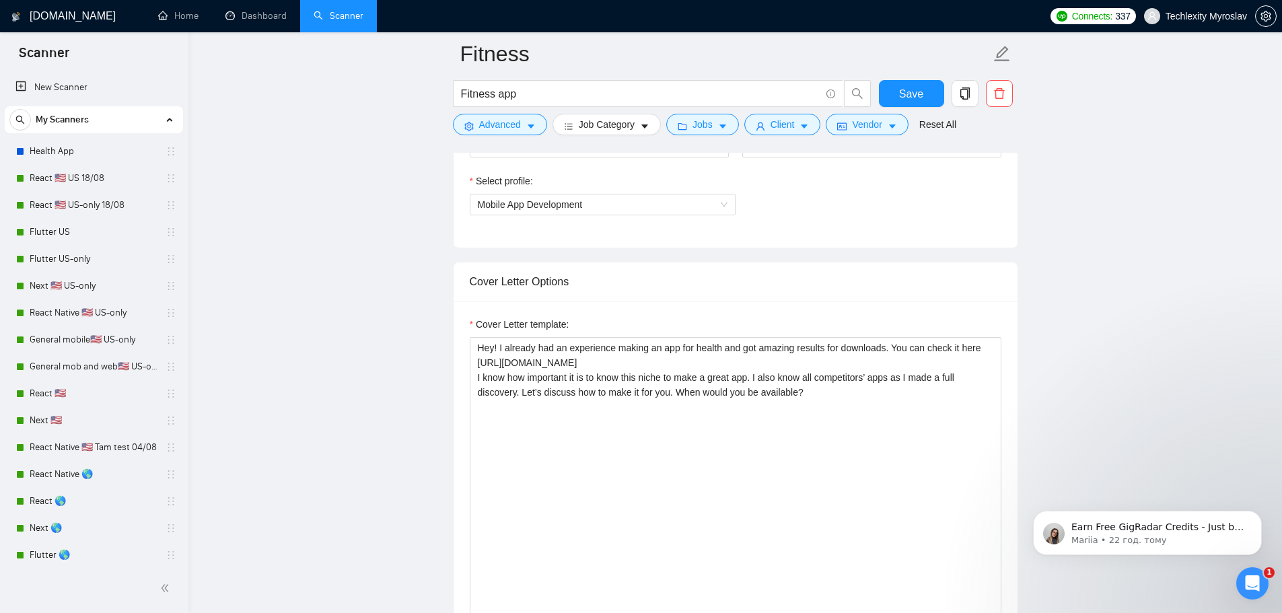
scroll to position [942, 0]
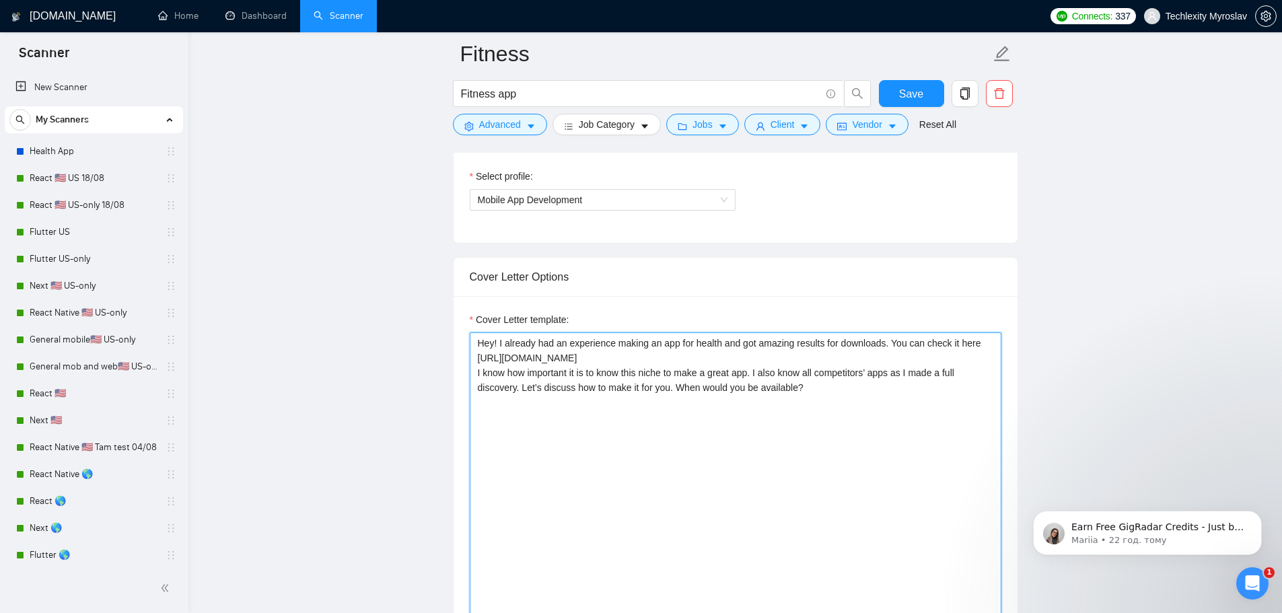
drag, startPoint x: 694, startPoint y: 342, endPoint x: 717, endPoint y: 343, distance: 22.9
click at [717, 343] on textarea "Hey! I already had an experience making an app for health and got amazing resul…" at bounding box center [736, 483] width 532 height 303
drag, startPoint x: 724, startPoint y: 354, endPoint x: 472, endPoint y: 358, distance: 252.3
click at [472, 358] on textarea "Hey! I already had an experience making an app for fitness and got amazing resu…" at bounding box center [736, 483] width 532 height 303
paste textarea "a/app/srama:-calorie-deficit-tracker/id6446205590?mt=12"
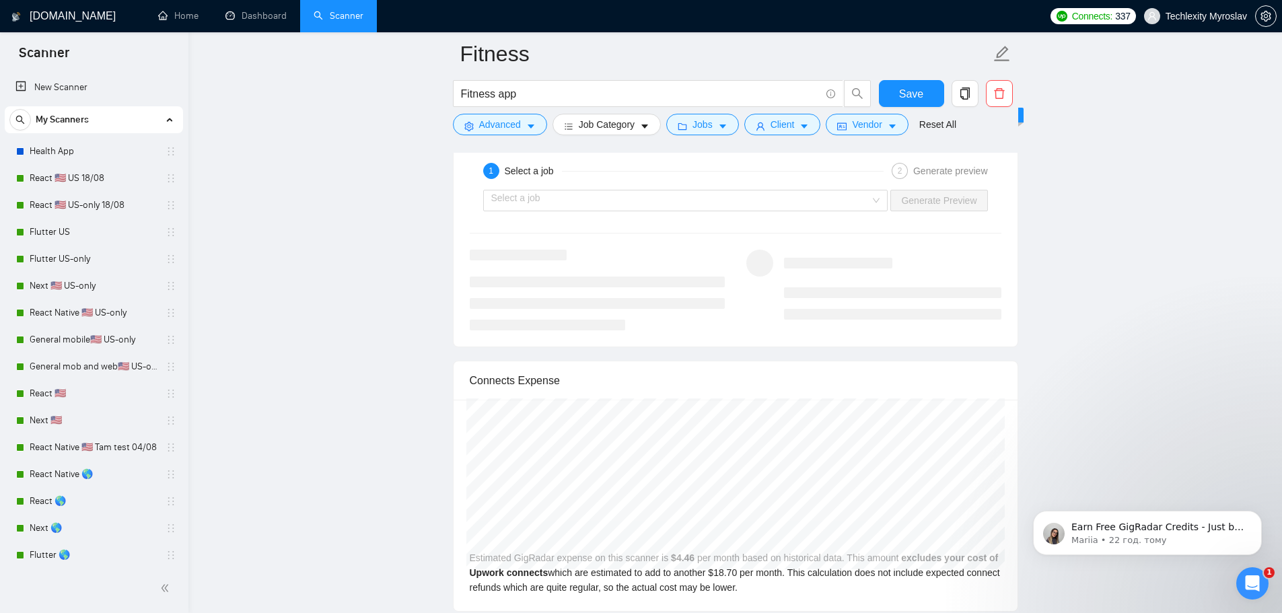
scroll to position [2220, 0]
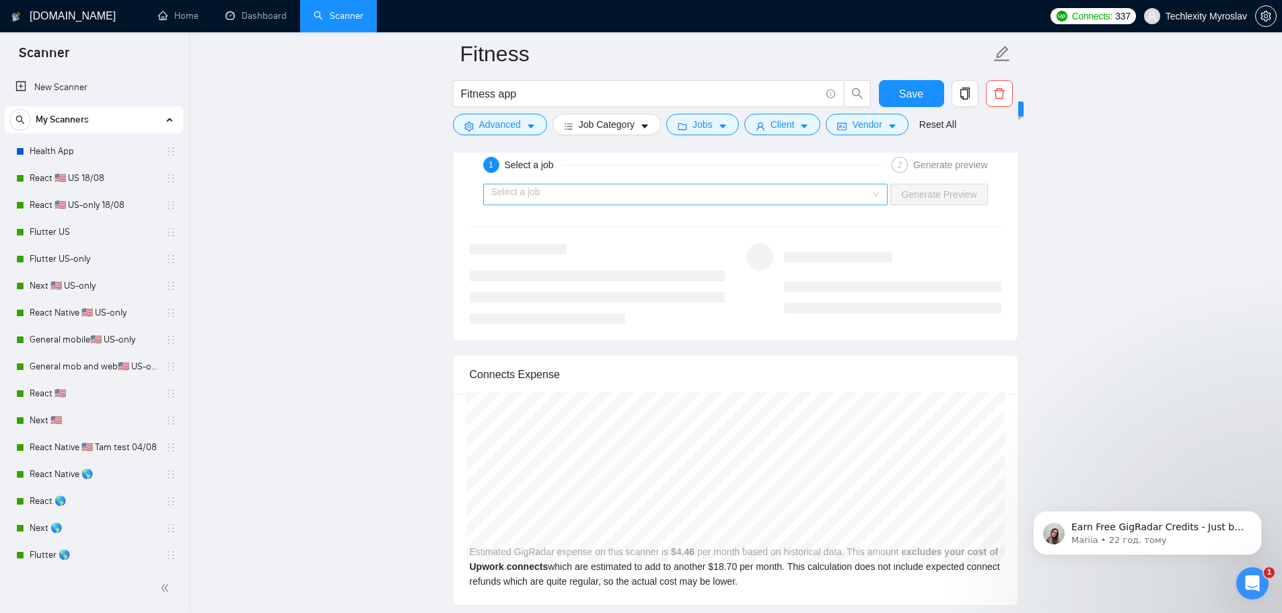
type textarea "Hey! I already had an experience making an app for fitness and got amazing resu…"
click at [832, 191] on input "search" at bounding box center [680, 194] width 379 height 20
click at [831, 193] on input "search" at bounding box center [680, 194] width 379 height 20
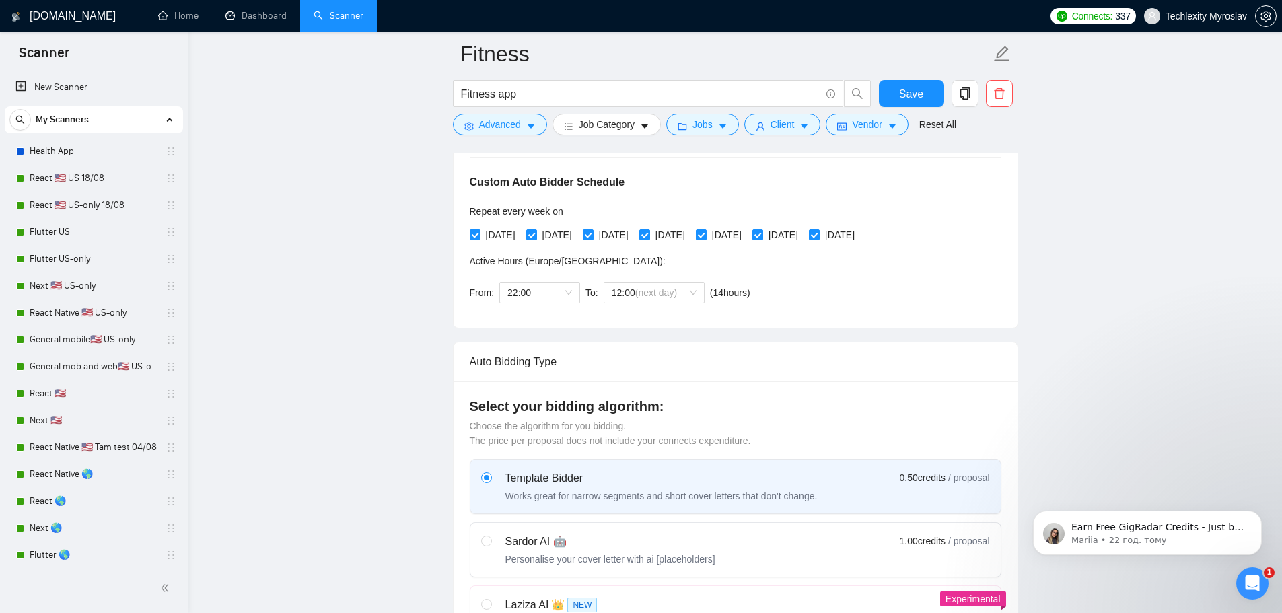
scroll to position [0, 0]
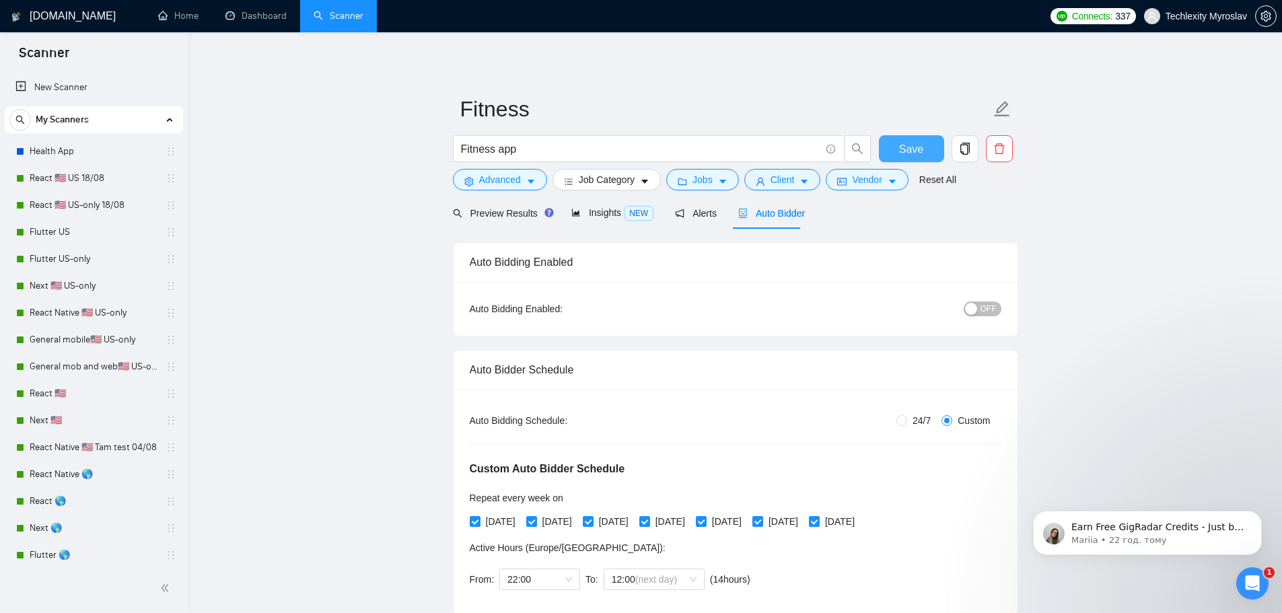
click at [908, 141] on span "Save" at bounding box center [911, 149] width 24 height 17
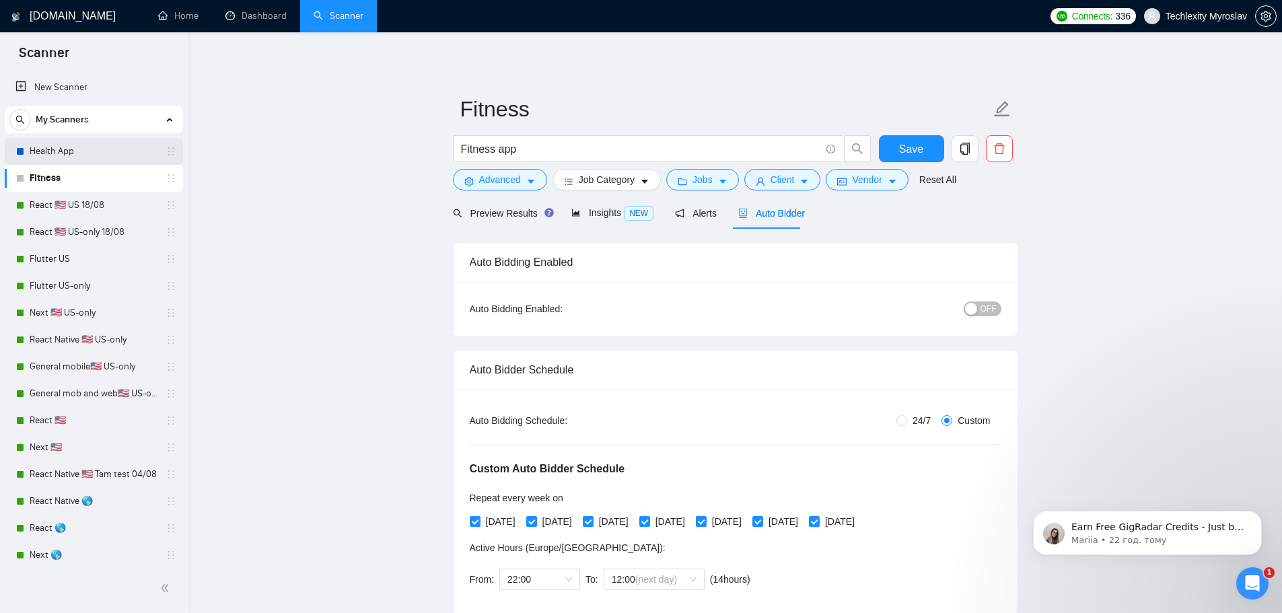
click at [135, 151] on link "Health App" at bounding box center [94, 151] width 128 height 27
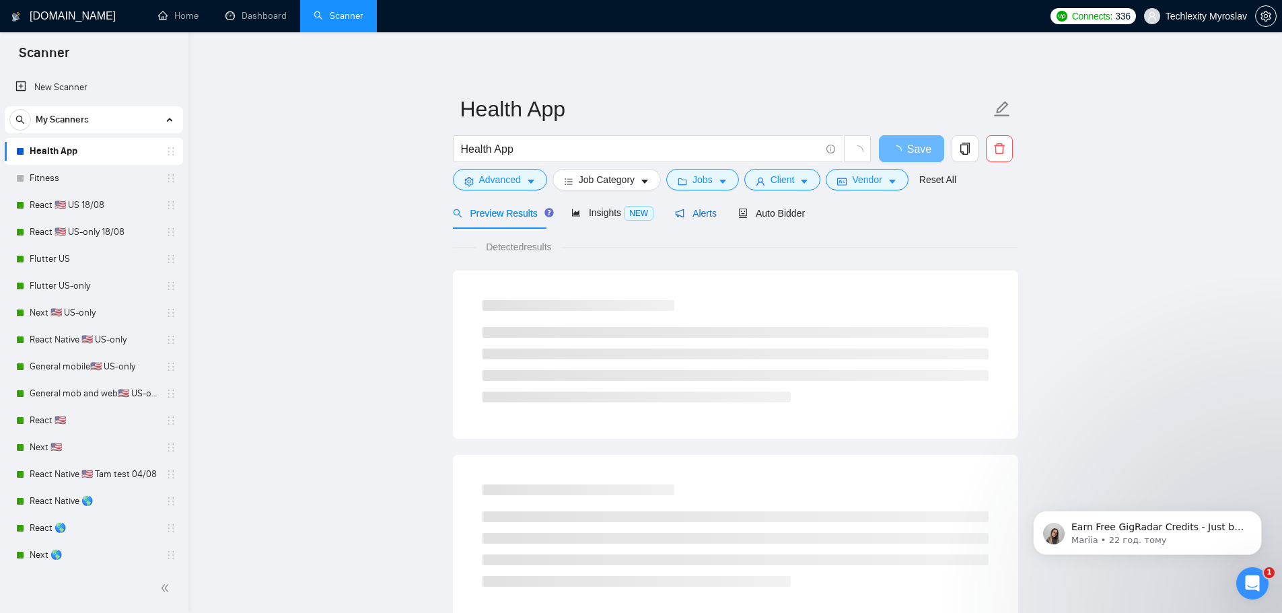
click at [693, 213] on span "Alerts" at bounding box center [696, 213] width 42 height 11
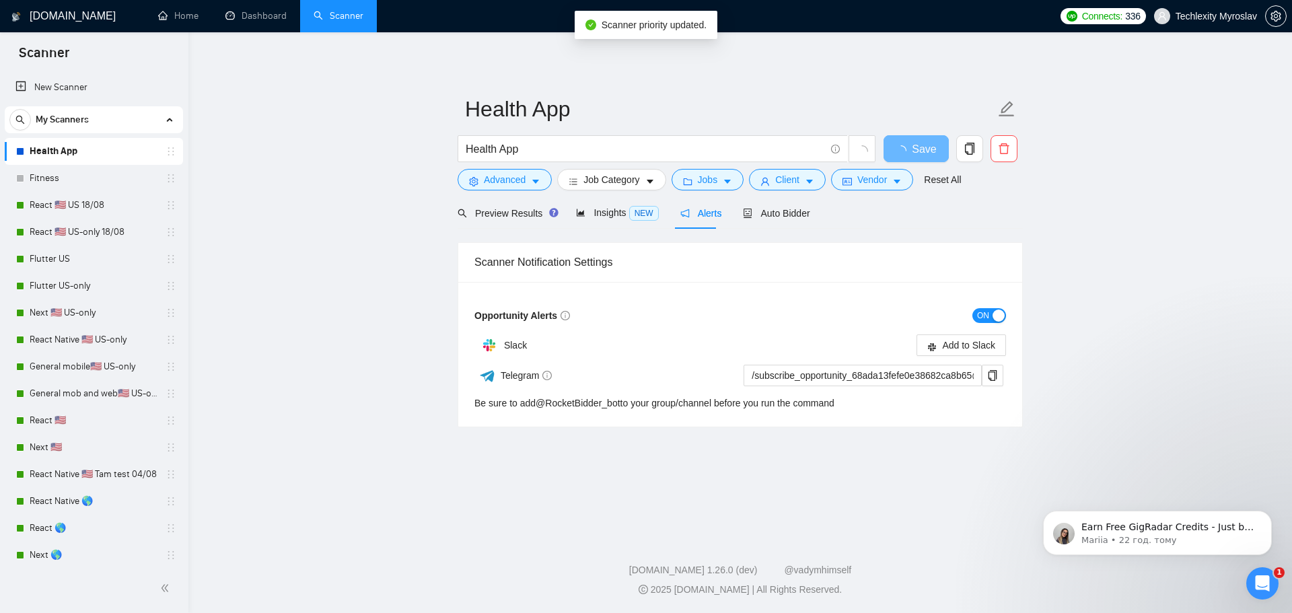
click at [1001, 311] on div "button" at bounding box center [998, 315] width 12 height 12
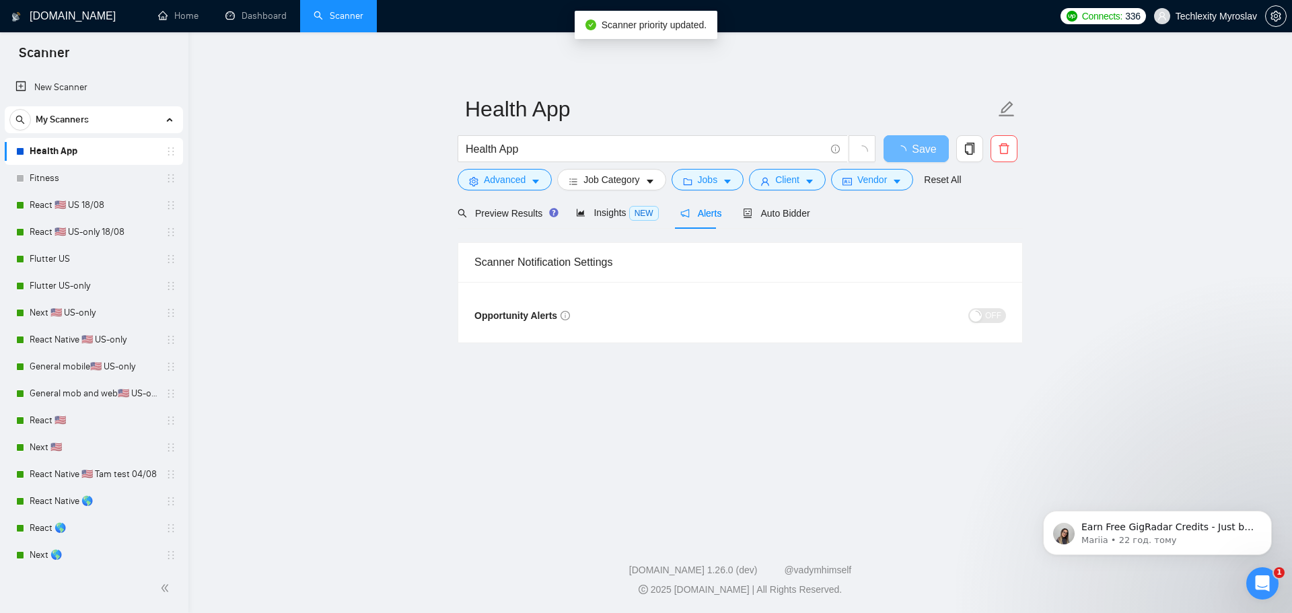
click at [564, 388] on main "Health App Health App Save Advanced Job Category Jobs Client Vendor Reset All P…" at bounding box center [740, 281] width 1060 height 455
click at [908, 156] on span "Save" at bounding box center [916, 149] width 24 height 17
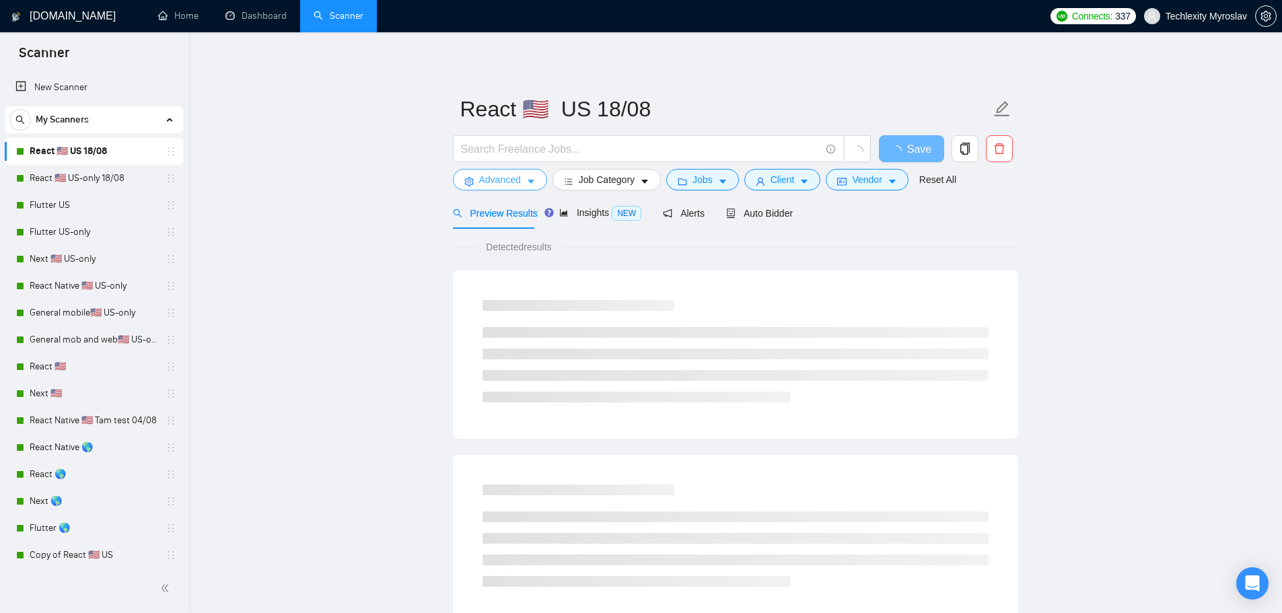
drag, startPoint x: 0, startPoint y: 0, endPoint x: 481, endPoint y: 181, distance: 514.0
click at [479, 180] on span "Advanced" at bounding box center [500, 179] width 42 height 15
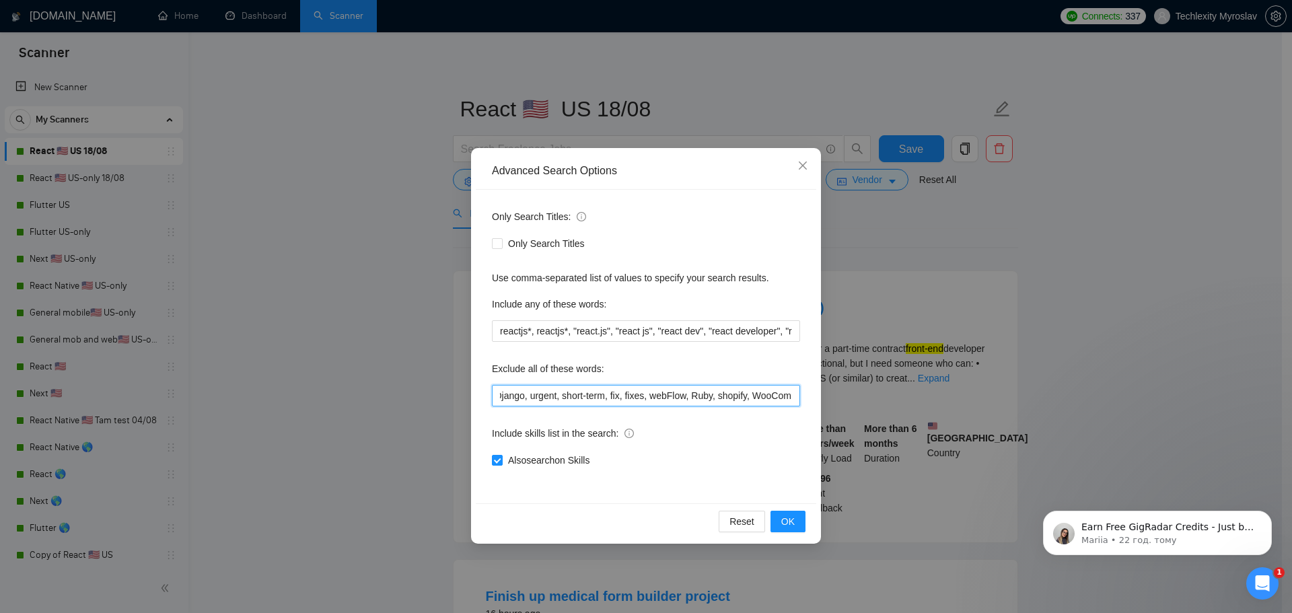
scroll to position [0, 733]
drag, startPoint x: 497, startPoint y: 399, endPoint x: 863, endPoint y: 396, distance: 366.0
click at [863, 396] on div "Advanced Search Options Only Search Titles: Only Search Titles Use comma-separa…" at bounding box center [646, 306] width 1292 height 613
click at [1082, 294] on div "Advanced Search Options Only Search Titles: Only Search Titles Use comma-separa…" at bounding box center [646, 306] width 1292 height 613
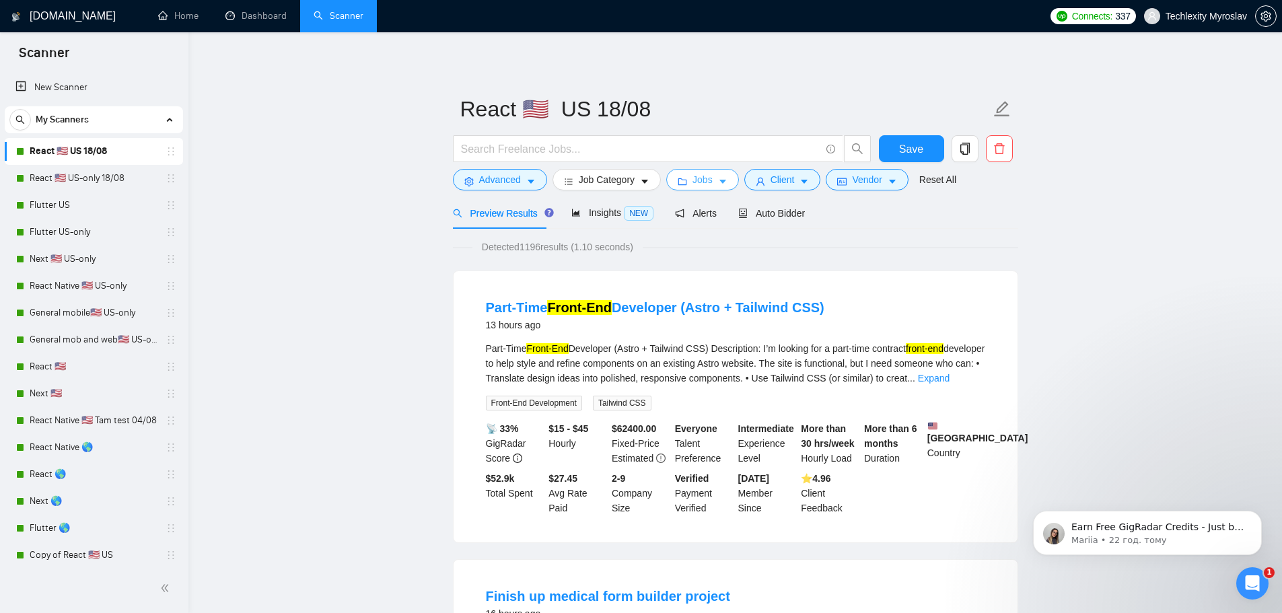
click at [707, 180] on span "Jobs" at bounding box center [702, 179] width 20 height 15
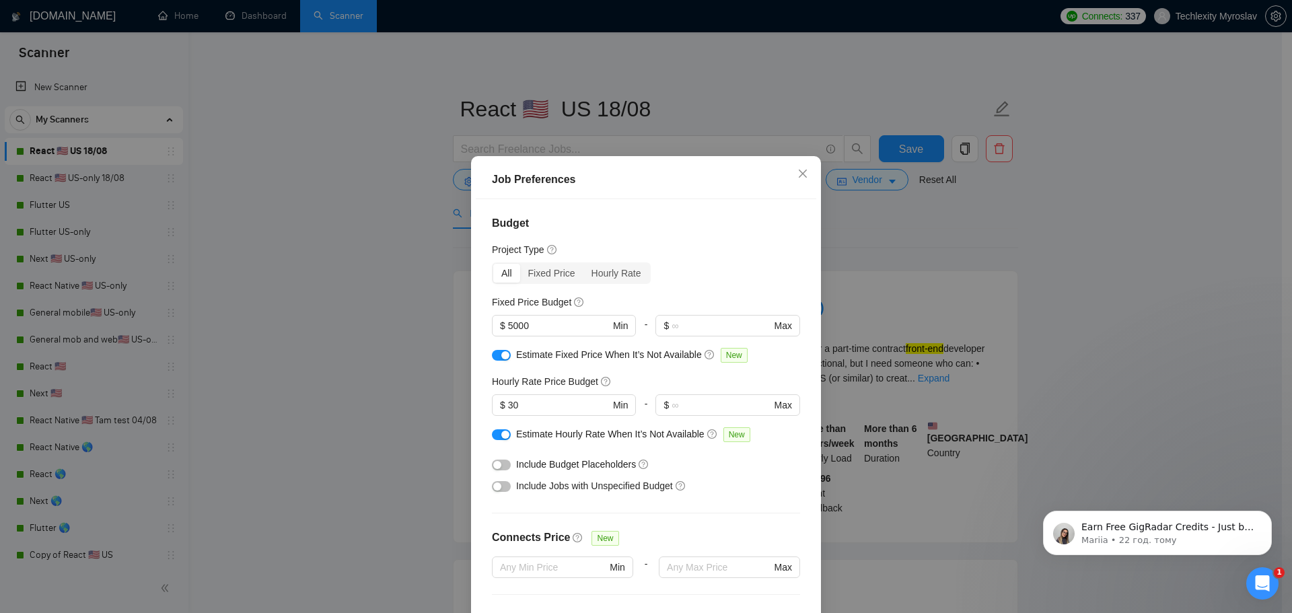
click at [889, 182] on div "Job Preferences Budget Project Type All Fixed Price Hourly Rate Fixed Price Bud…" at bounding box center [646, 306] width 1292 height 613
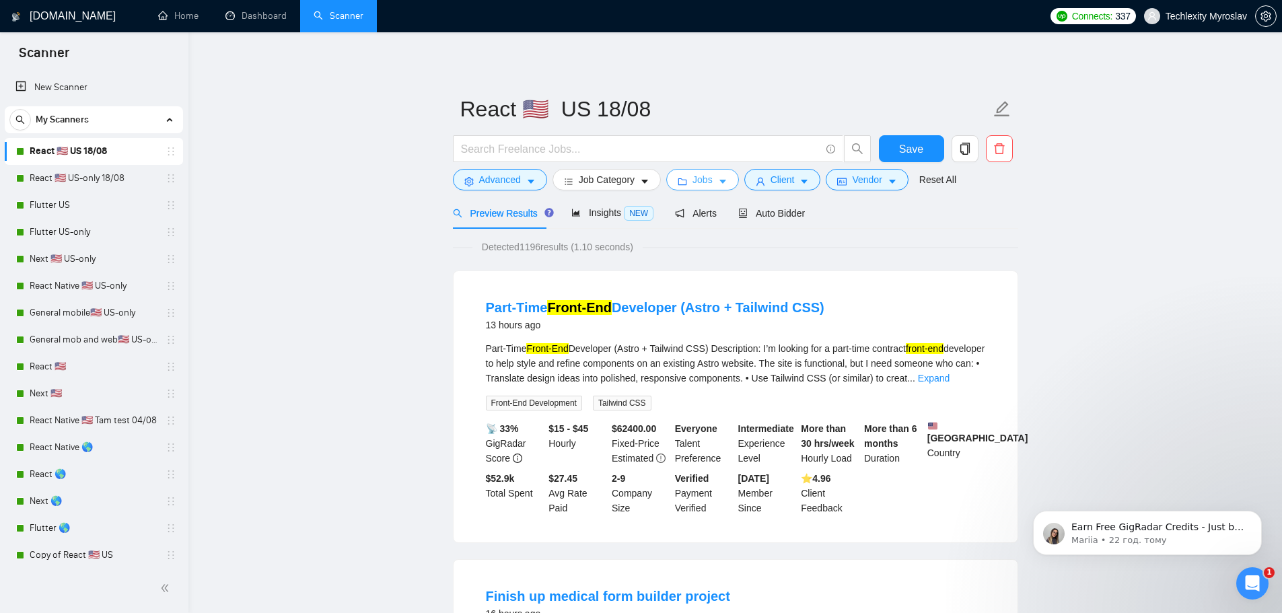
click at [696, 180] on span "Jobs" at bounding box center [702, 179] width 20 height 15
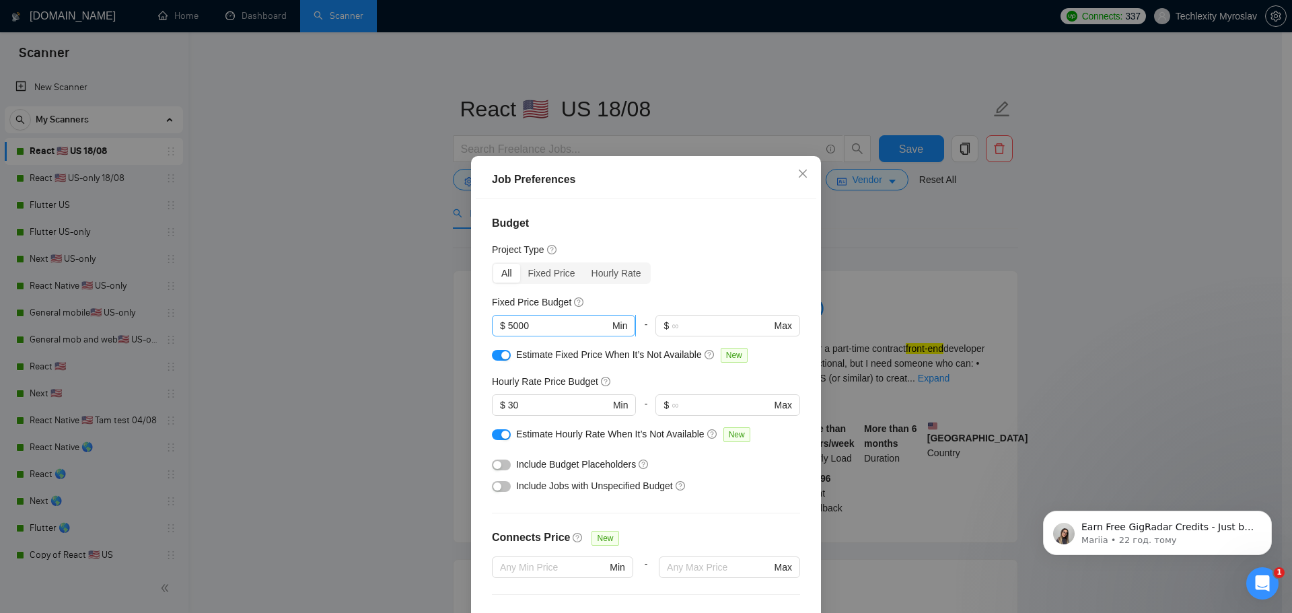
click at [547, 328] on input "5000" at bounding box center [559, 325] width 102 height 15
click at [525, 402] on input "30" at bounding box center [559, 405] width 102 height 15
click at [1031, 235] on div "Job Preferences Budget Project Type All Fixed Price Hourly Rate Fixed Price Bud…" at bounding box center [646, 306] width 1292 height 613
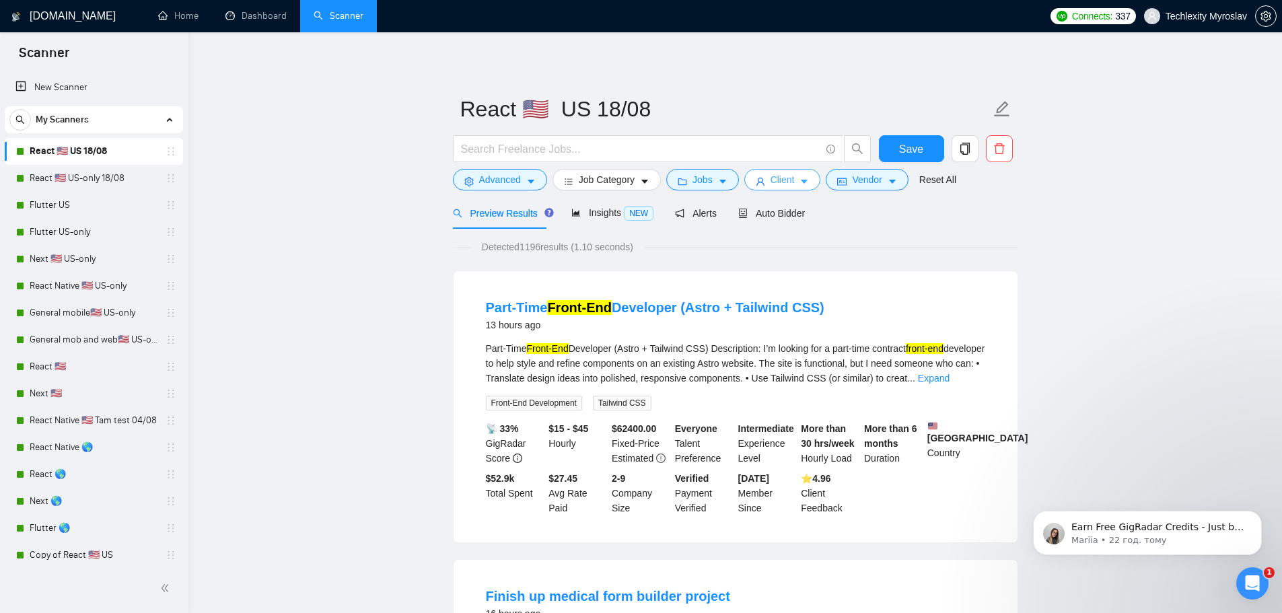
click at [781, 181] on span "Client" at bounding box center [782, 179] width 24 height 15
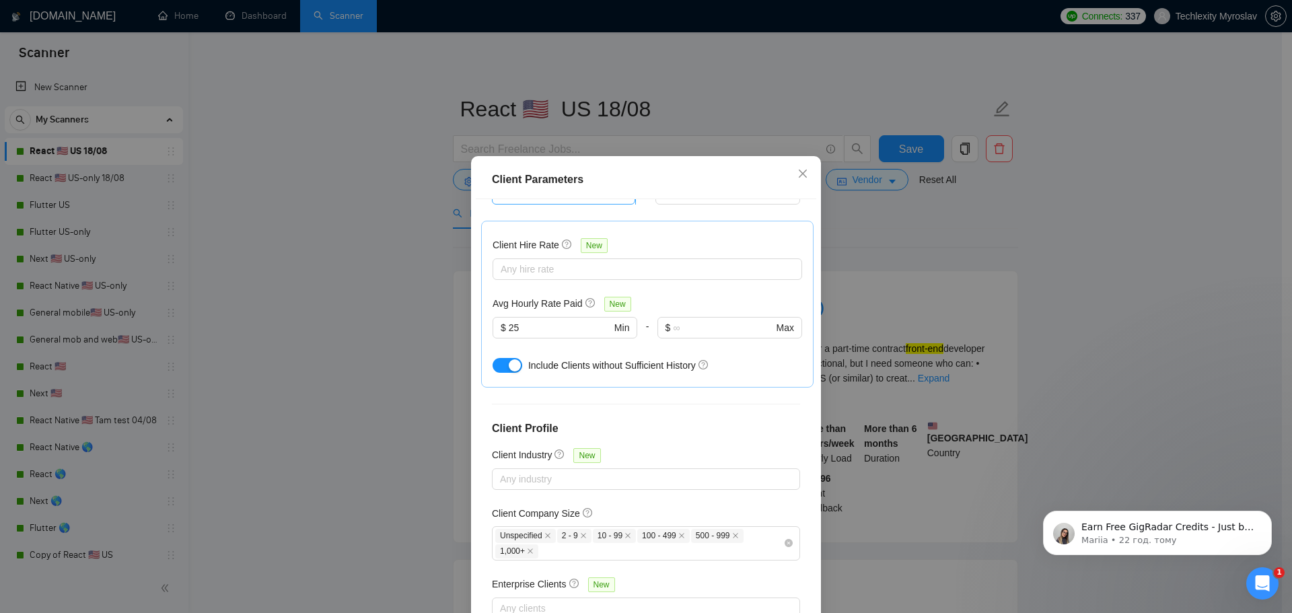
scroll to position [420, 0]
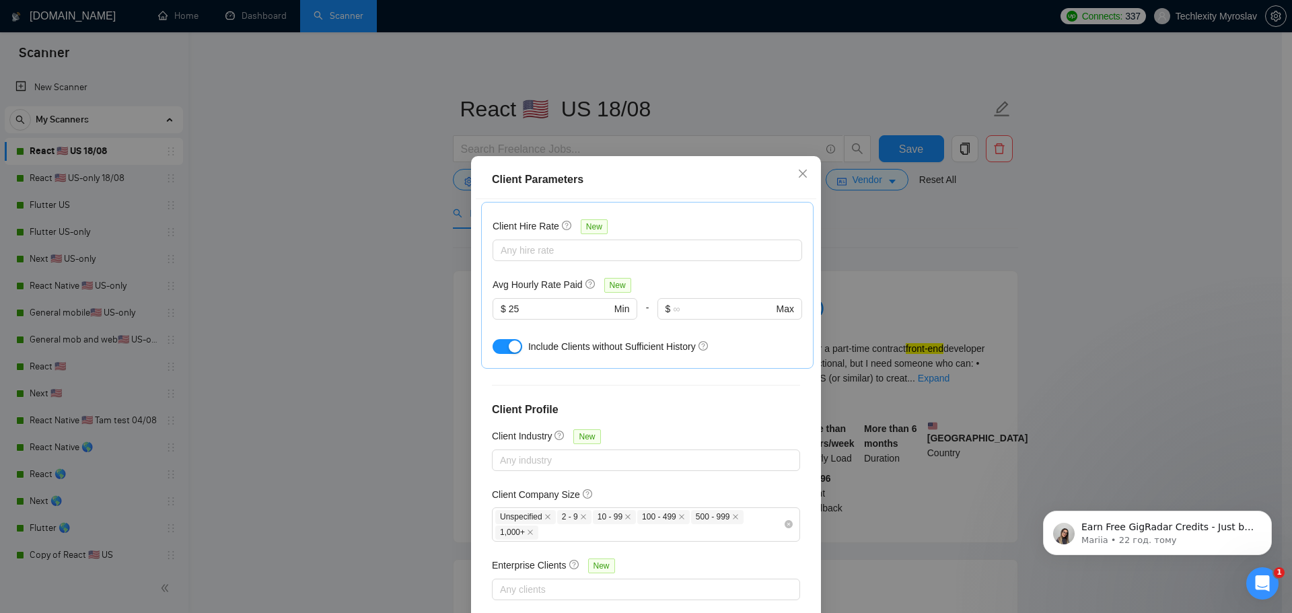
click at [854, 221] on div "Client Parameters Client Location Include Client Countries United States Canada…" at bounding box center [646, 306] width 1292 height 613
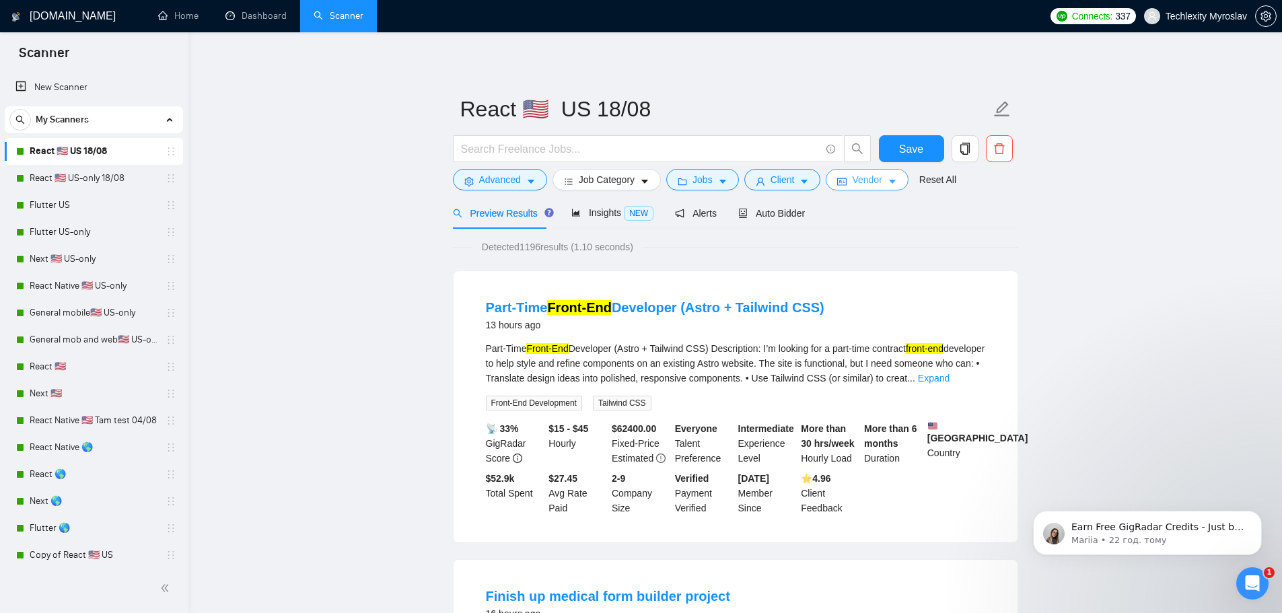
click at [863, 179] on span "Vendor" at bounding box center [867, 179] width 30 height 15
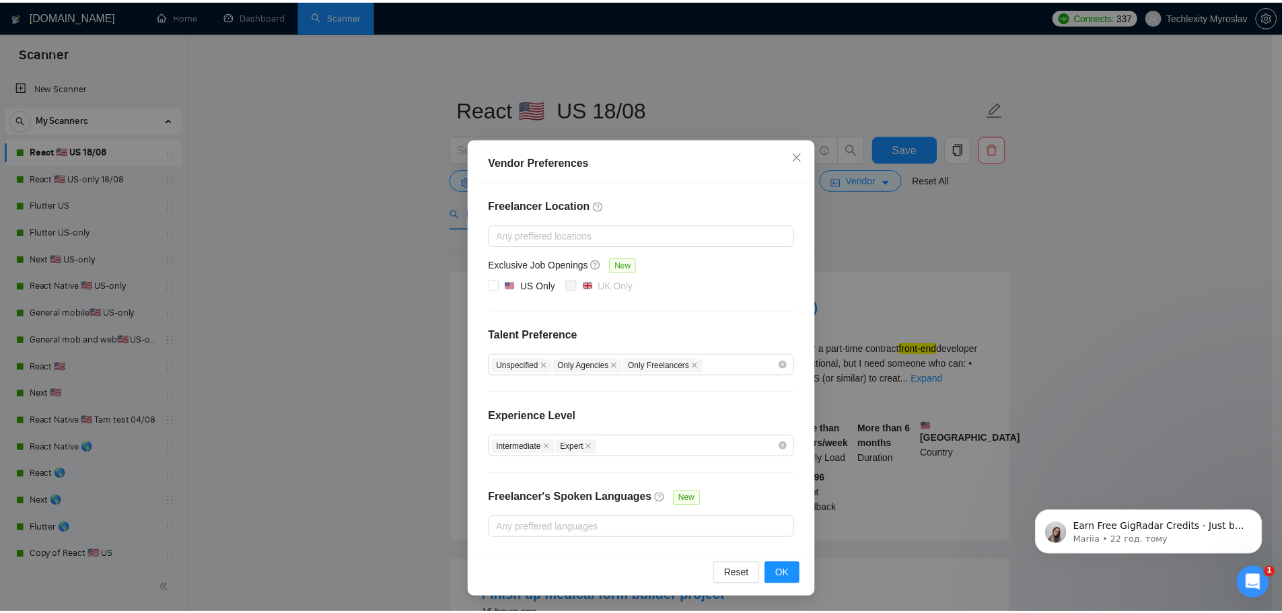
scroll to position [0, 0]
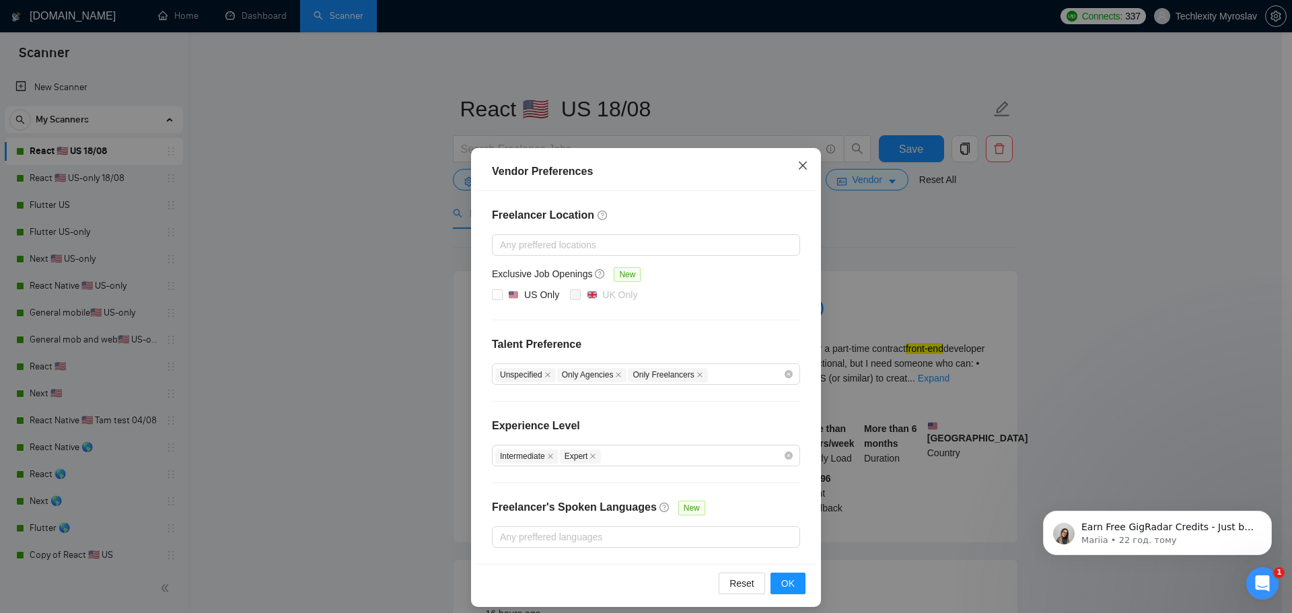
click at [794, 160] on span "Close" at bounding box center [802, 166] width 36 height 36
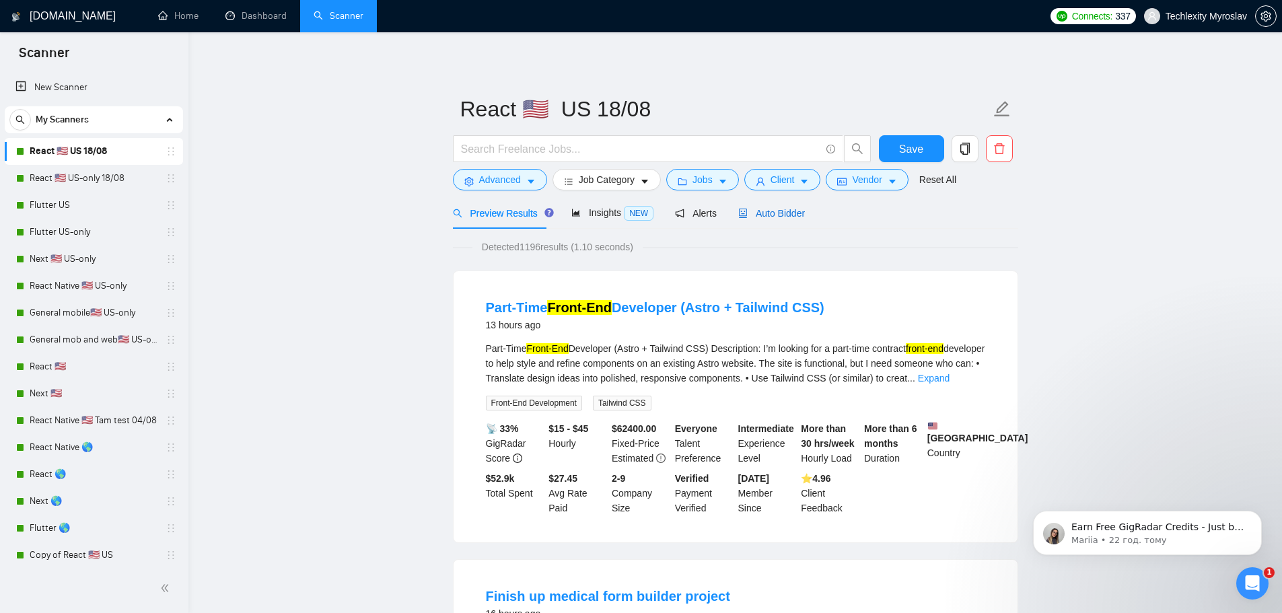
click at [748, 213] on span "Auto Bidder" at bounding box center [771, 213] width 67 height 11
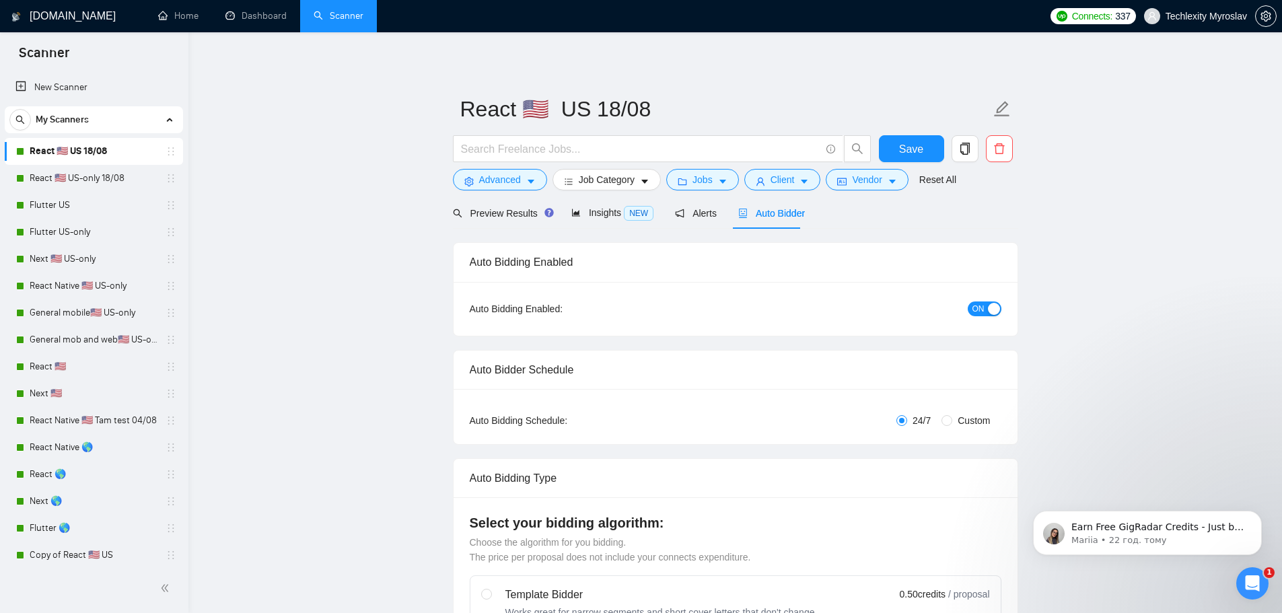
radio input "false"
radio input "true"
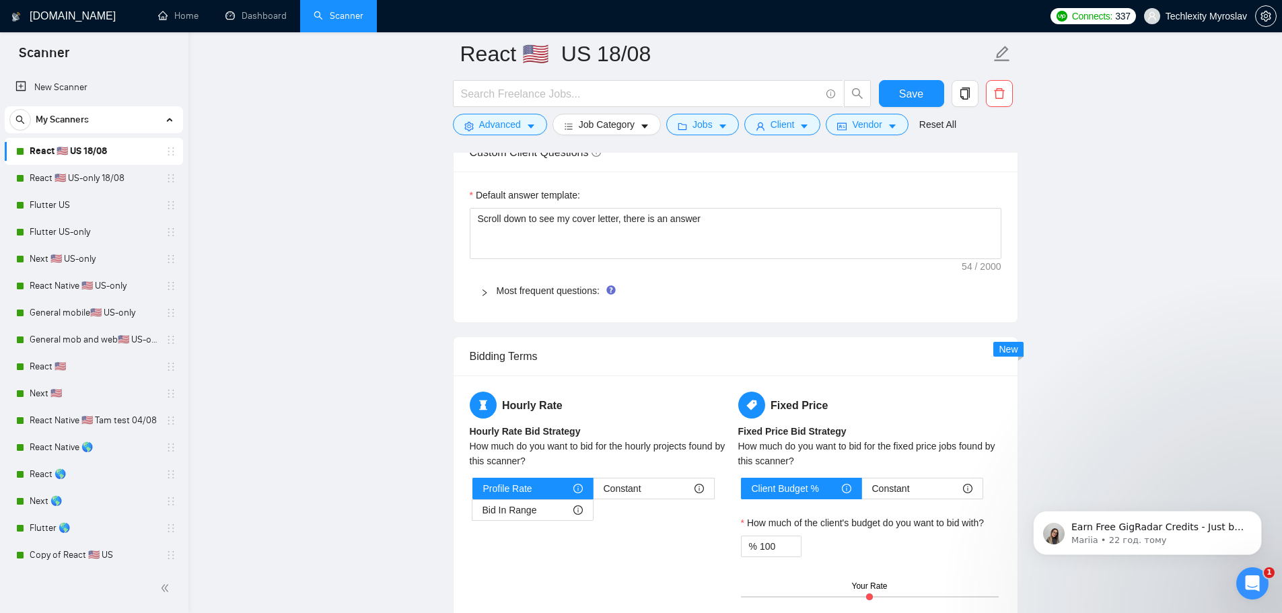
scroll to position [2018, 0]
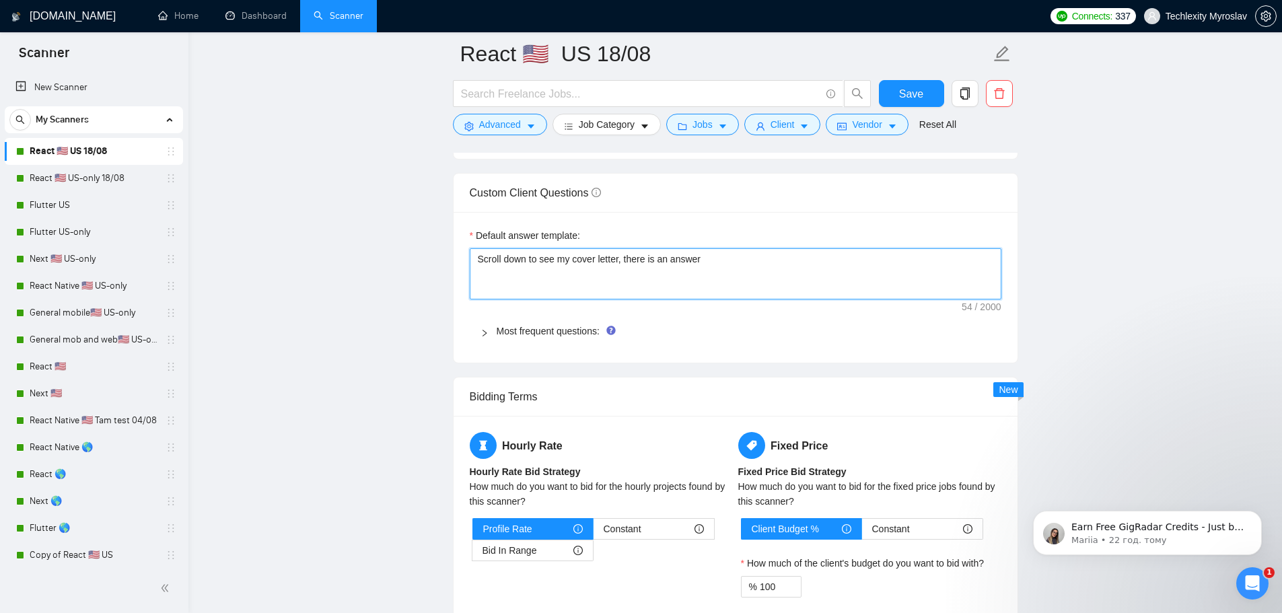
click at [716, 268] on textarea "Scroll down to see my cover letter, there is an answer" at bounding box center [736, 273] width 532 height 51
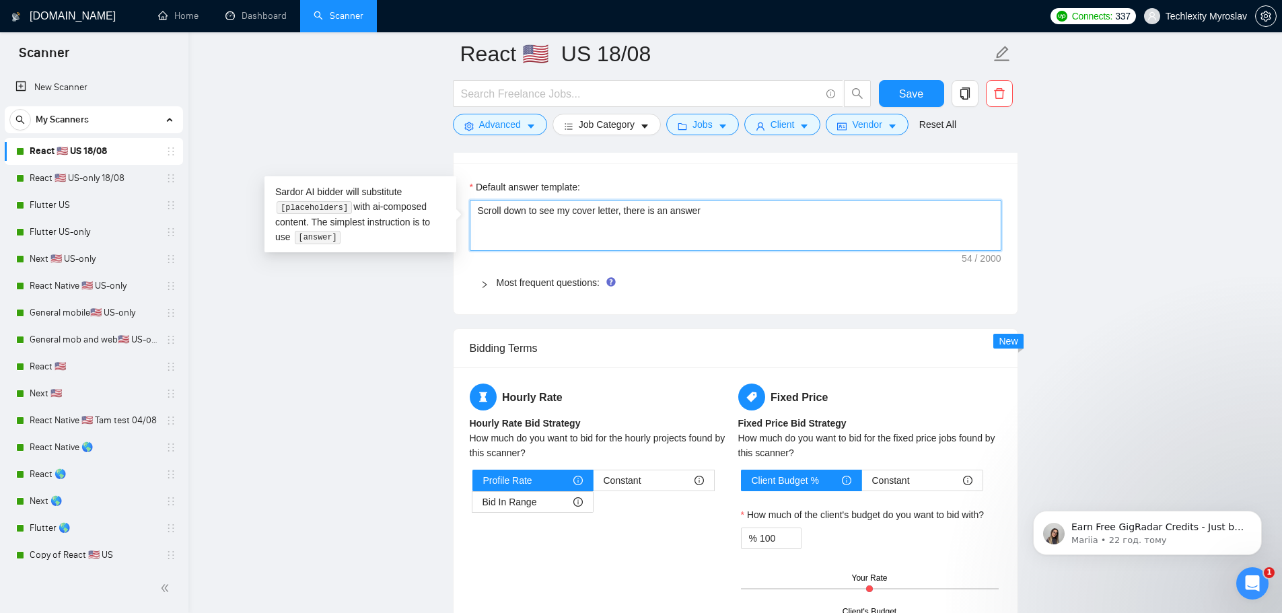
scroll to position [2557, 0]
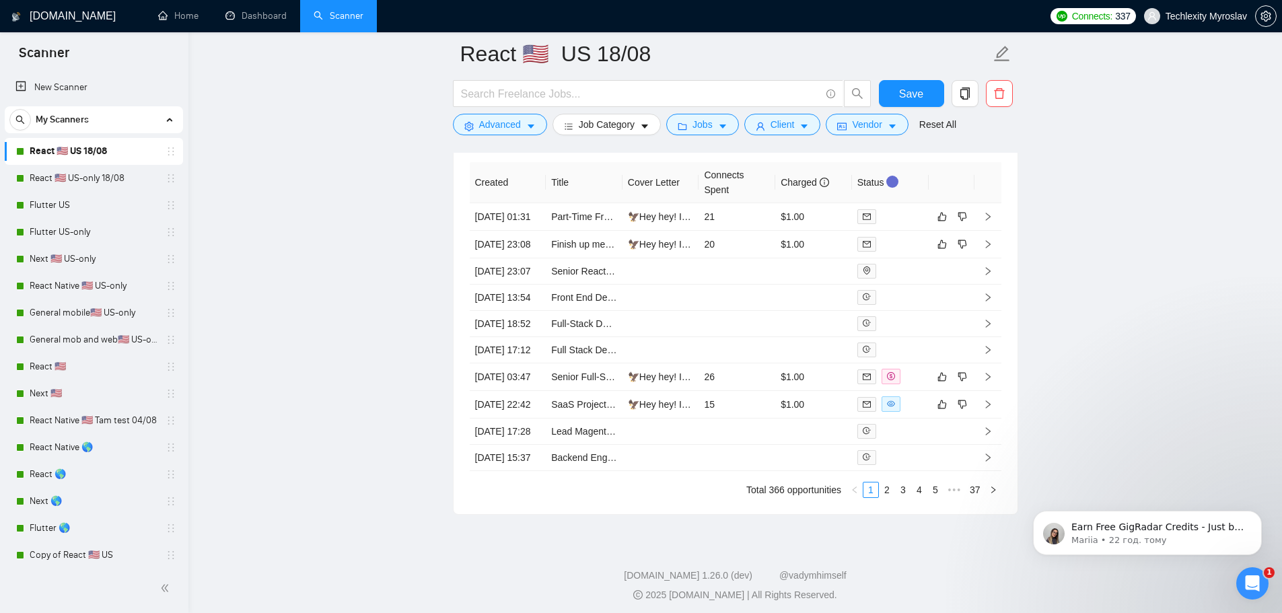
scroll to position [3566, 0]
